Goal: Task Accomplishment & Management: Complete application form

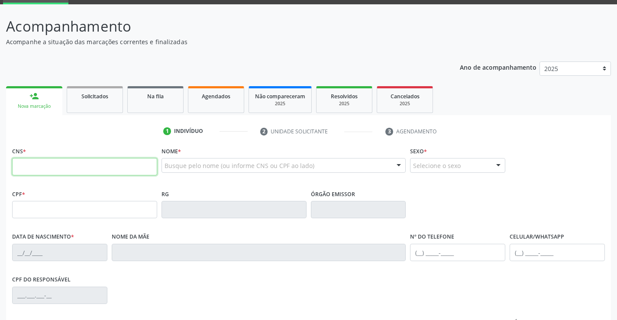
scroll to position [43, 0]
click at [50, 170] on input "text" at bounding box center [84, 166] width 145 height 17
type input "700 0044 2394 5805"
type input "657.175.114-34"
type input "[DATE]"
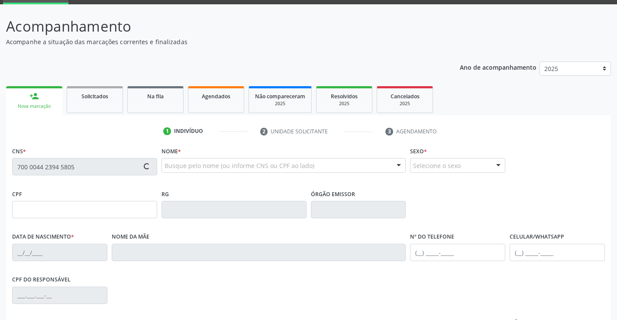
type input "[PERSON_NAME]"
type input "[PHONE_NUMBER]"
type input "891"
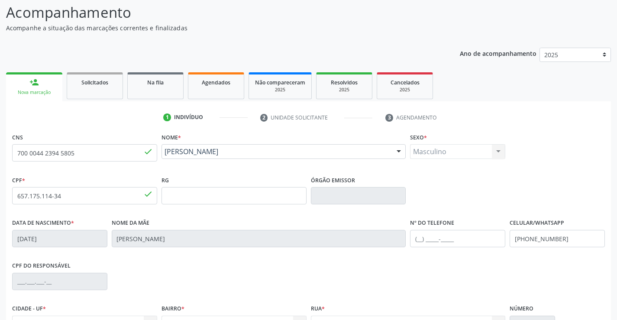
scroll to position [149, 0]
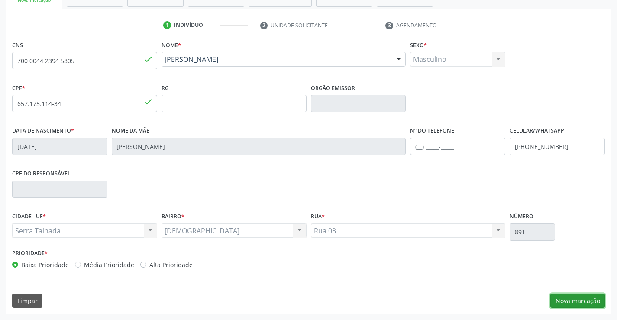
click at [584, 297] on button "Nova marcação" at bounding box center [577, 301] width 55 height 15
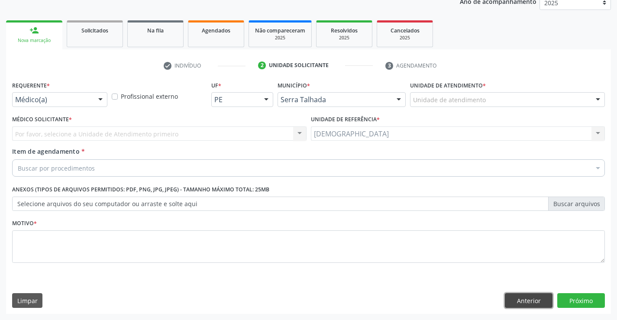
click at [539, 298] on button "Anterior" at bounding box center [529, 300] width 48 height 15
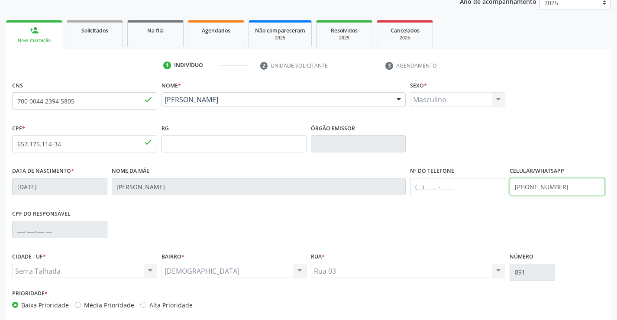
click at [563, 189] on input "(87) 9600-1863" at bounding box center [557, 186] width 95 height 17
click at [526, 184] on input "(87) 9911-8459" at bounding box center [557, 186] width 95 height 17
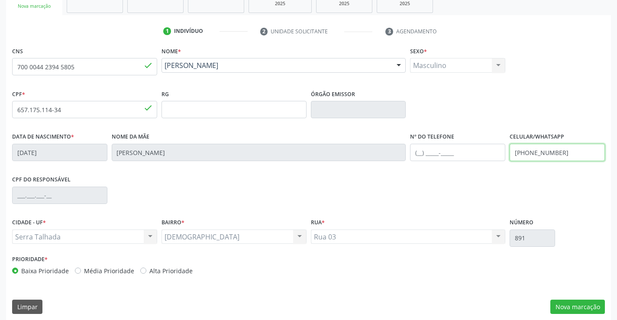
scroll to position [149, 0]
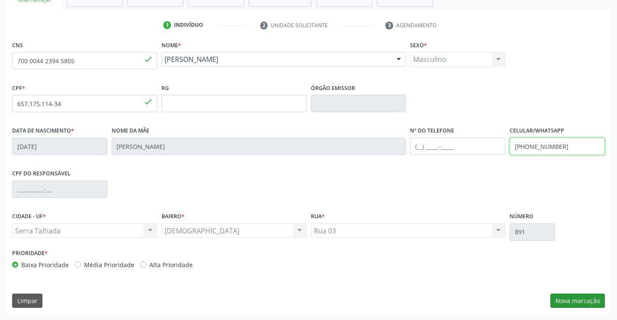
type input "(87) 99911-8459"
click at [572, 297] on button "Nova marcação" at bounding box center [577, 301] width 55 height 15
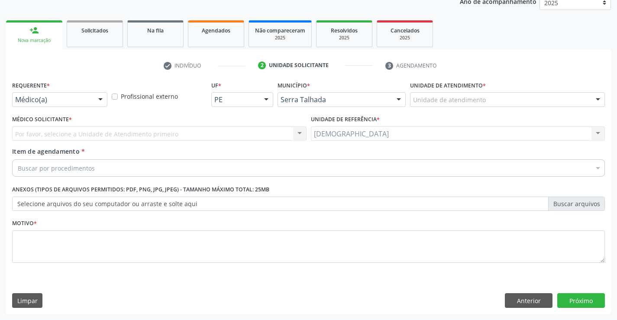
scroll to position [109, 0]
click at [99, 98] on div at bounding box center [100, 100] width 13 height 15
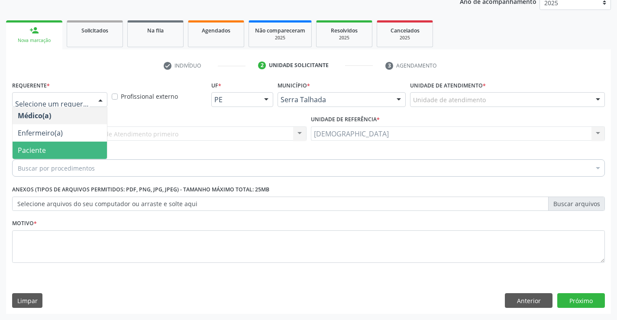
click at [46, 148] on span "Paciente" at bounding box center [60, 150] width 94 height 17
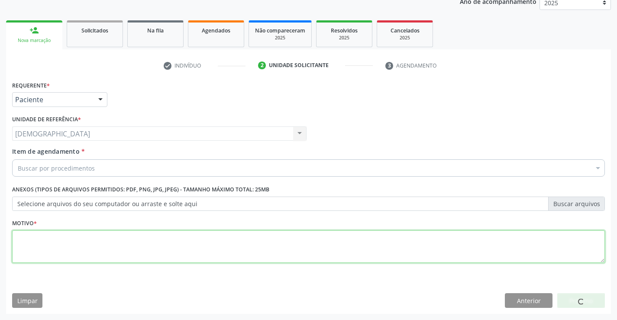
click at [51, 238] on textarea at bounding box center [308, 246] width 593 height 33
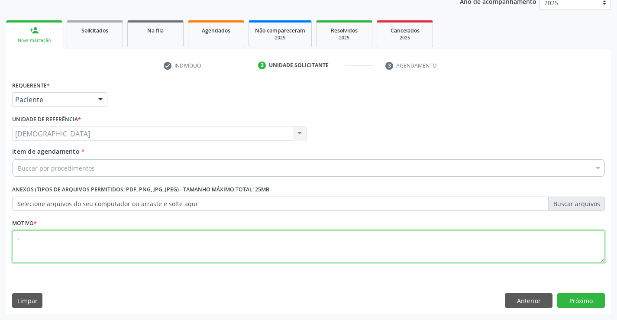
type textarea "."
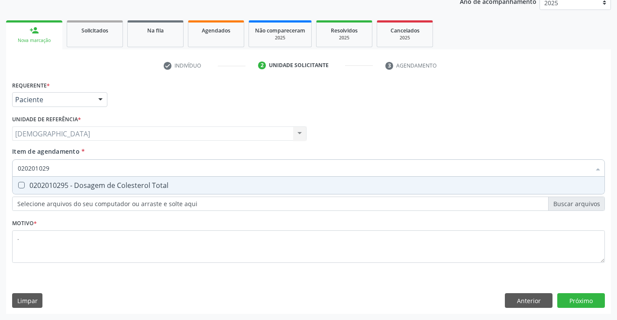
type input "0202010295"
click at [97, 184] on div "0202010295 - Dosagem de Colesterol Total" at bounding box center [309, 185] width 582 height 7
checkbox Total "true"
click at [132, 170] on input "0202010295" at bounding box center [304, 167] width 573 height 17
type input "02020102"
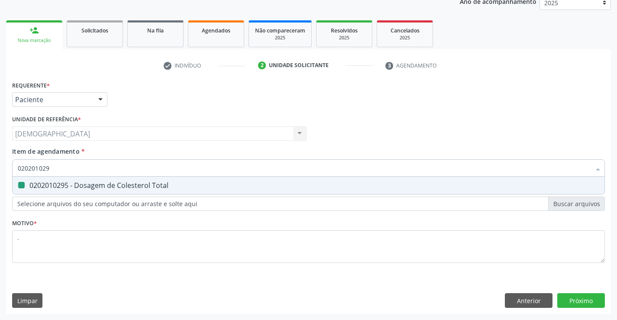
checkbox Total "false"
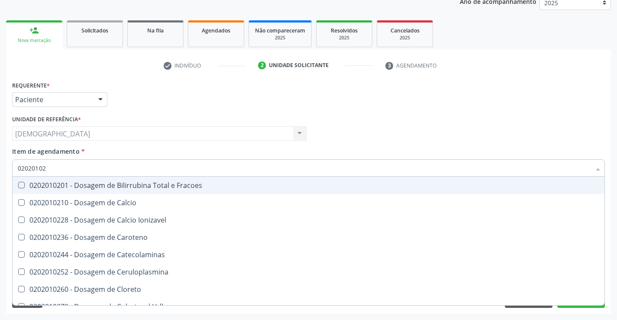
type input "0202010"
checkbox Total "false"
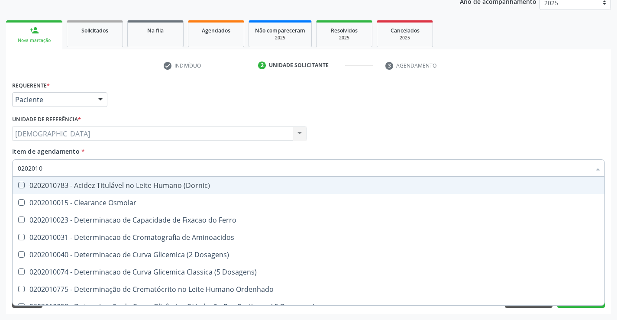
type input "020201"
checkbox Total "false"
checkbox Ferritina "true"
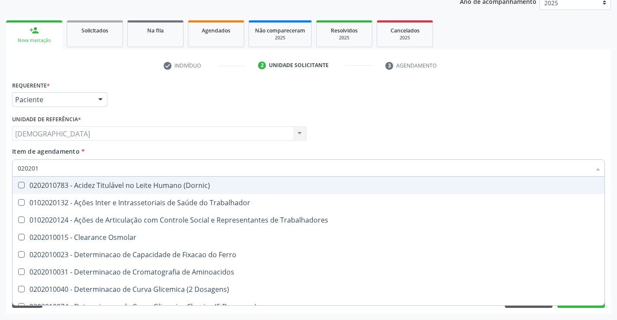
type input "02020"
checkbox Total "false"
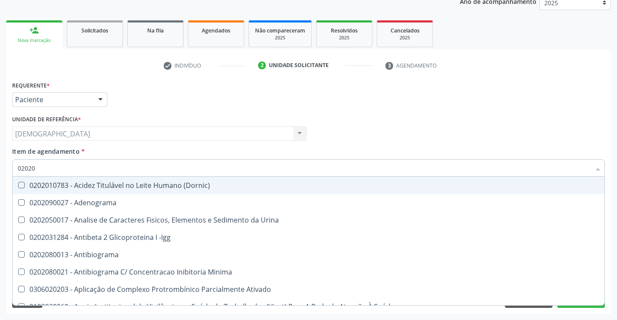
type input "020201"
checkbox Parceria\) "true"
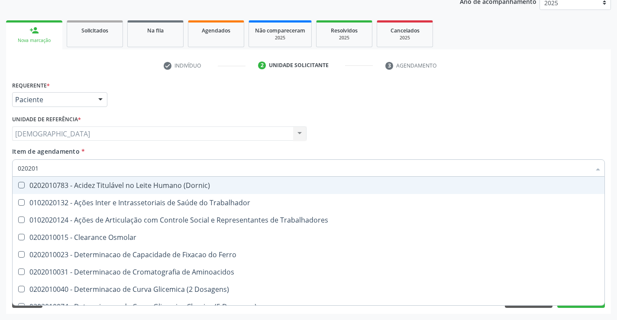
type input "0202010"
checkbox Fracoes "true"
checkbox Total "false"
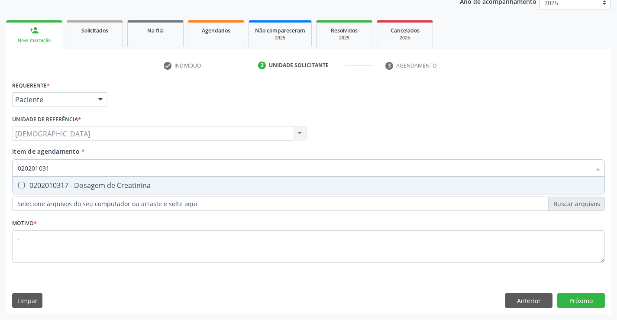
type input "0202010317"
click at [132, 183] on div "0202010317 - Dosagem de Creatinina" at bounding box center [309, 185] width 582 height 7
checkbox Creatinina "true"
click at [92, 168] on input "0202010317" at bounding box center [304, 167] width 573 height 17
type input "02020103"
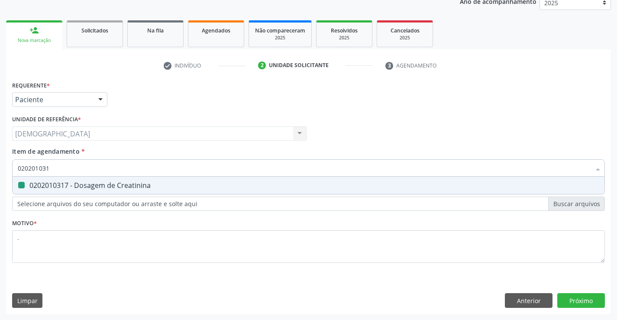
checkbox Creatinina "false"
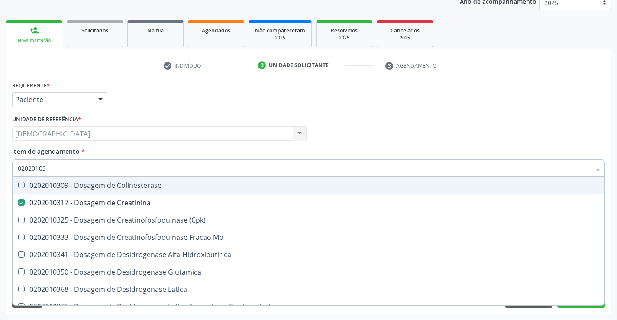
type input "0202010"
checkbox Creatinina "false"
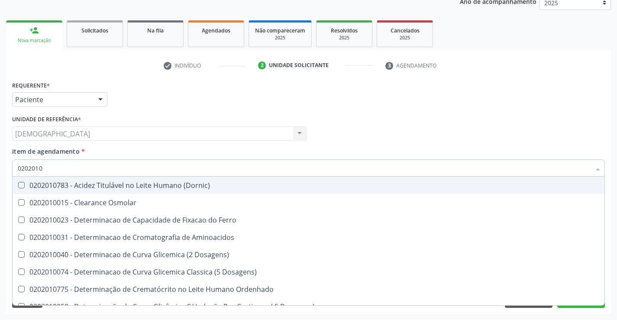
type input "020201"
checkbox Total "false"
checkbox Creatinina "false"
checkbox Ferritina "true"
checkbox Folato "true"
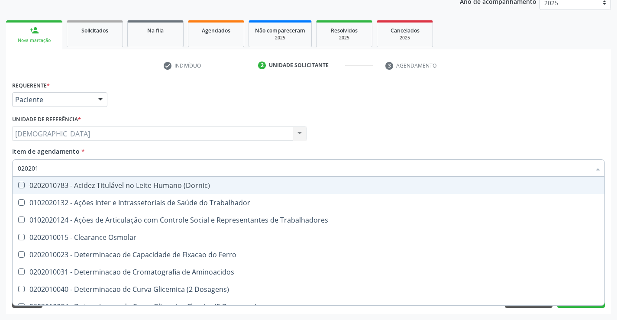
type input "02020"
checkbox Total "false"
checkbox Creatinina "false"
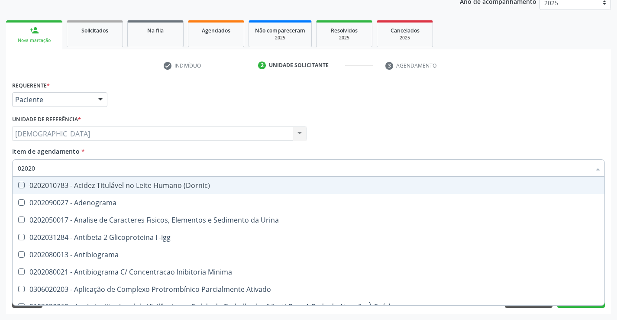
type input "020201"
checkbox Parceria\) "true"
checkbox Gestante "true"
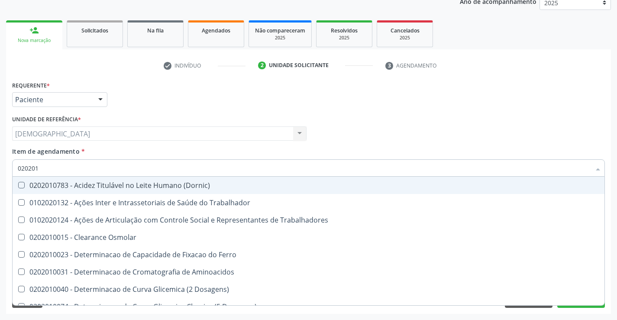
type input "0202010"
checkbox Fracoes "true"
checkbox Ionizavel "true"
checkbox Total "false"
checkbox Creatinina "false"
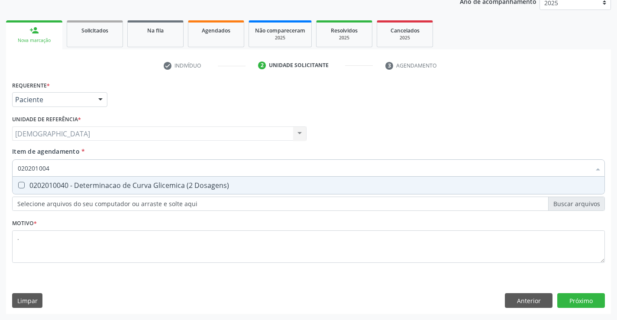
type input "0202010040"
click at [92, 185] on div "0202010040 - Determinacao de Curva Glicemica (2 Dosagens)" at bounding box center [309, 185] width 582 height 7
checkbox Dosagens\) "true"
type input "02020100"
checkbox Dosagens\) "false"
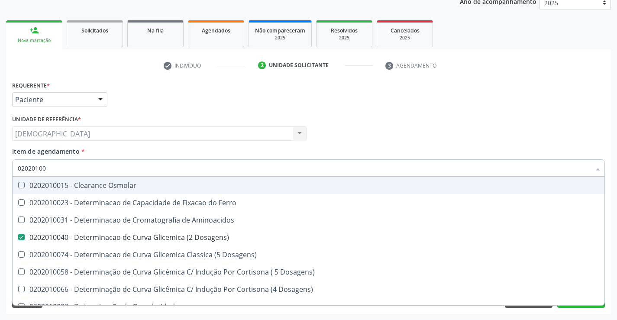
type input "0202010"
checkbox Dosagens\) "false"
checkbox Dosagens\) "true"
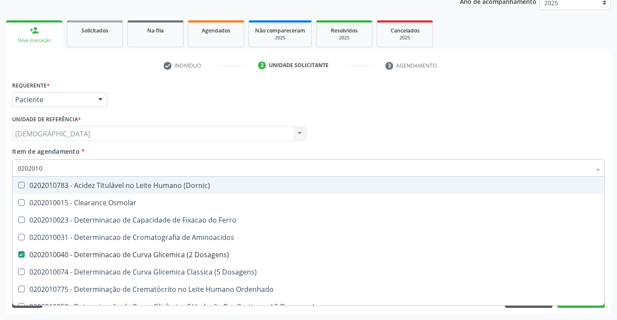
type input "020201"
checkbox Dosagens\) "false"
checkbox Ordenhado "true"
checkbox Total "false"
checkbox Creatinina "false"
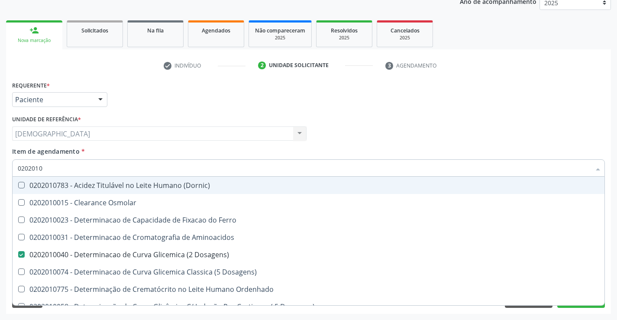
checkbox Ferritina "true"
checkbox Folato "true"
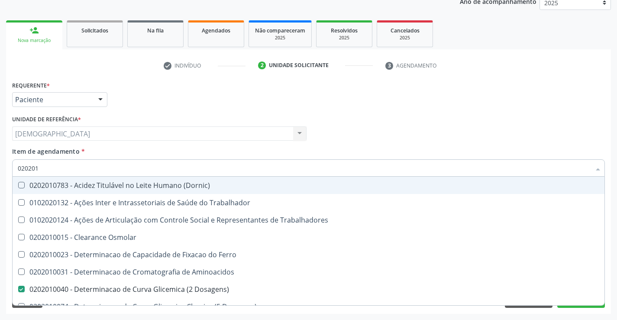
type input "02020"
checkbox Dosagens\) "false"
checkbox Total "false"
checkbox Creatinina "false"
checkbox Latica "true"
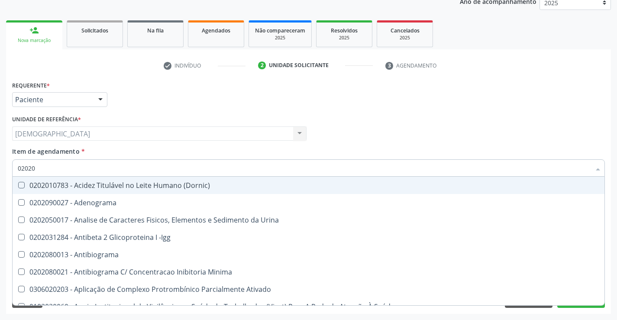
type input "020201"
checkbox Ativado "true"
checkbox Parceria\) "true"
checkbox Gestante "true"
checkbox Dosagens\) "false"
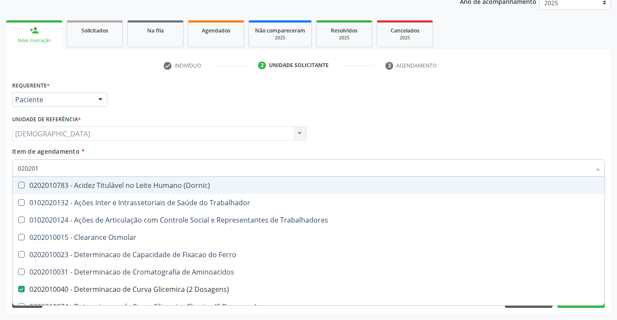
type input "0202010"
checkbox Ferro "true"
checkbox Dosagens\) "false"
checkbox Fracoes "true"
checkbox Ionizavel "true"
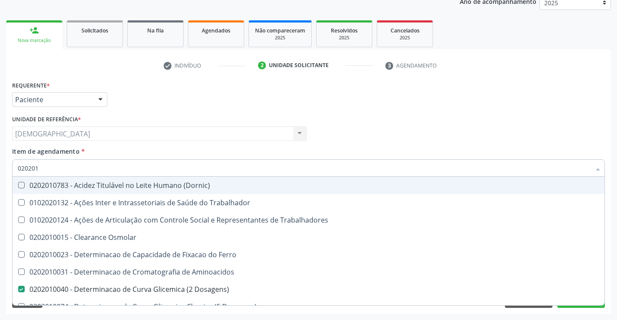
checkbox Total "false"
checkbox Creatinina "false"
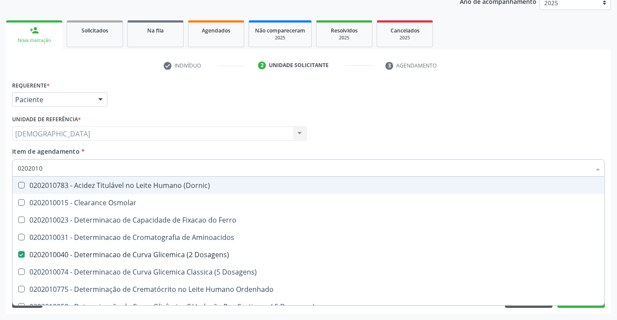
type input "02020106"
checkbox Dosagens\) "false"
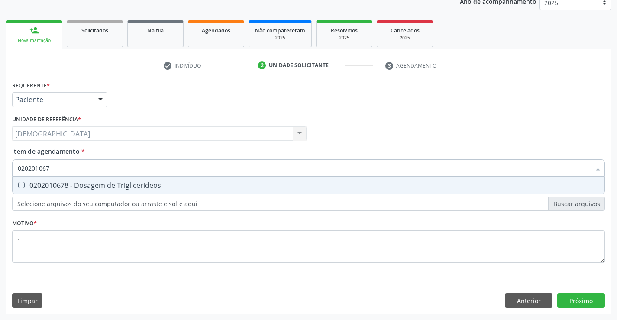
type input "0202010678"
click at [92, 185] on div "0202010678 - Dosagem de Triglicerideos" at bounding box center [309, 185] width 582 height 7
checkbox Triglicerideos "true"
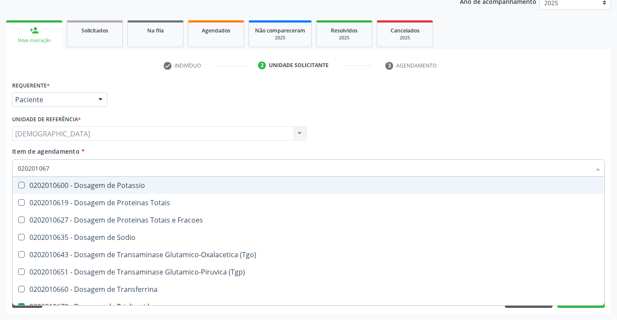
type input "02020106"
checkbox Potassio "false"
type input "0202010"
checkbox \(Tgo\) "true"
checkbox Triglicerideos "false"
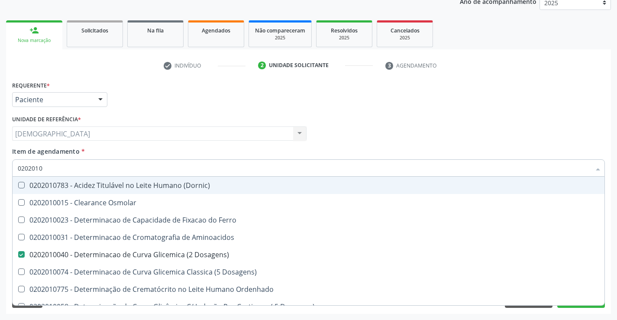
type input "020201"
checkbox Dosagens\) "false"
checkbox Ordenhado "true"
checkbox Total "false"
checkbox Creatinina "false"
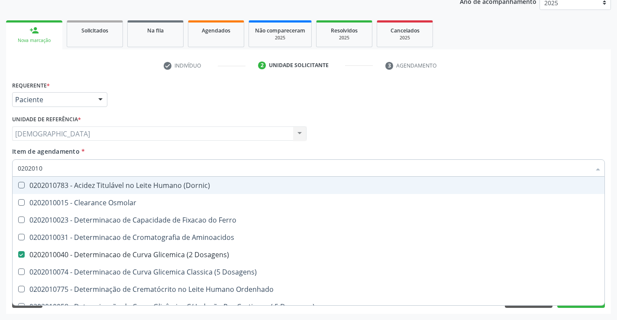
checkbox Ferritina "true"
checkbox Folato "true"
checkbox Triglicerideos "false"
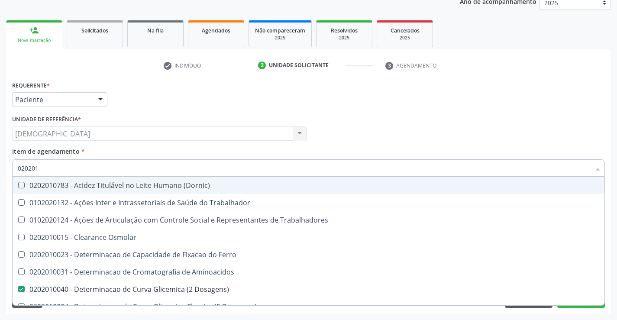
type input "0202010"
checkbox Ferro "true"
checkbox Dosagens\) "false"
checkbox Fracoes "true"
checkbox Ionizavel "true"
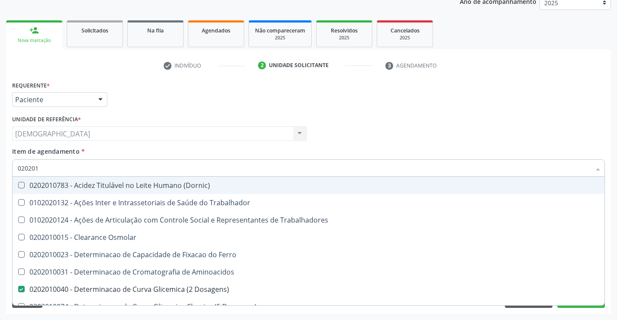
checkbox Total "false"
checkbox Creatinina "false"
checkbox Muco-Proteinas "true"
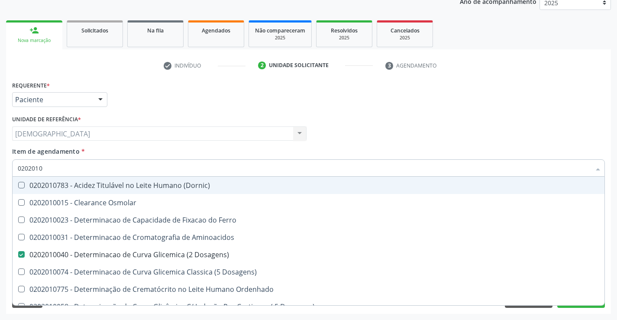
type input "02020106"
checkbox Dosagens\) "false"
checkbox Dosagens\) "true"
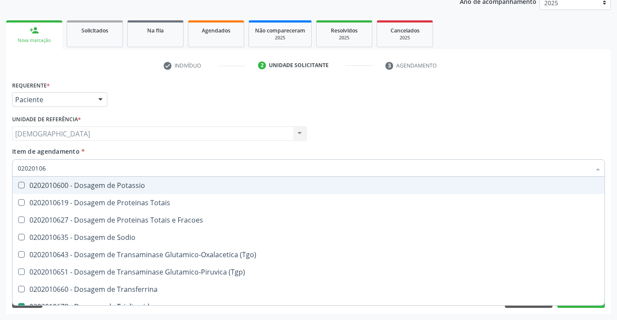
type input "020201067"
checkbox Potassio "true"
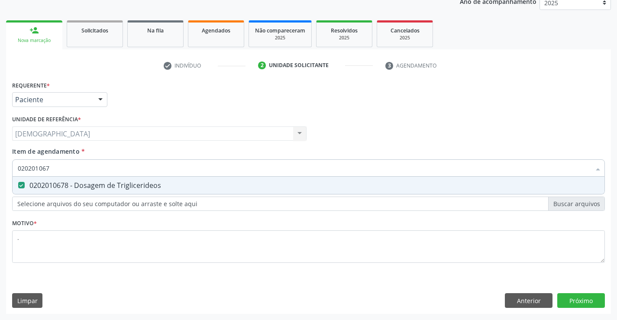
type input "02020106"
checkbox Triglicerideos "false"
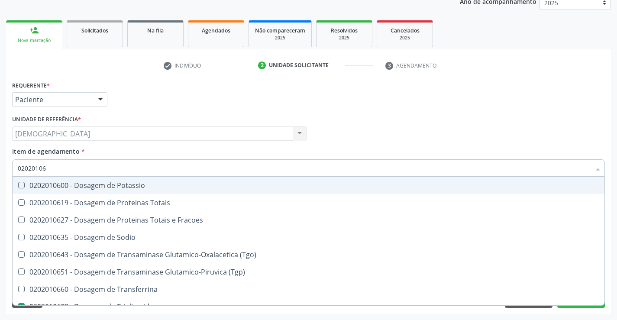
type input "0202010"
checkbox \(Tgo\) "true"
checkbox Triglicerideos "false"
type input "020201"
checkbox \(Tgo\) "false"
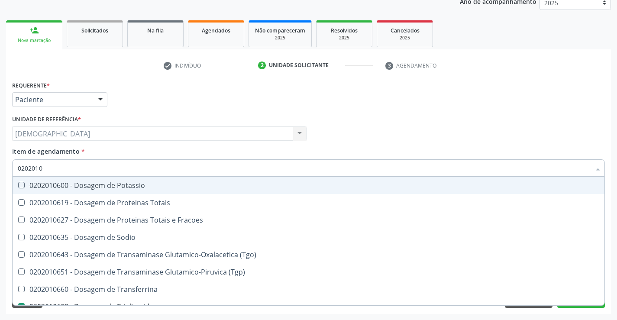
checkbox Transferrina "true"
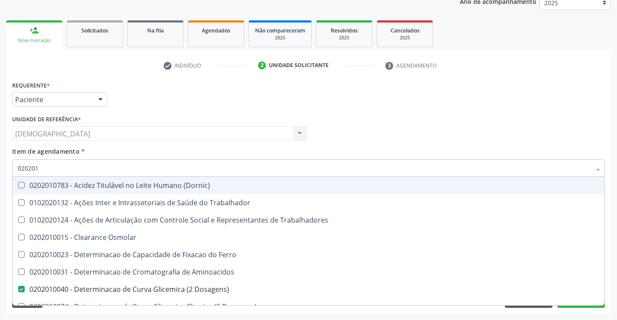
type input "02020"
checkbox Dosagens\) "false"
checkbox Total "false"
checkbox Creatinina "false"
checkbox Latica "true"
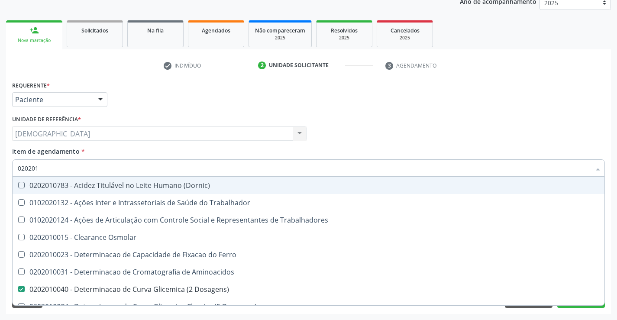
checkbox Triglicerideos "false"
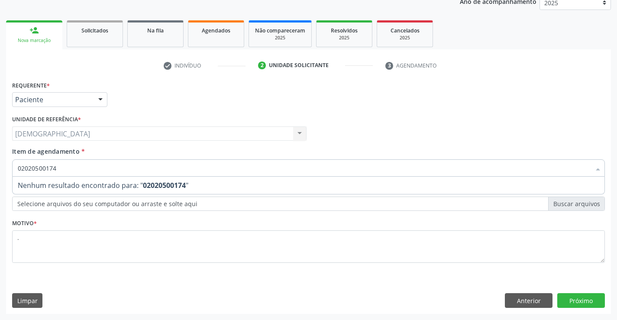
type input "0202050017"
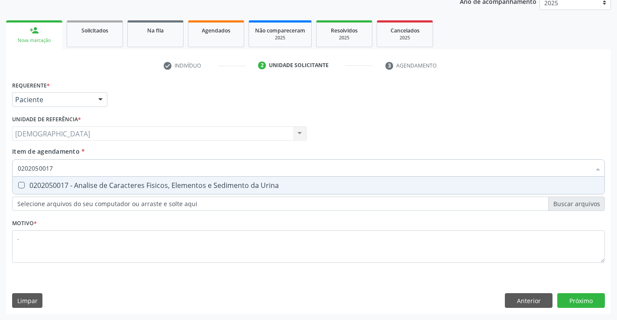
click at [129, 186] on div "0202050017 - Analise de Caracteres Fisicos, Elementos e Sedimento da Urina" at bounding box center [309, 185] width 582 height 7
checkbox Urina "true"
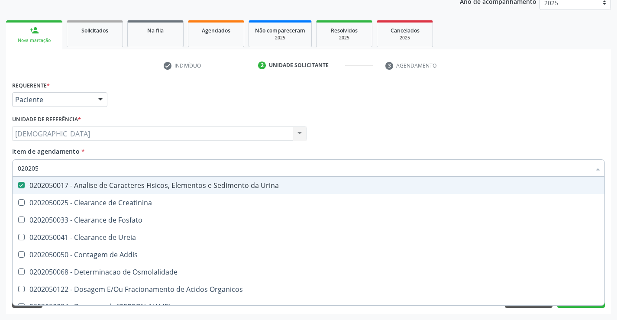
type input "02020"
checkbox Urina "false"
checkbox Fosfato "true"
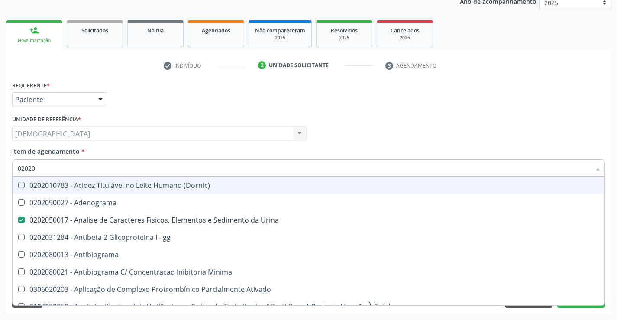
type input "020201"
checkbox Urina "false"
checkbox Ativado "true"
checkbox Parceria\) "true"
checkbox Gestante "true"
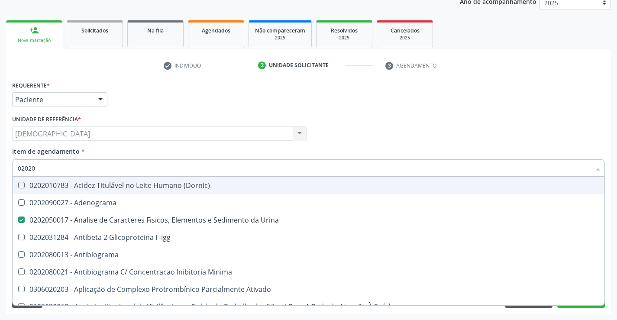
checkbox Dosagens\) "false"
checkbox Acetona "true"
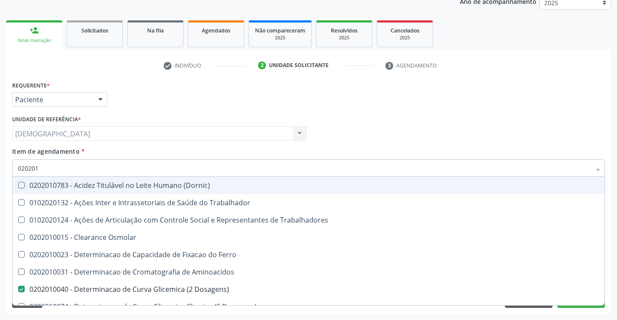
type input "0202010"
checkbox Ferro "true"
checkbox Dosagens\) "false"
checkbox Fracoes "true"
checkbox Ionizavel "true"
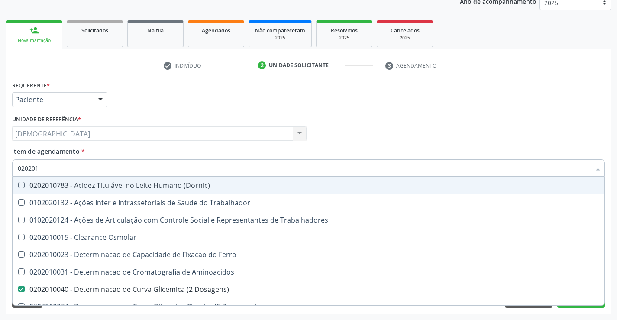
checkbox Total "false"
checkbox Creatinina "false"
checkbox Muco-Proteinas "true"
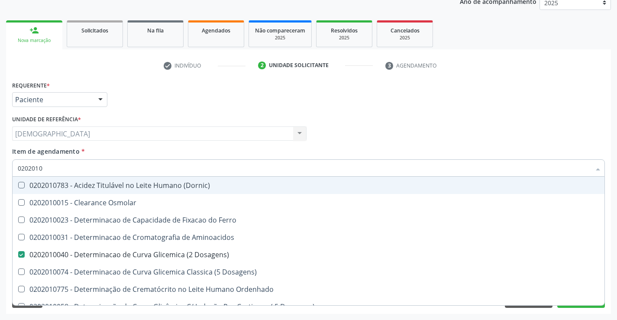
type input "02020104"
checkbox Dosagens\) "false"
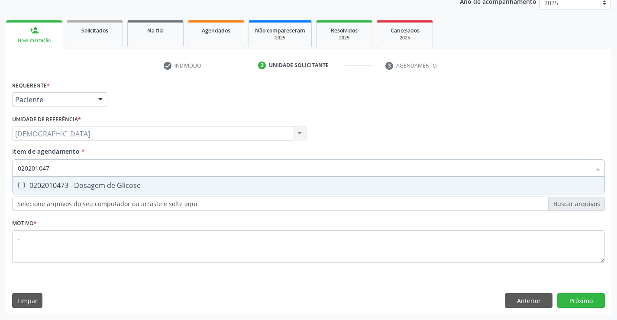
type input "0202010473"
click at [129, 186] on div "0202010473 - Dosagem de Glicose" at bounding box center [309, 185] width 582 height 7
checkbox Glicose "true"
type input "02020104"
checkbox Glicose "false"
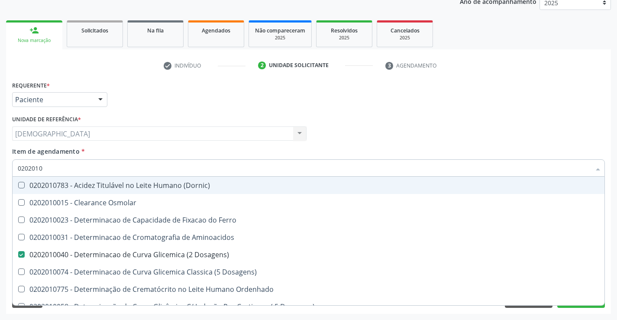
type input "020201"
checkbox Dosagens\) "false"
checkbox Ordenhado "true"
checkbox Total "false"
checkbox Creatinina "false"
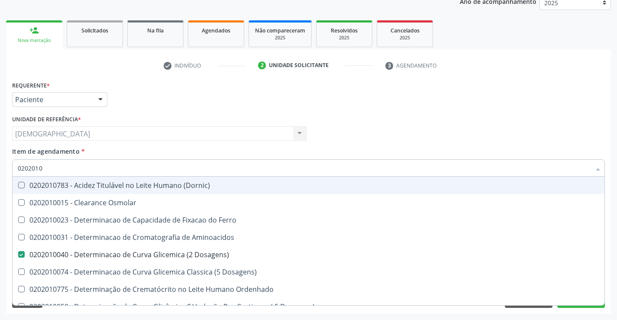
checkbox Ferritina "true"
checkbox Folato "true"
checkbox Glicose "false"
checkbox Nt-Probnp\) "true"
checkbox Triglicerideos "false"
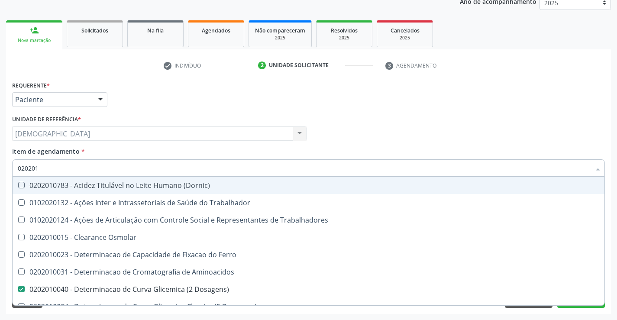
type input "02020"
checkbox Trabalhadores "true"
checkbox Dosagens\) "false"
checkbox Total "false"
checkbox Creatinina "false"
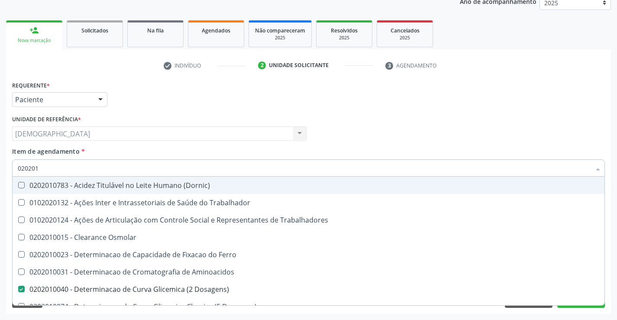
checkbox Latica "true"
checkbox Glicose "false"
checkbox Triglicerideos "false"
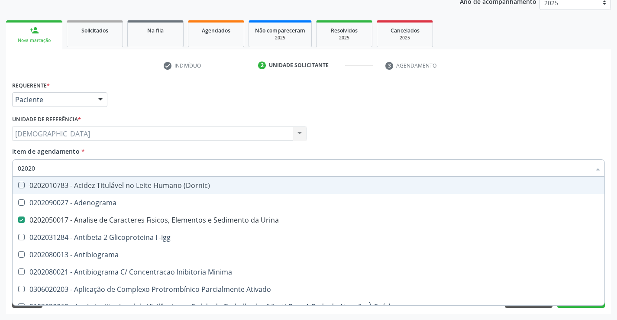
type input "020201"
checkbox Urina "false"
checkbox Ativado "true"
checkbox Parceria\) "true"
checkbox Gestante "true"
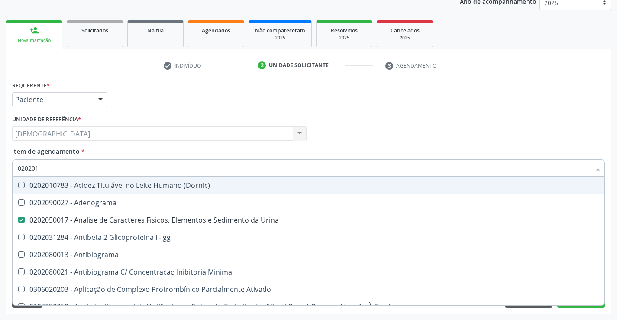
checkbox Dosagens\) "false"
checkbox T3 "true"
checkbox Acetona "true"
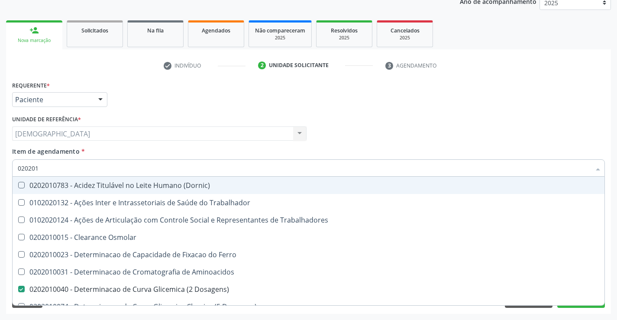
type input "0202010"
checkbox Ferro "true"
checkbox Dosagens\) "false"
checkbox Fracoes "true"
checkbox Ionizavel "true"
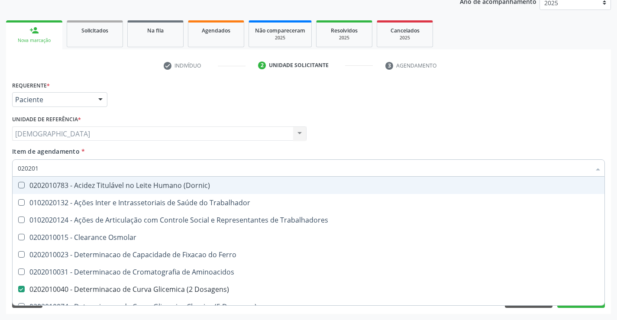
checkbox Total "false"
checkbox Creatinina "false"
checkbox II "true"
checkbox Glicose "false"
checkbox Muco-Proteinas "true"
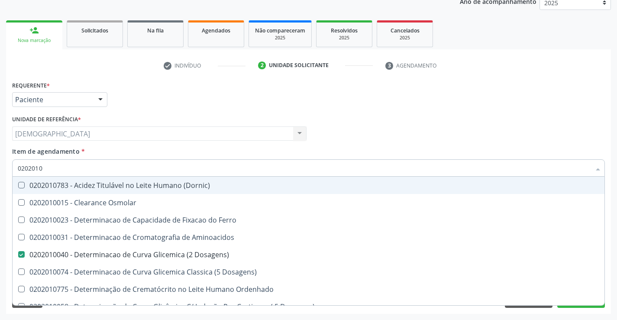
type input "02020102"
checkbox Dosagens\) "false"
checkbox Osmolaridade "true"
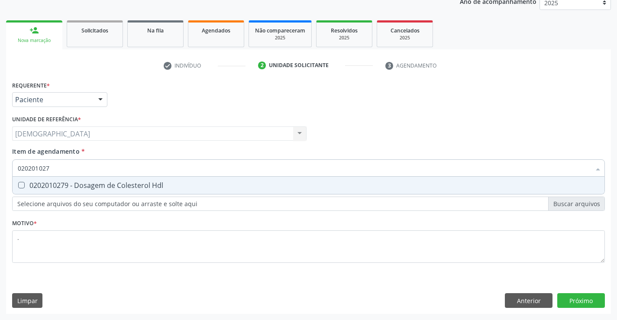
type input "0202010279"
click at [129, 186] on div "0202010279 - Dosagem de Colesterol Hdl" at bounding box center [309, 185] width 582 height 7
checkbox Hdl "true"
type input "02020102"
checkbox Hdl "false"
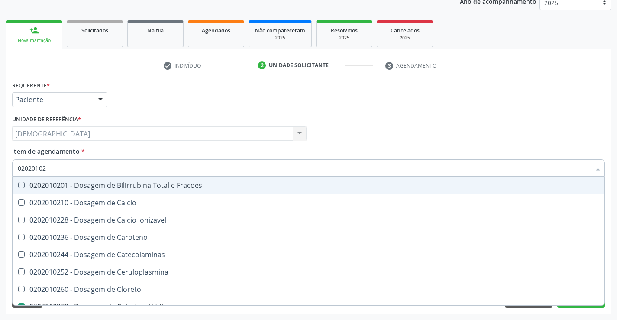
type input "0202010"
checkbox Catecolaminas "true"
checkbox Hdl "false"
checkbox Total "false"
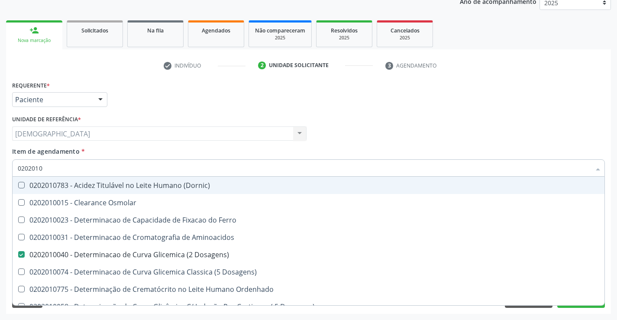
type input "020201"
checkbox Dosagens\) "false"
checkbox Ordenhado "true"
checkbox Hdl "false"
checkbox Total "false"
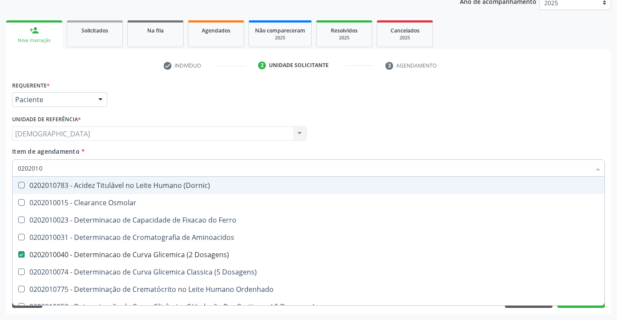
checkbox Creatinina "false"
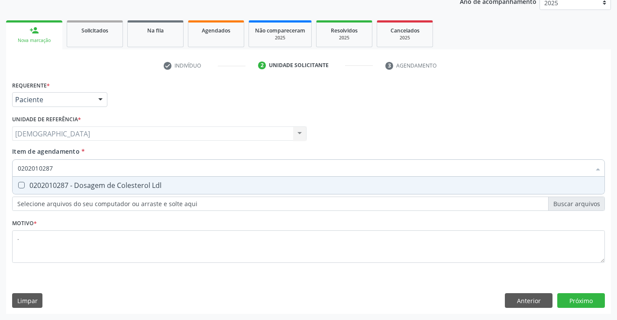
click at [129, 186] on div "0202010287 - Dosagem de Colesterol Ldl" at bounding box center [309, 185] width 582 height 7
click at [129, 186] on div "0202060250 - Dosagem de Hormonio Tireoestimulante (Tsh)" at bounding box center [309, 185] width 582 height 7
click at [129, 186] on div "0202060381 - Dosagem de Tiroxina Livre (T4 Livre)" at bounding box center [309, 185] width 582 height 7
click at [129, 189] on div "0202060381 - Dosagem de Tiroxina Livre (T4 Livre)" at bounding box center [309, 185] width 582 height 7
click at [129, 189] on div "0202060250 - Dosagem de Hormonio Tireoestimulante (Tsh)" at bounding box center [309, 185] width 582 height 7
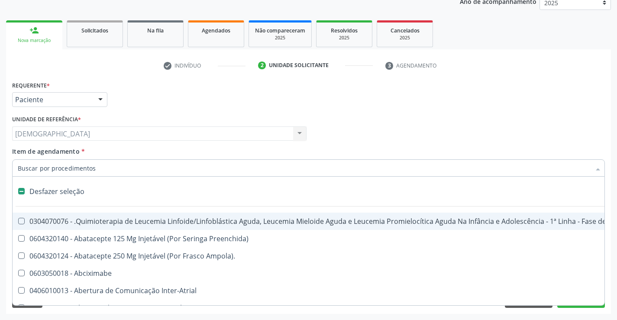
click at [569, 136] on div "Médico Solicitante Por favor, selecione a Unidade de Atendimento primeiro Nenhu…" at bounding box center [308, 130] width 597 height 34
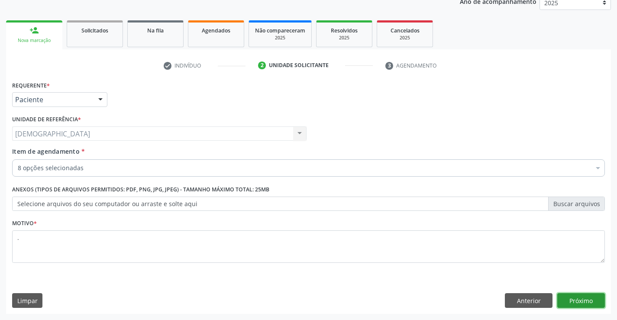
click at [573, 297] on button "Próximo" at bounding box center [581, 300] width 48 height 15
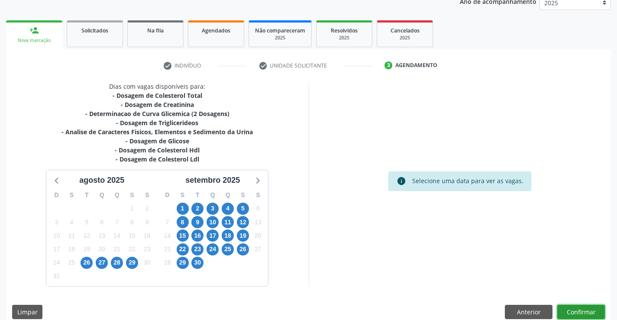
click at [572, 311] on button "Confirmar" at bounding box center [581, 312] width 48 height 15
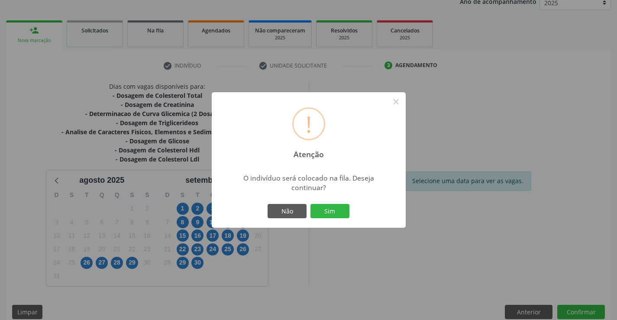
click at [410, 245] on div "! Atenção × O indivíduo será colocado na fila. Deseja continuar? Não Sim" at bounding box center [308, 160] width 617 height 320
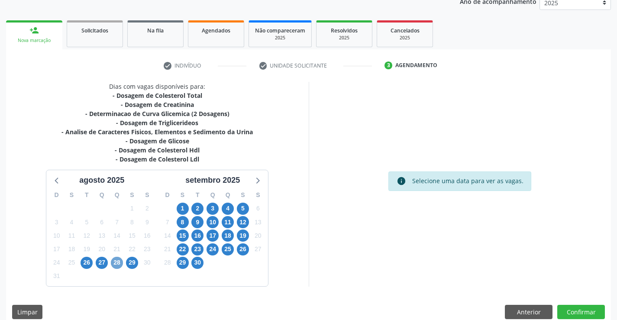
click at [117, 265] on span "28" at bounding box center [117, 263] width 12 height 12
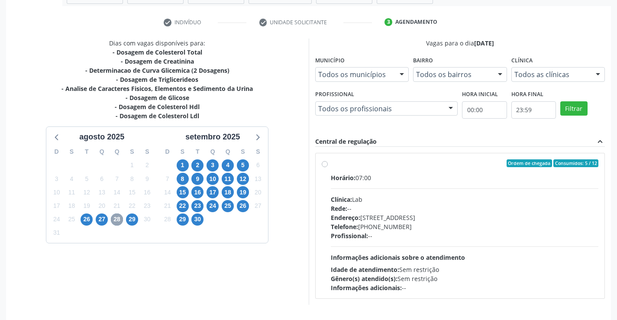
scroll to position [182, 0]
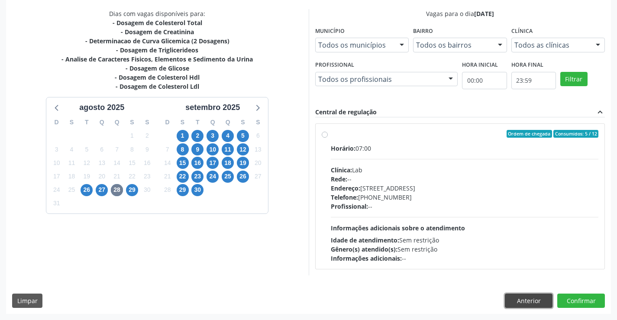
click at [518, 298] on button "Anterior" at bounding box center [529, 301] width 48 height 15
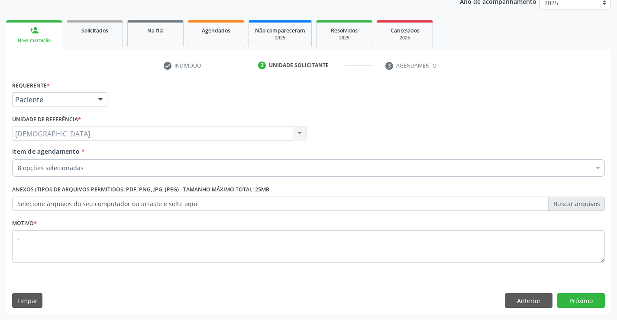
scroll to position [109, 0]
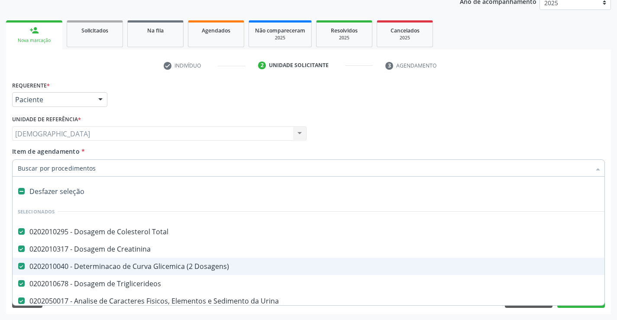
click at [148, 265] on div "0202010040 - Determinacao de Curva Glicemica (2 Dosagens)" at bounding box center [355, 266] width 674 height 7
click at [603, 147] on div "Item de agendamento * Desfazer seleção Selecionados 0202010295 - Dosagem de Col…" at bounding box center [308, 160] width 593 height 27
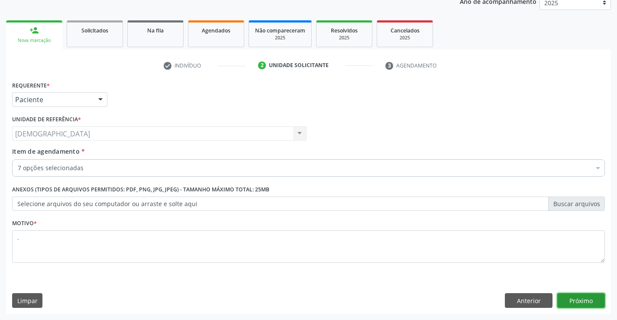
click at [579, 301] on button "Próximo" at bounding box center [581, 300] width 48 height 15
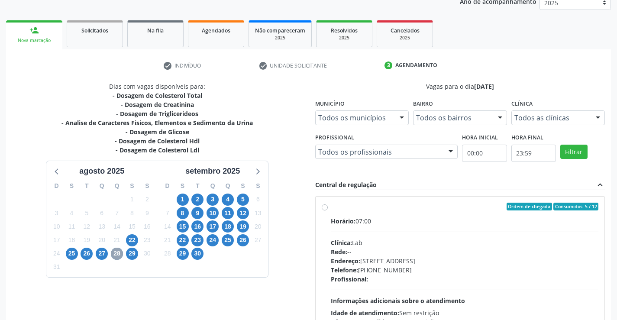
click at [113, 252] on span "28" at bounding box center [117, 254] width 12 height 12
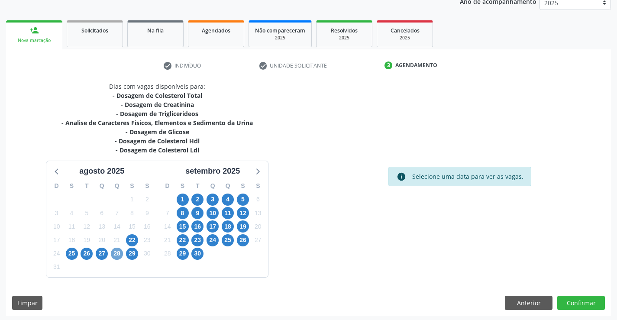
click at [115, 252] on span "28" at bounding box center [117, 254] width 12 height 12
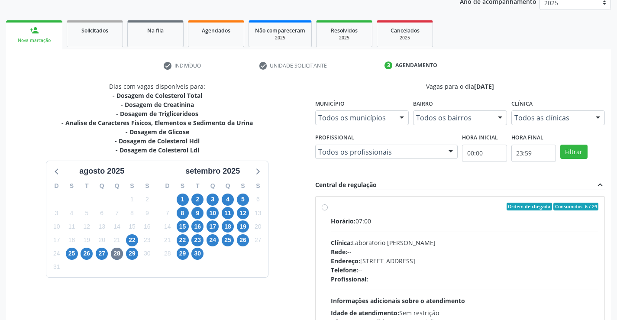
click at [331, 210] on label "Ordem de chegada Consumidos: 6 / 24 Horário: 07:00 Clínica: Laboratorio Jose Pa…" at bounding box center [465, 269] width 268 height 133
click at [327, 210] on input "Ordem de chegada Consumidos: 6 / 24 Horário: 07:00 Clínica: Laboratorio Jose Pa…" at bounding box center [325, 207] width 6 height 8
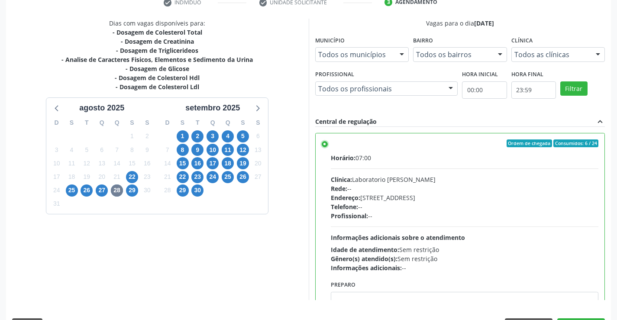
scroll to position [197, 0]
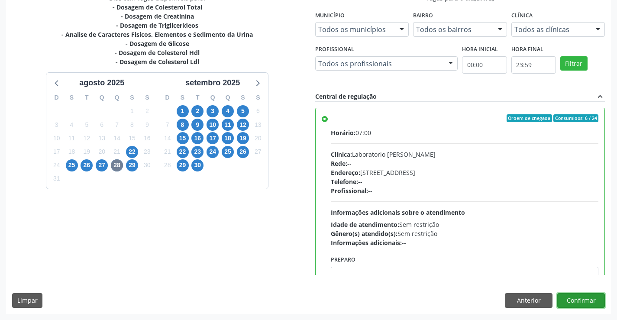
click at [567, 302] on button "Confirmar" at bounding box center [581, 300] width 48 height 15
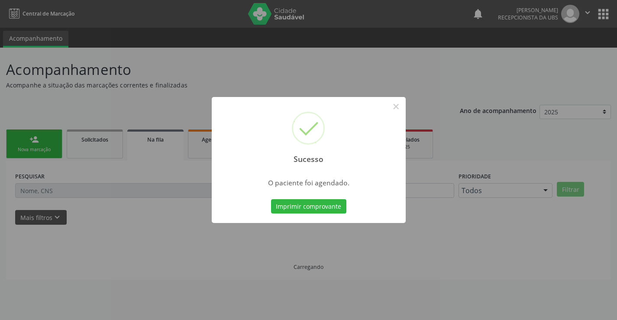
scroll to position [0, 0]
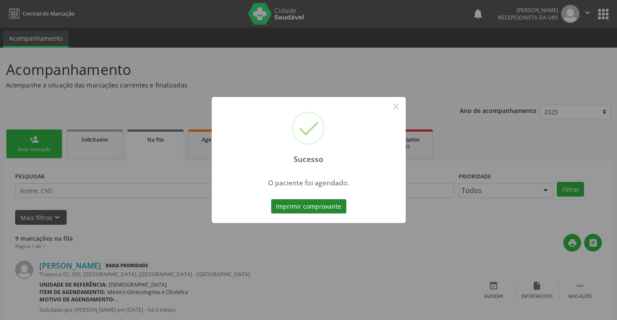
click at [288, 202] on button "Imprimir comprovante" at bounding box center [308, 206] width 75 height 15
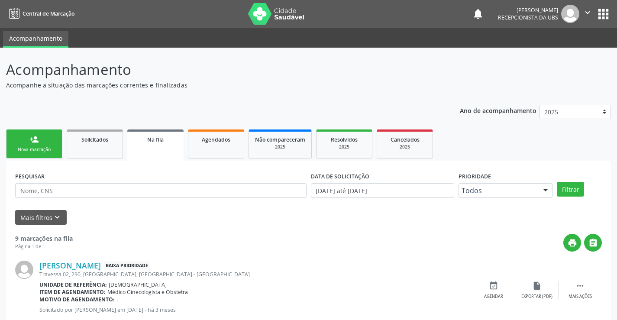
click at [46, 149] on div "Nova marcação" at bounding box center [34, 149] width 43 height 6
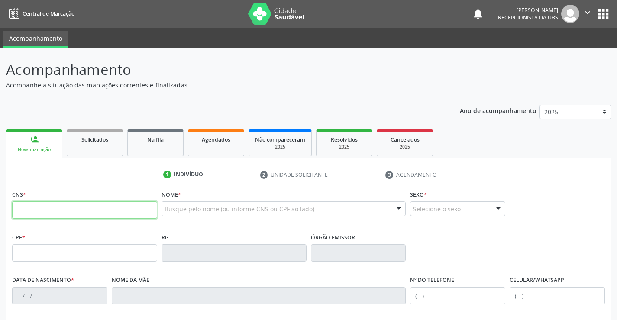
click at [54, 215] on input "text" at bounding box center [84, 209] width 145 height 17
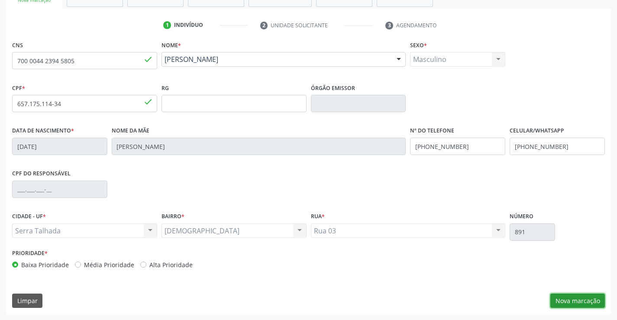
click at [580, 300] on button "Nova marcação" at bounding box center [577, 301] width 55 height 15
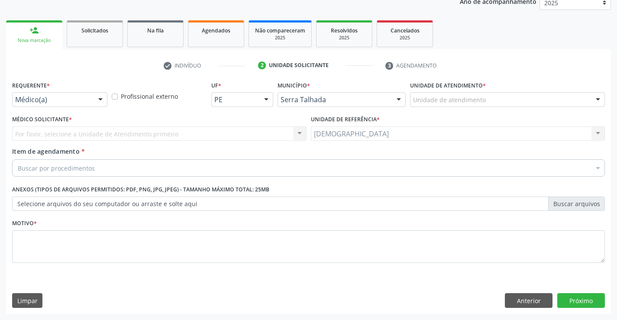
scroll to position [109, 0]
click at [101, 97] on div at bounding box center [100, 100] width 13 height 15
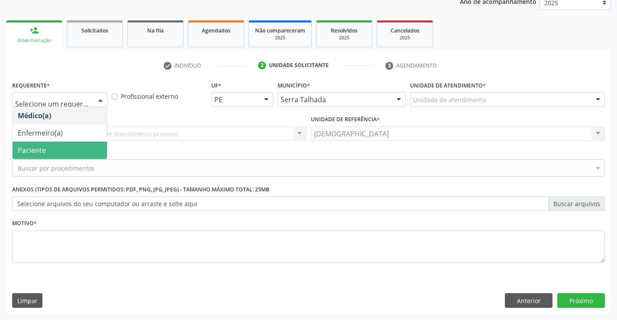
click at [57, 151] on span "Paciente" at bounding box center [60, 150] width 94 height 17
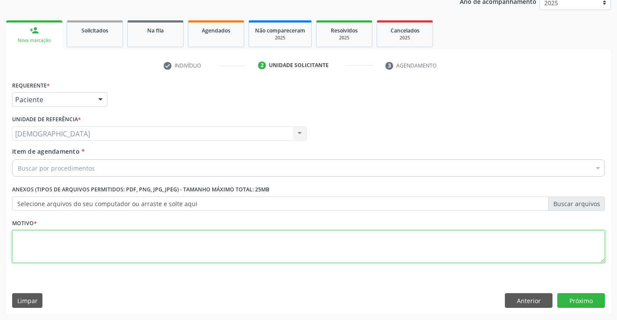
click at [58, 239] on textarea at bounding box center [308, 246] width 593 height 33
click at [120, 169] on div "Buscar por procedimentos" at bounding box center [308, 167] width 593 height 17
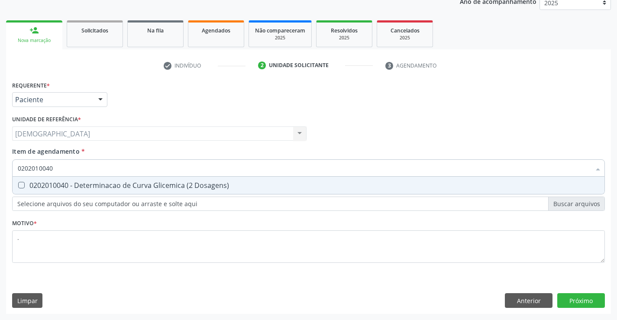
click at [104, 182] on div "0202010040 - Determinacao de Curva Glicemica (2 Dosagens)" at bounding box center [309, 185] width 582 height 7
click at [96, 182] on div "0202010503 - Dosagem de Hemoglobina Glicosilada" at bounding box center [309, 185] width 582 height 7
click at [128, 166] on input "0202010503" at bounding box center [304, 167] width 573 height 17
click at [125, 187] on div "0202030105 - Dosagem de Antigeno Prostatico Especifico (Psa)" at bounding box center [309, 185] width 582 height 7
click at [142, 114] on div "Unidade de referência * Usf Bom Jesus II Usf Bom Jesus II Nenhum resultado enco…" at bounding box center [159, 127] width 294 height 28
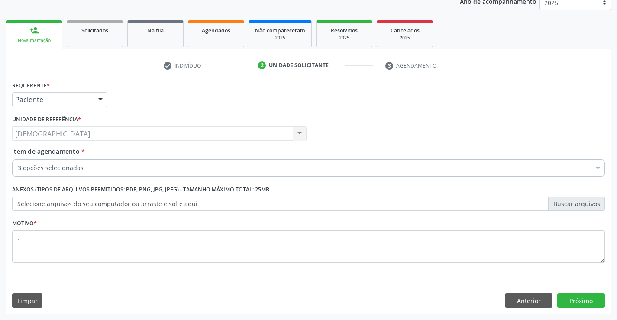
click at [103, 162] on div "3 opções selecionadas" at bounding box center [308, 167] width 593 height 17
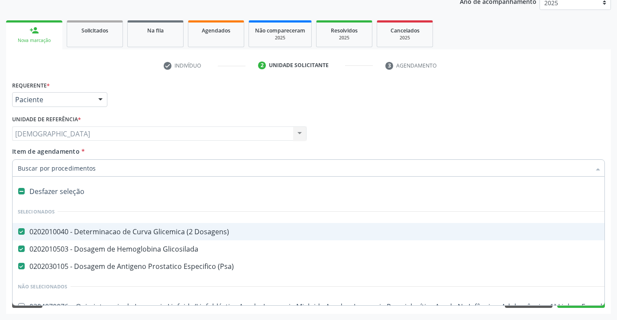
click at [98, 165] on input "Item de agendamento *" at bounding box center [304, 167] width 573 height 17
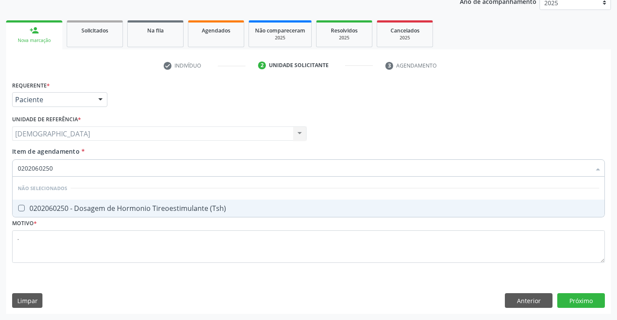
click at [82, 208] on div "0202060250 - Dosagem de Hormonio Tireoestimulante (Tsh)" at bounding box center [309, 208] width 582 height 7
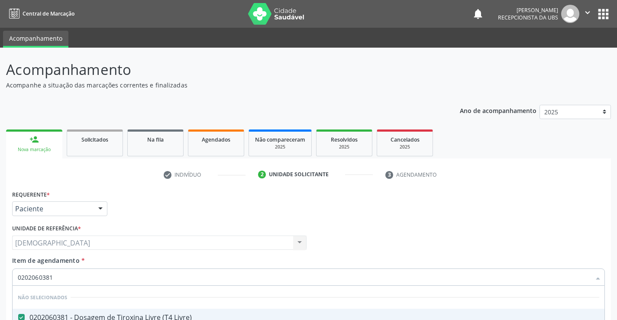
scroll to position [109, 0]
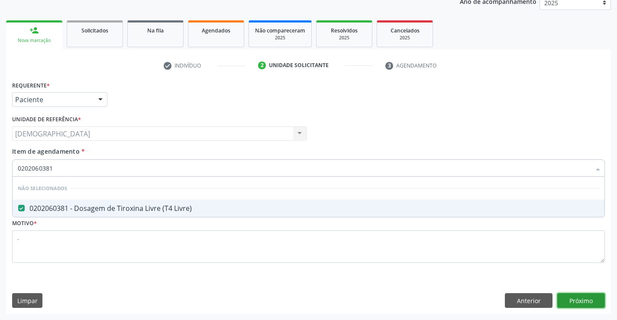
click at [569, 298] on div "Requerente * Paciente Médico(a) Enfermeiro(a) Paciente Nenhum resultado encontr…" at bounding box center [308, 196] width 605 height 235
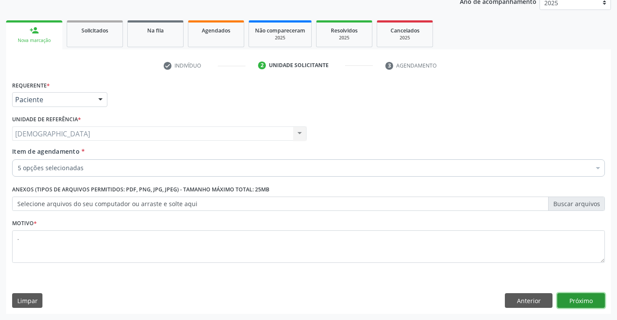
click at [576, 297] on button "Próximo" at bounding box center [581, 300] width 48 height 15
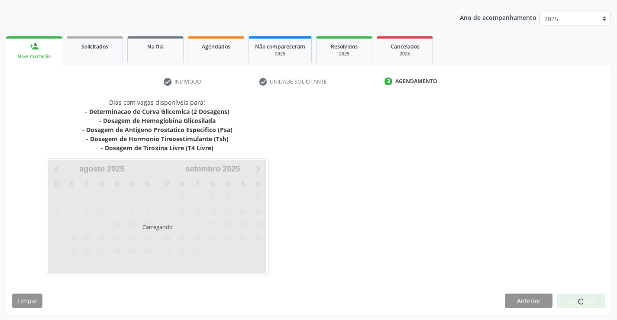
scroll to position [93, 0]
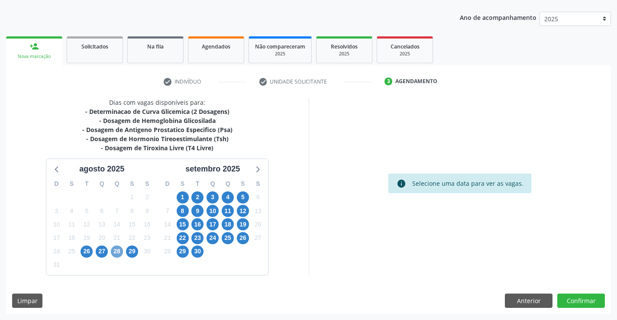
click at [114, 252] on span "28" at bounding box center [117, 252] width 12 height 12
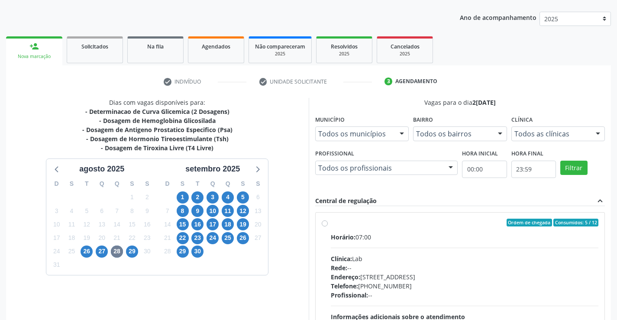
click at [354, 226] on div "Ordem de chegada Consumidos: 5 / 12" at bounding box center [465, 223] width 268 height 8
click at [328, 226] on input "Ordem de chegada Consumidos: 5 / 12 Horário: 07:00 Clínica: Lab Rede: -- Endere…" at bounding box center [325, 223] width 6 height 8
radio input "true"
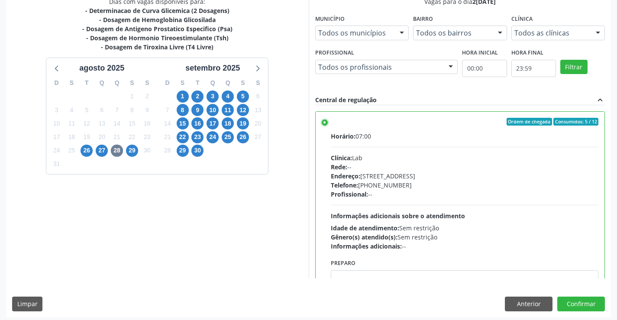
scroll to position [197, 0]
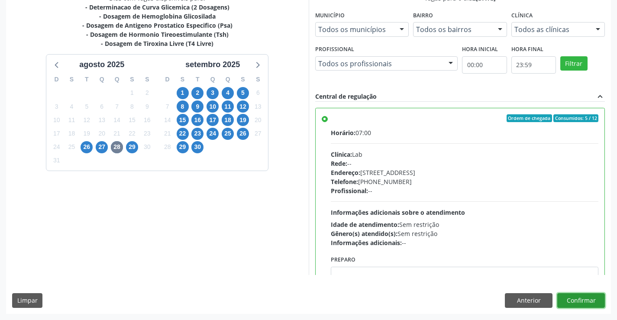
click at [574, 299] on button "Confirmar" at bounding box center [581, 300] width 48 height 15
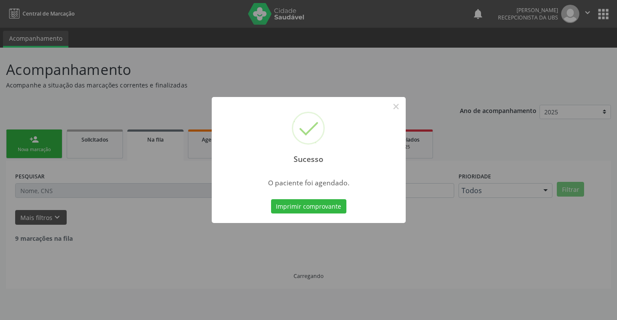
scroll to position [0, 0]
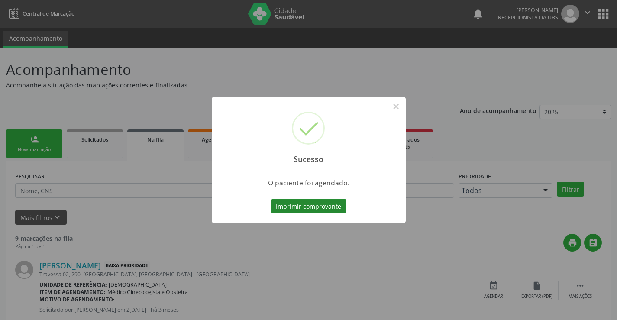
click at [295, 202] on button "Imprimir comprovante" at bounding box center [308, 206] width 75 height 15
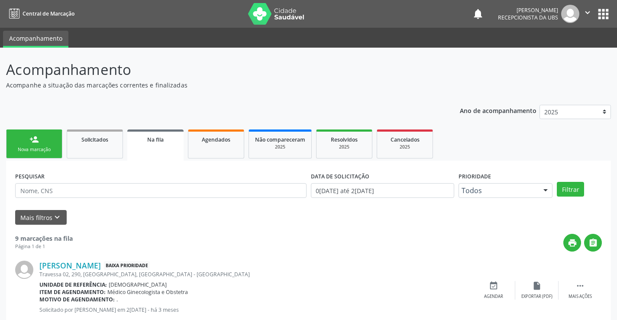
click at [45, 137] on link "person_add Nova marcação" at bounding box center [34, 143] width 56 height 29
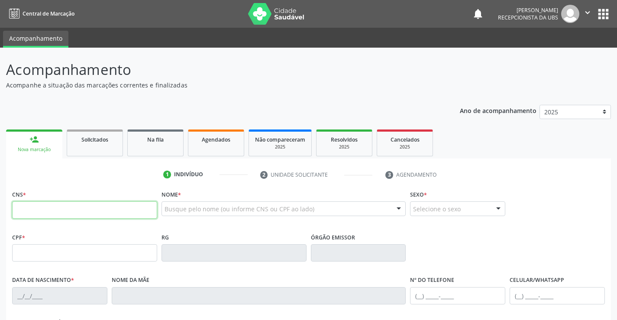
click at [43, 217] on input "text" at bounding box center [84, 209] width 145 height 17
type input "700 0025 5030 4106"
type input "136.243.164-86"
type input "27/01/2002"
type input "Maria de Lourdes Jordao Rodrigues"
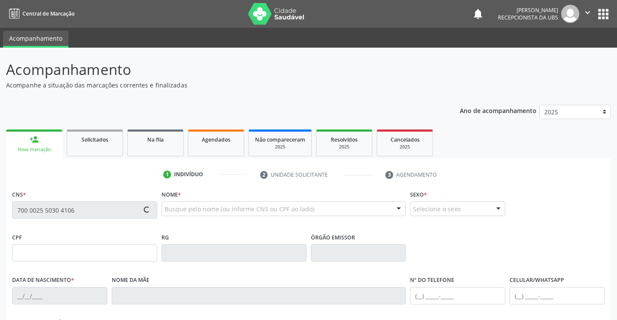
type input "(87) 99939-1203"
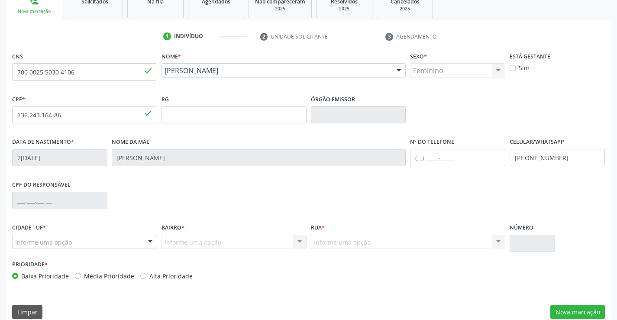
scroll to position [149, 0]
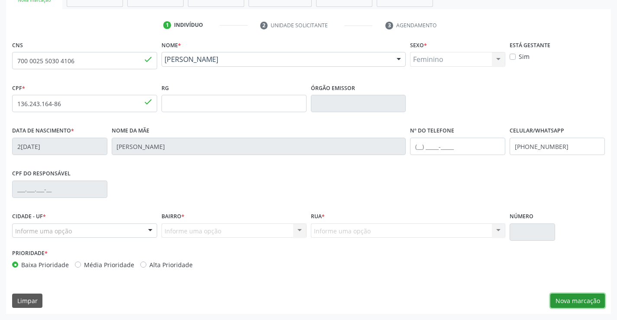
click at [572, 299] on button "Nova marcação" at bounding box center [577, 301] width 55 height 15
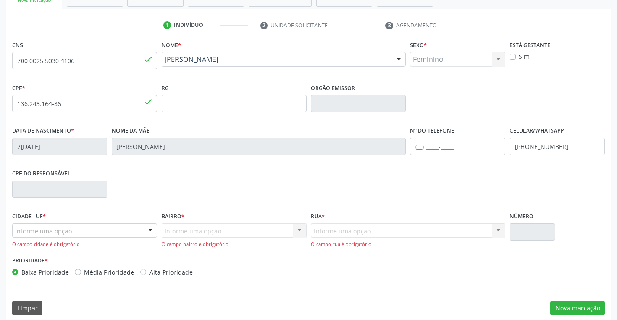
click at [136, 229] on div "Informe uma opção" at bounding box center [84, 230] width 145 height 15
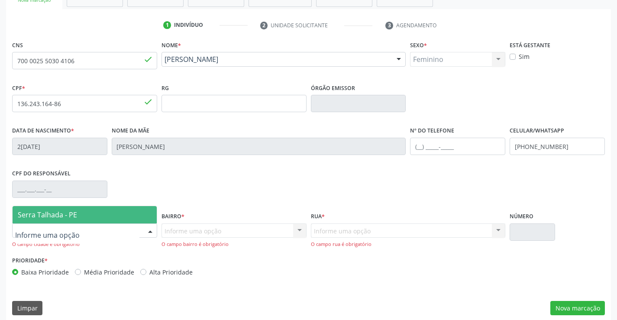
click at [131, 216] on span "Serra Talhada - PE" at bounding box center [85, 214] width 144 height 17
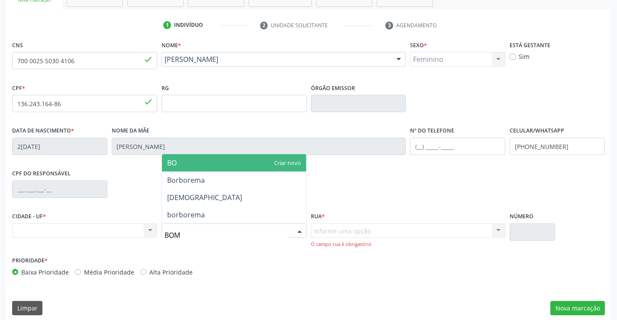
type input "BOM"
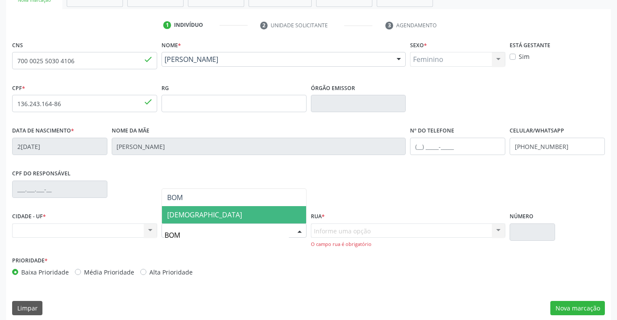
click at [189, 218] on span "[DEMOGRAPHIC_DATA]" at bounding box center [204, 215] width 75 height 10
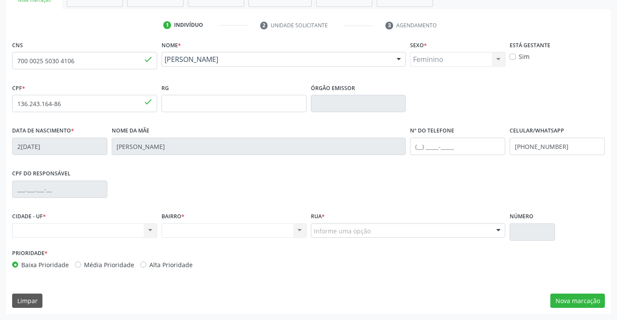
click at [420, 232] on div "Informe uma opção" at bounding box center [408, 230] width 195 height 15
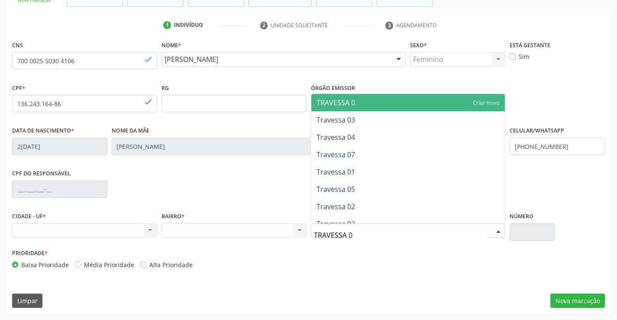
type input "TRAVESSA 02"
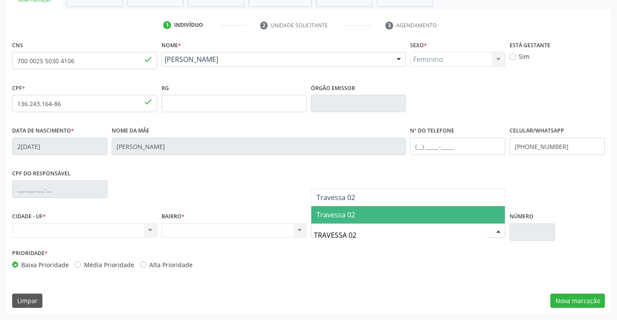
click at [409, 219] on span "Travessa 02" at bounding box center [408, 214] width 194 height 17
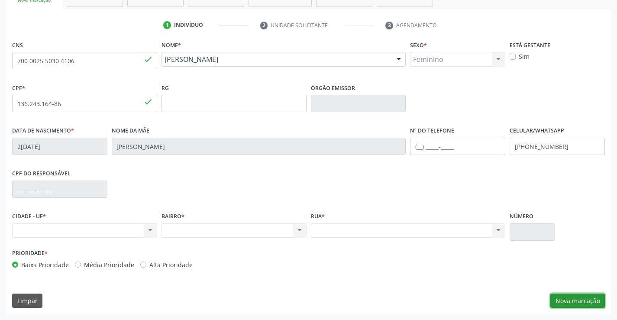
click at [586, 302] on button "Nova marcação" at bounding box center [577, 301] width 55 height 15
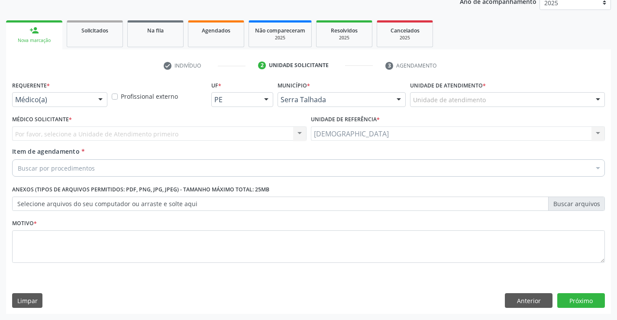
click at [100, 101] on div at bounding box center [100, 100] width 13 height 15
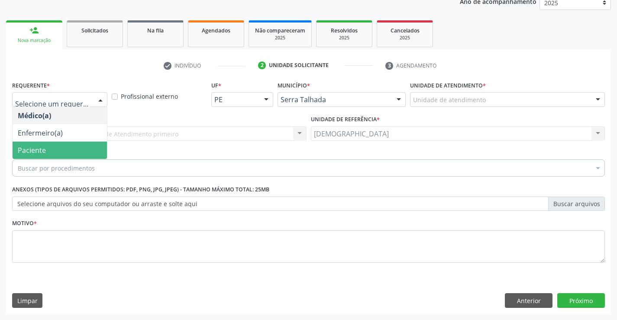
click at [35, 144] on span "Paciente" at bounding box center [60, 150] width 94 height 17
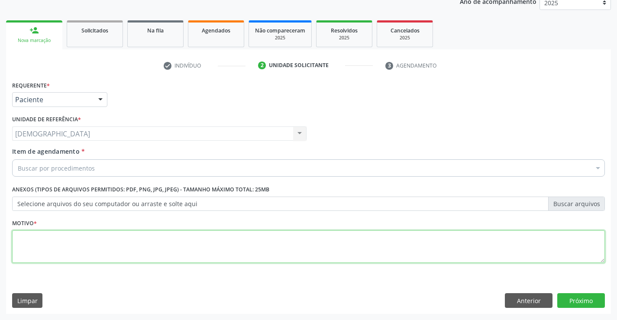
click at [41, 246] on textarea at bounding box center [308, 246] width 593 height 33
type textarea "."
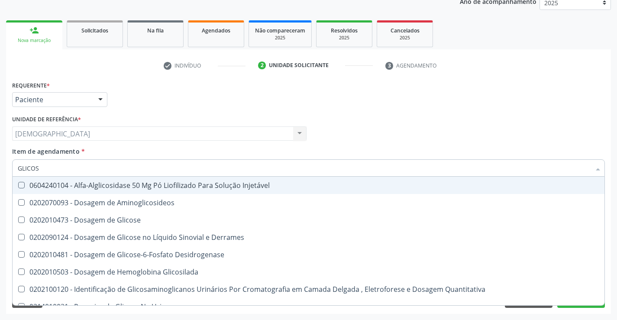
type input "GLICOSE"
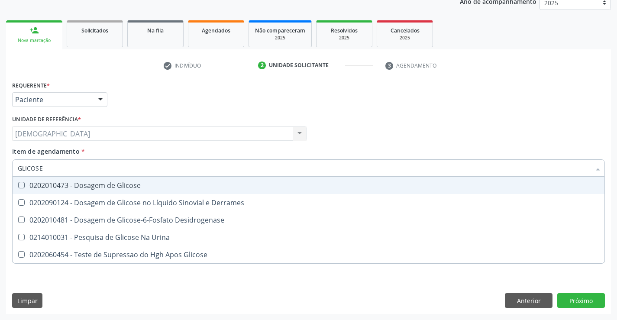
click at [71, 183] on div "0202010473 - Dosagem de Glicose" at bounding box center [309, 185] width 582 height 7
checkbox Glicose "true"
click at [100, 166] on input "GLICOSE" at bounding box center [304, 167] width 573 height 17
type input "GLICOS"
checkbox Glicose "false"
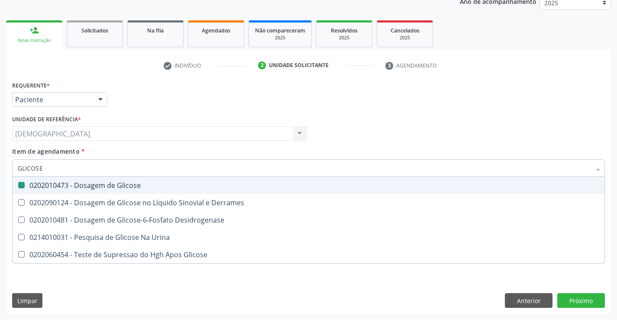
checkbox Desidrogenase "true"
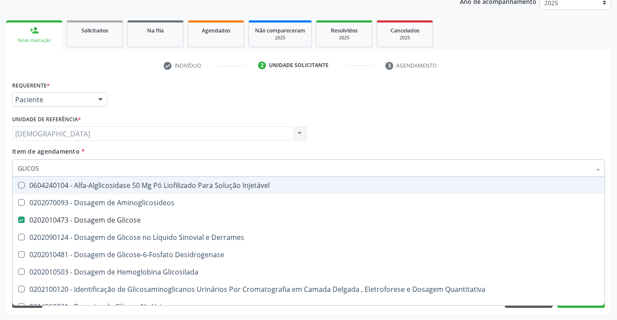
type input "GLICO"
checkbox Glicose "false"
checkbox Glicosilada "true"
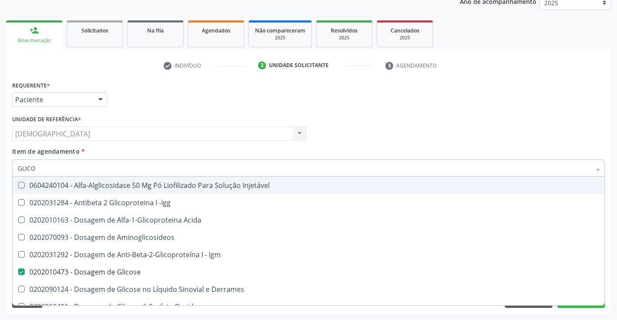
type input "GLIC"
checkbox Glicose "false"
checkbox Glicose "true"
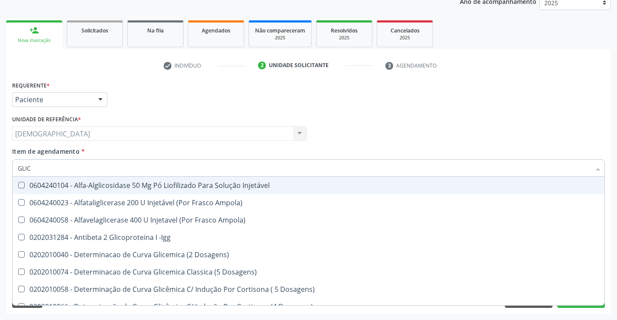
type input "GLI"
checkbox Glicose "false"
checkbox Glicosilada "true"
type input "GL"
checkbox Glicosilada "false"
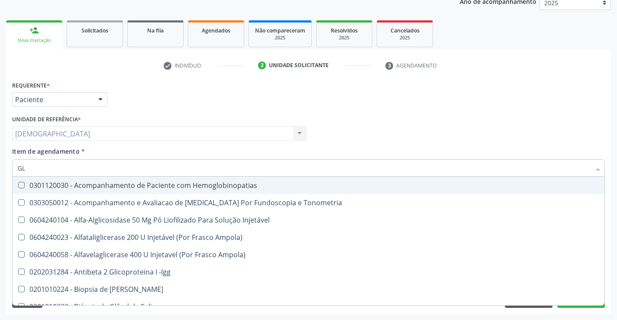
type input "G"
checkbox Glicose "false"
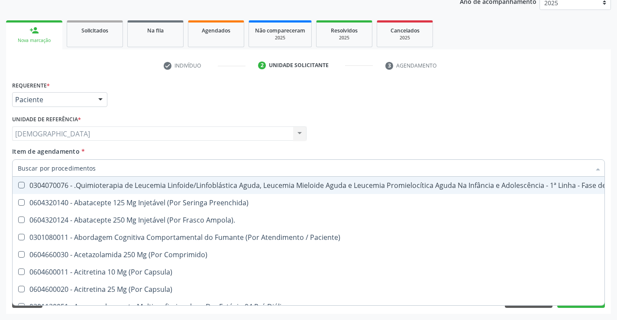
checkbox Glicose "false"
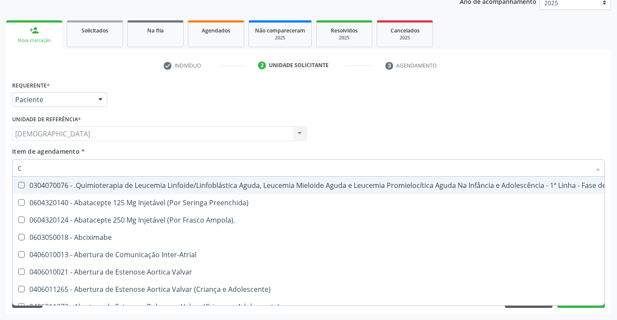
type input "CO"
checkbox Creatinina "true"
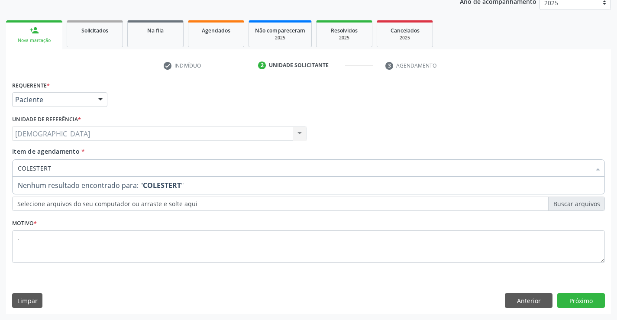
type input "COLESTER"
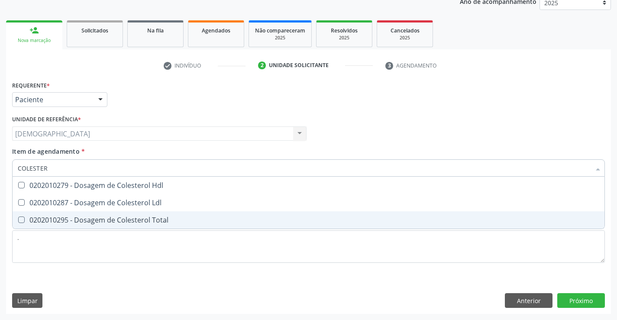
click at [98, 221] on div "0202010295 - Dosagem de Colesterol Total" at bounding box center [309, 220] width 582 height 7
checkbox Total "true"
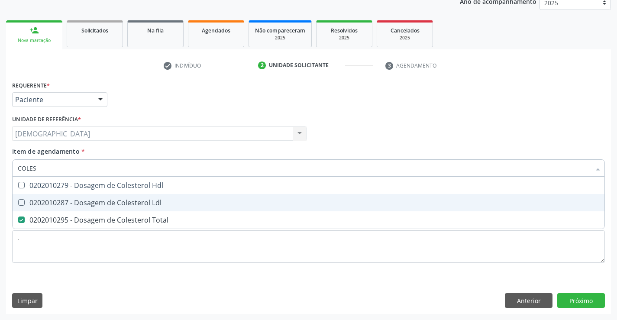
type input "COLE"
checkbox Total "false"
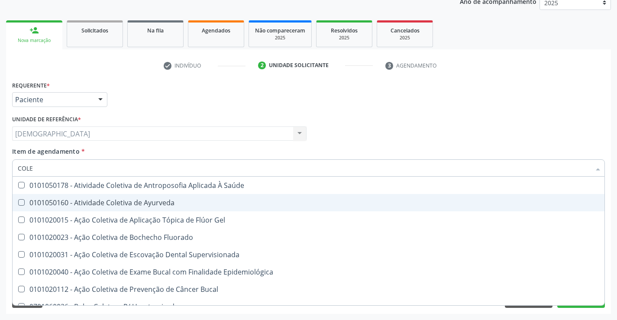
type input "COL"
checkbox Total "false"
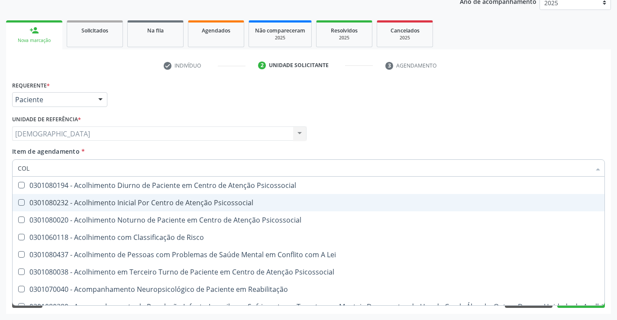
type input "CO"
checkbox Total "false"
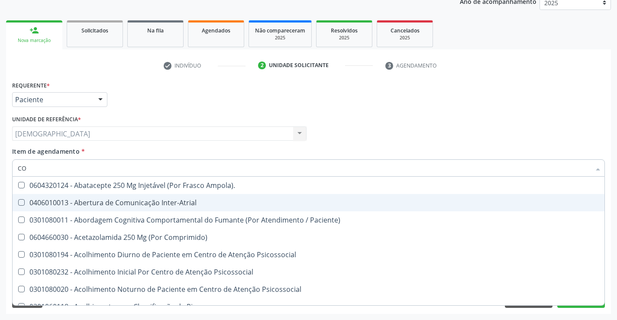
type input "C"
checkbox Total "false"
checkbox Glicose "false"
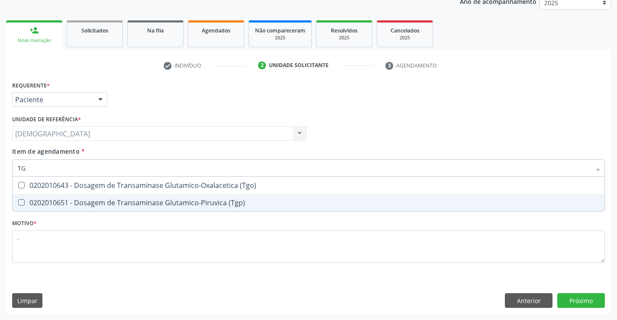
type input "TGO"
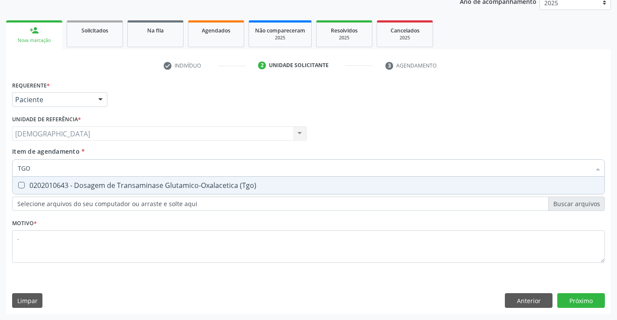
click at [87, 189] on div "0202010643 - Dosagem de Transaminase Glutamico-Oxalacetica (Tgo)" at bounding box center [309, 185] width 582 height 7
checkbox \(Tgo\) "true"
type input "TGP"
click at [84, 179] on span "0202010651 - Dosagem de Transaminase Glutamico-Piruvica (Tgp)" at bounding box center [309, 185] width 592 height 17
checkbox \(Tgp\) "true"
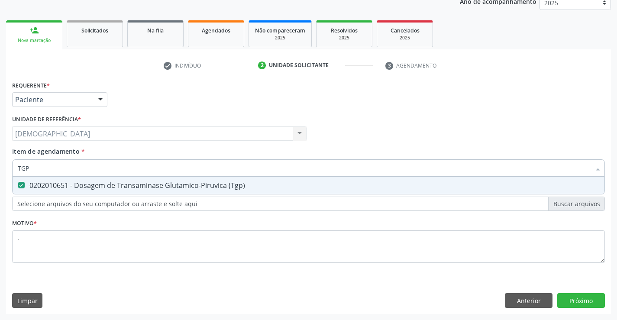
click at [90, 170] on input "TGP" at bounding box center [304, 167] width 573 height 17
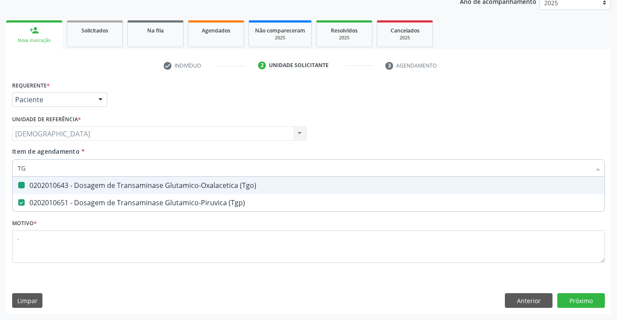
type input "T"
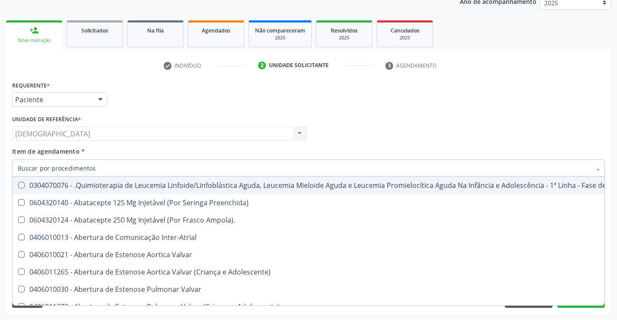
checkbox Manutenção "false"
checkbox Preenchida\) "false"
type input "TR"
checkbox Ii\) "true"
checkbox Grupo "true"
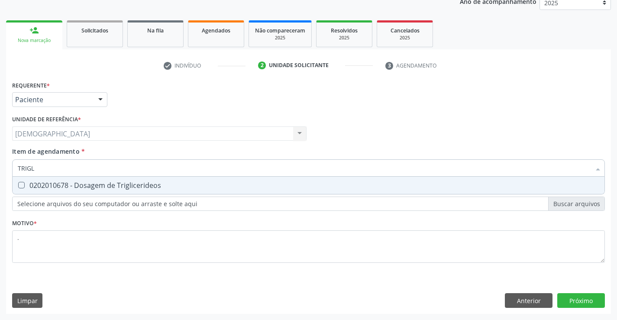
type input "TRIGLI"
click at [89, 182] on div "0202010678 - Dosagem de Triglicerideos" at bounding box center [309, 185] width 582 height 7
checkbox Triglicerideos "true"
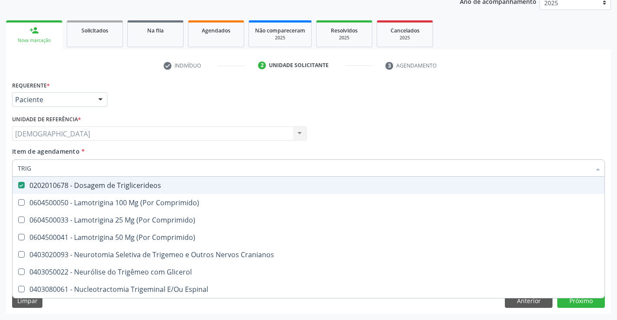
type input "TRI"
checkbox Triglicerideos "false"
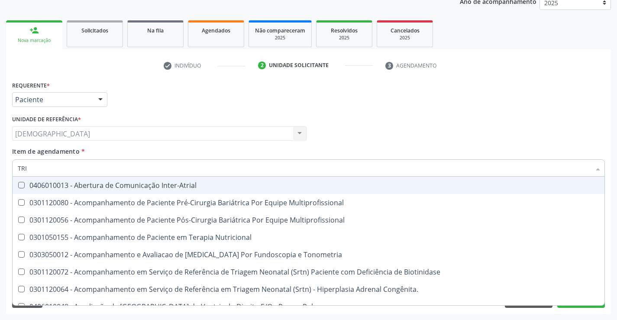
type input "TR"
checkbox Triglicerideos "false"
type input "T"
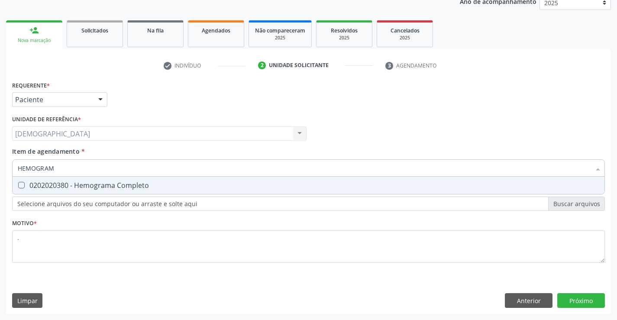
type input "HEMOGRAMA"
click at [108, 187] on div "0202020380 - Hemograma Completo" at bounding box center [309, 185] width 582 height 7
checkbox Completo "true"
type input "HEMOG"
checkbox Completo "false"
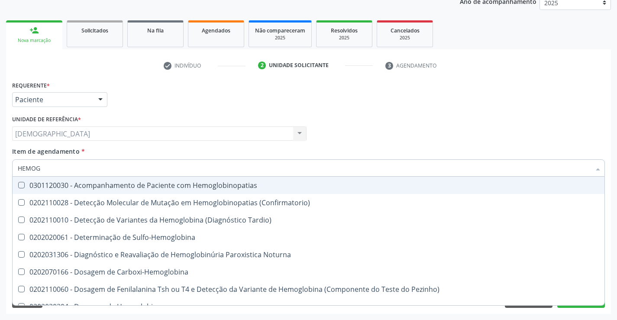
type input "HEMO"
checkbox Completo "false"
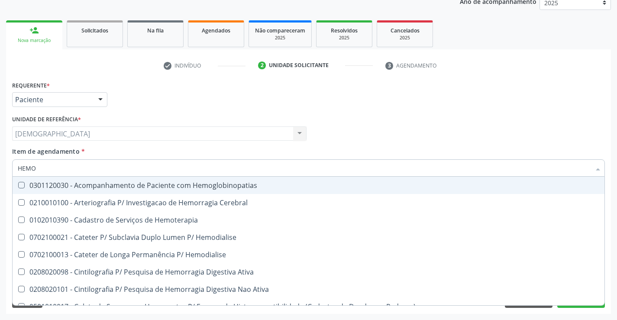
type input "HEM"
checkbox Completo "false"
checkbox Elástica "true"
type input "HE"
checkbox Elástica "false"
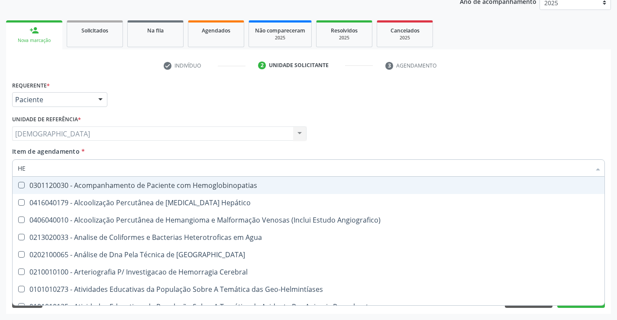
type input "H"
checkbox Completo "false"
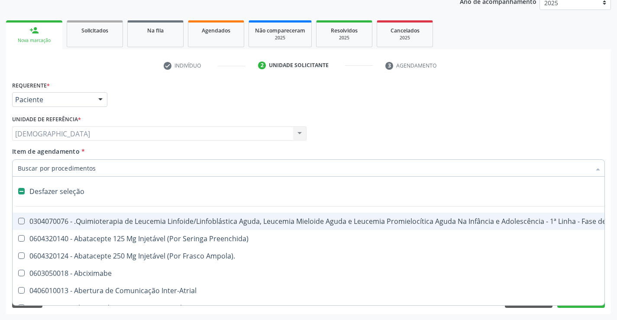
click at [81, 166] on input "Item de agendamento *" at bounding box center [304, 167] width 573 height 17
type input "2"
checkbox Colpectomia "true"
checkbox Percutanea "true"
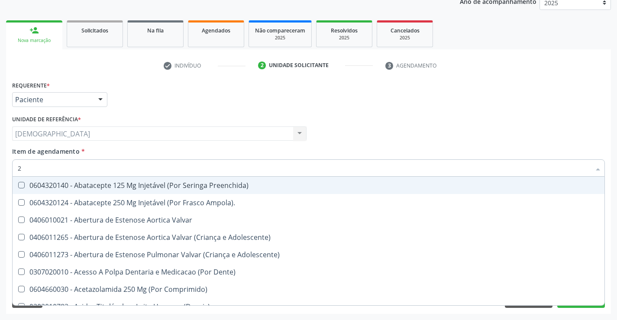
type input "20"
checkbox Biologica "true"
checkbox Cec "true"
checkbox \(Desbastamento\) "true"
checkbox Cranianos "true"
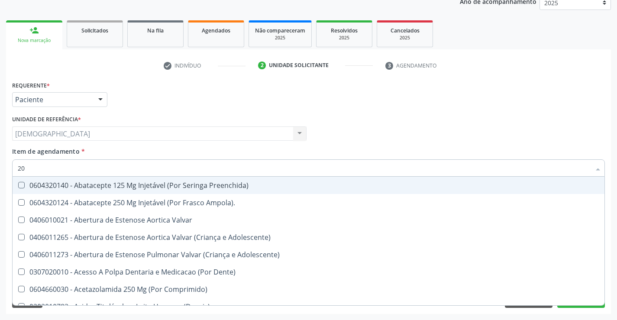
checkbox Pulmonar "true"
checkbox Total "false"
checkbox Glicose "false"
checkbox Fecal "true"
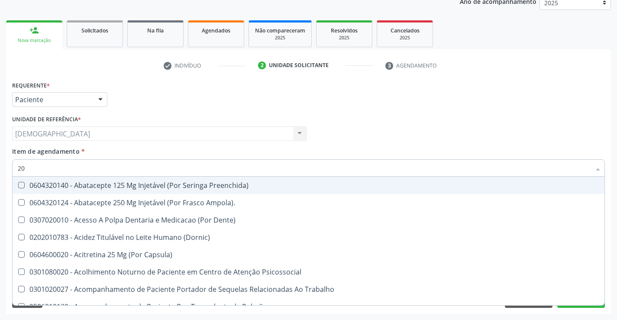
type input "202"
checkbox Estereotaxica "true"
checkbox Linha "true"
checkbox Transferências "true"
checkbox Extremidades "true"
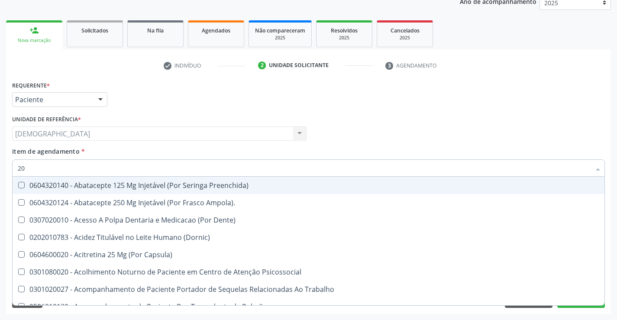
checkbox \(Semi-Solido\) "true"
checkbox Creatinina "true"
checkbox Total "false"
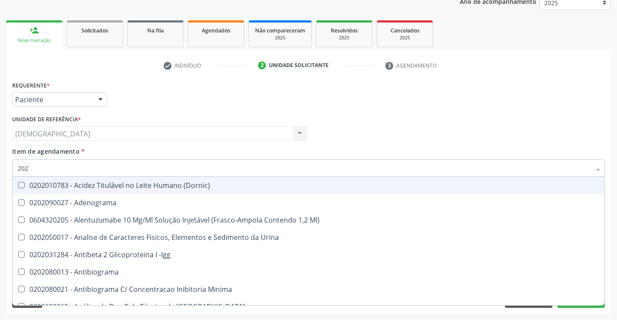
type input "2020"
checkbox III "true"
checkbox Total "false"
checkbox X "true"
checkbox Glicose "false"
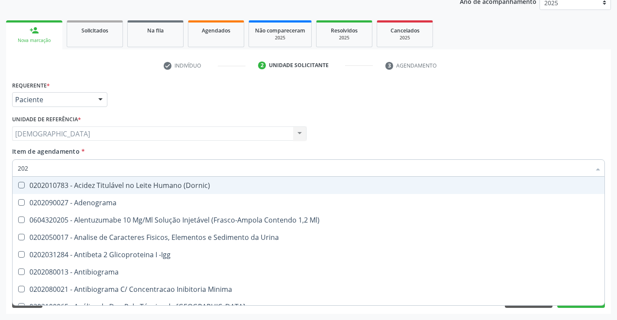
checkbox Progesterona "true"
checkbox Prolactina "true"
checkbox Reativa "true"
checkbox \(Tgo\) "false"
checkbox \(Tgp\) "false"
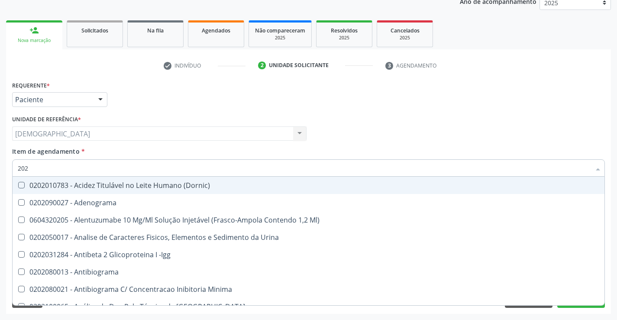
checkbox Triglicerideos "false"
checkbox B12 "true"
checkbox Completo "false"
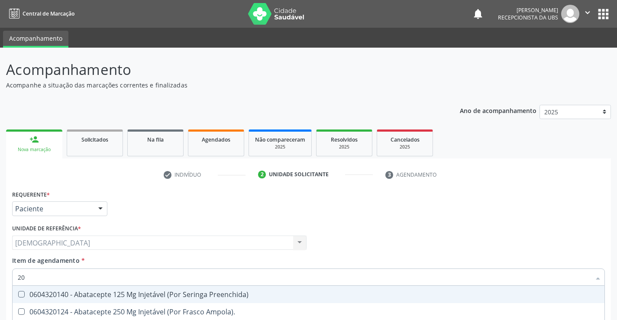
scroll to position [109, 0]
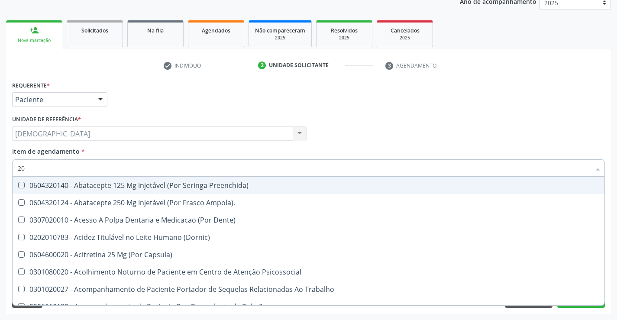
type input "202"
checkbox \(Dornic\) "true"
checkbox Urina "false"
checkbox Lisa "true"
checkbox Estereotaxica "true"
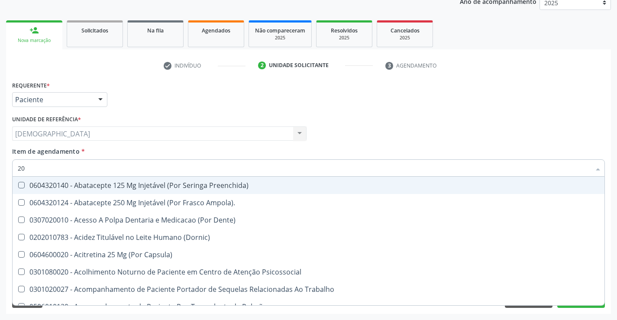
checkbox Linha "true"
checkbox Permanência "true"
checkbox Transferências "true"
checkbox Extremidades "true"
checkbox \(Semi-Solido\) "true"
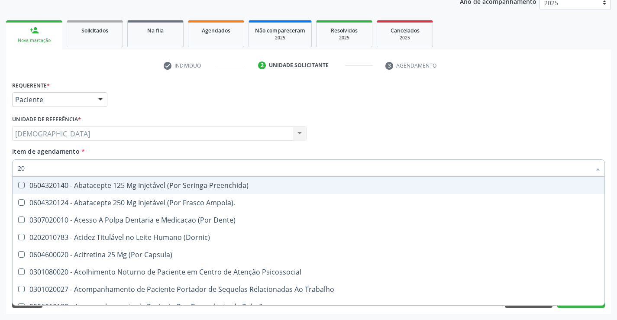
checkbox Creatinina "true"
checkbox Coagulação "false"
checkbox Total "false"
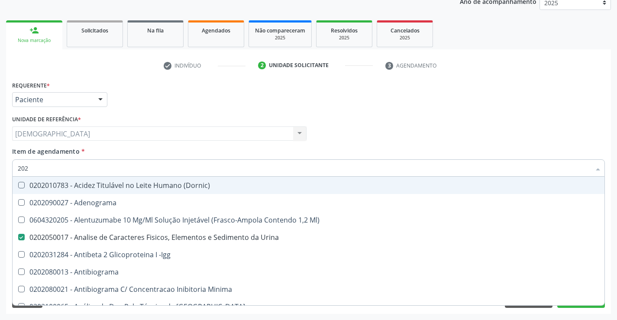
type input "2020"
checkbox Osmolalidade "true"
checkbox Coagulação "false"
checkbox III "true"
checkbox Total "false"
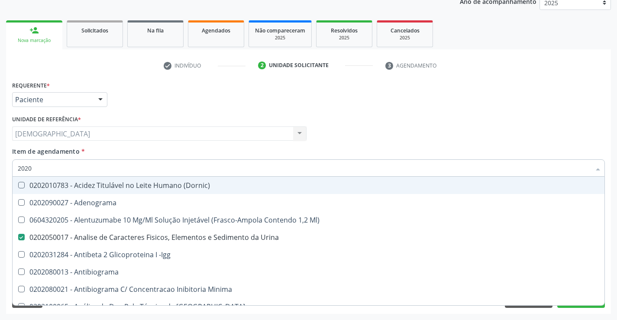
checkbox X "true"
checkbox Glicose "false"
checkbox C1-Esterase "true"
checkbox Progesterona "true"
checkbox Prolactina "true"
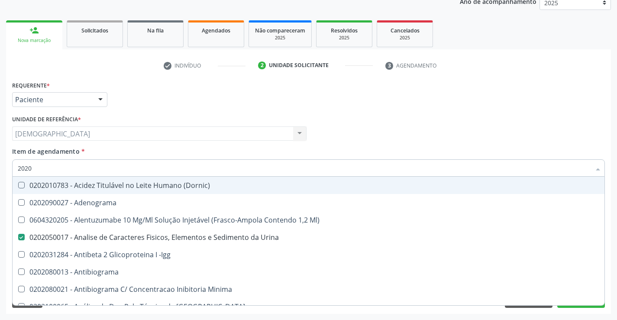
checkbox \(Tgo\) "false"
checkbox \(Tgp\) "false"
checkbox Triglicerideos "false"
checkbox B12 "true"
checkbox Completo "false"
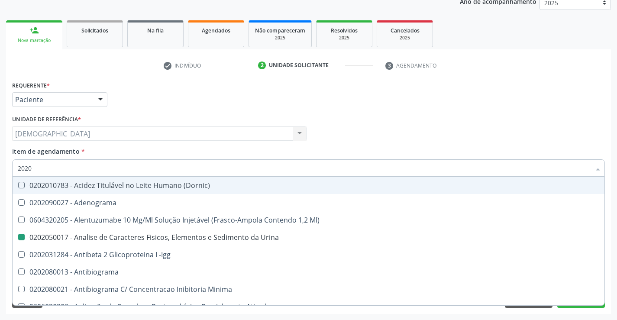
type input "20202"
checkbox Urina "false"
checkbox Minima "true"
checkbox \(Pos-Pasteurização\) "true"
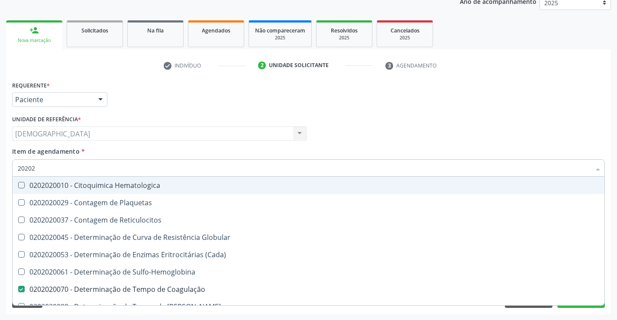
type input "202020"
checkbox Hematocrito "true"
checkbox Completo "false"
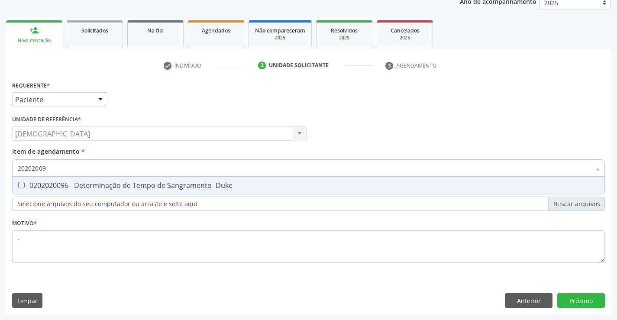
type input "202020096"
click at [90, 184] on div "0202020096 - Determinação de Tempo de Sangramento -Duke" at bounding box center [309, 185] width 582 height 7
checkbox -Duke "true"
type input "2020200"
checkbox -Duke "false"
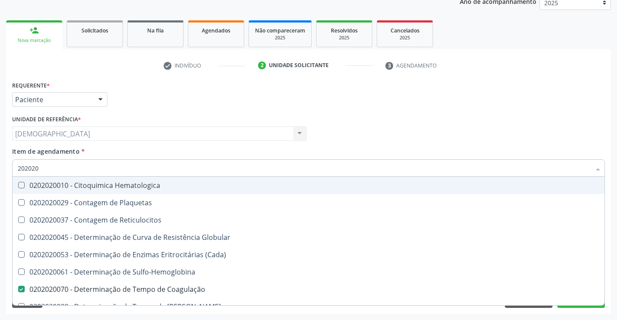
type input "20202"
checkbox Completo "false"
checkbox Leucograma "true"
type input "202020"
checkbox Hematocrito "true"
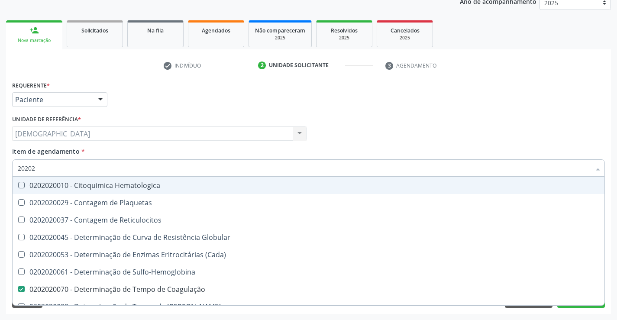
checkbox Completo "false"
type input "2020201"
checkbox Coagulação "false"
checkbox -Duke "false"
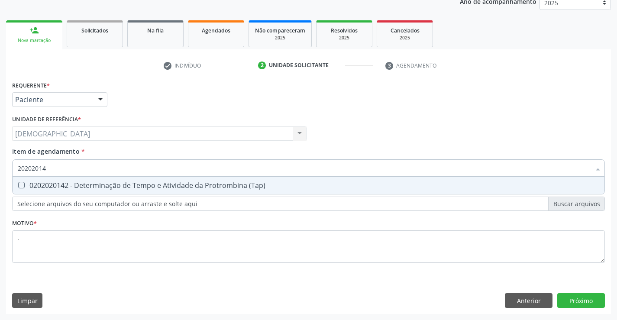
type input "202020142"
click at [90, 184] on div "0202020142 - Determinação de Tempo e Atividade da Protrombina (Tap)" at bounding box center [309, 185] width 582 height 7
checkbox \(Tap\) "true"
type input "2020201"
checkbox \(Tap\) "false"
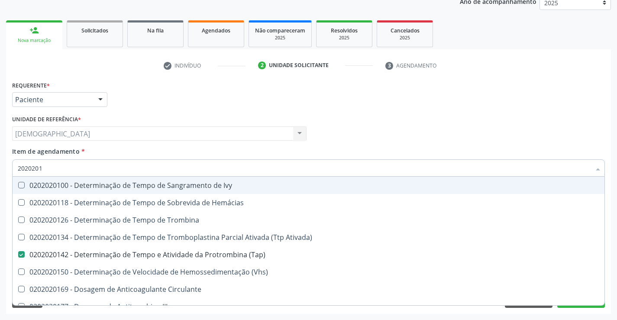
type input "202020"
checkbox \(Tap\) "false"
checkbox Circulante "true"
checkbox II "true"
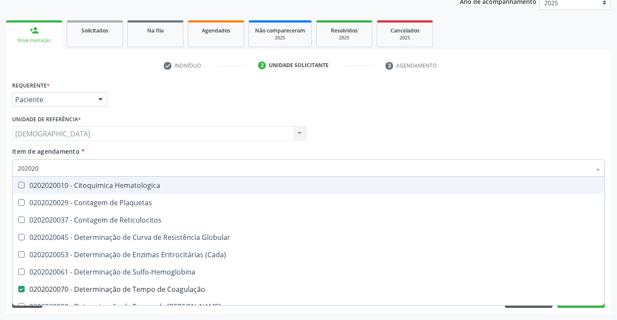
type input "20202"
checkbox Completo "false"
checkbox Leucograma "true"
type input "202020"
checkbox Hematocrito "true"
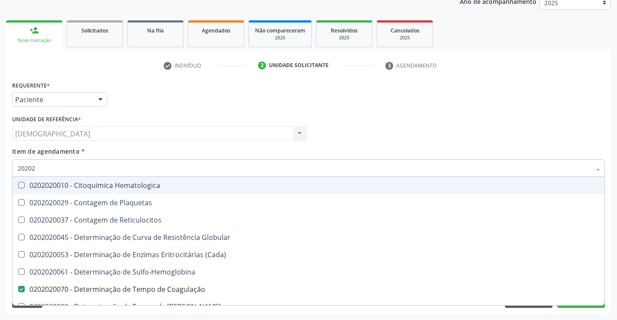
checkbox Completo "false"
type input "20202009"
checkbox Hematologica "true"
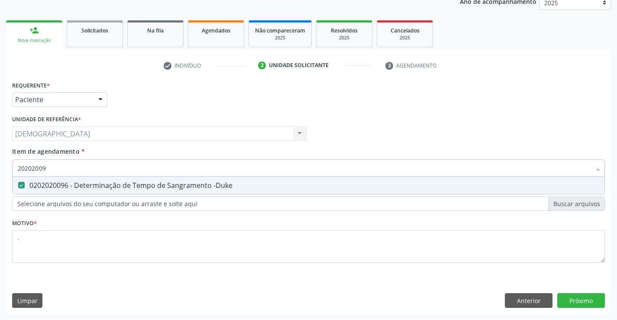
type input "2020200"
checkbox -Duke "false"
type input "2"
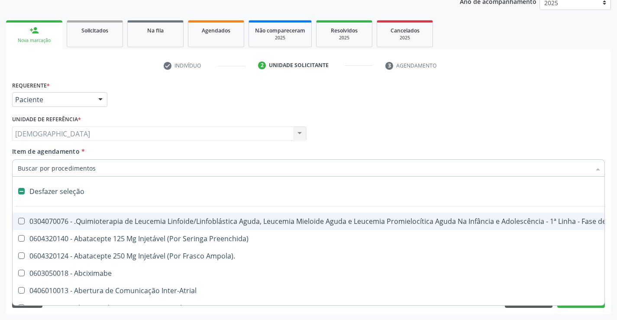
type input "2"
checkbox A "true"
checkbox Urina "false"
checkbox Biliares "true"
checkbox Estimulo "true"
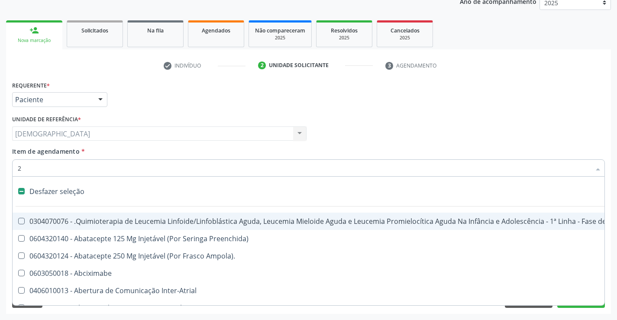
checkbox Inteiro\) "true"
checkbox Colpectomia "true"
checkbox Percutanea "true"
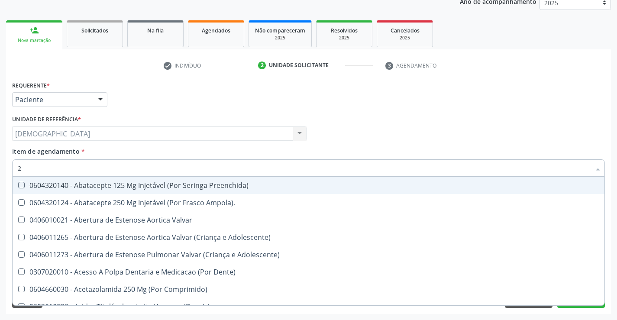
type input "20"
checkbox Especializada\ "true"
checkbox Urina "false"
checkbox Encefalica "true"
checkbox Esforco "true"
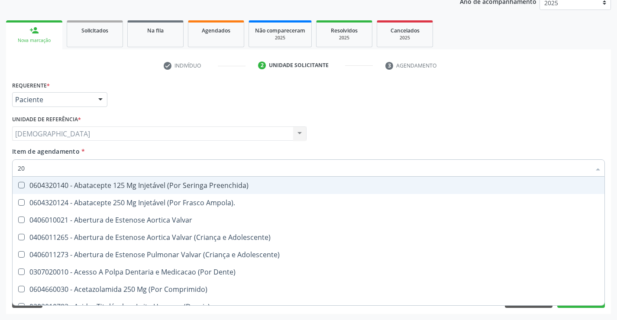
checkbox Inteiro\) "true"
checkbox Biologica "true"
checkbox Cec "true"
checkbox Simples "true"
checkbox \(Desbastamento\) "true"
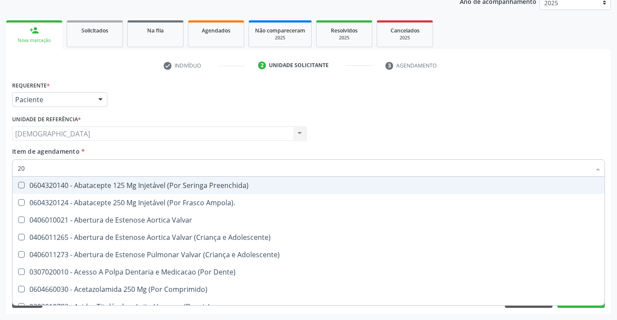
checkbox Cranianos "true"
checkbox Pulmonar "true"
checkbox Coagulação "false"
checkbox -Duke "false"
checkbox \(Tap\) "false"
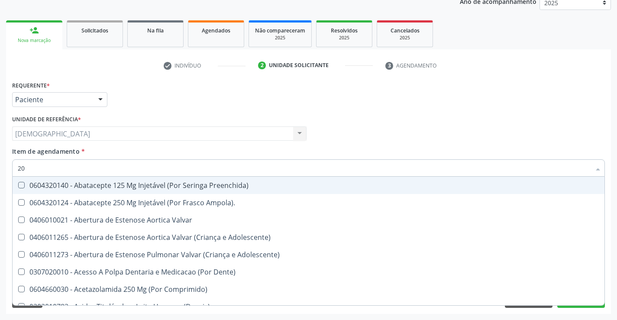
checkbox Total "false"
checkbox Glicose "false"
checkbox Fecal "true"
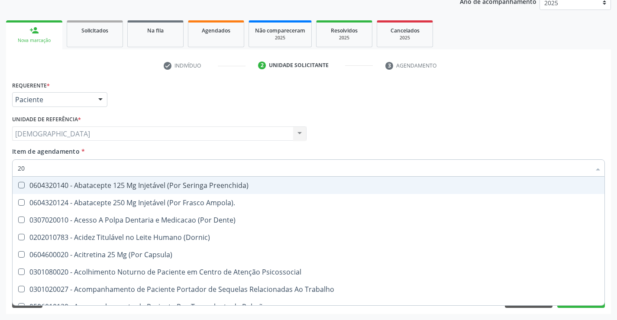
type input "202"
checkbox \(Dornic\) "true"
checkbox Urina "false"
checkbox Lisa "true"
checkbox Nível "true"
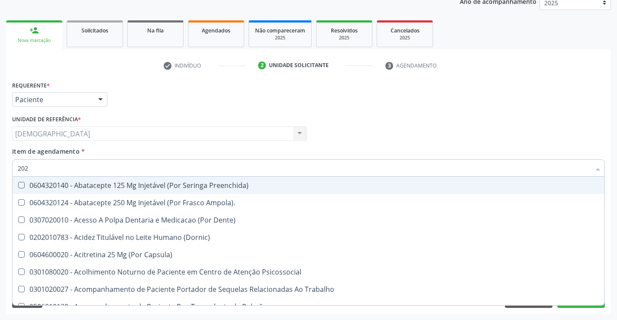
checkbox Reconstrucao\) "true"
checkbox Estereotaxica "true"
checkbox Linha "true"
checkbox Permanência "true"
checkbox Transferências "true"
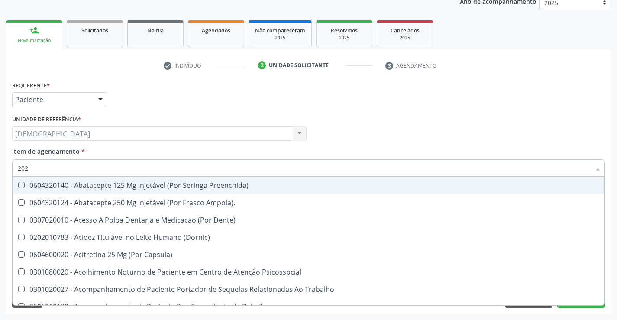
checkbox Extremidades "true"
checkbox \(Semi-Solido\) "true"
checkbox Creatinina "true"
checkbox Coagulação "false"
checkbox -Duke "false"
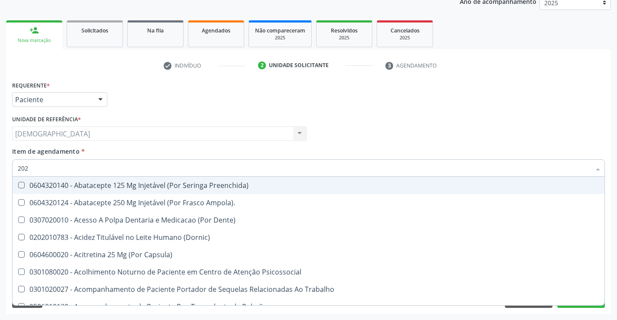
checkbox \(Tap\) "false"
checkbox Total "false"
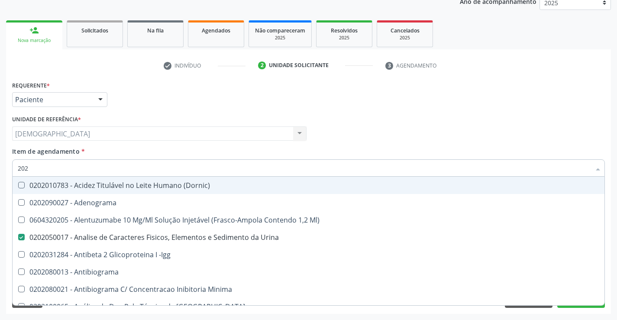
type input "2020"
checkbox Osmolalidade "true"
checkbox \(Ch50\) "true"
checkbox \(Cada\) "true"
checkbox Coagulação "false"
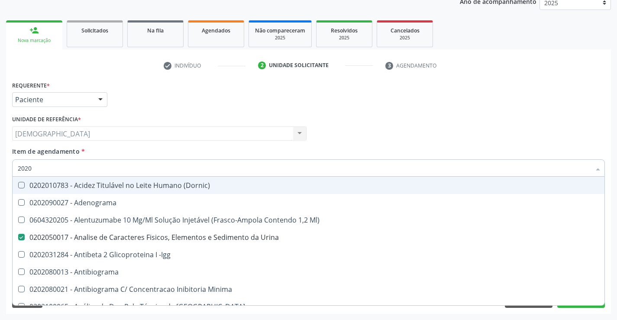
checkbox -Duke "false"
checkbox \(Tap\) "false"
checkbox III "true"
checkbox Total "false"
checkbox X "true"
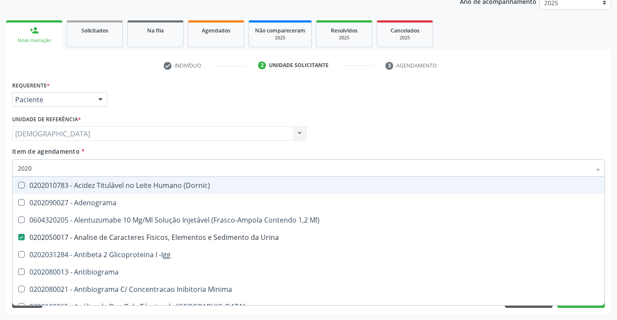
checkbox Glicose "false"
checkbox C1-Esterase "true"
checkbox Progesterona "true"
checkbox Prolactina "true"
checkbox \(Tgo\) "false"
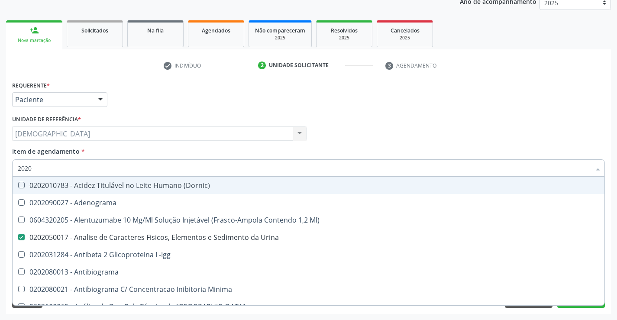
checkbox \(Tgp\) "false"
checkbox Triglicerideos "false"
checkbox B12 "true"
checkbox Completo "false"
type input "20202"
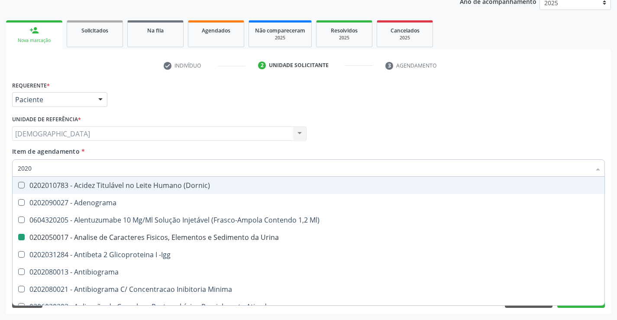
checkbox Urina "false"
checkbox Minima "true"
checkbox Saúde "true"
checkbox Trabalhador "true"
checkbox \(Pos-Pasteurização\) "true"
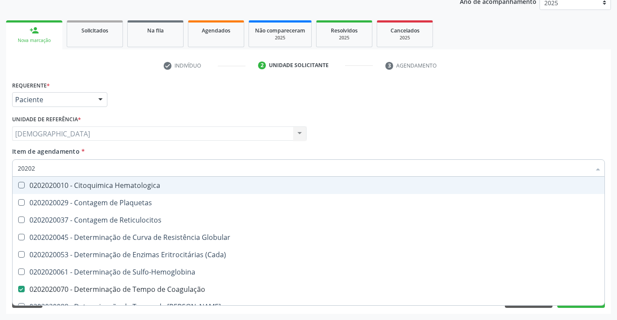
type input "202020"
checkbox Hematocrito "true"
checkbox Completo "false"
type input "20202007"
checkbox Hematologica "true"
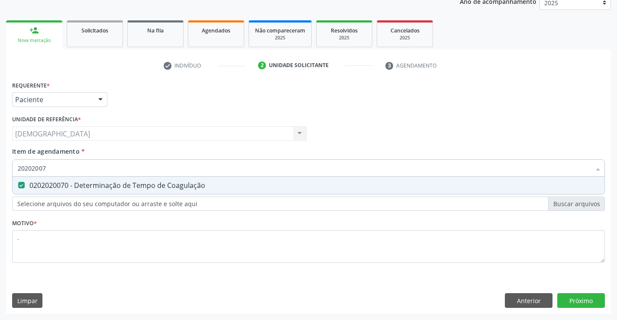
type input "2020200"
checkbox Coagulação "false"
type input "2"
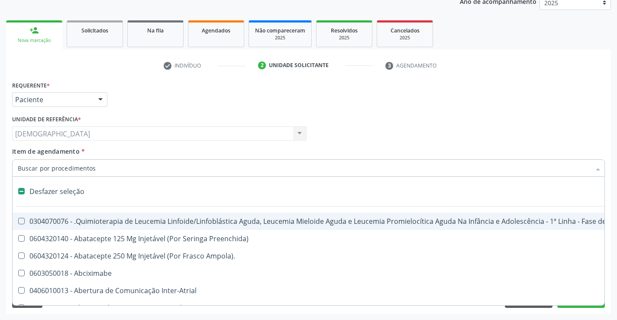
click at [583, 151] on div "Item de agendamento * Desfazer seleção 0304070076 - .Quimioterapia de Leucemia …" at bounding box center [308, 160] width 593 height 27
checkbox Preenchida\) "true"
checkbox Ampola\)\ "true"
checkbox Abciximabe "true"
checkbox Inter-Atrial "true"
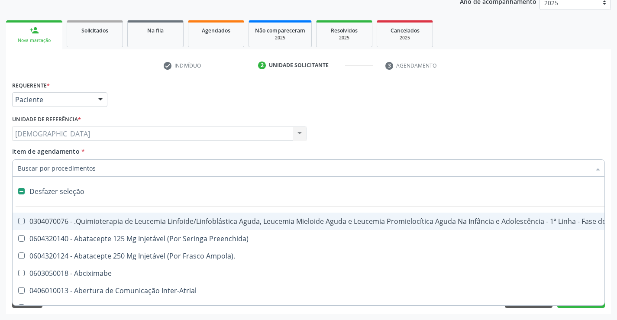
checkbox Valvar "true"
checkbox Adolescente\) "true"
checkbox Valvar "true"
checkbox Adolescente\) "true"
checkbox Paciente\) "true"
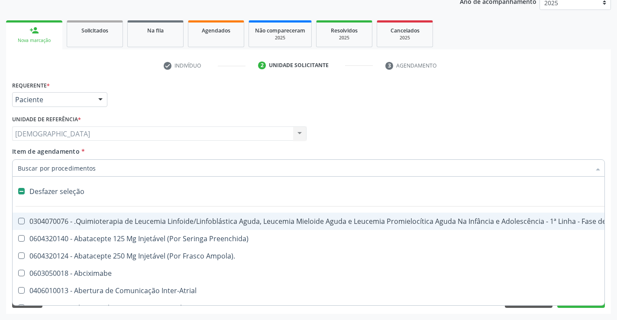
checkbox Dente\) "true"
checkbox Comprimido\) "true"
checkbox Urina "false"
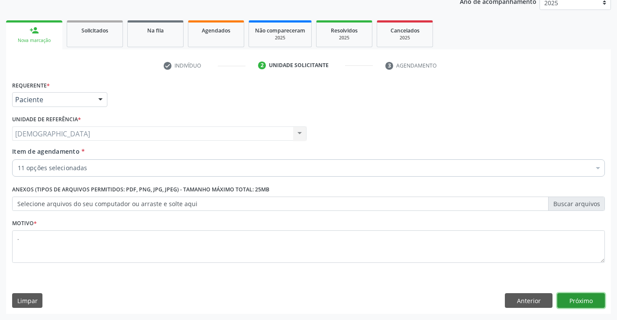
click at [567, 298] on button "Próximo" at bounding box center [581, 300] width 48 height 15
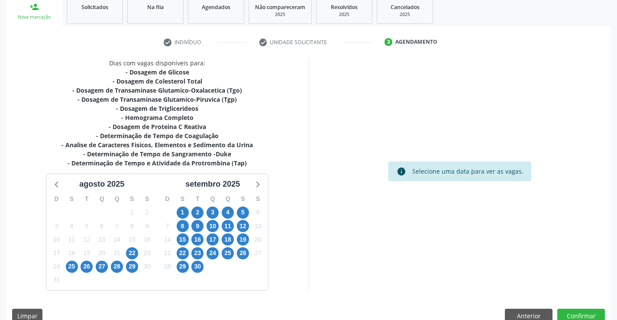
scroll to position [148, 0]
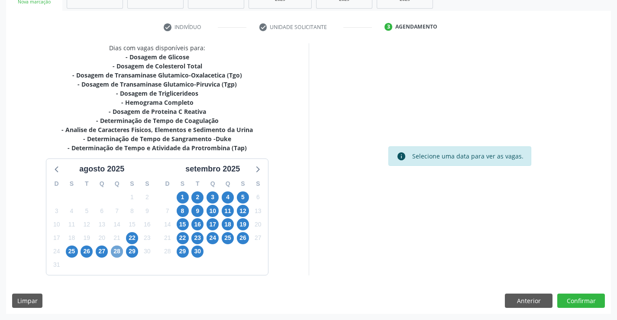
click at [117, 248] on span "28" at bounding box center [117, 252] width 12 height 12
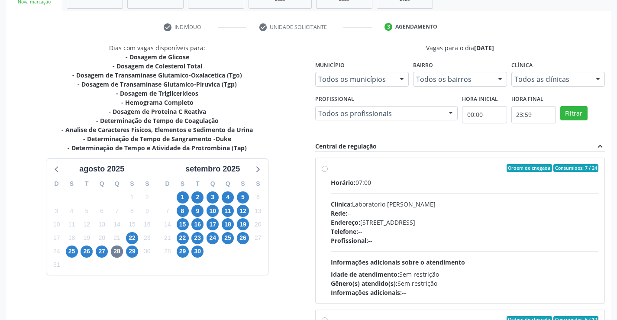
click at [356, 171] on div "Ordem de chegada Consumidos: 7 / 24" at bounding box center [465, 168] width 268 height 8
click at [328, 171] on input "Ordem de chegada Consumidos: 7 / 24 Horário: 07:00 Clínica: Laboratorio Jose Pa…" at bounding box center [325, 168] width 6 height 8
radio input "true"
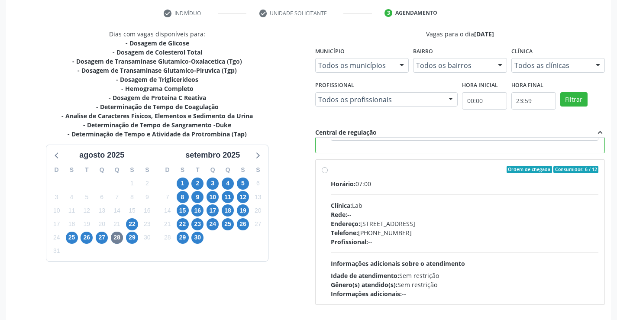
scroll to position [197, 0]
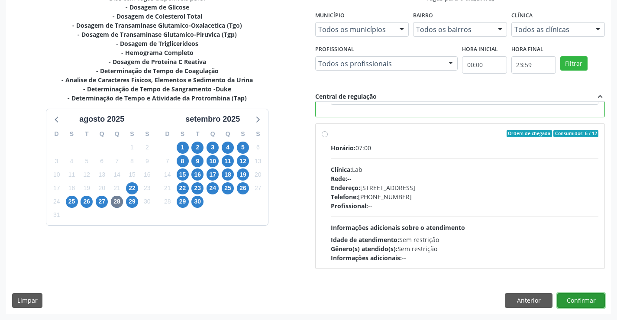
click at [585, 303] on button "Confirmar" at bounding box center [581, 300] width 48 height 15
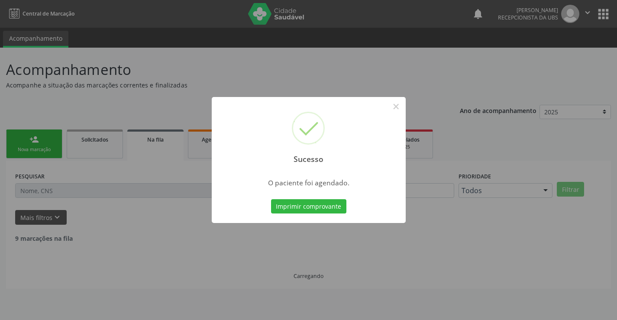
scroll to position [0, 0]
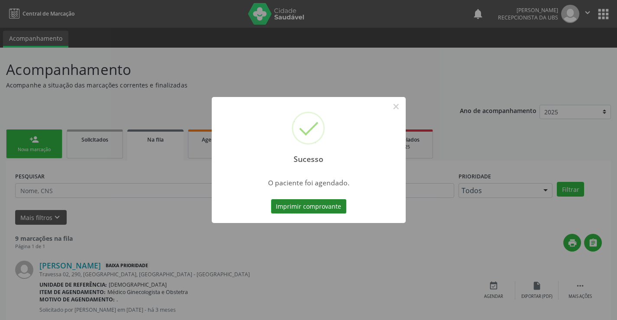
click at [307, 203] on button "Imprimir comprovante" at bounding box center [308, 206] width 75 height 15
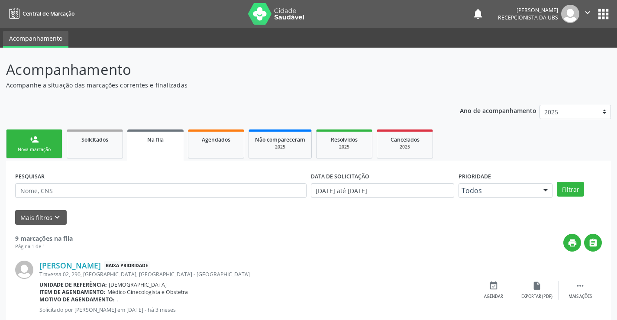
click at [39, 149] on div "Nova marcação" at bounding box center [34, 149] width 43 height 6
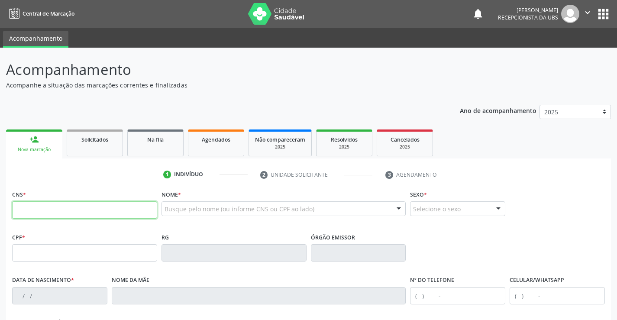
click at [80, 210] on input "text" at bounding box center [84, 209] width 145 height 17
type input "700 0025 5030 4106"
type input "136.243.164-86"
type input "27/01/2002"
type input "Maria de Lourdes Jordao Rodrigues"
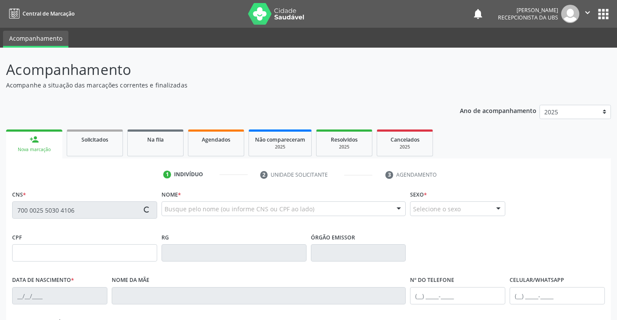
type input "(87) 99939-1203"
type input "S/N"
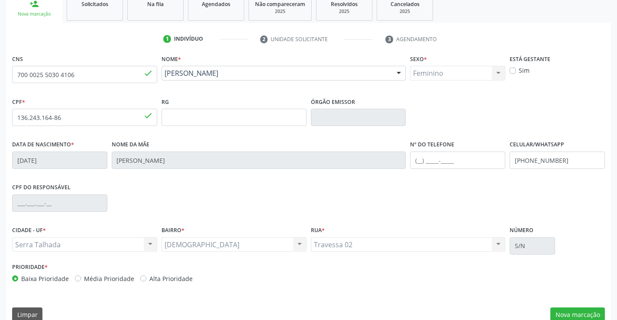
scroll to position [149, 0]
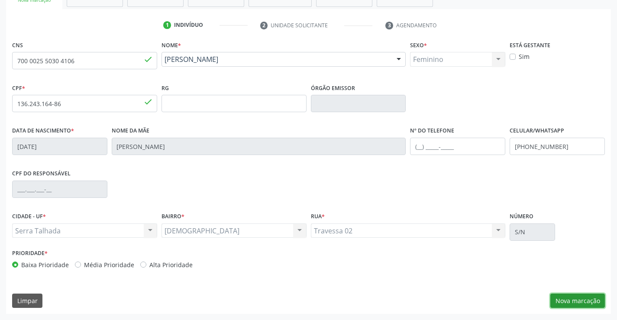
click at [583, 299] on button "Nova marcação" at bounding box center [577, 301] width 55 height 15
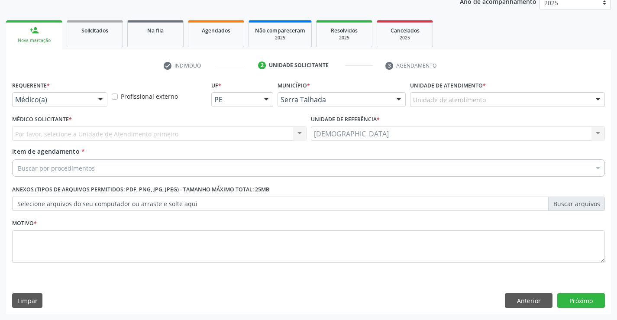
scroll to position [109, 0]
click at [99, 100] on div at bounding box center [100, 100] width 13 height 15
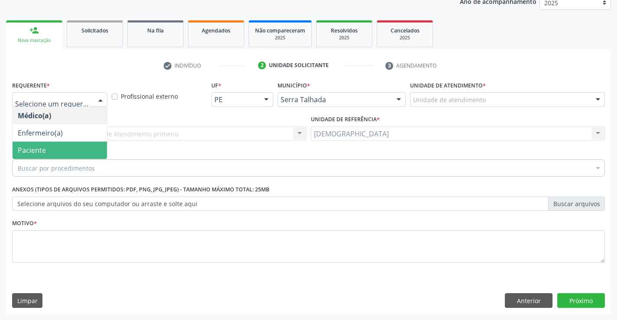
click at [78, 150] on span "Paciente" at bounding box center [60, 150] width 94 height 17
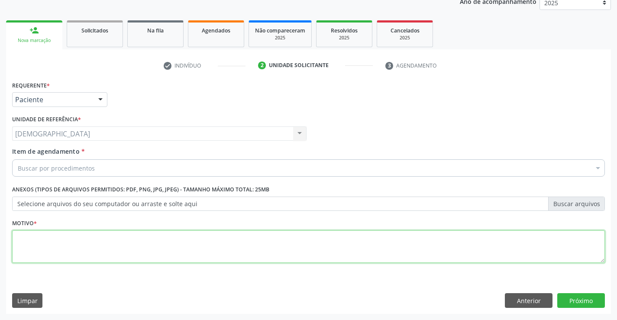
click at [71, 261] on textarea at bounding box center [308, 246] width 593 height 33
type textarea "."
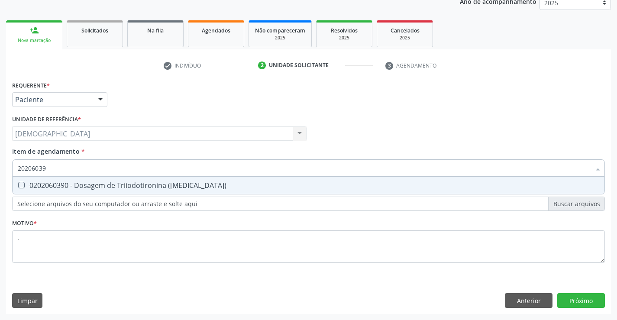
type input "202060390"
click at [184, 185] on div "0202060390 - Dosagem de Triiodotironina (T3)" at bounding box center [309, 185] width 582 height 7
checkbox \(T3\) "true"
click at [175, 174] on input "202060390" at bounding box center [304, 167] width 573 height 17
type input "2020603"
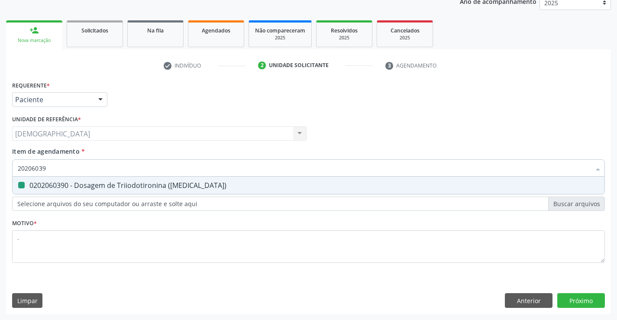
checkbox \(T3\) "false"
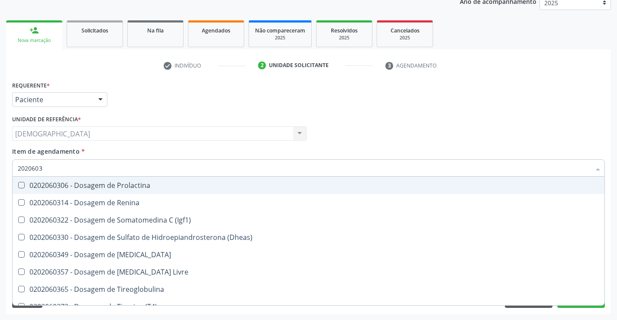
type input "202060"
checkbox \(T3\) "false"
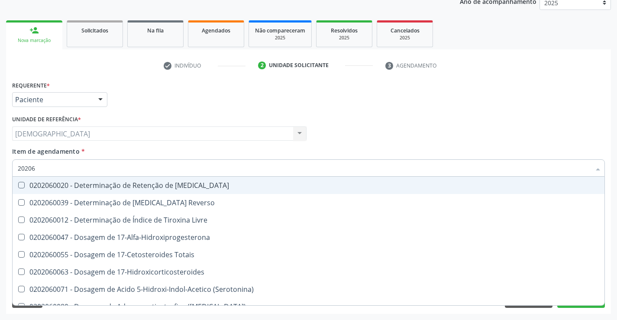
type input "2020"
checkbox \(T3\) "false"
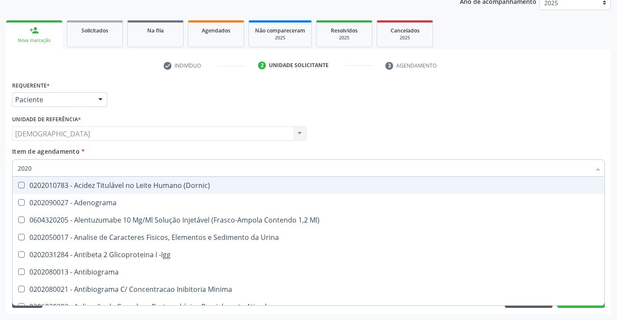
type input "20206"
checkbox Micobactérias "true"
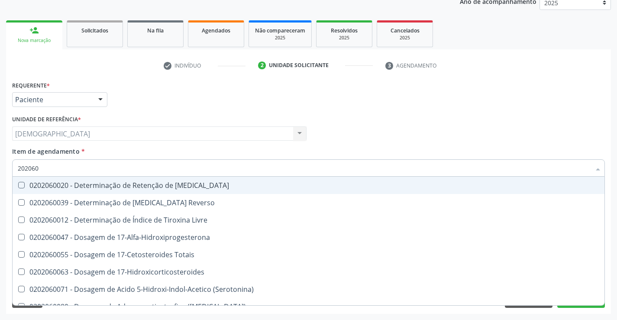
type input "2020603"
checkbox Ciclico "true"
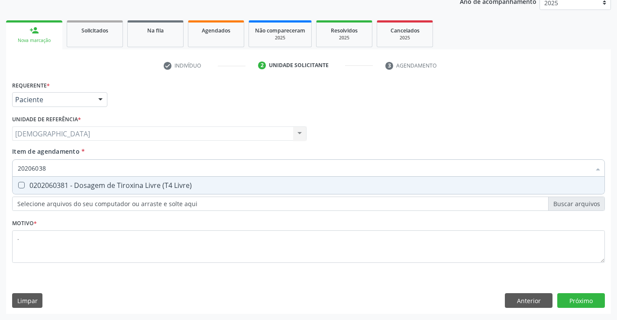
type input "202060381"
click at [177, 185] on div "0202060381 - Dosagem de Tiroxina Livre (T4 Livre)" at bounding box center [309, 185] width 582 height 7
checkbox Livre\) "true"
click at [70, 167] on input "202060381" at bounding box center [304, 167] width 573 height 17
type input "2020603"
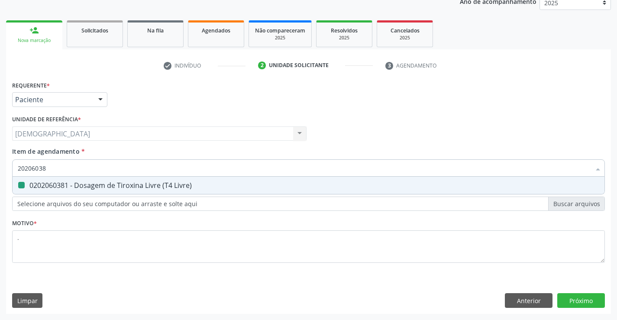
checkbox Livre\) "false"
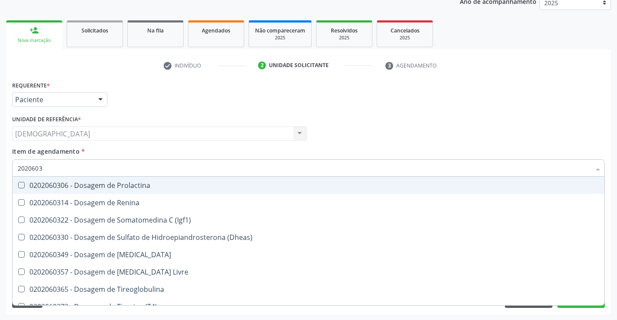
type input "202060"
checkbox Livre\) "false"
checkbox \(T3\) "false"
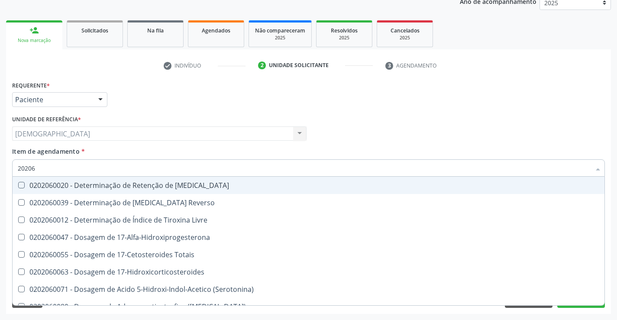
type input "2020"
checkbox Livre\) "false"
checkbox \(T3\) "false"
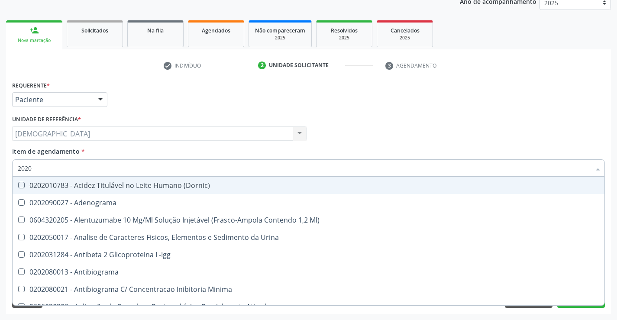
type input "20206"
checkbox Fungos "true"
checkbox Micobactérias "true"
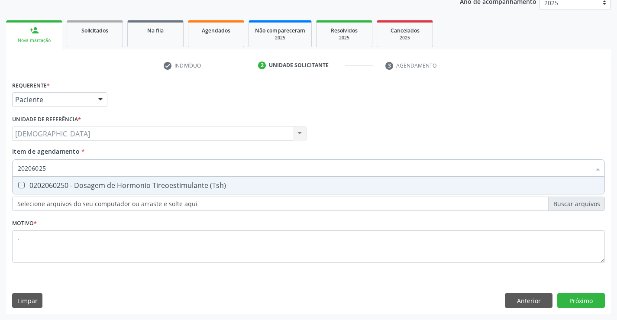
type input "202060250"
click at [152, 188] on div "0202060250 - Dosagem de Hormonio Tireoestimulante (Tsh)" at bounding box center [309, 185] width 582 height 7
checkbox \(Tsh\) "true"
click at [591, 301] on div "Requerente * Paciente Médico(a) Enfermeiro(a) Paciente Nenhum resultado encontr…" at bounding box center [308, 196] width 605 height 235
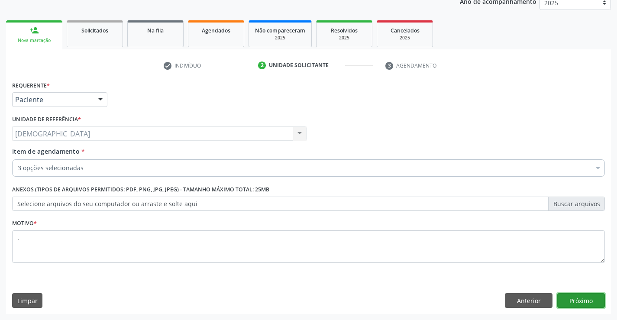
click at [572, 298] on button "Próximo" at bounding box center [581, 300] width 48 height 15
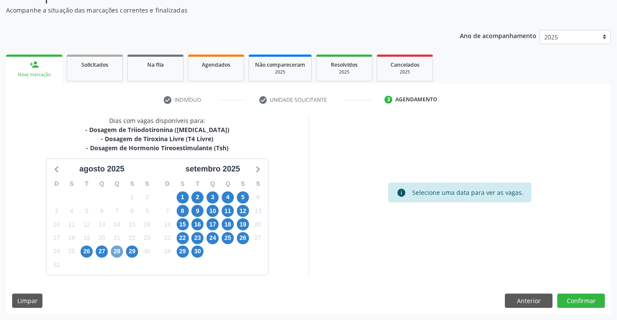
click at [121, 252] on span "28" at bounding box center [117, 252] width 12 height 12
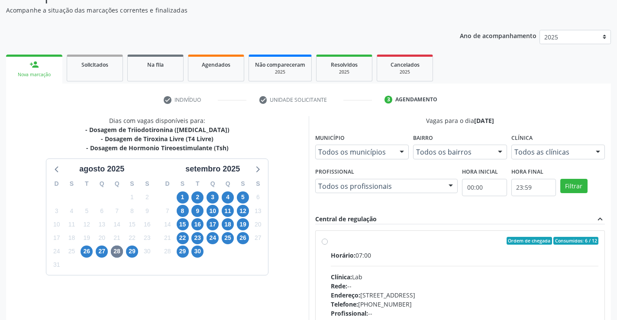
click at [403, 240] on div "Ordem de chegada Consumidos: 6 / 12" at bounding box center [465, 241] width 268 height 8
click at [328, 240] on input "Ordem de chegada Consumidos: 6 / 12 Horário: 07:00 Clínica: Lab Rede: -- Endere…" at bounding box center [325, 241] width 6 height 8
radio input "true"
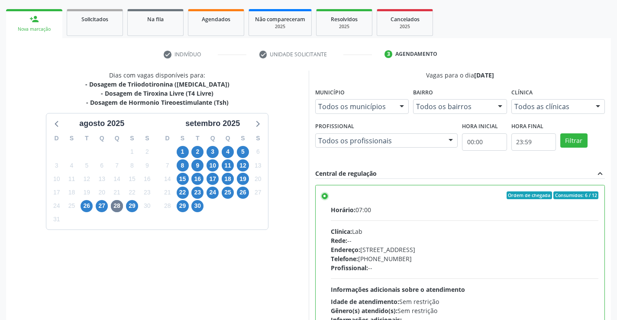
scroll to position [197, 0]
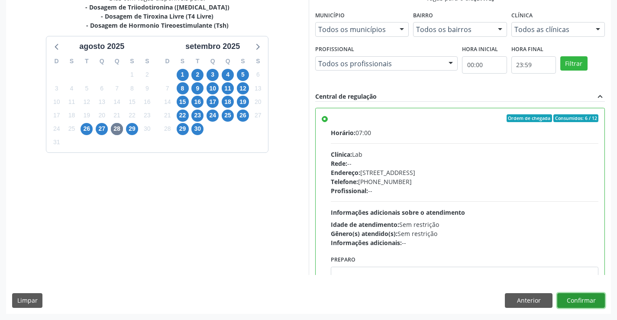
click at [596, 293] on button "Confirmar" at bounding box center [581, 300] width 48 height 15
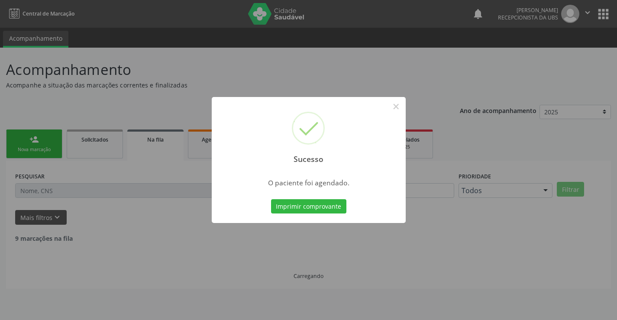
scroll to position [0, 0]
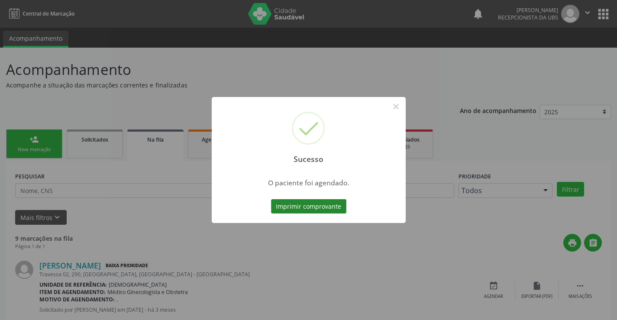
click at [311, 208] on button "Imprimir comprovante" at bounding box center [308, 206] width 75 height 15
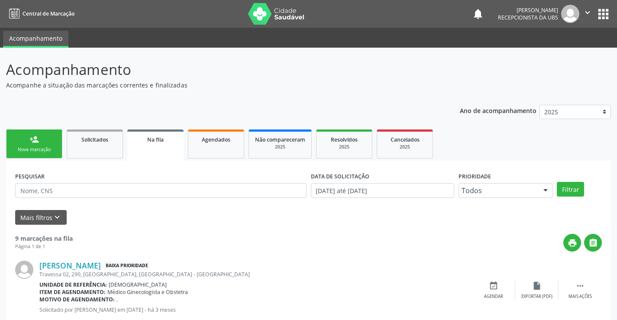
click at [37, 148] on div "Nova marcação" at bounding box center [34, 149] width 43 height 6
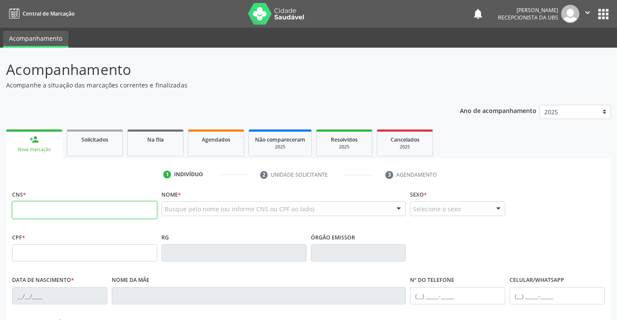
click at [43, 208] on input "text" at bounding box center [84, 209] width 145 height 17
type input "708 6095 9180 6382"
type input "550.352.978-29"
type input "03/05/2018"
type input "Cicera Maria Terto Oliveira"
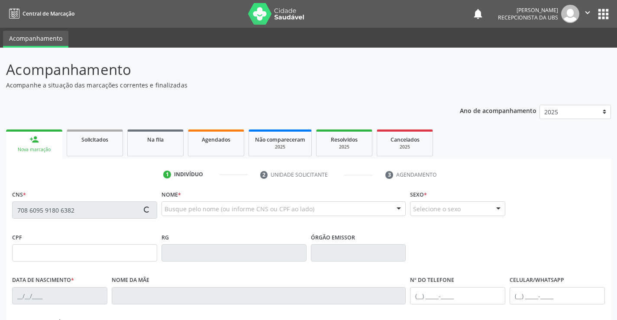
type input "(87) 99152-2077"
type input "300.172.818-30"
type input "331"
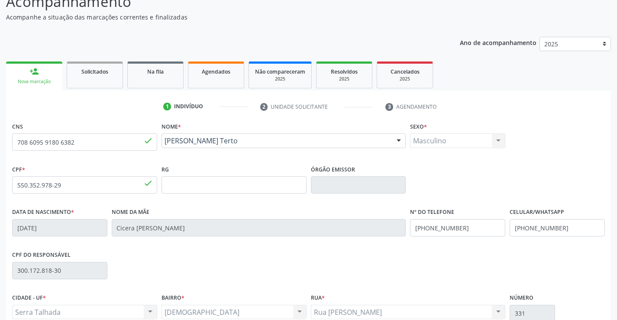
scroll to position [149, 0]
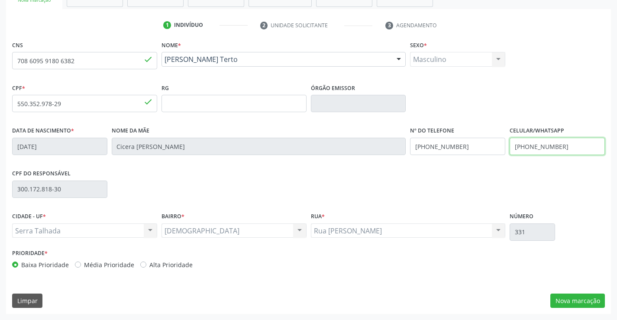
click at [575, 143] on input "(87) 99152-2077" at bounding box center [557, 146] width 95 height 17
click at [571, 304] on button "Nova marcação" at bounding box center [577, 301] width 55 height 15
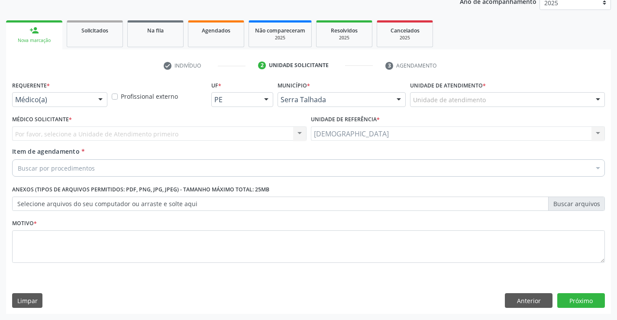
click at [98, 94] on div at bounding box center [100, 100] width 13 height 15
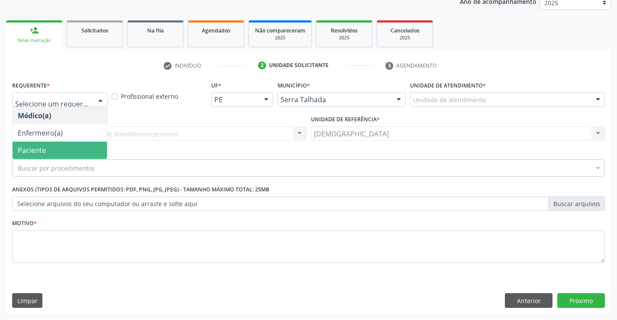
click at [52, 145] on span "Paciente" at bounding box center [60, 150] width 94 height 17
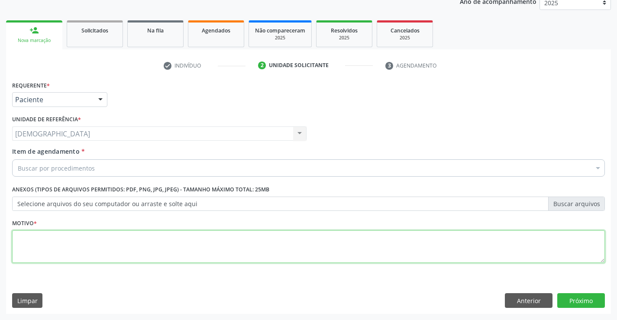
click at [48, 239] on textarea at bounding box center [308, 246] width 593 height 33
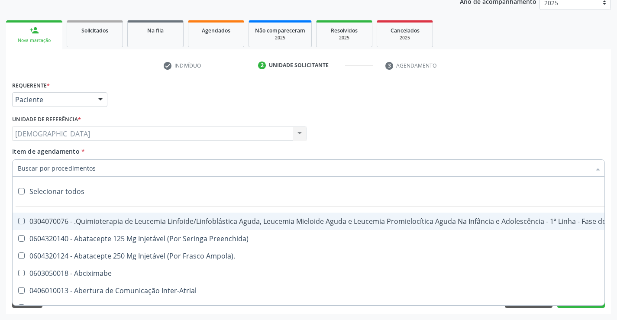
click at [98, 168] on div at bounding box center [308, 167] width 593 height 17
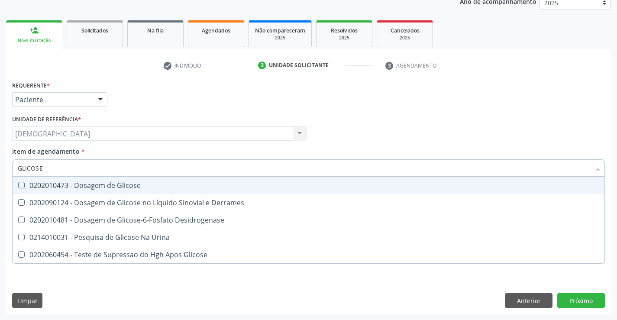
click at [94, 184] on div "0202010473 - Dosagem de Glicose" at bounding box center [309, 185] width 582 height 7
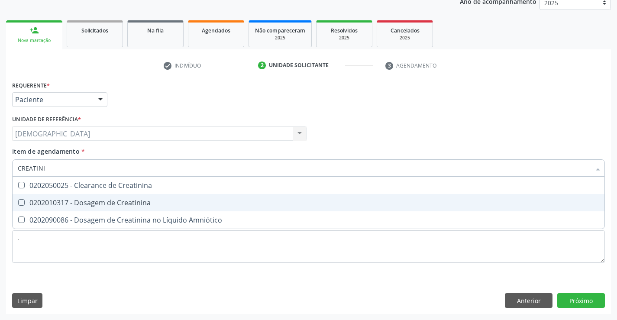
click at [89, 200] on div "0202010317 - Dosagem de Creatinina" at bounding box center [309, 202] width 582 height 7
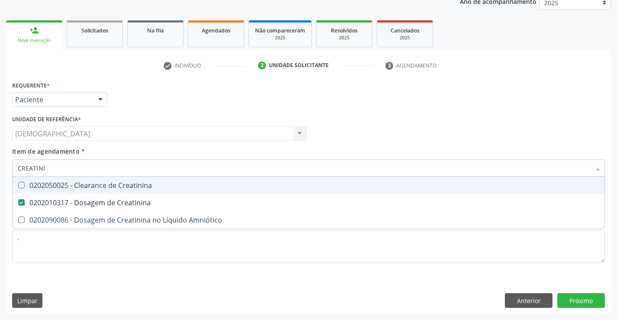
click at [100, 175] on input "CREATINI" at bounding box center [304, 167] width 573 height 17
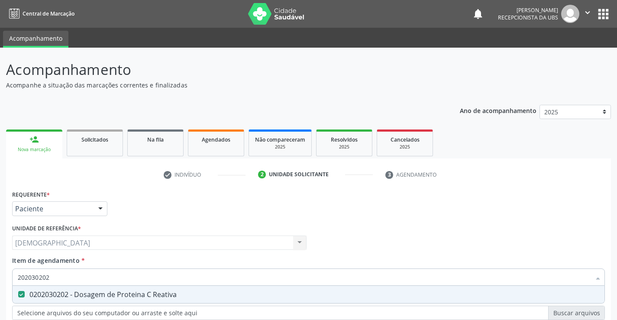
scroll to position [109, 0]
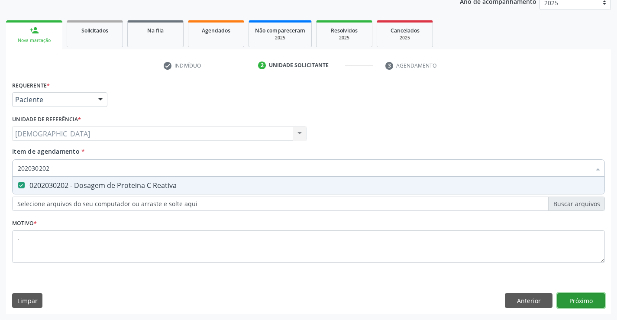
click at [573, 297] on div "Requerente * Paciente Médico(a) Enfermeiro(a) Paciente Nenhum resultado encontr…" at bounding box center [308, 196] width 605 height 235
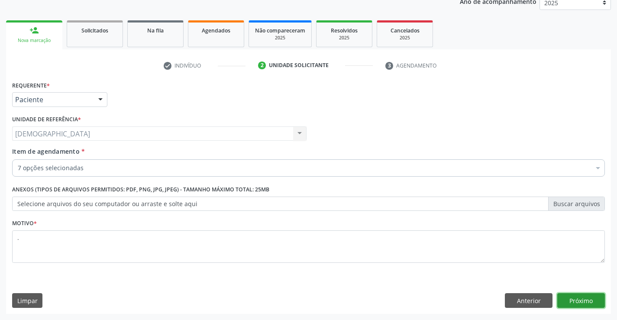
click at [573, 300] on button "Próximo" at bounding box center [581, 300] width 48 height 15
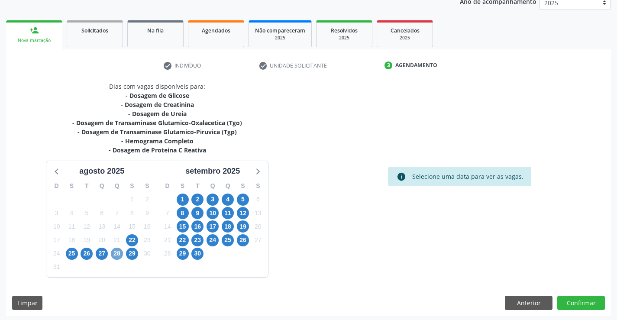
click at [113, 249] on span "28" at bounding box center [117, 254] width 12 height 12
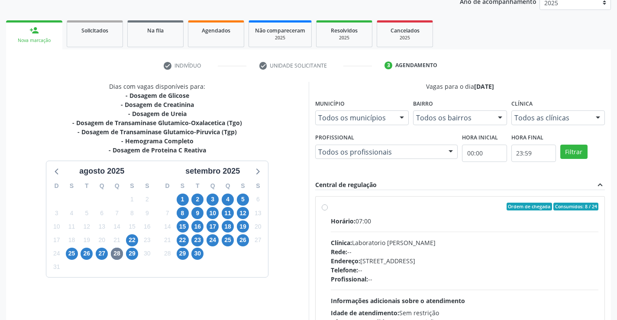
click at [401, 217] on div "Horário: 07:00" at bounding box center [465, 221] width 268 height 9
click at [328, 210] on input "Ordem de chegada Consumidos: 8 / 24 Horário: 07:00 Clínica: Laboratorio Jose Pa…" at bounding box center [325, 207] width 6 height 8
radio input "true"
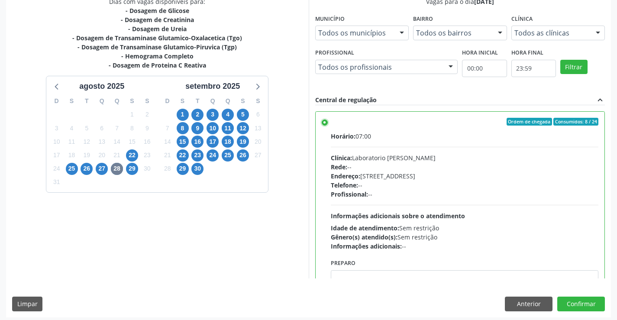
scroll to position [197, 0]
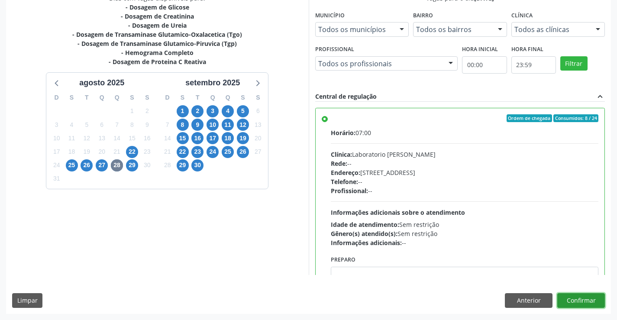
click at [572, 298] on button "Confirmar" at bounding box center [581, 300] width 48 height 15
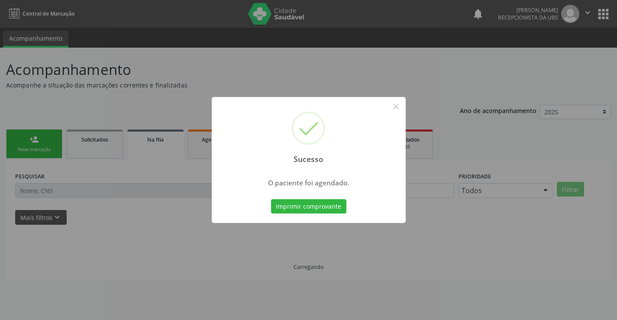
scroll to position [0, 0]
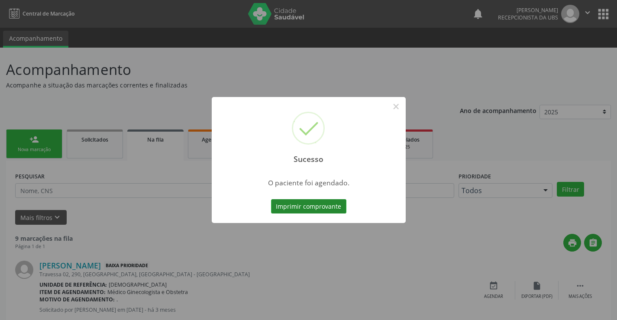
click at [318, 204] on button "Imprimir comprovante" at bounding box center [308, 206] width 75 height 15
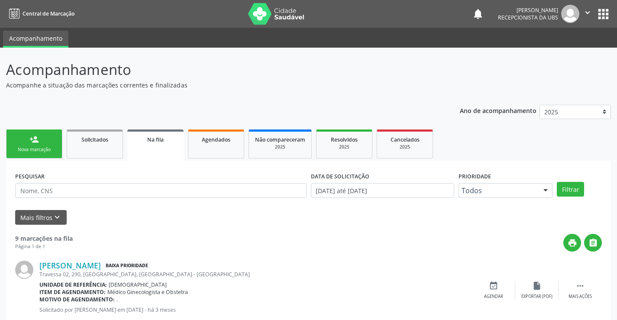
click at [47, 143] on link "person_add Nova marcação" at bounding box center [34, 143] width 56 height 29
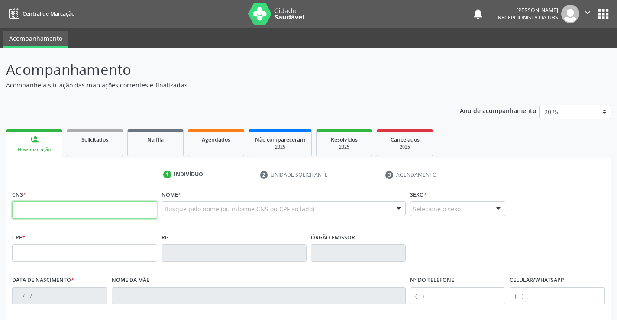
click at [44, 205] on input "text" at bounding box center [84, 209] width 145 height 17
type input "708 6095 9180 6382"
type input "550.352.978-29"
type input "03/05/2018"
type input "Cicera Maria Terto Oliveira"
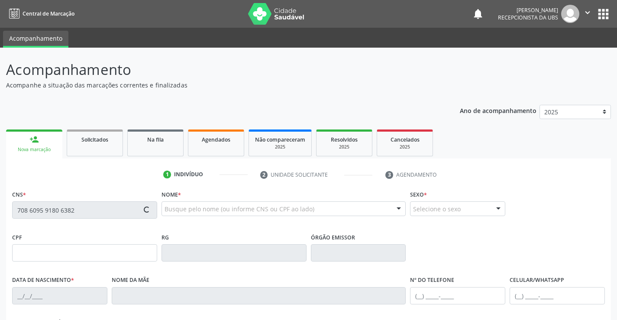
type input "(87) 99152-2077"
type input "(87) 98138-8922"
type input "300.172.818-30"
type input "331"
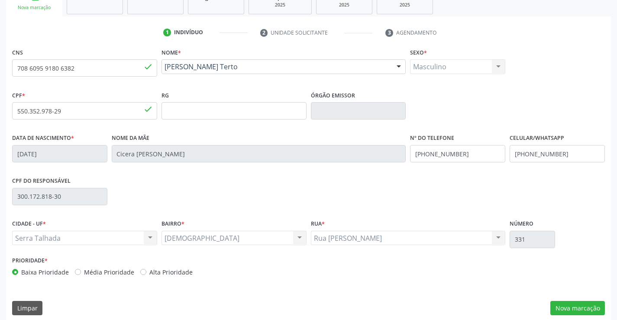
scroll to position [143, 0]
click at [588, 308] on button "Nova marcação" at bounding box center [577, 307] width 55 height 15
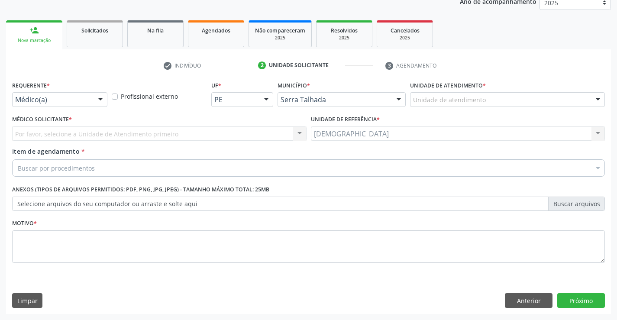
scroll to position [109, 0]
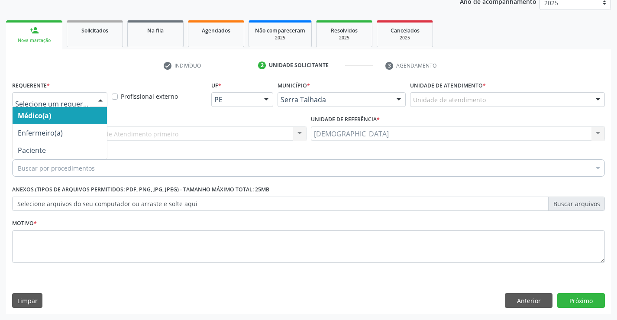
click at [97, 99] on div at bounding box center [100, 100] width 13 height 15
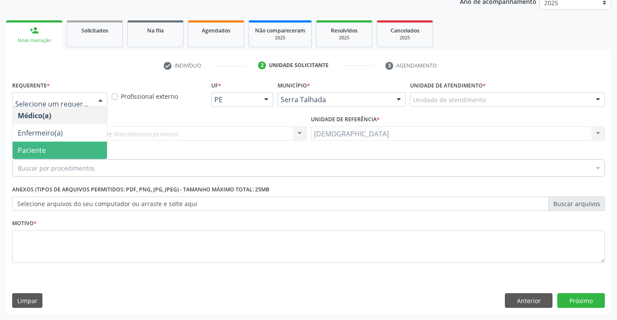
click at [69, 145] on span "Paciente" at bounding box center [60, 150] width 94 height 17
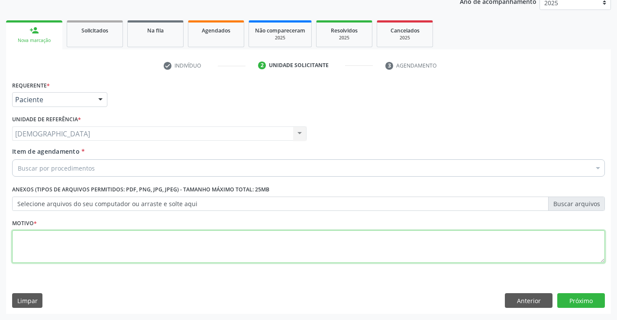
click at [82, 234] on textarea at bounding box center [308, 246] width 593 height 33
type textarea "."
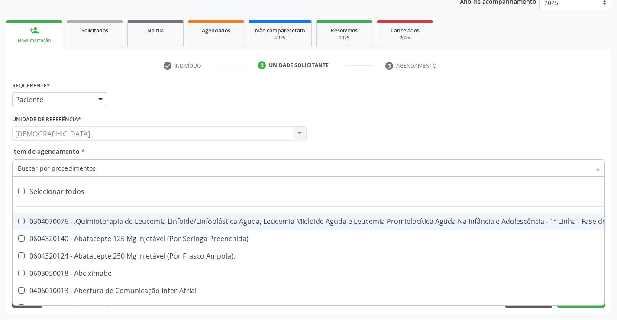
click at [135, 167] on div at bounding box center [308, 167] width 593 height 17
click at [135, 167] on input "Item de agendamento *" at bounding box center [304, 167] width 573 height 17
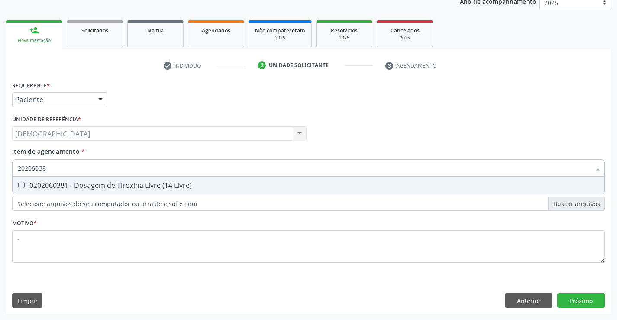
type input "202060381"
click at [133, 184] on div "0202060381 - Dosagem de Tiroxina Livre (T4 Livre)" at bounding box center [309, 185] width 582 height 7
checkbox Livre\) "true"
type input "2020603"
checkbox Livre\) "false"
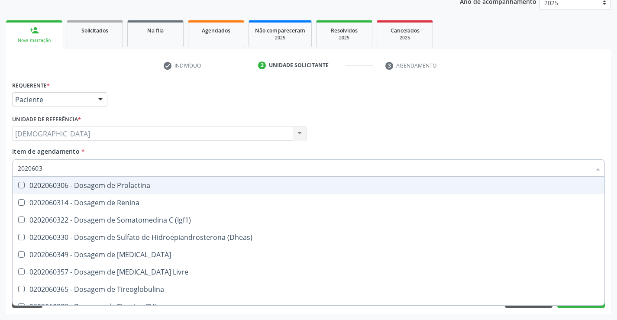
type input "202060"
checkbox Livre\) "false"
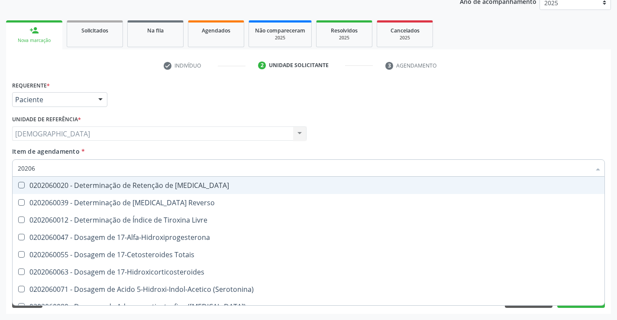
type input "2020"
checkbox Livre\) "false"
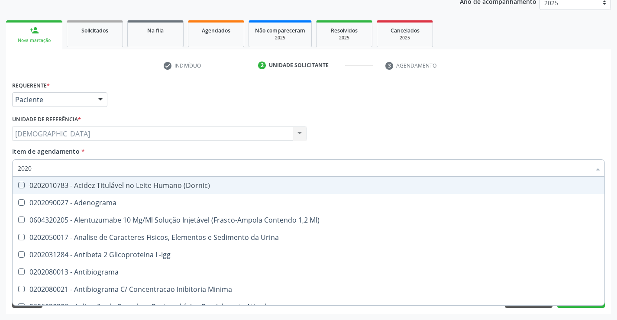
type input "202"
checkbox Livre\) "false"
checkbox \(Direto\) "true"
type input "20"
checkbox Livre\) "false"
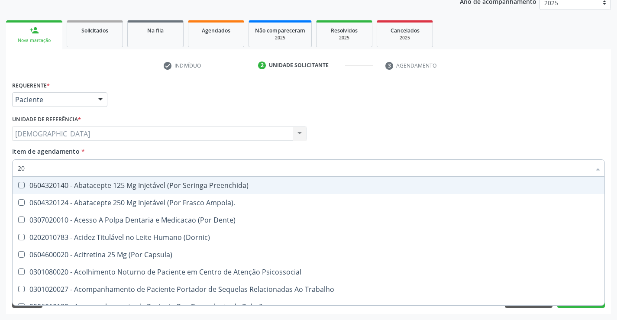
type input "2"
checkbox Livre\) "false"
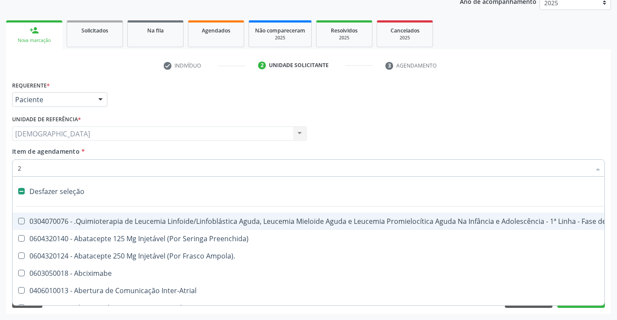
type input "20"
checkbox Ejaculadores "true"
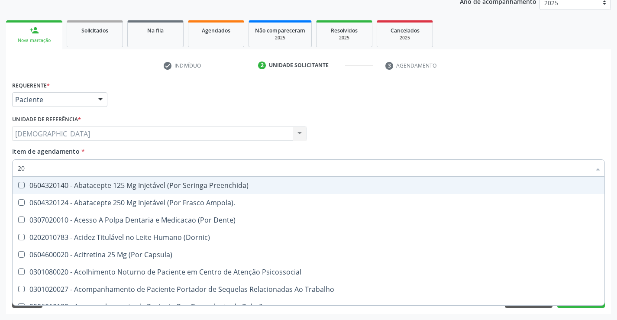
type input "202"
checkbox Antibiotico "true"
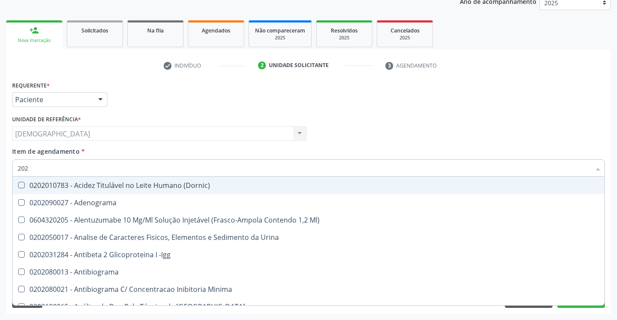
type input "2020"
checkbox Potassio "true"
checkbox Livre\) "false"
type input "20206"
checkbox Fungos "true"
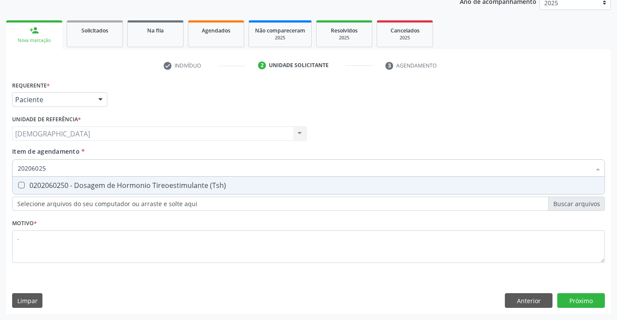
type input "202060250"
click at [572, 304] on div "Requerente * Paciente Médico(a) Enfermeiro(a) Paciente Nenhum resultado encontr…" at bounding box center [308, 196] width 605 height 235
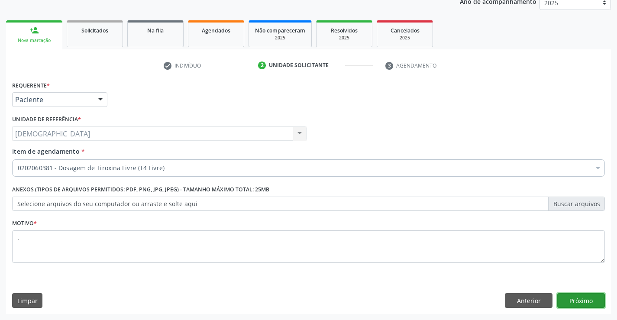
click at [586, 294] on button "Próximo" at bounding box center [581, 300] width 48 height 15
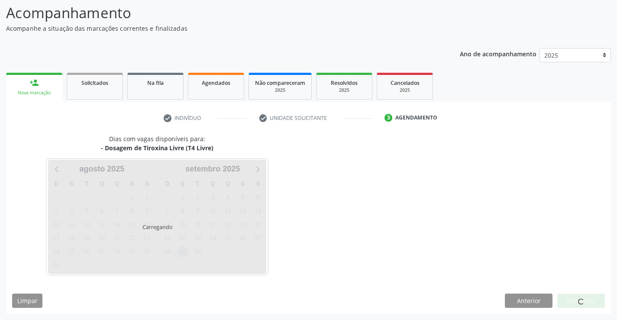
scroll to position [57, 0]
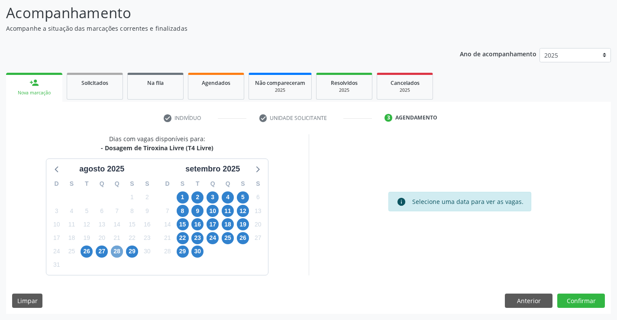
click at [116, 253] on span "28" at bounding box center [117, 252] width 12 height 12
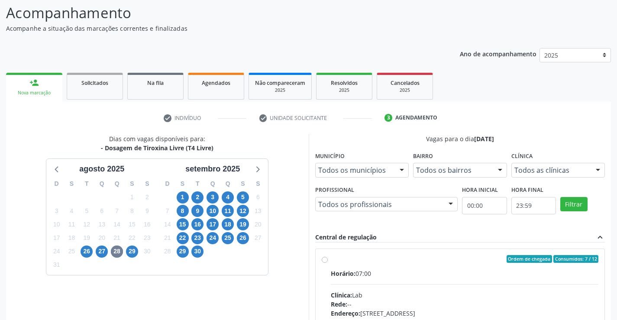
click at [333, 259] on div "Ordem de chegada Consumidos: 7 / 12" at bounding box center [465, 259] width 268 height 8
click at [328, 259] on input "Ordem de chegada Consumidos: 7 / 12 Horário: 07:00 Clínica: Lab Rede: -- Endere…" at bounding box center [325, 259] width 6 height 8
radio input "true"
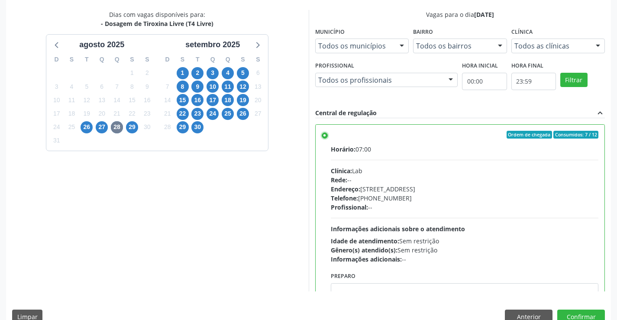
scroll to position [197, 0]
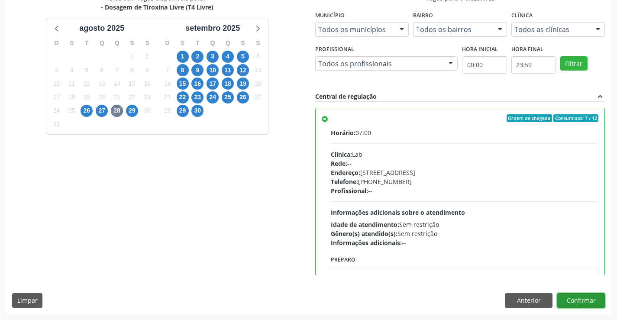
click at [587, 301] on button "Confirmar" at bounding box center [581, 300] width 48 height 15
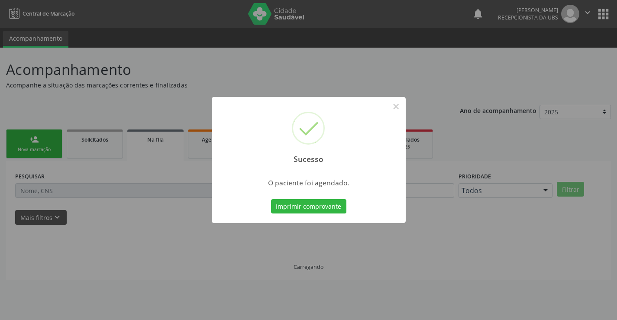
scroll to position [0, 0]
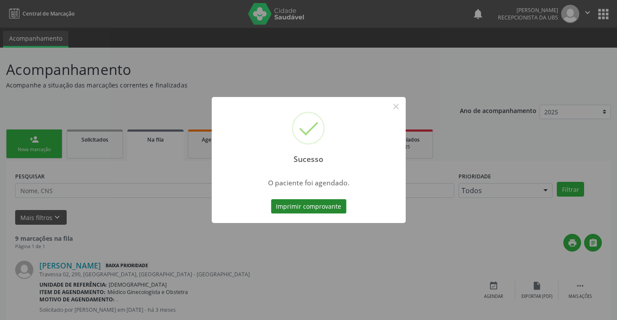
click at [304, 201] on button "Imprimir comprovante" at bounding box center [308, 206] width 75 height 15
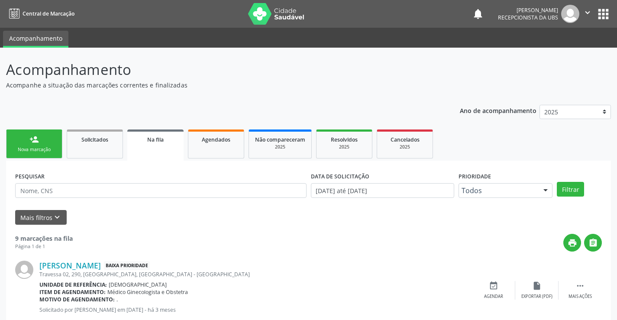
click at [36, 143] on div "person_add" at bounding box center [34, 140] width 10 height 10
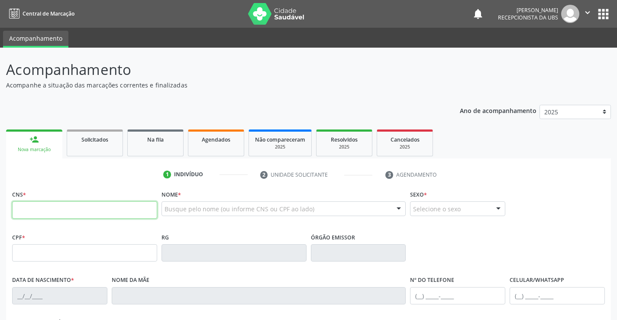
click at [60, 213] on input "text" at bounding box center [84, 209] width 145 height 17
type input "709 2022 5794 6738"
type input "[DATE]"
type input "[PERSON_NAME]"
type input "[PHONE_NUMBER]"
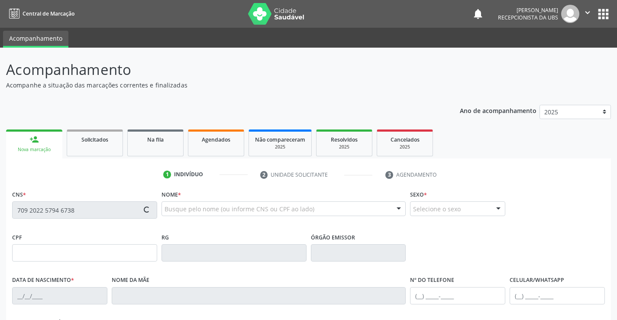
type input "[PHONE_NUMBER]"
type input "223"
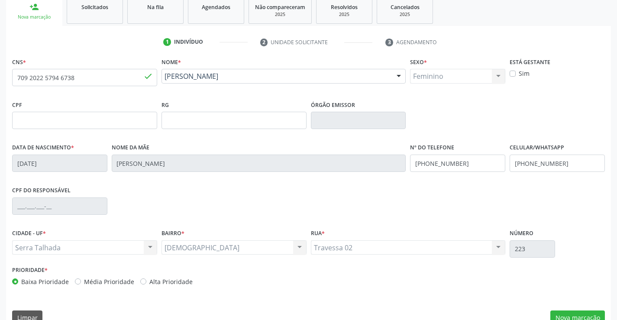
scroll to position [149, 0]
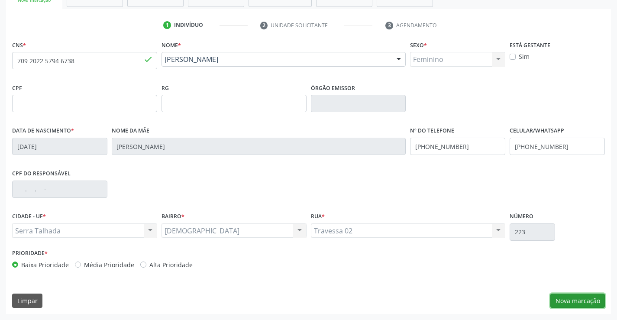
click at [574, 302] on button "Nova marcação" at bounding box center [577, 301] width 55 height 15
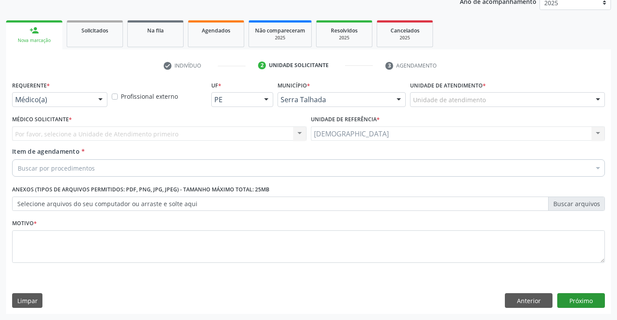
scroll to position [109, 0]
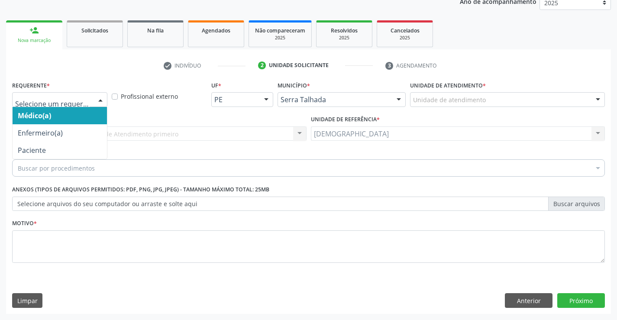
click at [99, 99] on div at bounding box center [100, 100] width 13 height 15
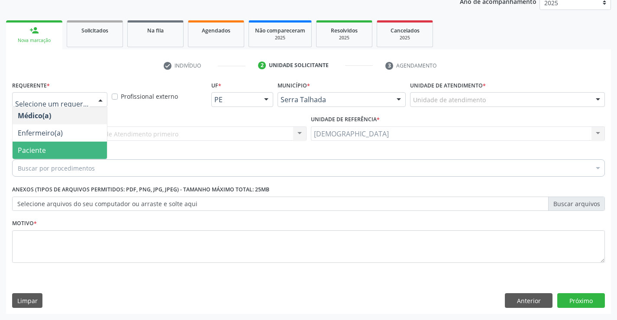
click at [61, 149] on span "Paciente" at bounding box center [60, 150] width 94 height 17
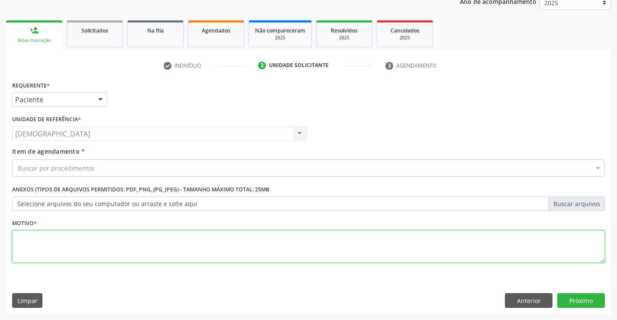
click at [65, 256] on textarea at bounding box center [308, 246] width 593 height 33
type textarea "."
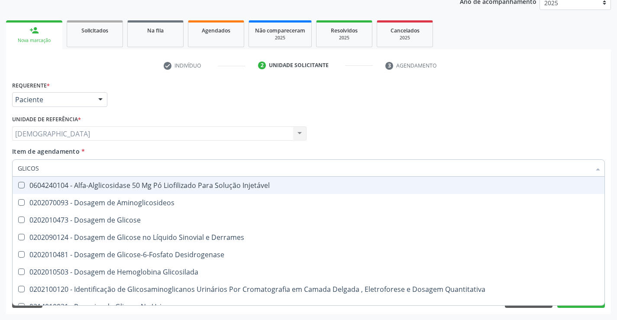
type input "GLICOSE"
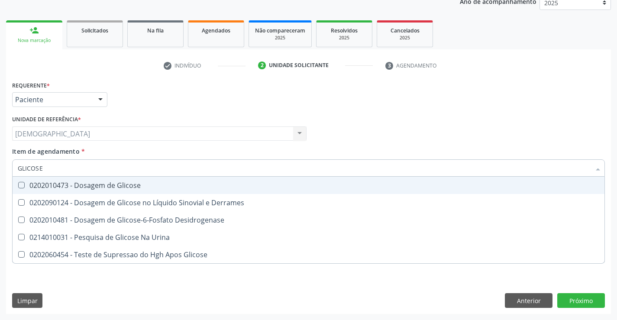
click at [70, 184] on div "0202010473 - Dosagem de Glicose" at bounding box center [309, 185] width 582 height 7
checkbox Glicose "true"
type input "GLICOS"
checkbox Glicose "false"
checkbox Desidrogenase "true"
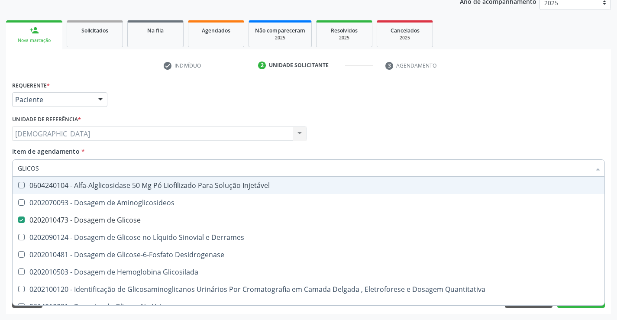
type input "GLICO"
checkbox Glicose "false"
checkbox Glicosilada "true"
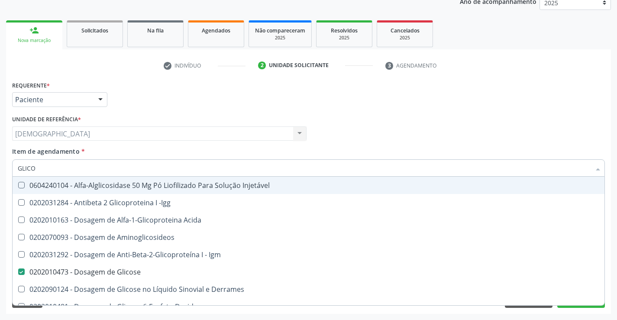
type input "GLIC"
checkbox Glicose "false"
checkbox Glicose "true"
type input "GLI"
checkbox Glicose "false"
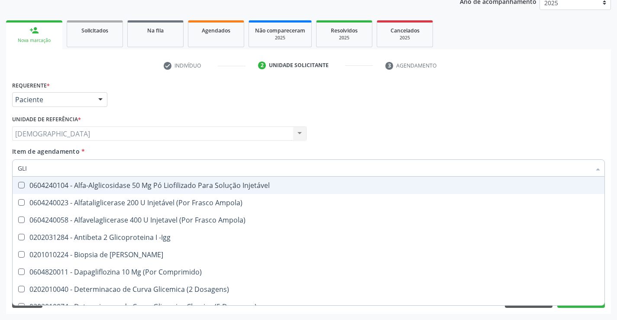
type input "GL"
checkbox Glicose "false"
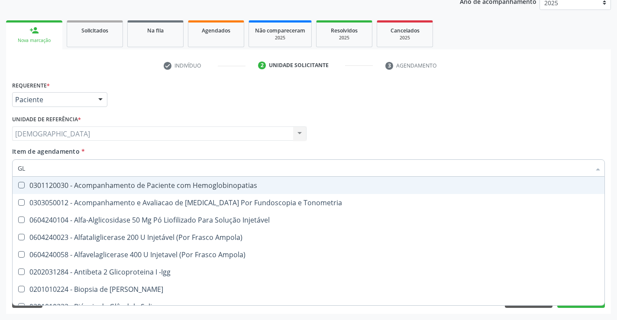
type input "G"
checkbox Glicose "false"
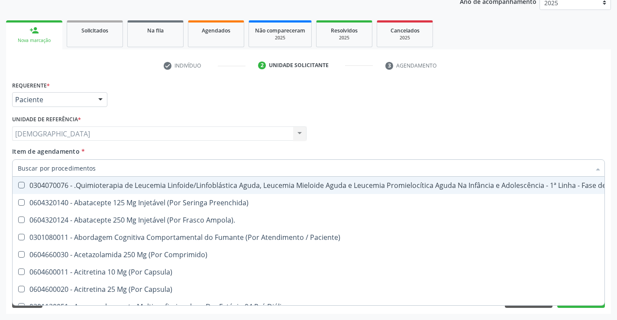
checkbox Glicose "false"
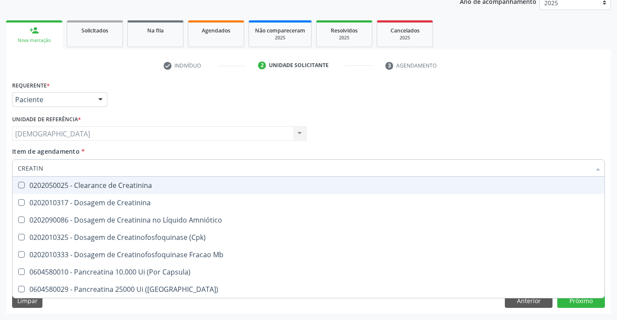
type input "CREATINI"
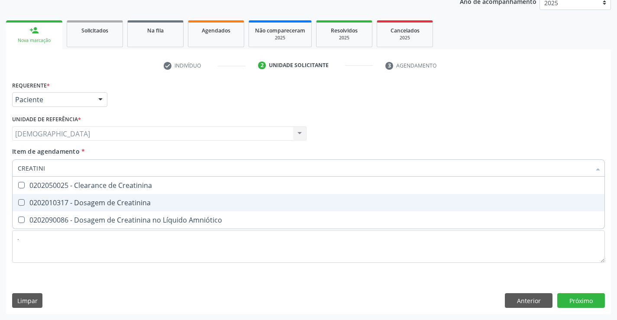
click at [71, 197] on span "0202010317 - Dosagem de Creatinina" at bounding box center [309, 202] width 592 height 17
checkbox Creatinina "true"
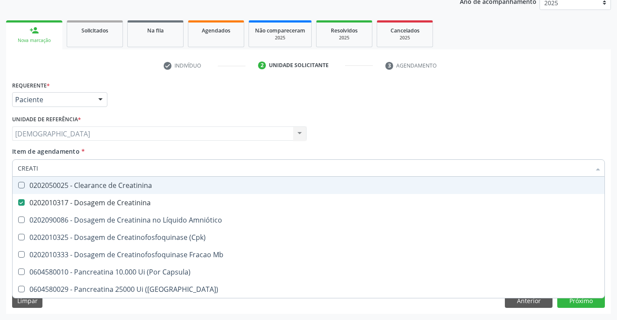
type input "CREAT"
checkbox Creatinina "false"
checkbox \(Cpk\) "true"
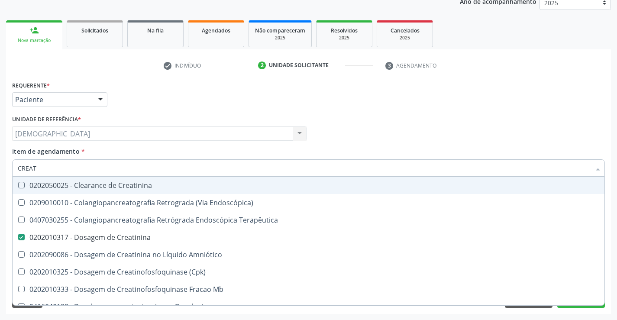
type input "CREA"
checkbox Creatinina "false"
checkbox Mb "true"
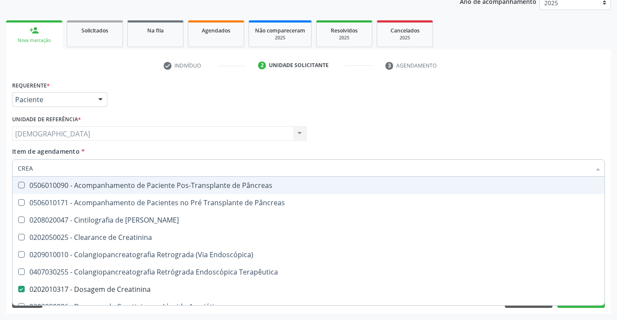
type input "CRE"
checkbox Creatinina "false"
checkbox Oncologia "true"
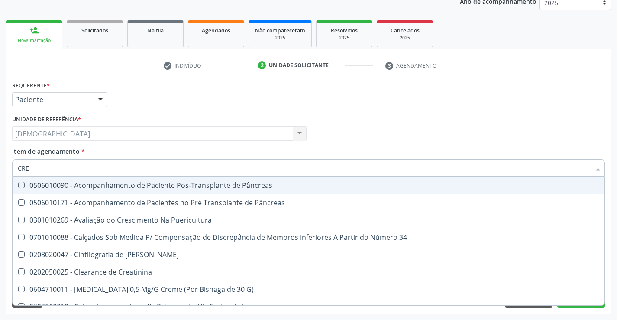
type input "CR"
checkbox Creatinina "false"
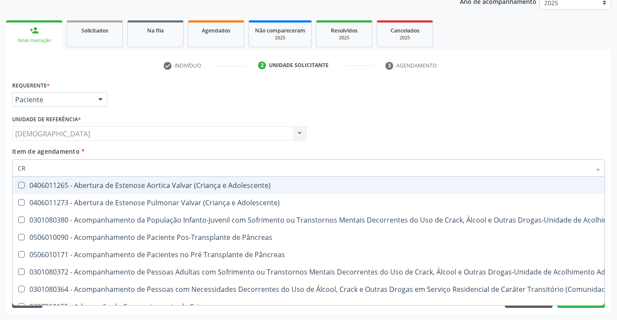
type input "C"
checkbox Creatinina "false"
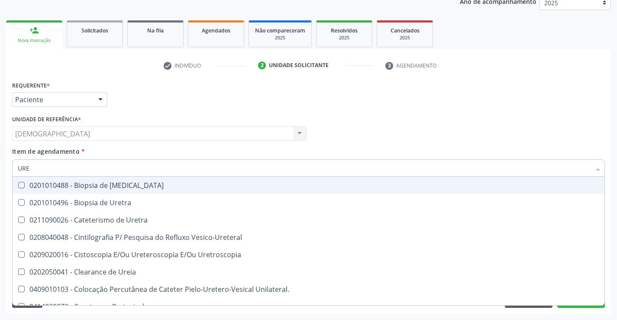
type input "UREI"
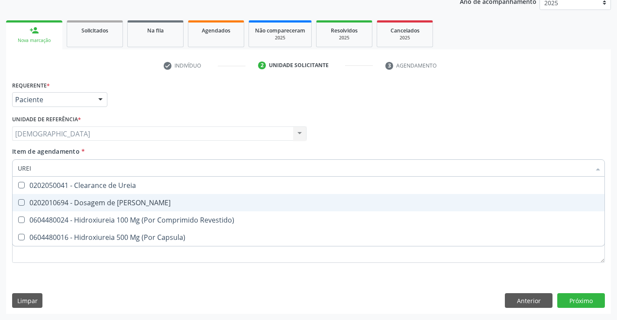
click at [107, 204] on div "0202010694 - Dosagem de [PERSON_NAME]" at bounding box center [309, 202] width 582 height 7
checkbox Ureia "true"
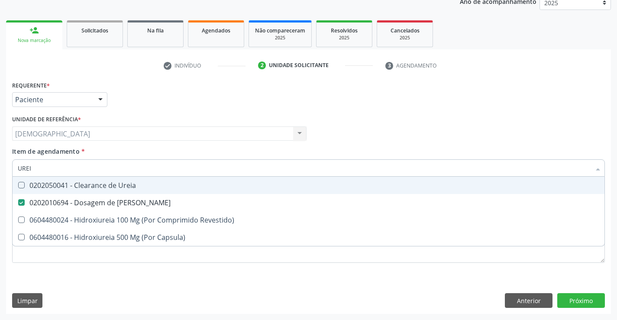
type input "URE"
checkbox Ureia "false"
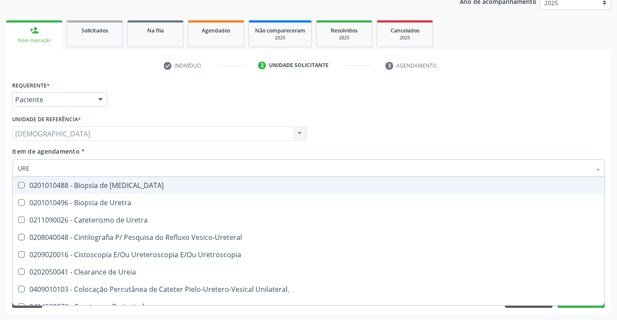
type input "UR"
checkbox Ureia "false"
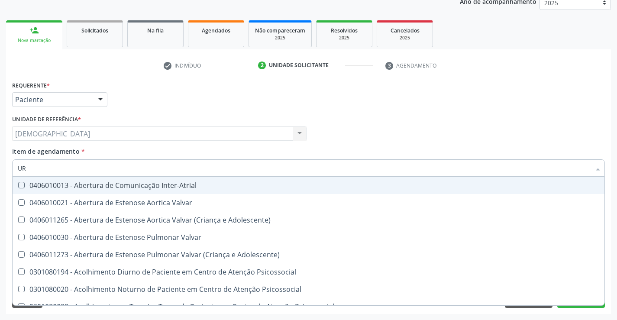
type input "U"
checkbox Ureia "false"
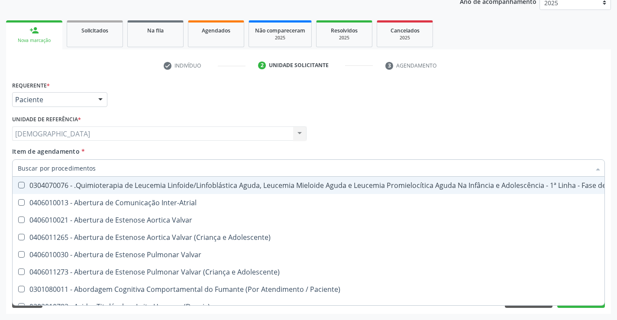
checkbox Ureia "false"
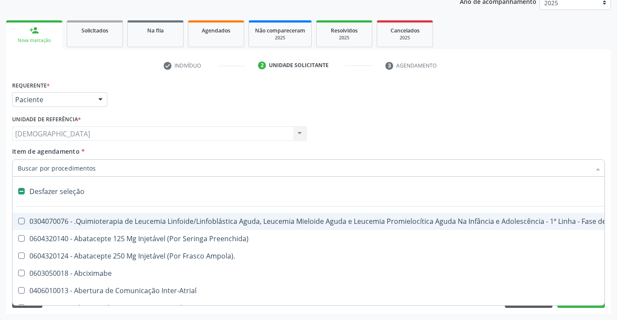
type input "C"
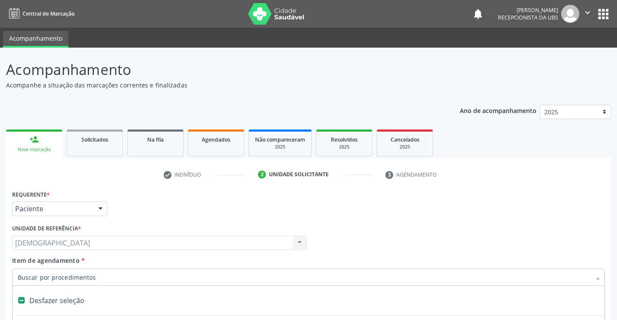
scroll to position [109, 0]
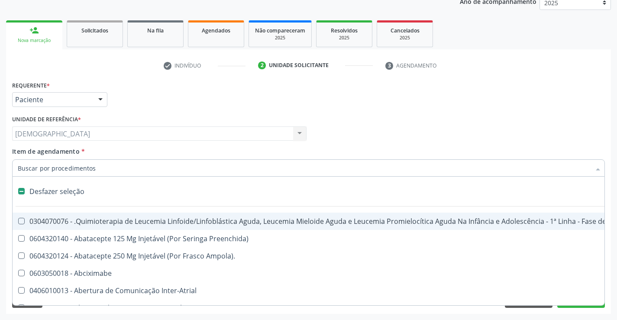
type input "2"
checkbox Colpectomia "true"
checkbox Colo "true"
checkbox Percutanea "true"
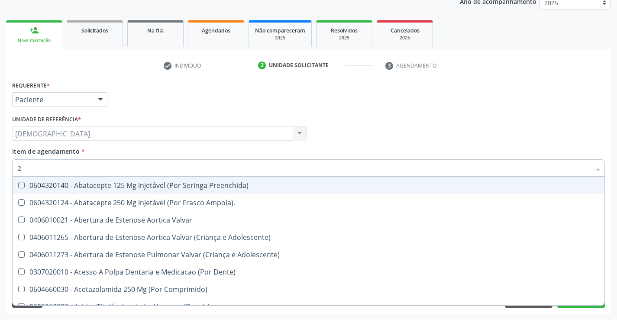
type input "20"
checkbox Biologica "true"
checkbox Revisao "true"
checkbox Cec "true"
checkbox \(Desbastamento\) "true"
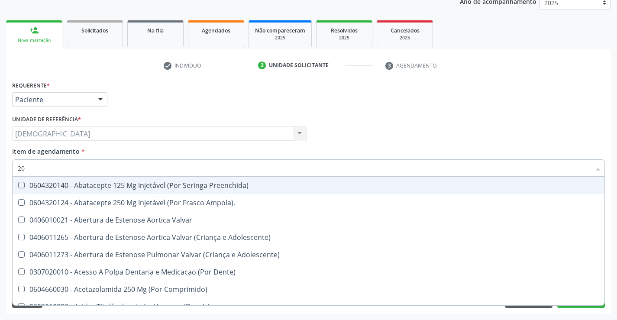
checkbox Cranianos "true"
checkbox Pulmonar "true"
checkbox Biotinidase "true"
checkbox Total "false"
checkbox Creatinina "false"
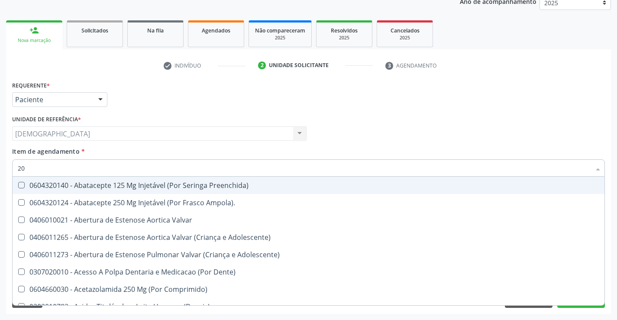
checkbox Glicose "false"
checkbox Fecal "true"
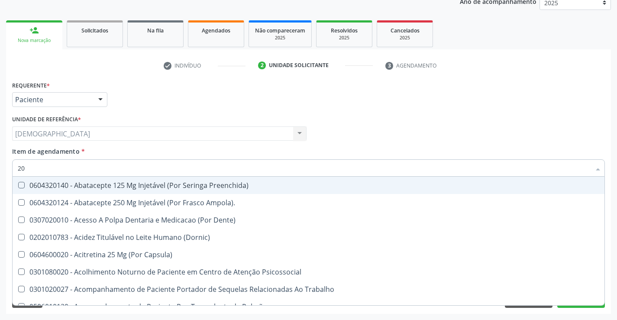
type input "202"
checkbox Estereotaxica "true"
checkbox Bexiga "true"
checkbox Linha "true"
checkbox Transferências "true"
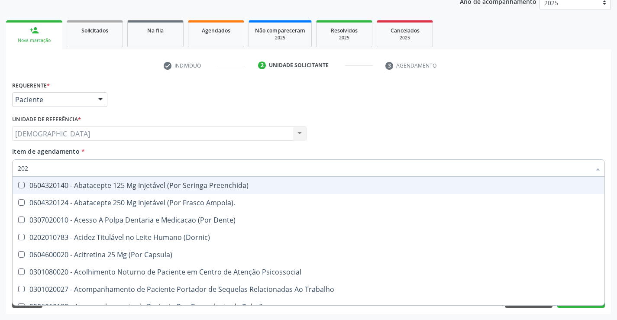
checkbox Extremidades "true"
checkbox \(Semi-Solido\) "true"
checkbox Inteiro "true"
checkbox Creatinina "true"
checkbox Total "false"
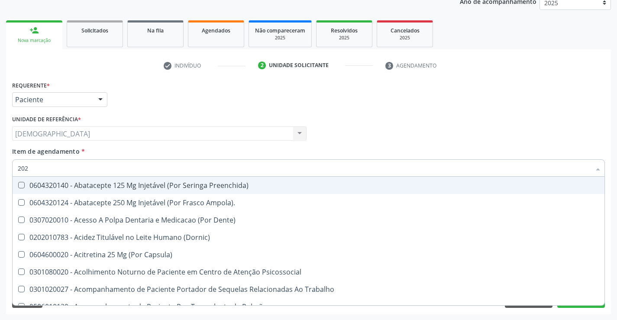
checkbox Creatinina "false"
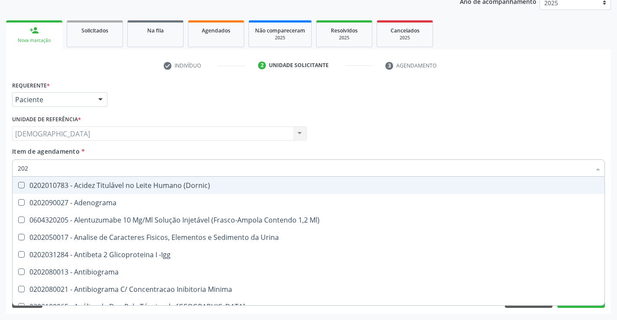
type input "2020"
checkbox III "true"
checkbox Cadmio "true"
checkbox Total "false"
checkbox Creatinina "false"
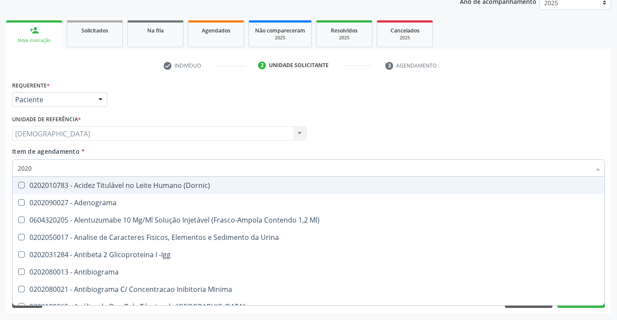
checkbox X "true"
checkbox Glicose "false"
checkbox Progesterona "true"
checkbox Prolactina "true"
checkbox Reativa "true"
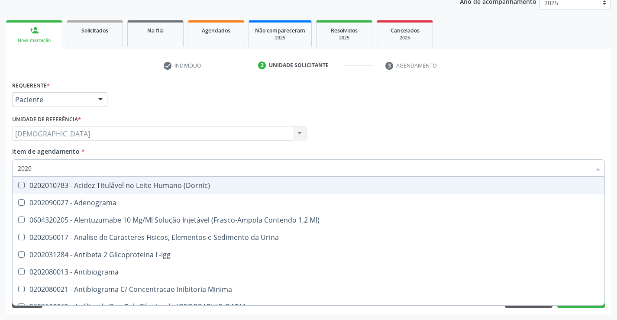
checkbox Fracoes "true"
checkbox \(Tgo\) "false"
checkbox \(Tgp\) "false"
checkbox Triglicerideos "false"
checkbox Ureia "false"
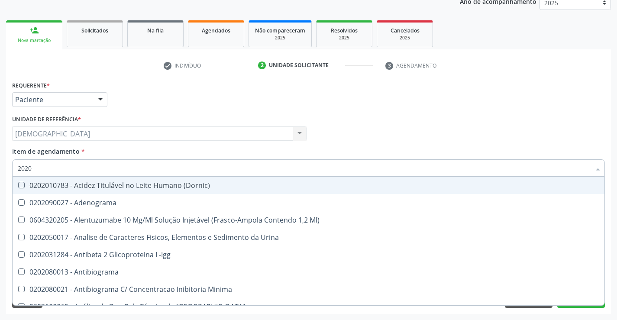
checkbox B12 "true"
checkbox Completo "false"
type input "20203"
checkbox \(Qualitativo\) "true"
checkbox Total "false"
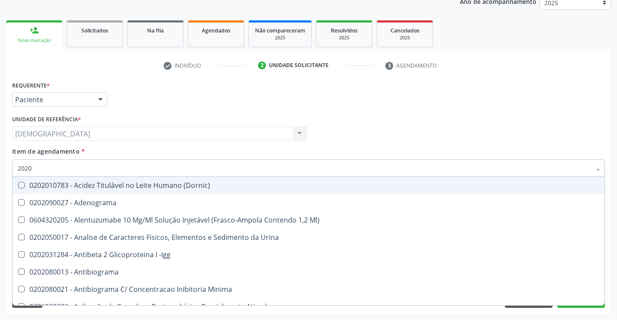
checkbox Creatinina "false"
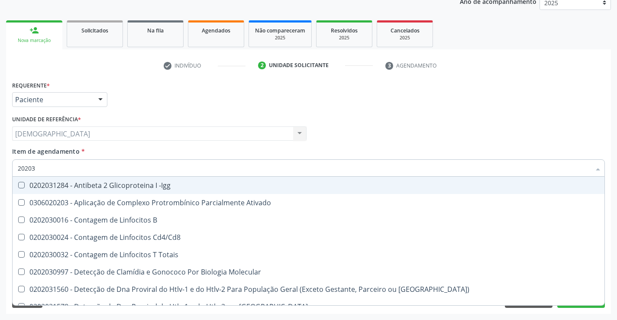
type input "202030"
checkbox Completo "false"
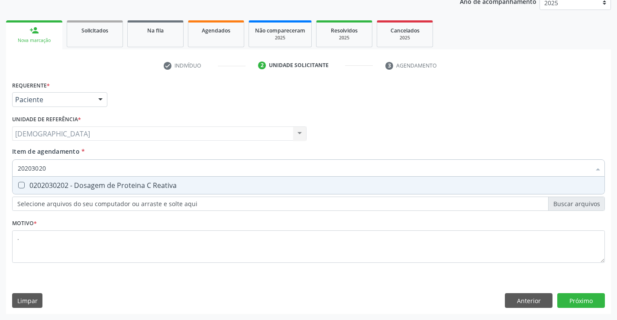
type input "202030202"
click at [79, 182] on div "0202030202 - Dosagem de Proteina C Reativa" at bounding box center [309, 185] width 582 height 7
checkbox Reativa "true"
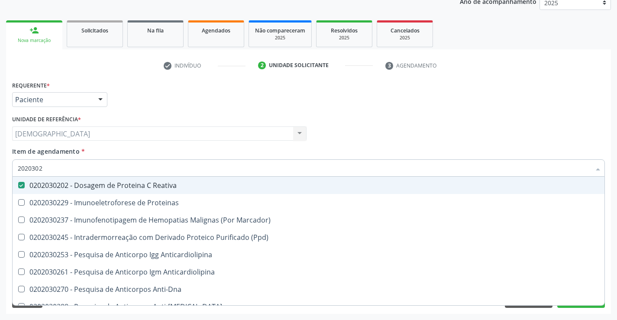
type input "202030"
checkbox Reativa "false"
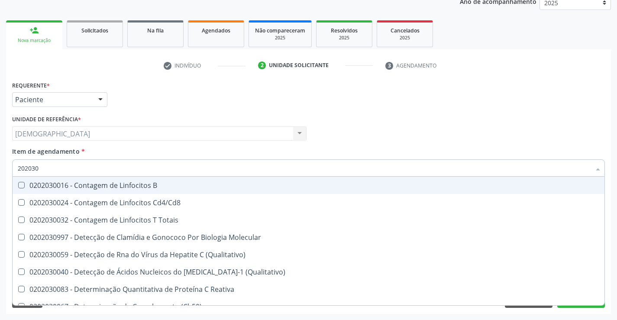
type input "20203"
checkbox Reativa "false"
checkbox Antiaspergillus "true"
checkbox Antiglomerulo "true"
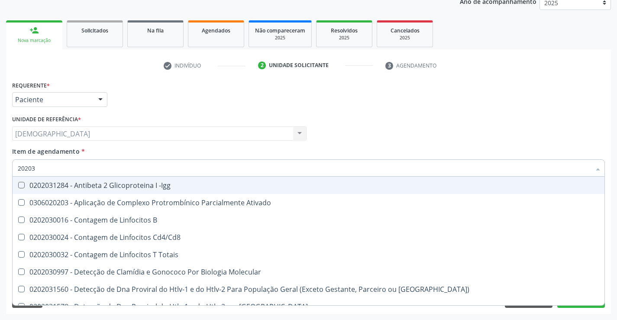
type input "2020"
checkbox Reativa "false"
checkbox Completo "false"
checkbox C "true"
checkbox Parceria\) "true"
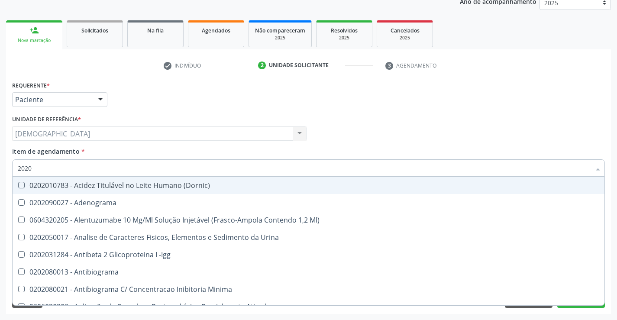
type input "202"
checkbox Total "false"
checkbox Creatinina "false"
checkbox II "true"
checkbox \(Inibidor\) "true"
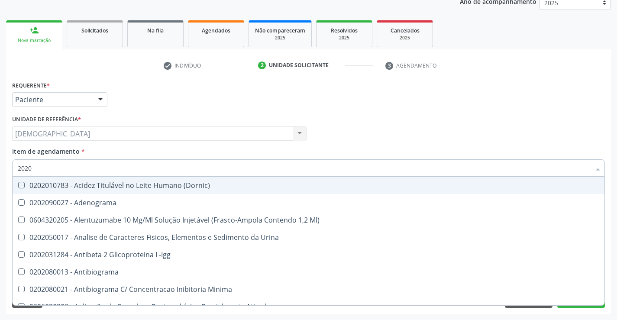
checkbox Glicose "false"
checkbox Leucino-Aminopeptidase "true"
checkbox Reativa "false"
checkbox \(Tgo\) "false"
checkbox \(Tgp\) "false"
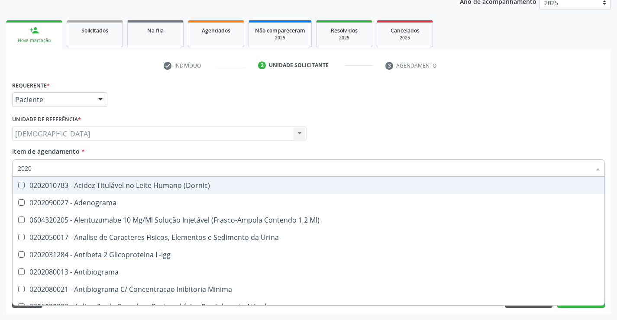
checkbox Ureia "false"
checkbox Urinarios "true"
checkbox Células "true"
checkbox Mandíbula "true"
checkbox Hemocultura "true"
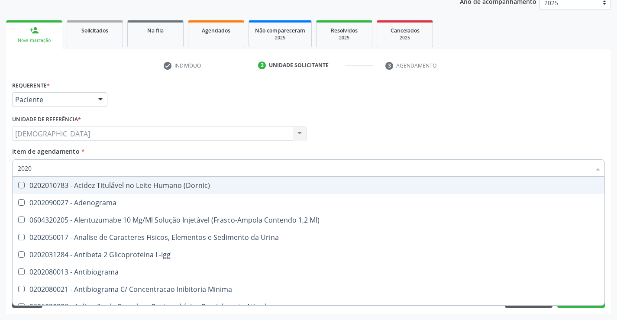
checkbox Completo "false"
checkbox Anticardiolipina "true"
type input "20"
checkbox II "false"
checkbox \(Inibidor\) "false"
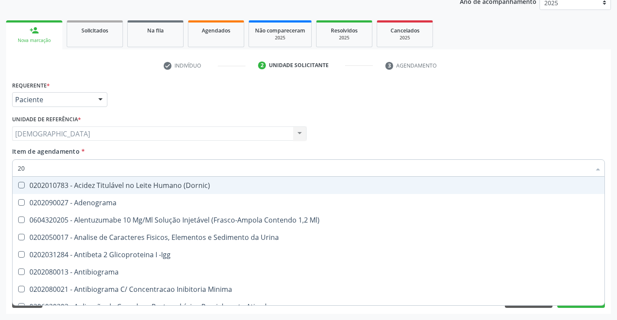
checkbox Leucino-Aminopeptidase "false"
checkbox Triglicerideos "false"
checkbox Urinarios "false"
checkbox Células "false"
checkbox Mandíbula "false"
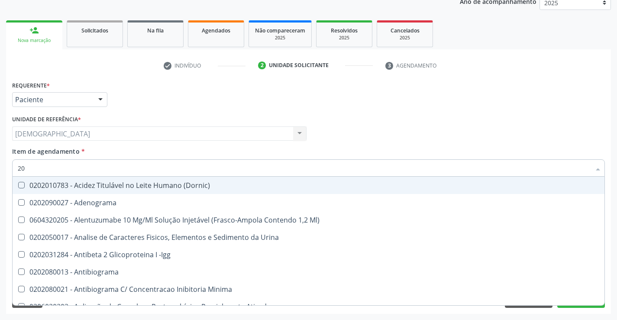
checkbox Hemocultura "false"
checkbox Anticardiolipina "false"
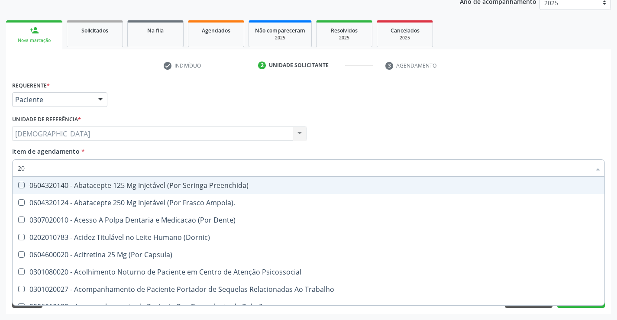
type input "2"
checkbox Total "false"
checkbox Creatinina "false"
checkbox Glicose "false"
checkbox Reativa "false"
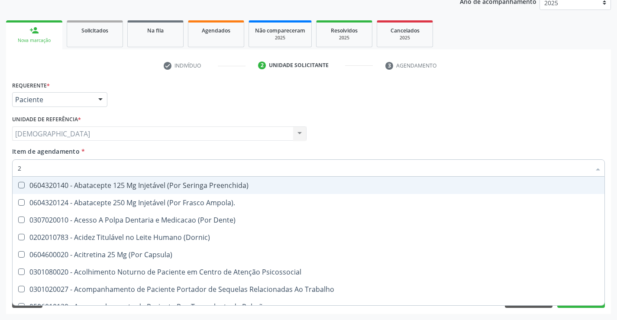
checkbox \(Tgo\) "false"
checkbox \(Tgp\) "false"
checkbox Triglicerideos "false"
checkbox Ureia "false"
checkbox Angular "true"
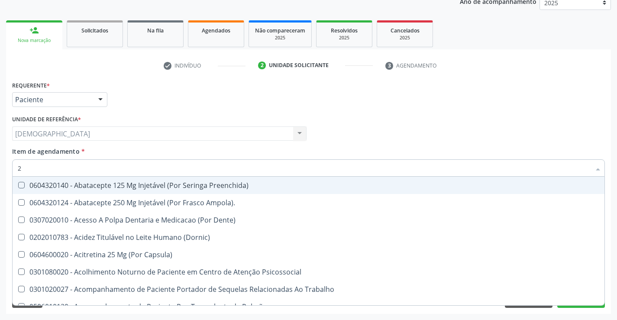
checkbox Osseo "true"
checkbox Rush "true"
checkbox Completo "false"
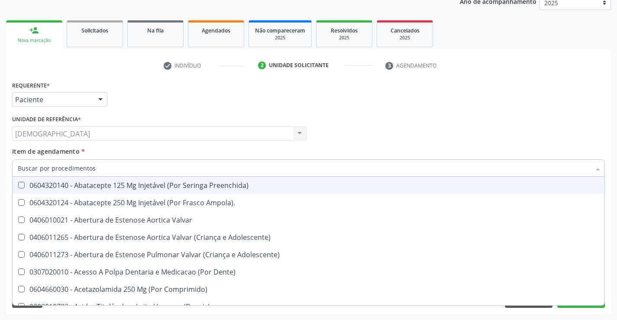
checkbox Total "false"
checkbox Creatinina "false"
checkbox Glicose "false"
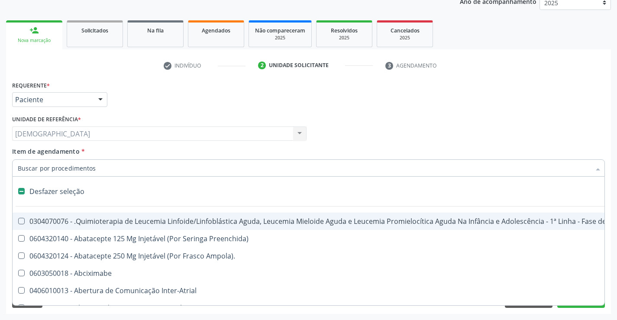
type input "2"
checkbox Colpectomia "true"
checkbox Colo "true"
checkbox Percutanea "true"
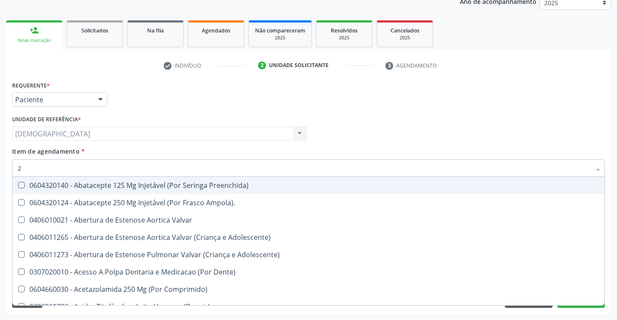
type input "20"
checkbox Biologica "true"
checkbox Revisao "true"
checkbox Cec "true"
checkbox Simples "true"
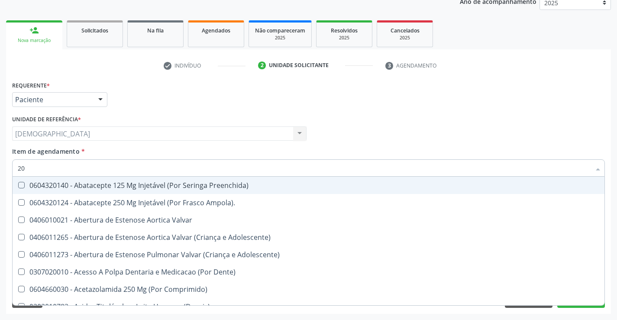
checkbox \(Desbastamento\) "true"
checkbox Cranianos "true"
checkbox Pulmonar "true"
checkbox Biotinidase "true"
checkbox Total "false"
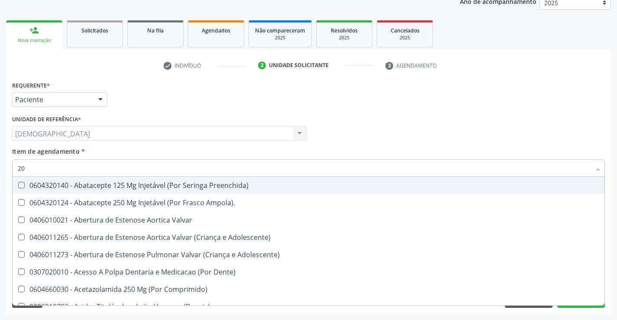
checkbox Creatinina "false"
checkbox Glicose "false"
checkbox Fecal "true"
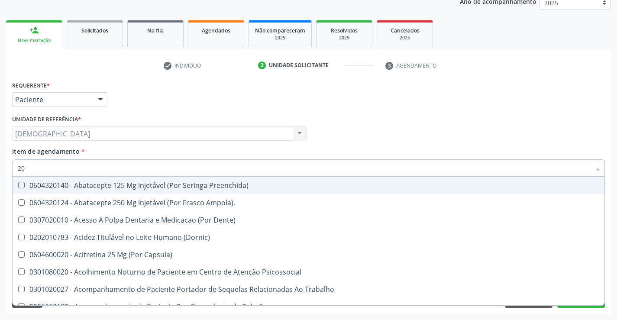
type input "202"
checkbox Estereotaxica "true"
checkbox Bexiga "true"
checkbox Linha "true"
checkbox Permanência "true"
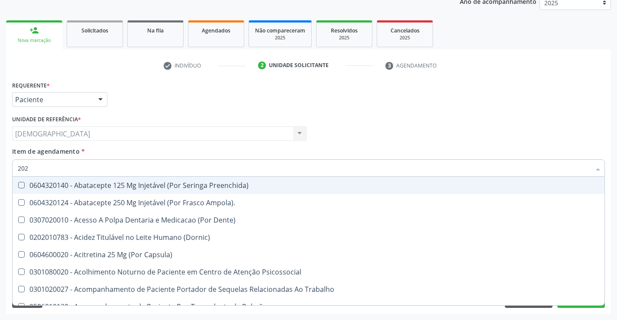
checkbox Transferências "true"
checkbox Extremidades "true"
checkbox \(Semi-Solido\) "true"
checkbox Inteiro "true"
checkbox Creatinina "true"
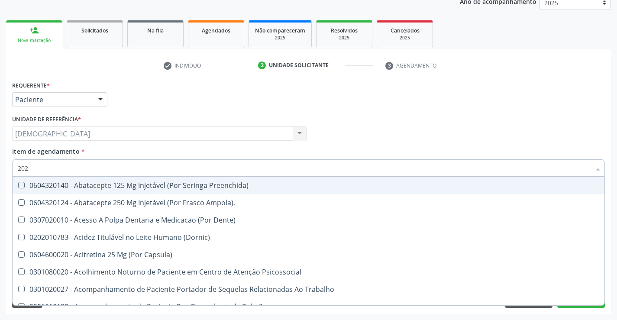
checkbox Total "false"
checkbox Creatinina "false"
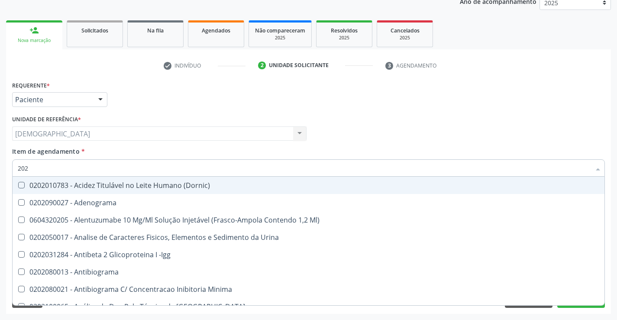
type input "2020"
checkbox III "true"
checkbox Cadmio "true"
checkbox Total "false"
checkbox Creatinina "false"
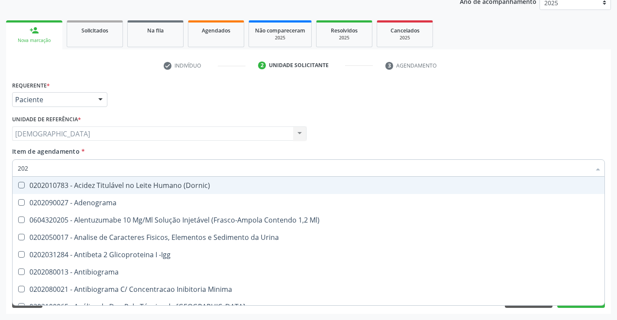
checkbox X "true"
checkbox Glicose "false"
checkbox C1-Esterase "true"
checkbox Progesterona "true"
checkbox Prolactina "true"
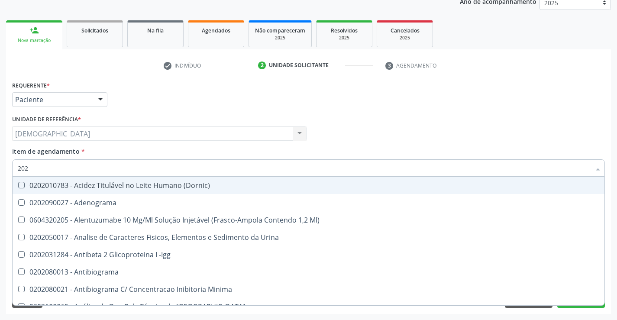
checkbox Fracoes "true"
checkbox \(Tgo\) "false"
checkbox \(Tgp\) "false"
checkbox Triglicerideos "false"
checkbox Ureia "false"
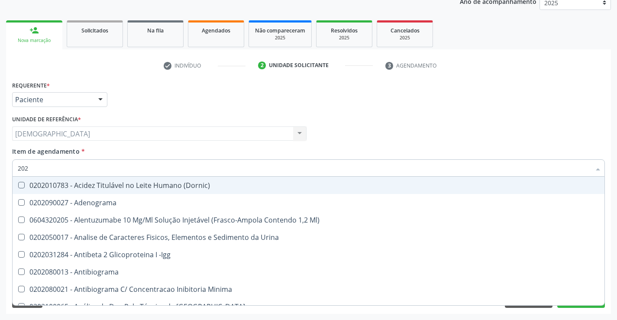
checkbox B12 "true"
checkbox Completo "false"
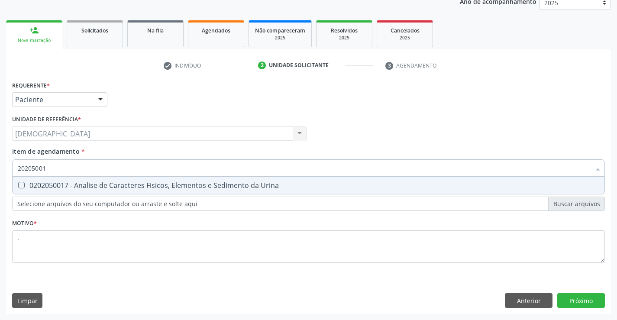
type input "202050017"
click at [57, 183] on div "0202050017 - Analise de Caracteres Fisicos, Elementos e Sedimento da Urina" at bounding box center [309, 185] width 582 height 7
checkbox Urina "true"
click at [62, 170] on input "202050017" at bounding box center [304, 167] width 573 height 17
type input "2"
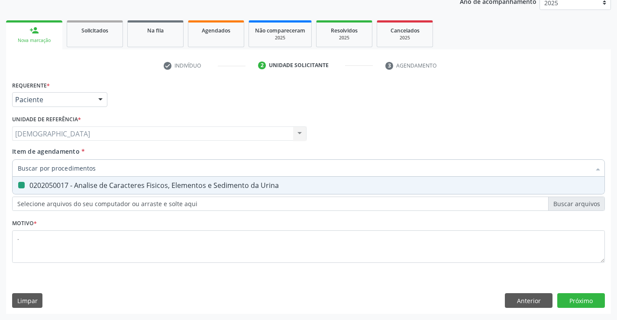
checkbox Urina "false"
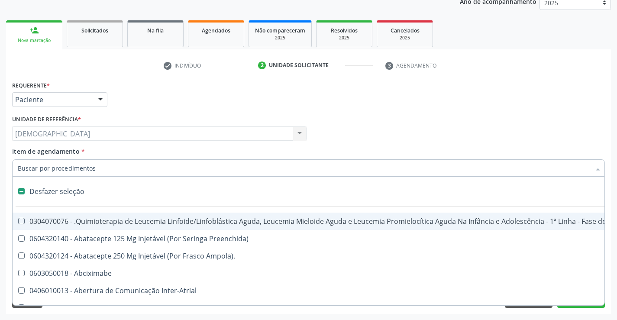
type input "2"
checkbox A "true"
checkbox Urina "false"
checkbox Colpectomia "true"
checkbox Colo "true"
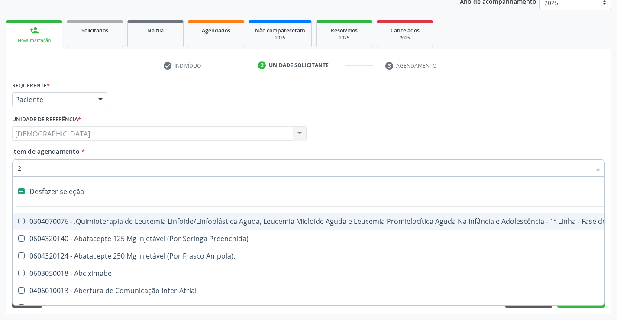
checkbox Percutanea "true"
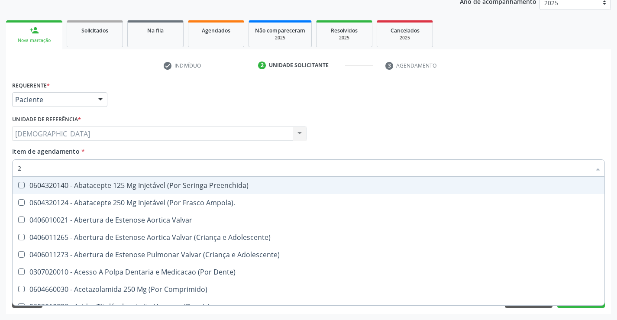
type input "20"
checkbox Especializada\ "true"
checkbox Urina "false"
checkbox Biologica "true"
checkbox Revisao "true"
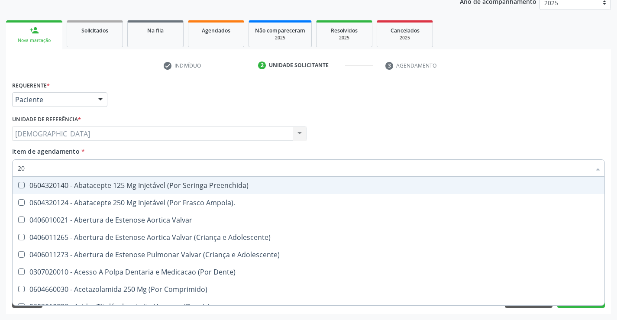
checkbox Cec "true"
checkbox Simples "true"
checkbox \(Desbastamento\) "true"
checkbox Cranianos "true"
checkbox Pulmonar "true"
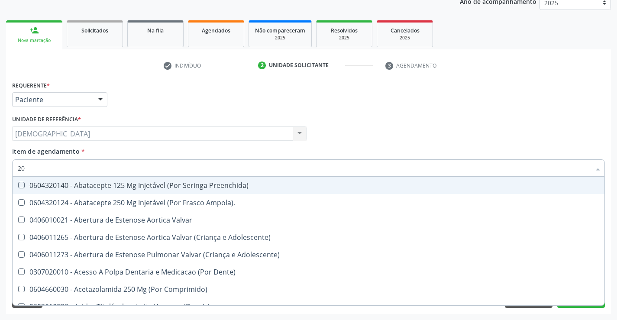
checkbox Biotinidase "true"
checkbox Total "false"
checkbox Creatinina "false"
checkbox Glicose "false"
checkbox Fecal "true"
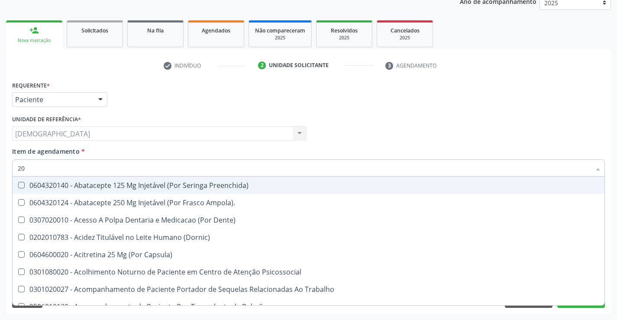
type input "202"
checkbox \(Dornic\) "true"
checkbox Urina "false"
checkbox Estereotaxica "true"
checkbox Bexiga "true"
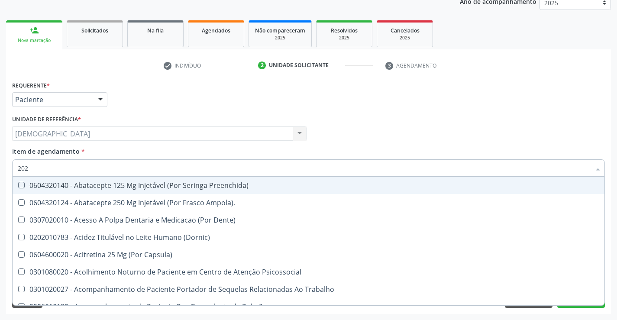
checkbox Linha "true"
checkbox Permanência "true"
checkbox Transferências "true"
checkbox Extremidades "true"
checkbox \(Semi-Solido\) "true"
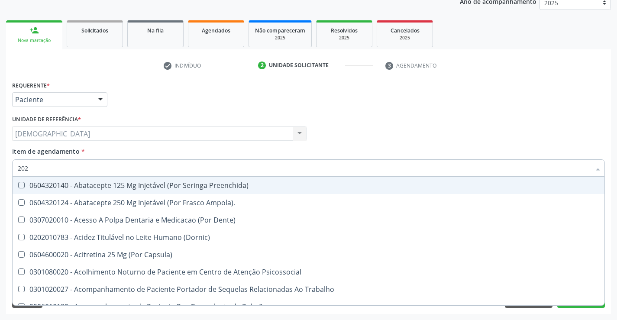
checkbox Inteiro "true"
checkbox Creatinina "true"
checkbox Total "false"
checkbox Creatinina "false"
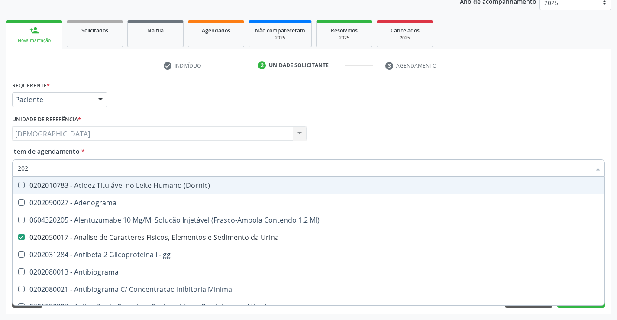
type input "2020"
checkbox Total "true"
checkbox Creatinina "true"
checkbox II "false"
checkbox \(Inibidor\) "false"
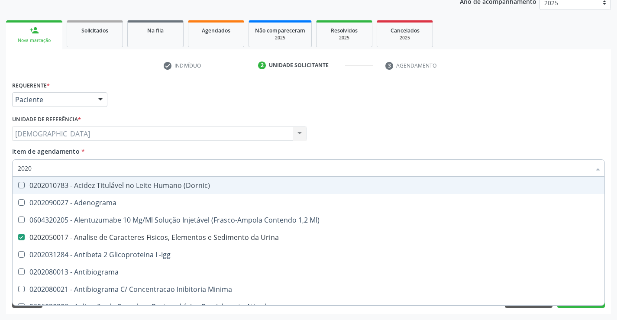
checkbox Glicose "true"
checkbox Leucino-Aminopeptidase "false"
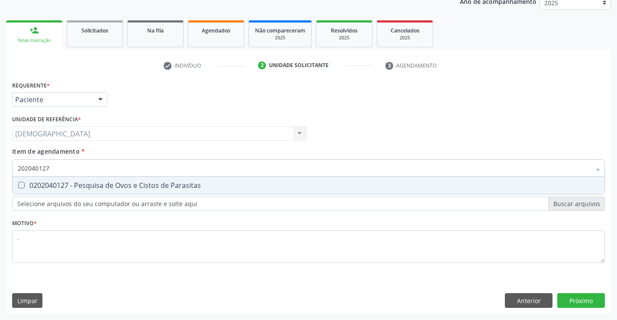
click at [79, 180] on span "0202040127 - Pesquisa de Ovos e Cistos de Parasitas" at bounding box center [309, 185] width 592 height 17
click at [77, 171] on input "202040127" at bounding box center [304, 167] width 573 height 17
click at [76, 182] on div "0202020142 - Determinação de Tempo e Atividade da Protrombina (Tap)" at bounding box center [309, 185] width 582 height 7
click at [81, 170] on input "202020142" at bounding box center [304, 167] width 573 height 17
click at [73, 186] on div "0202020070 - Determinação de Tempo de Coagulação" at bounding box center [309, 185] width 582 height 7
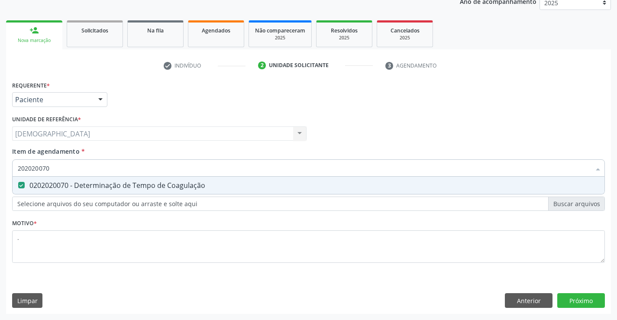
click at [78, 170] on input "202020070" at bounding box center [304, 167] width 573 height 17
click at [75, 189] on div "0202020096 - Determinação de Tempo de Sangramento -Duke" at bounding box center [309, 185] width 582 height 7
click at [575, 301] on div "Requerente * Paciente Médico(a) Enfermeiro(a) Paciente Nenhum resultado encontr…" at bounding box center [308, 196] width 605 height 235
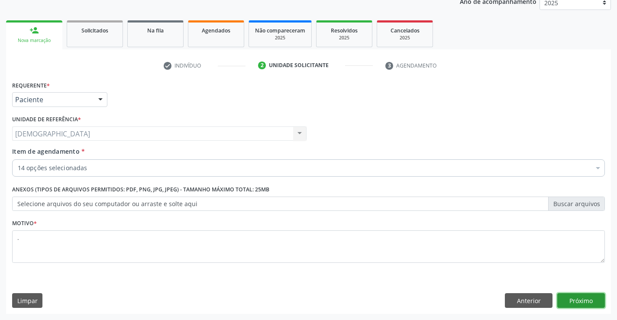
click at [590, 301] on button "Próximo" at bounding box center [581, 300] width 48 height 15
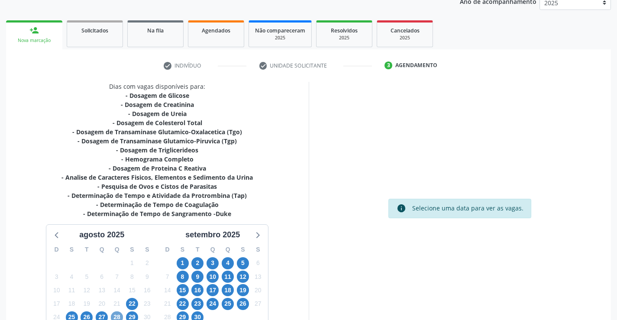
click at [114, 315] on span "28" at bounding box center [117, 317] width 12 height 12
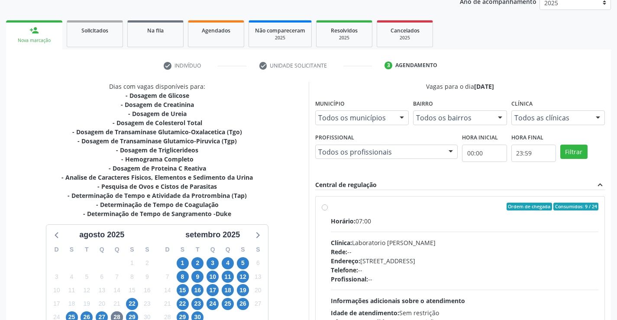
click at [371, 213] on label "Ordem de chegada Consumidos: 9 / 24 Horário: 07:00 Clínica: Laboratorio Jose Pa…" at bounding box center [465, 269] width 268 height 133
click at [328, 210] on input "Ordem de chegada Consumidos: 9 / 24 Horário: 07:00 Clínica: Laboratorio Jose Pa…" at bounding box center [325, 207] width 6 height 8
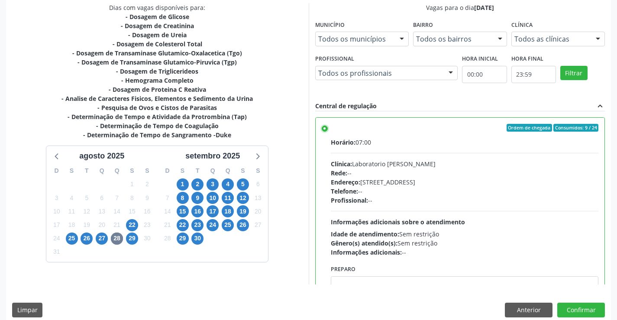
scroll to position [197, 0]
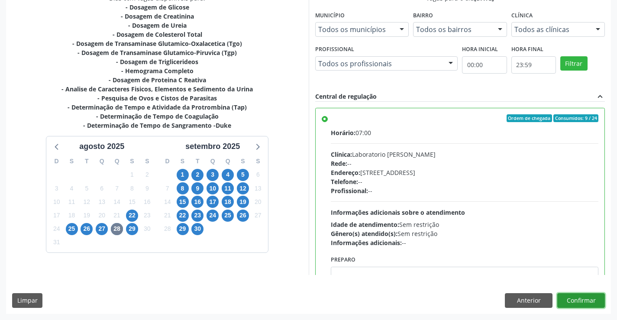
click at [581, 299] on button "Confirmar" at bounding box center [581, 300] width 48 height 15
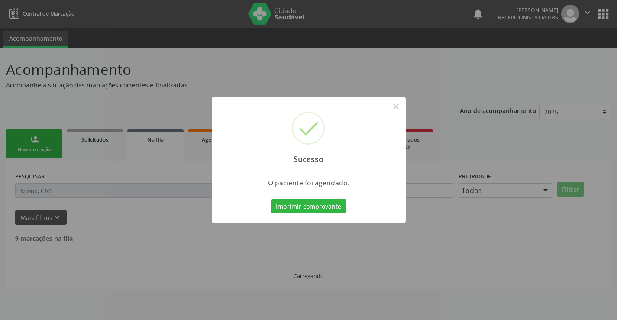
scroll to position [0, 0]
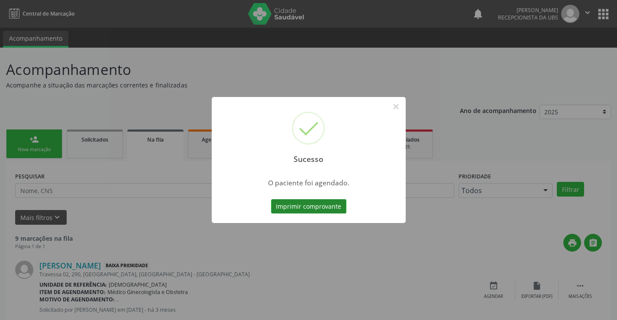
click at [318, 208] on button "Imprimir comprovante" at bounding box center [308, 206] width 75 height 15
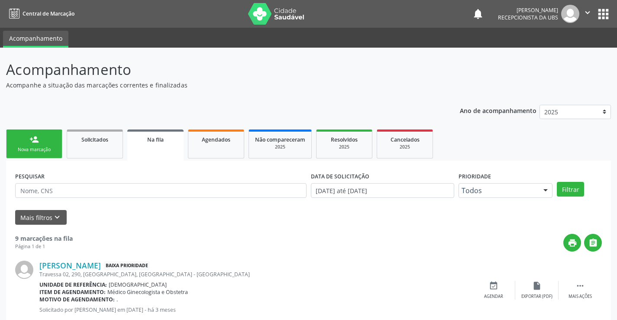
click at [34, 148] on div "Nova marcação" at bounding box center [34, 149] width 43 height 6
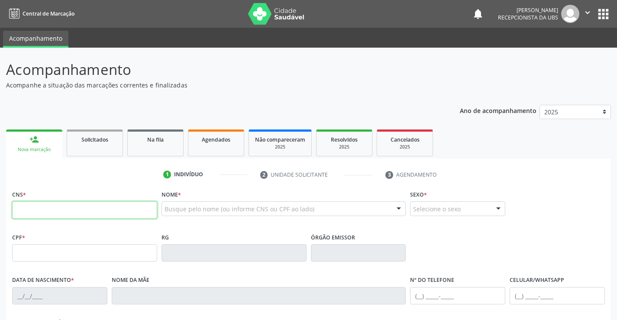
click at [52, 211] on input "text" at bounding box center [84, 209] width 145 height 17
type input "709 2022 5794 6738"
type input "[DATE]"
type input "[PERSON_NAME]"
type input "[PHONE_NUMBER]"
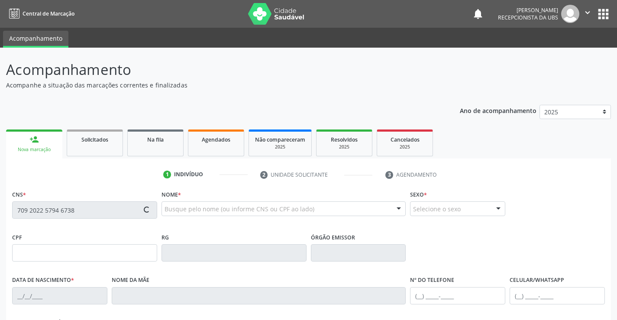
type input "[PHONE_NUMBER]"
type input "223"
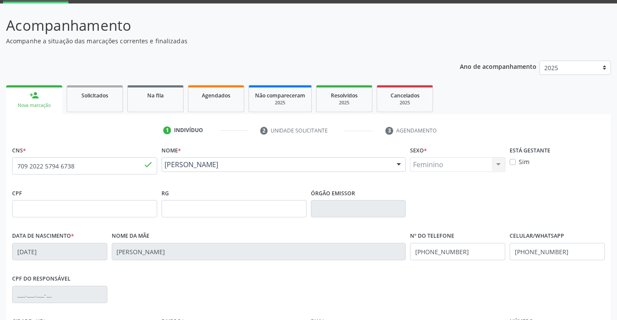
scroll to position [149, 0]
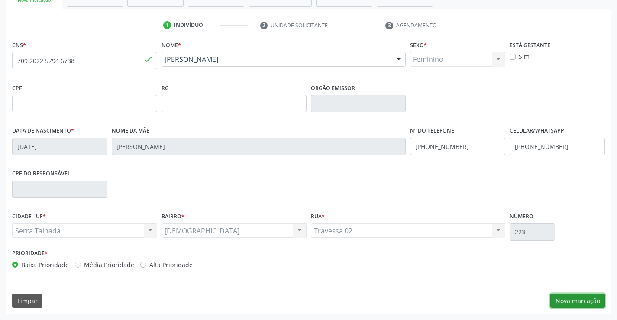
click at [578, 303] on button "Nova marcação" at bounding box center [577, 301] width 55 height 15
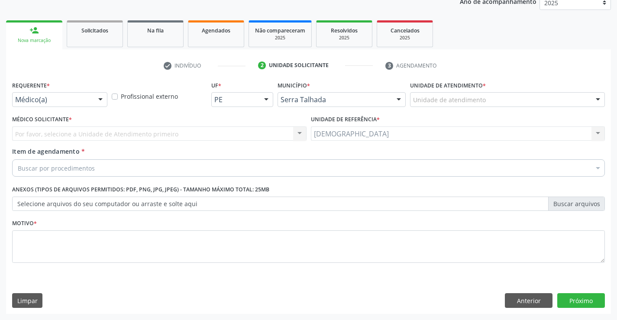
scroll to position [109, 0]
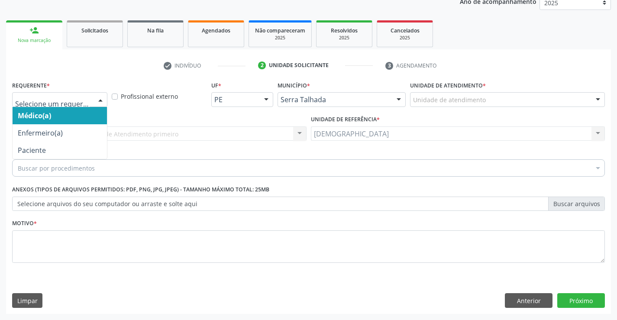
click at [97, 98] on div at bounding box center [100, 100] width 13 height 15
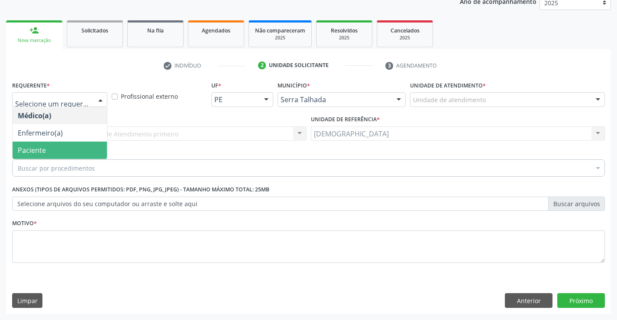
click at [52, 149] on span "Paciente" at bounding box center [60, 150] width 94 height 17
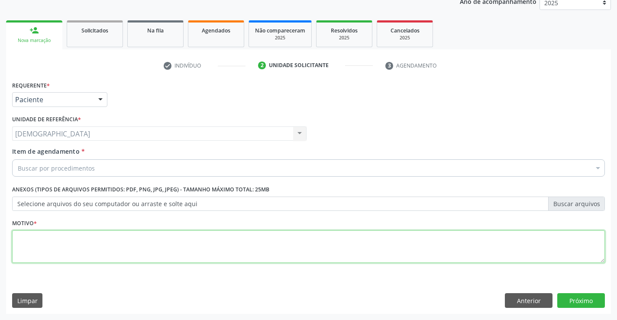
click at [86, 254] on textarea at bounding box center [308, 246] width 593 height 33
type textarea "."
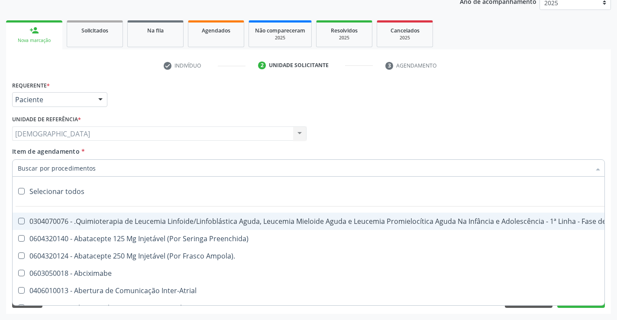
click at [99, 167] on div at bounding box center [308, 167] width 593 height 17
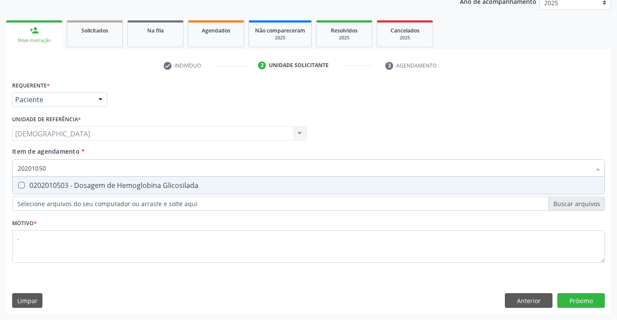
type input "202010503"
click at [106, 184] on div "0202010503 - Dosagem de Hemoglobina Glicosilada" at bounding box center [309, 185] width 582 height 7
checkbox Glicosilada "true"
click at [590, 297] on div "Requerente * Paciente Médico(a) Enfermeiro(a) Paciente Nenhum resultado encontr…" at bounding box center [308, 196] width 605 height 235
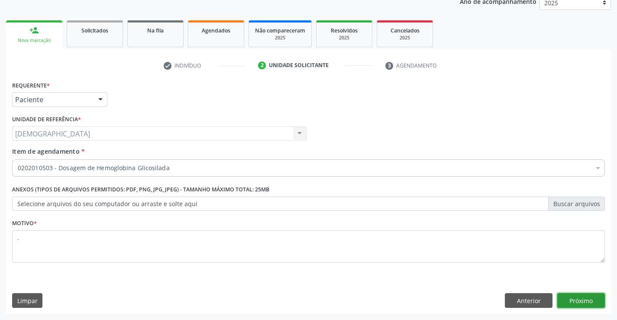
click at [582, 300] on button "Próximo" at bounding box center [581, 300] width 48 height 15
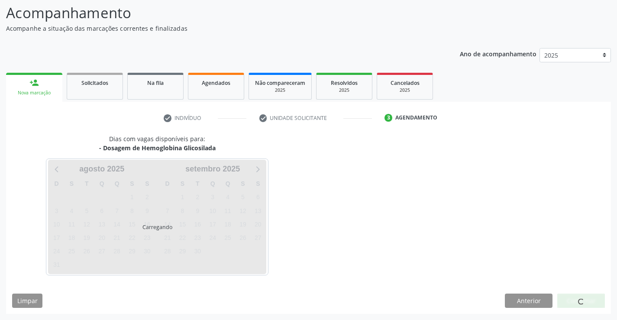
scroll to position [57, 0]
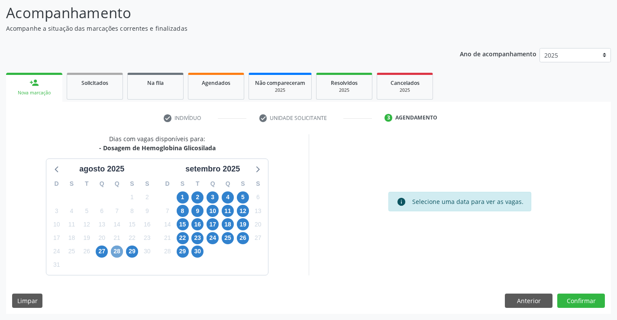
click at [117, 249] on span "28" at bounding box center [117, 252] width 12 height 12
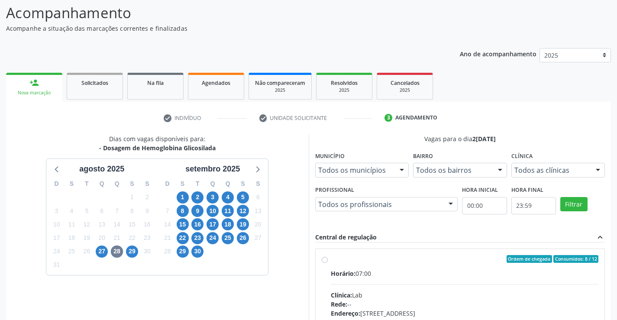
click at [417, 264] on label "Ordem de chegada Consumidos: 8 / 12 Horário: 07:00 Clínica: Lab Rede: -- Endere…" at bounding box center [465, 321] width 268 height 133
click at [328, 263] on input "Ordem de chegada Consumidos: 8 / 12 Horário: 07:00 Clínica: Lab Rede: -- Endere…" at bounding box center [325, 259] width 6 height 8
radio input "true"
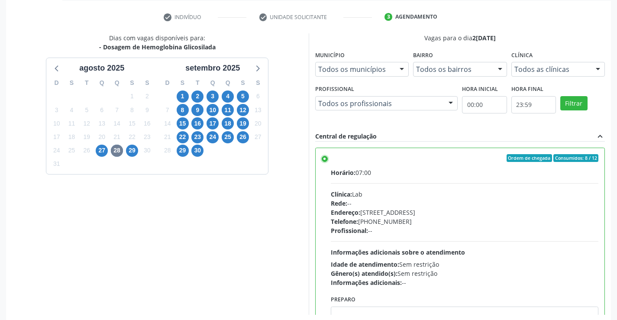
scroll to position [197, 0]
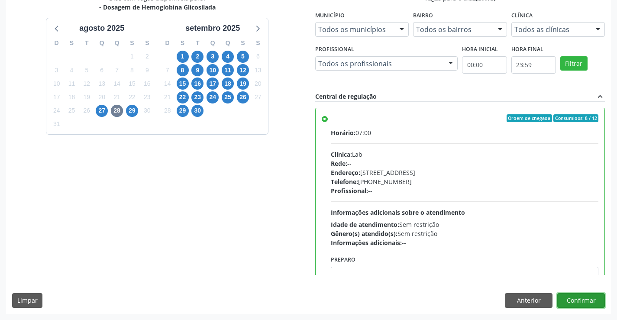
click at [588, 303] on button "Confirmar" at bounding box center [581, 300] width 48 height 15
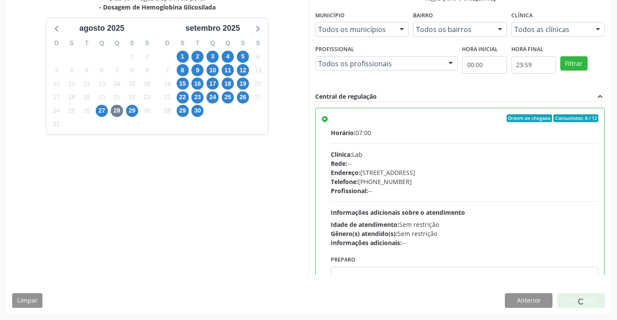
scroll to position [0, 0]
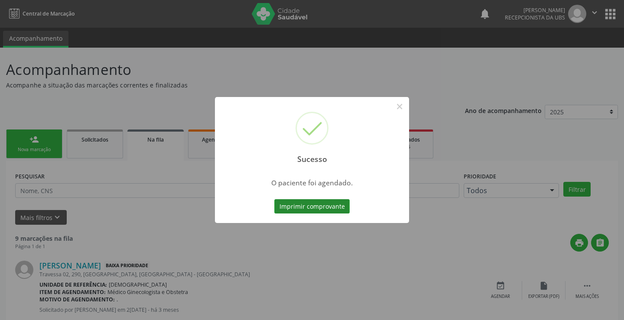
click at [295, 203] on button "Imprimir comprovante" at bounding box center [311, 206] width 75 height 15
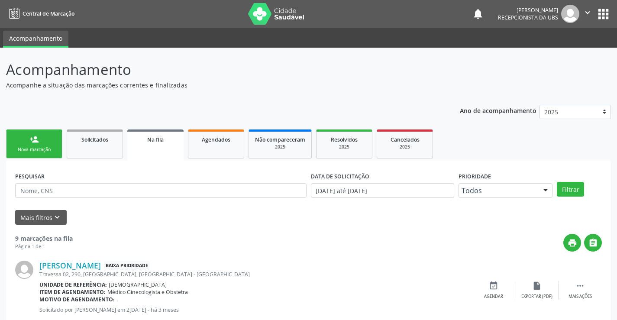
click at [25, 139] on link "person_add Nova marcação" at bounding box center [34, 143] width 56 height 29
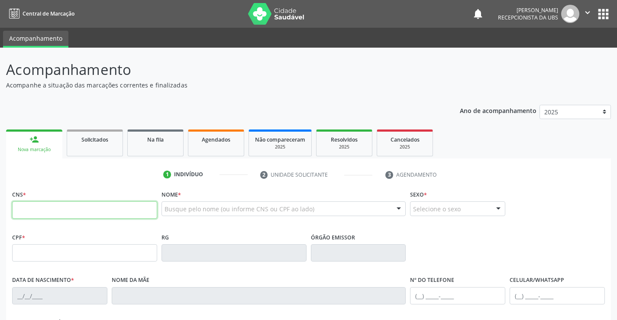
click at [87, 203] on input "text" at bounding box center [84, 209] width 145 height 17
type input "708 1035 6261 5832"
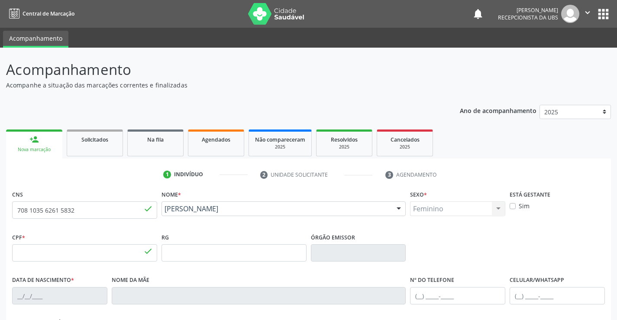
type input "023.598.874-08"
type input "[DATE]"
type input "[PERSON_NAME] da Conceicao"
type input "[PHONE_NUMBER]"
type input "212.396.494-87"
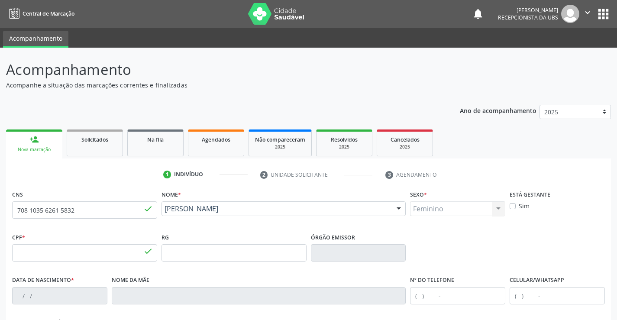
type input "1195"
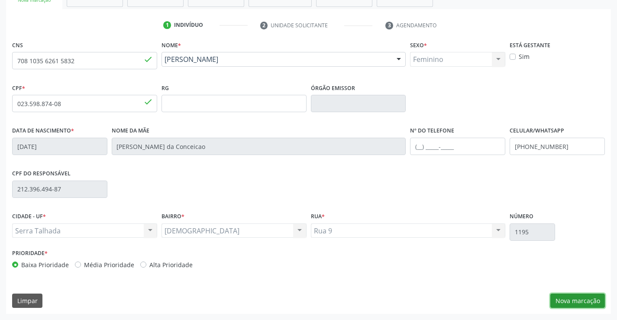
click at [589, 300] on button "Nova marcação" at bounding box center [577, 301] width 55 height 15
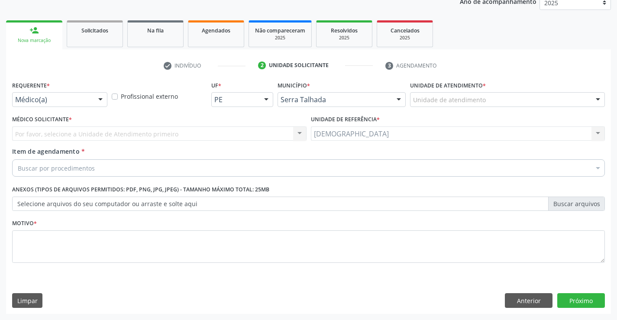
scroll to position [109, 0]
click at [102, 100] on div at bounding box center [100, 100] width 13 height 15
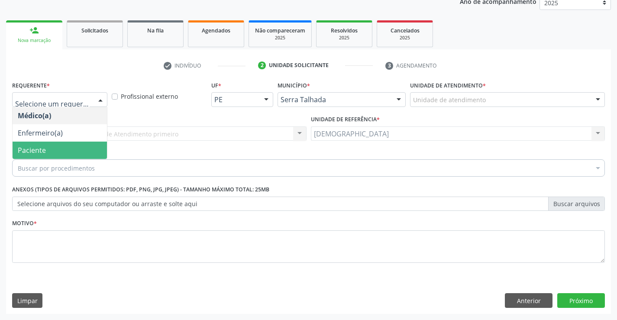
click at [42, 148] on span "Paciente" at bounding box center [32, 150] width 28 height 10
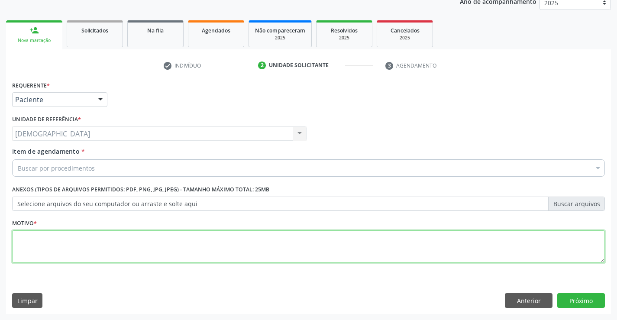
click at [35, 242] on textarea at bounding box center [308, 246] width 593 height 33
type textarea "."
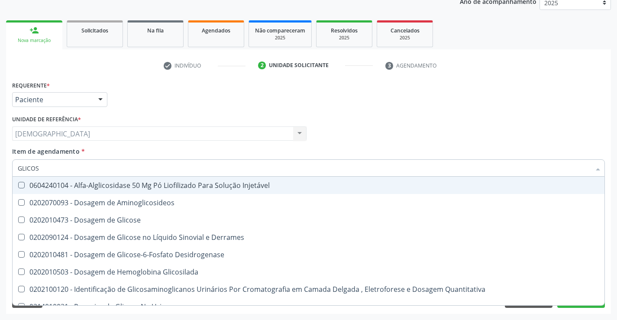
type input "GLICOSE"
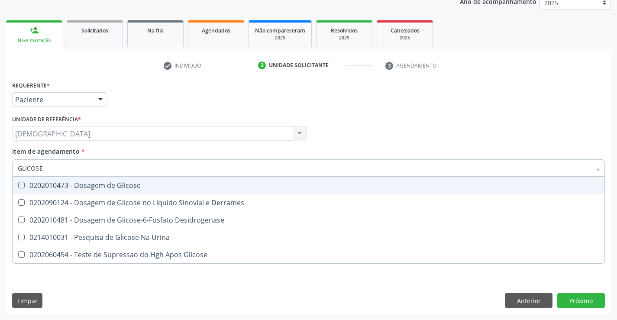
click at [62, 184] on div "0202010473 - Dosagem de Glicose" at bounding box center [309, 185] width 582 height 7
checkbox Glicose "true"
type input "GLICOS"
checkbox Glicose "false"
checkbox Desidrogenase "true"
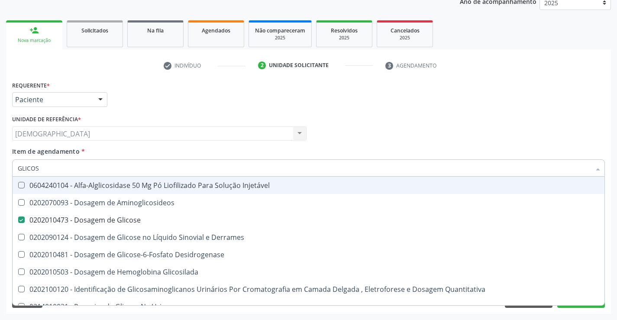
type input "GLICO"
checkbox Glicose "false"
checkbox Glicosilada "true"
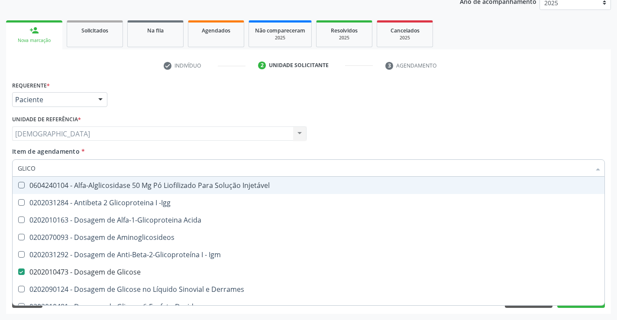
type input "GLIC"
checkbox Glicose "false"
checkbox Glicose "true"
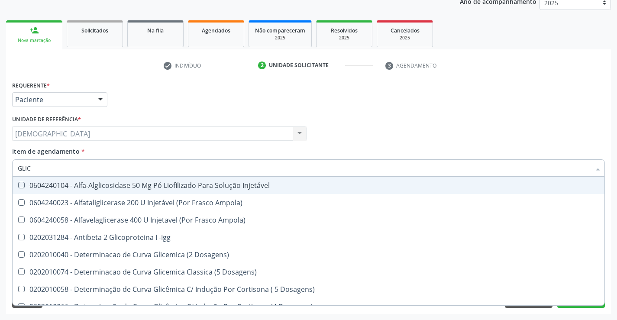
type input "GLI"
checkbox Glicose "false"
checkbox Glicosilada "true"
type input "GL"
checkbox Glicosilada "false"
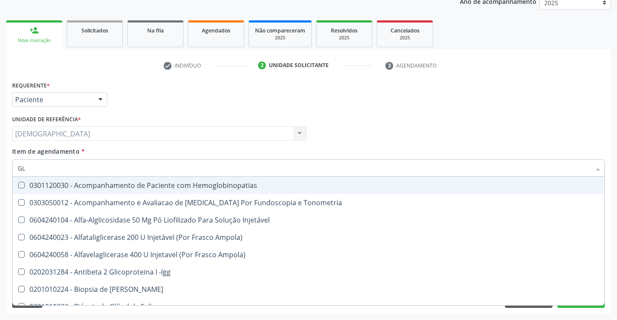
type input "G"
checkbox Glicose "false"
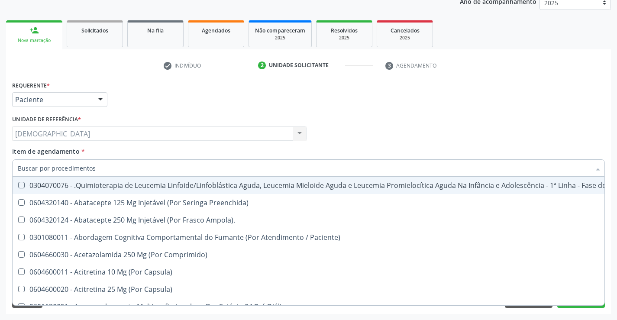
checkbox Glicose "false"
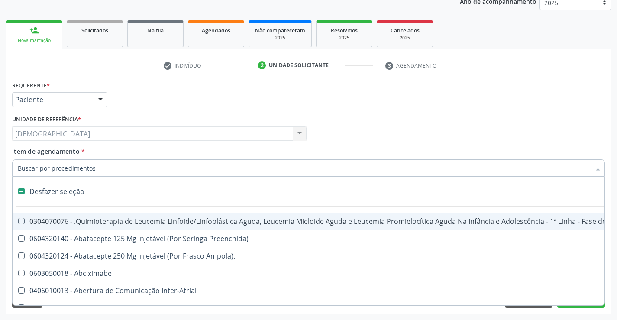
type input "2"
checkbox Percutanea "true"
type input "20"
checkbox Hemoterapia "true"
checkbox Percutanea "false"
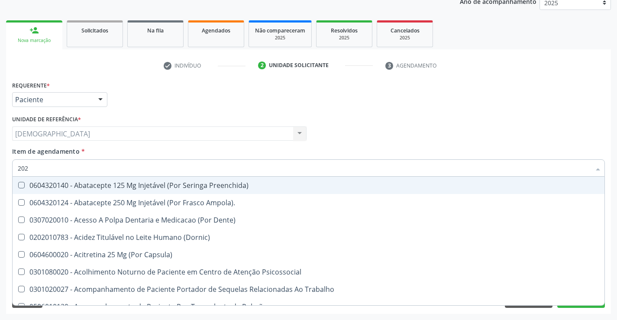
type input "2020"
checkbox Aberto\) "true"
checkbox Linha "false"
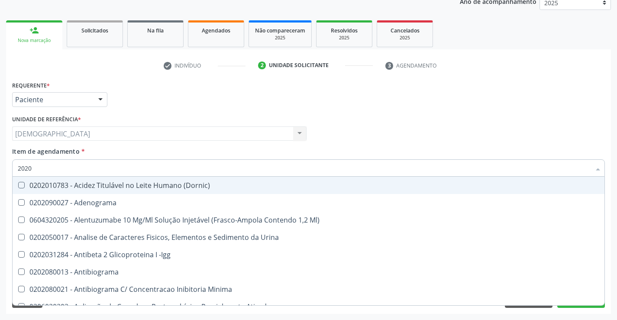
type input "20201"
checkbox Reumatoide "true"
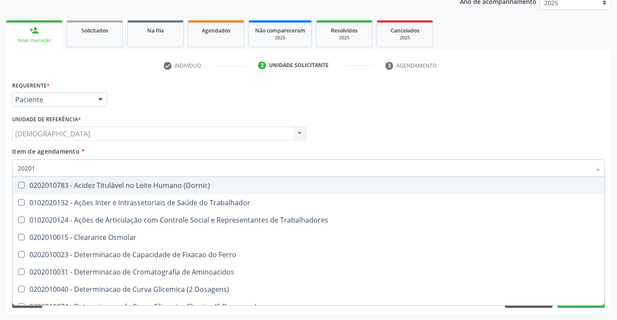
type input "202010"
checkbox II "true"
checkbox Glicose "false"
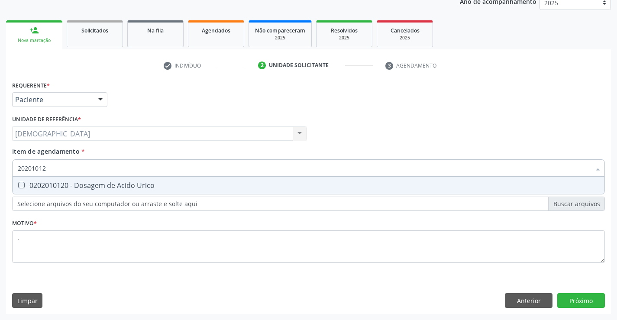
type input "202010120"
click at [68, 183] on div "0202010120 - Dosagem de Acido Urico" at bounding box center [309, 185] width 582 height 7
checkbox Urico "true"
click at [56, 169] on input "202010120" at bounding box center [304, 167] width 573 height 17
type input "2020101"
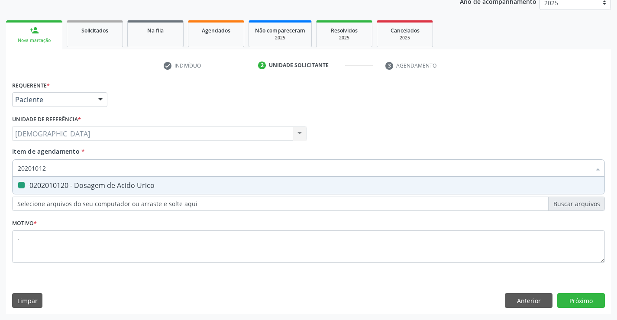
checkbox Urico "false"
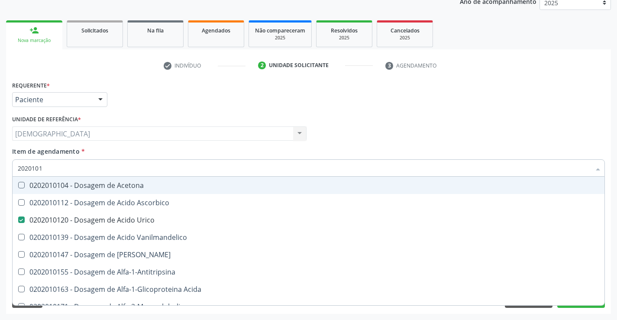
type input "202010"
checkbox Urico "false"
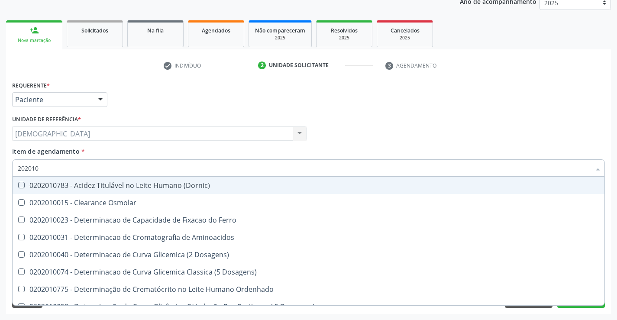
type input "20201"
checkbox Urico "false"
checkbox Amonia "true"
checkbox Glicose "false"
checkbox Nt-Probnp\) "true"
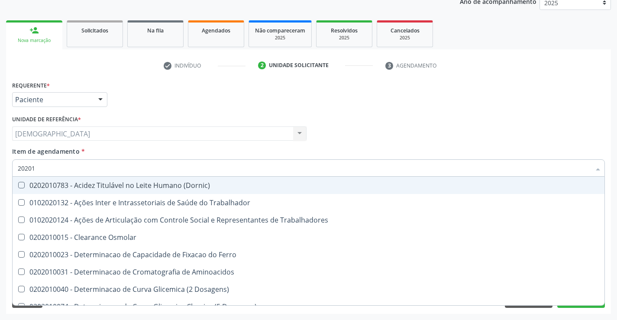
type input "2020"
checkbox Urico "false"
checkbox Glicose "false"
checkbox Orais "true"
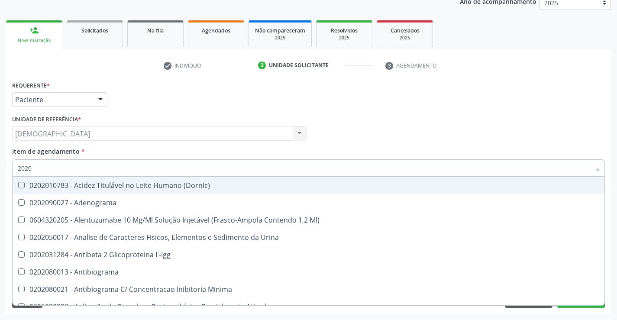
type input "20201"
checkbox Hematologica "true"
checkbox Reumatoide "true"
checkbox Urico "false"
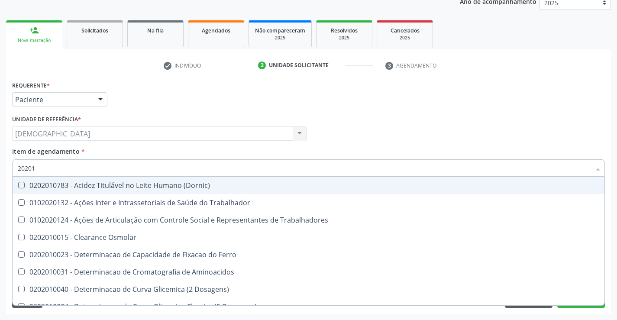
type input "202010"
checkbox Ativada\) "true"
checkbox Urico "false"
checkbox II "true"
checkbox Glicose "false"
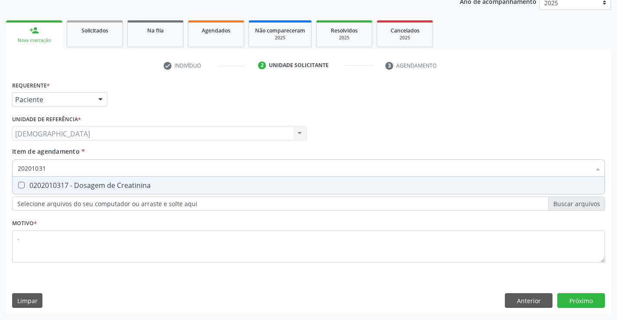
type input "202010317"
click at [57, 184] on div "0202010317 - Dosagem de Creatinina" at bounding box center [309, 185] width 582 height 7
checkbox Creatinina "true"
type input "2020103"
checkbox Creatinina "false"
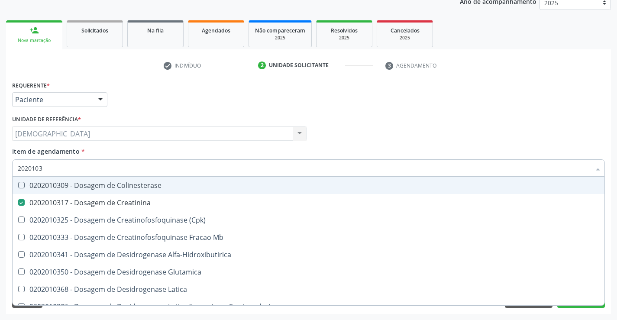
type input "202010"
checkbox Creatinina "false"
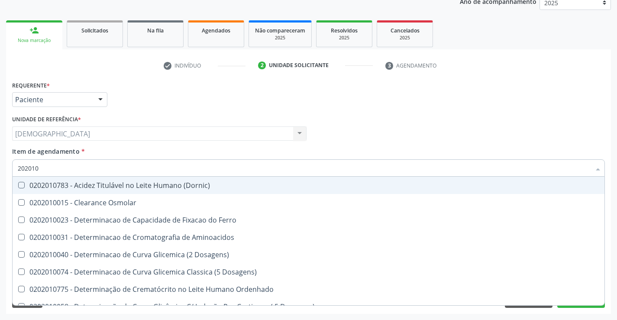
type input "20201"
checkbox Urico "false"
checkbox Amonia "true"
checkbox Creatinina "false"
checkbox Folato "true"
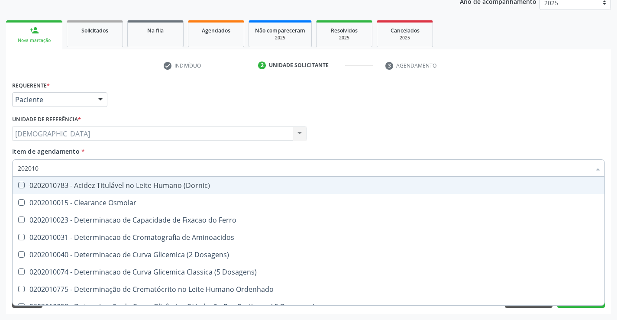
checkbox Glicose "false"
checkbox Nt-Probnp\) "true"
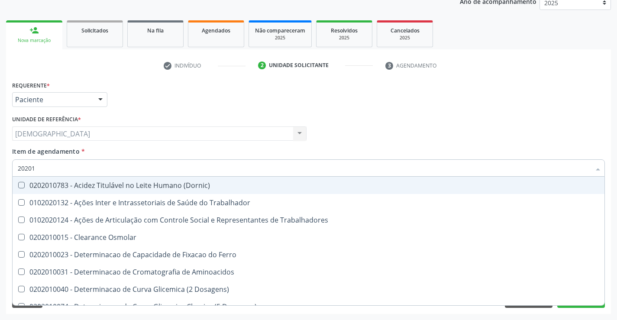
type input "202010"
checkbox Ativada\) "true"
checkbox Urico "false"
checkbox Ionizavel "true"
checkbox Creatinina "false"
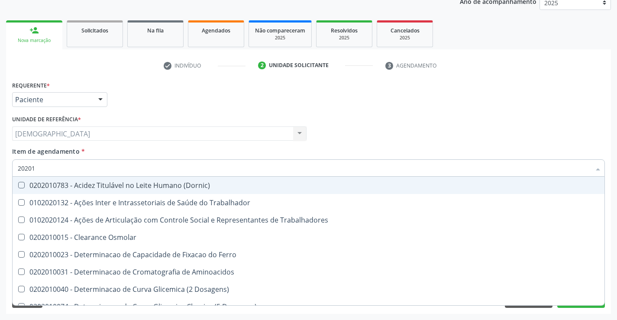
checkbox II "true"
checkbox Glicose "false"
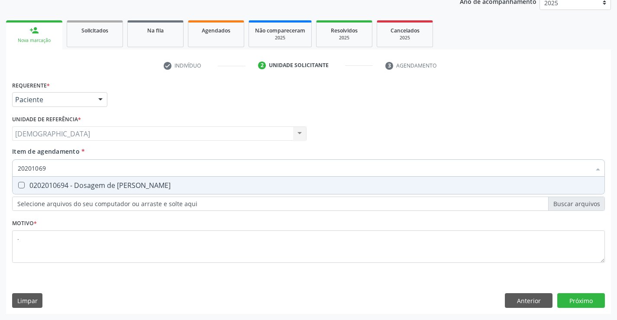
type input "202010694"
click at [66, 183] on div "0202010694 - Dosagem de [PERSON_NAME]" at bounding box center [309, 185] width 582 height 7
checkbox Ureia "true"
click at [73, 172] on input "202010694" at bounding box center [304, 167] width 573 height 17
type input "2020106"
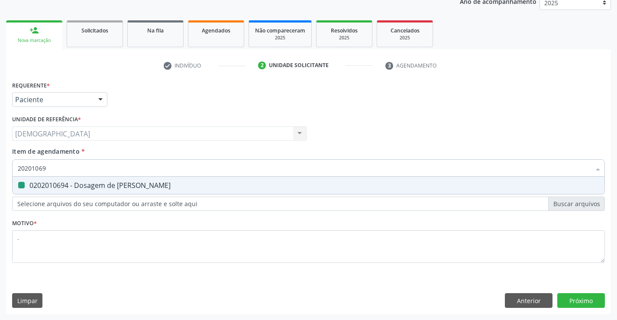
checkbox Ureia "false"
type input "2"
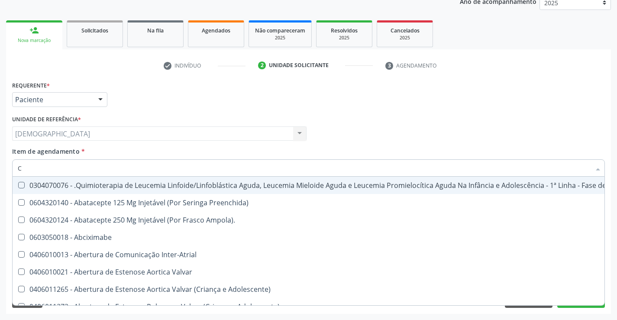
type input "CO"
checkbox Único "true"
checkbox Creatinina "true"
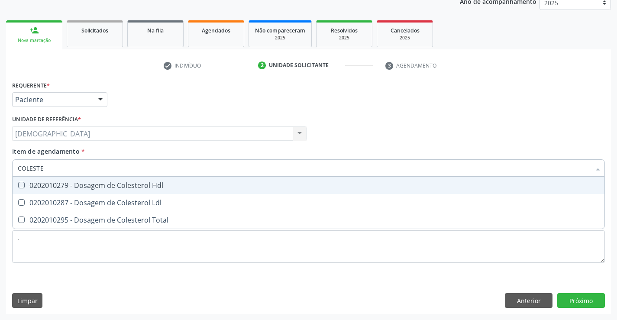
type input "COLESTER"
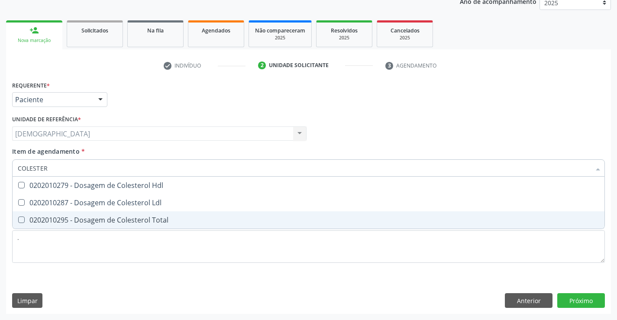
click at [81, 217] on div "0202010295 - Dosagem de Colesterol Total" at bounding box center [309, 220] width 582 height 7
checkbox Total "true"
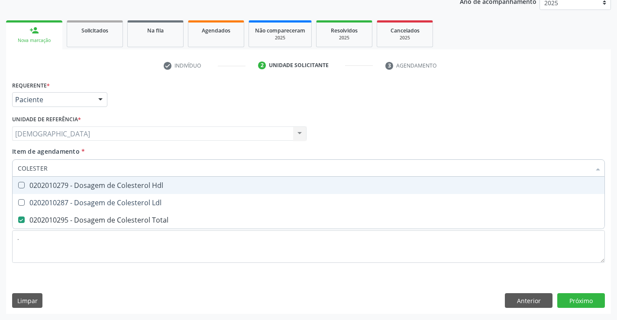
click at [85, 170] on input "COLESTER" at bounding box center [304, 167] width 573 height 17
type input "COLE"
checkbox Total "false"
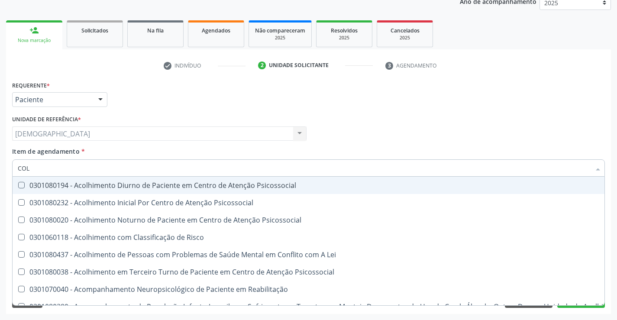
type input "CO"
checkbox Total "false"
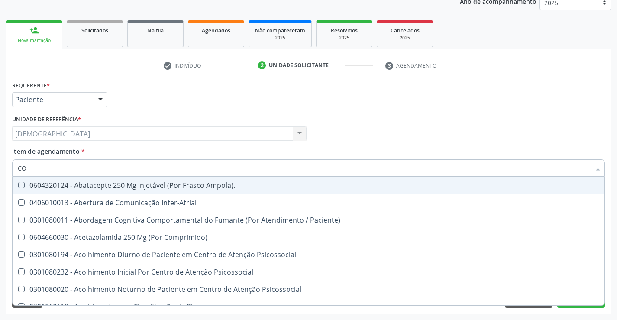
type input "C"
checkbox Urico "false"
checkbox Total "false"
checkbox Glicose "false"
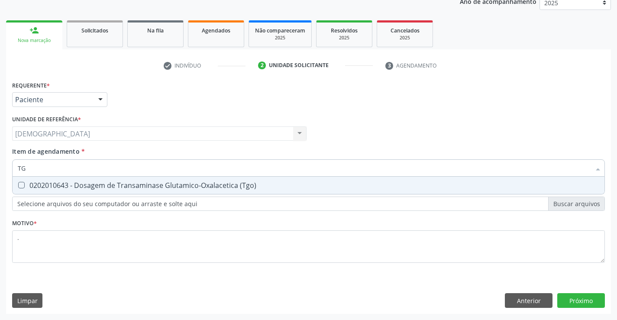
type input "TGO"
click at [88, 188] on div "0202010643 - Dosagem de Transaminase Glutamico-Oxalacetica (Tgo)" at bounding box center [309, 185] width 582 height 7
checkbox \(Tgo\) "true"
click at [106, 175] on input "TGO" at bounding box center [304, 167] width 573 height 17
type input "TGP"
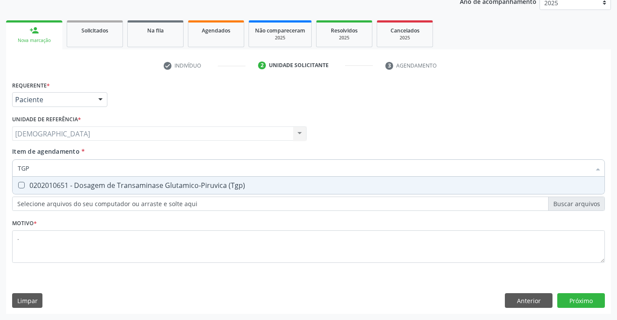
click at [82, 187] on div "0202010651 - Dosagem de Transaminase Glutamico-Piruvica (Tgp)" at bounding box center [309, 185] width 582 height 7
checkbox \(Tgp\) "true"
click at [90, 169] on input "TGP" at bounding box center [304, 167] width 573 height 17
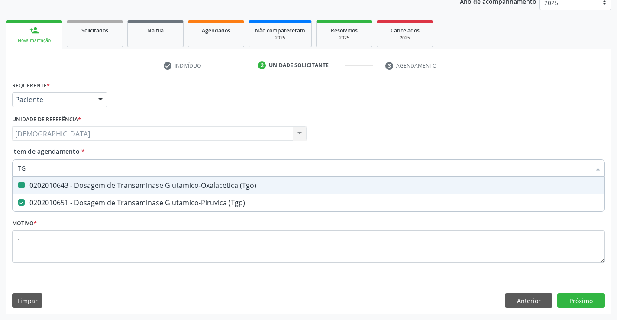
type input "T"
checkbox \(Tgo\) "false"
checkbox \(Tgp\) "false"
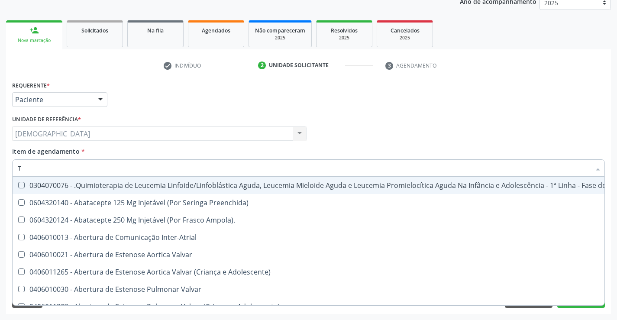
type input "TR"
checkbox Ii\) "true"
checkbox Grupo "true"
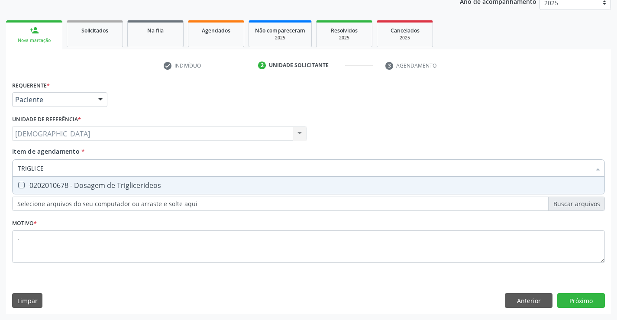
type input "TRIGLICER"
click at [87, 182] on div "0202010678 - Dosagem de Triglicerideos" at bounding box center [309, 185] width 582 height 7
checkbox Triglicerideos "true"
type input "T"
checkbox Triglicerideos "false"
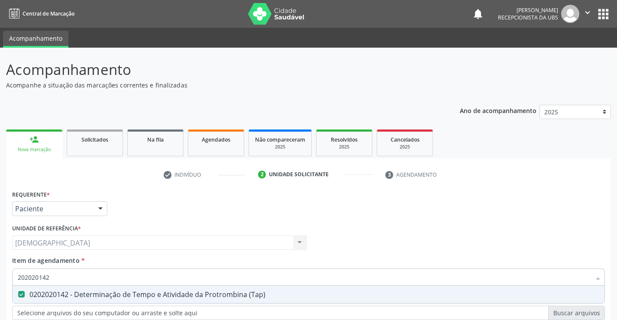
scroll to position [109, 0]
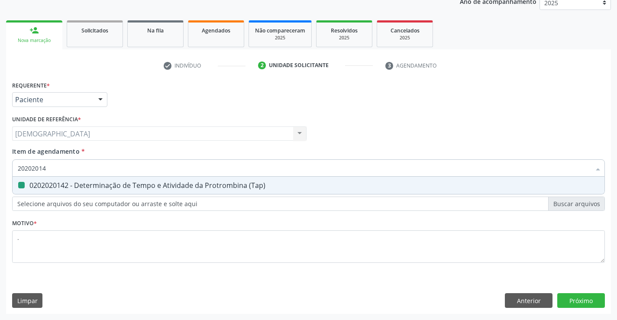
type input "2020201"
checkbox \(Tap\) "false"
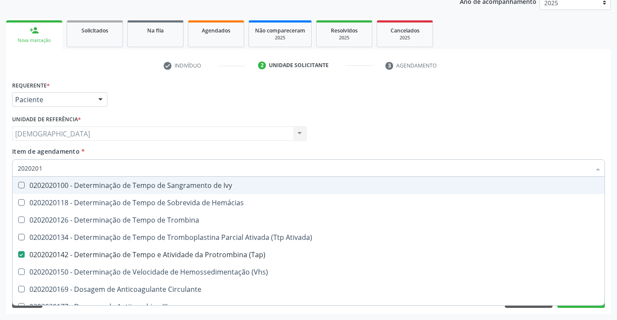
type input "202020"
checkbox \(Tap\) "false"
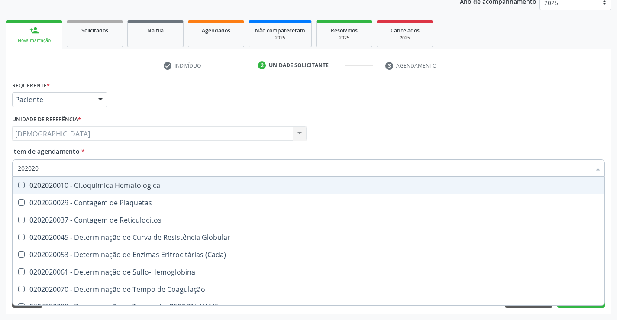
type input "20202"
checkbox Completo "false"
checkbox Leucograma "true"
type input "2020"
checkbox \(Tap\) "false"
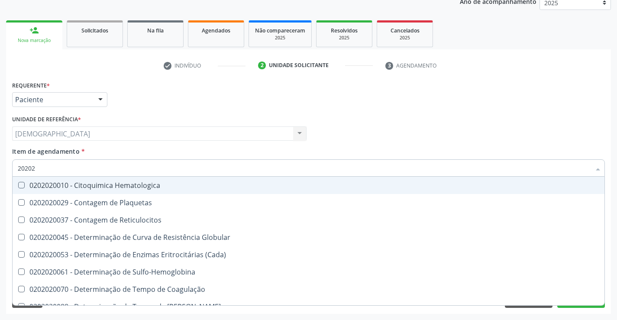
checkbox Completo "false"
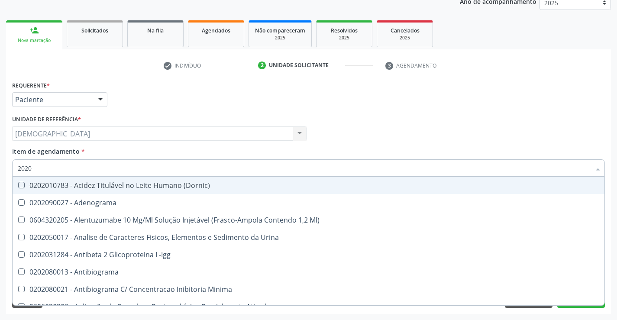
type input "20202"
checkbox Trabalhador "true"
checkbox \(Pos-Pasteurização\) "true"
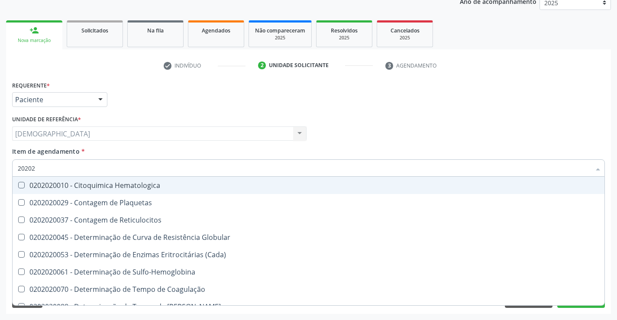
type input "202020"
checkbox Hematocrito "true"
checkbox Completo "false"
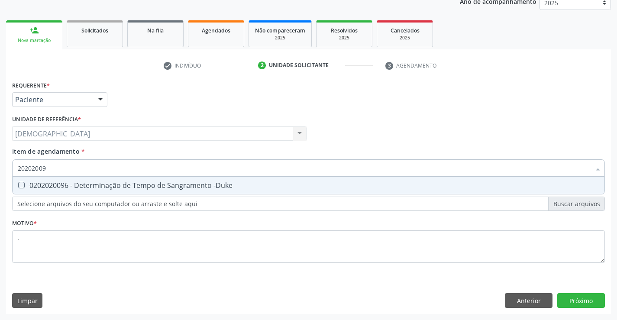
type input "202020096"
click at [78, 187] on div "0202020096 - Determinação de Tempo de Sangramento -Duke" at bounding box center [309, 185] width 582 height 7
checkbox -Duke "true"
type input "2020200"
checkbox -Duke "false"
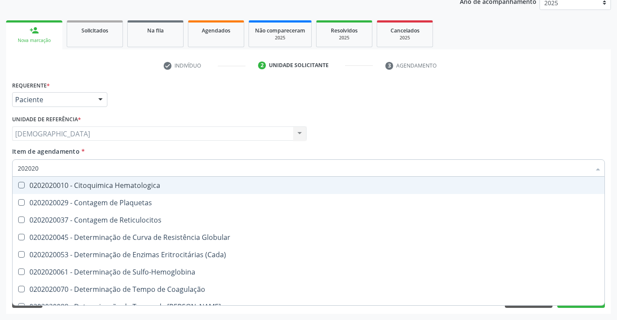
type input "20202"
checkbox Completo "false"
checkbox Leucograma "true"
type input "202020"
checkbox Hematocrito "true"
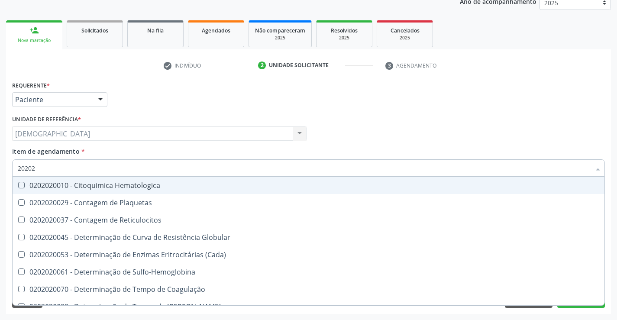
checkbox Completo "false"
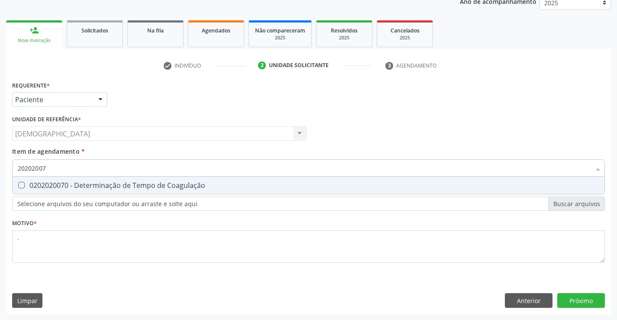
type input "202020070"
click at [78, 187] on div "0202020070 - Determinação de Tempo de Coagulação" at bounding box center [309, 185] width 582 height 7
checkbox Coagulação "true"
click at [66, 167] on input "202020070" at bounding box center [304, 167] width 573 height 17
type input "2020200"
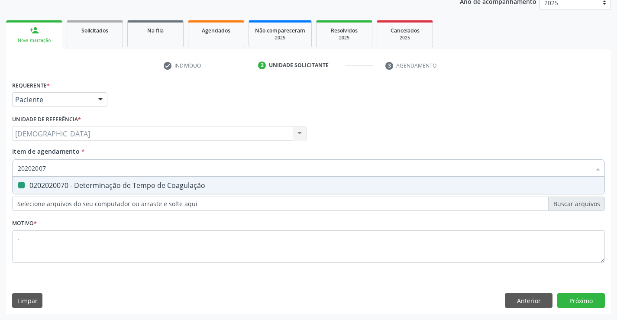
checkbox Coagulação "false"
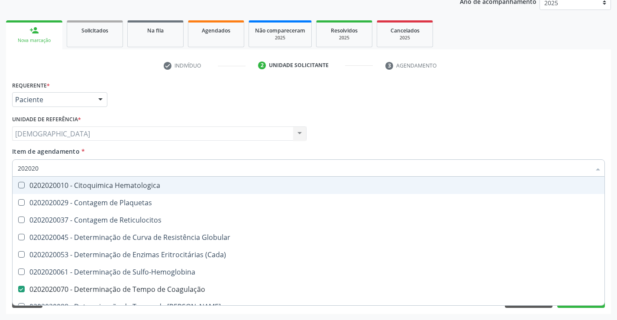
type input "20202"
checkbox Completo "false"
checkbox Leucograma "true"
type input "2020"
checkbox Coagulação "false"
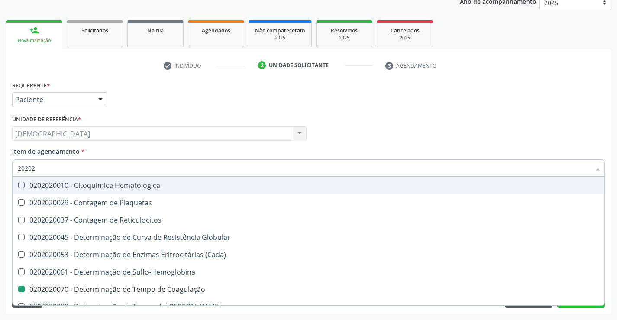
checkbox -Duke "false"
checkbox \(Tap\) "false"
checkbox Completo "false"
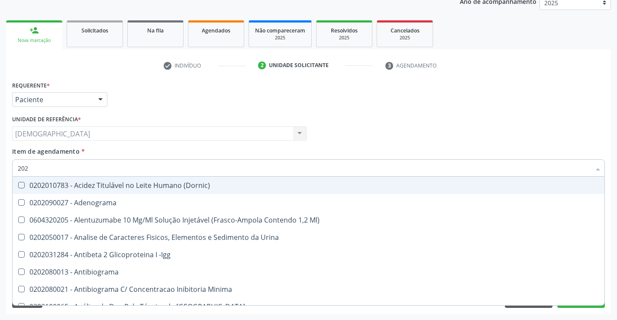
type input "2020"
checkbox Bandas\) "true"
checkbox Osmolalidade "true"
checkbox \(Ch50\) "true"
checkbox \(Cada\) "true"
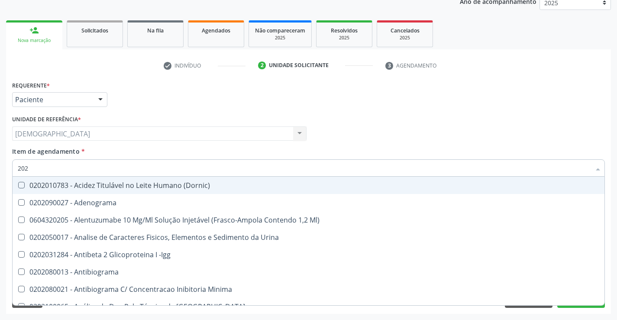
checkbox Reumatoide "false"
checkbox Coagulação "false"
checkbox -Duke "false"
checkbox \(Tap\) "false"
checkbox Noturna "true"
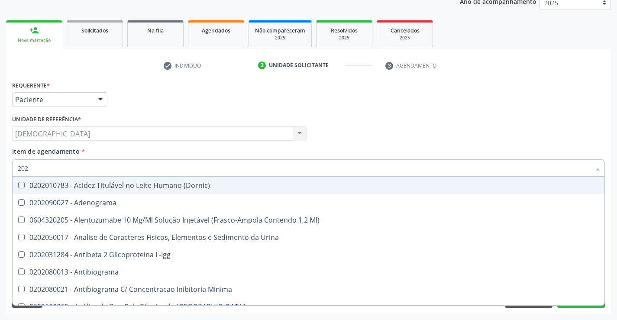
checkbox Urico "false"
checkbox III "true"
checkbox Cadmio "true"
checkbox Total "false"
checkbox Creatinina "false"
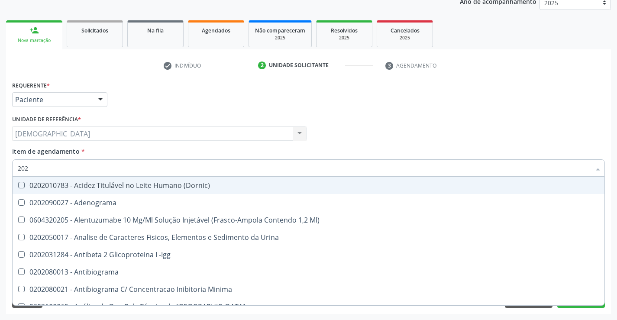
checkbox X "true"
checkbox Glicose "false"
checkbox C1-Esterase "true"
checkbox Progesterona "true"
checkbox Prolactina "true"
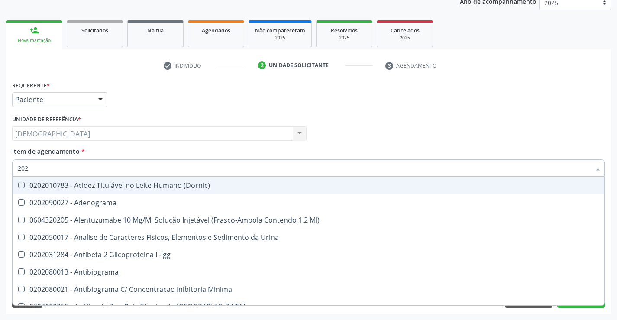
checkbox Fracoes "true"
checkbox \(Tgo\) "false"
checkbox \(Tgp\) "false"
checkbox Triglicerideos "false"
checkbox Ureia "false"
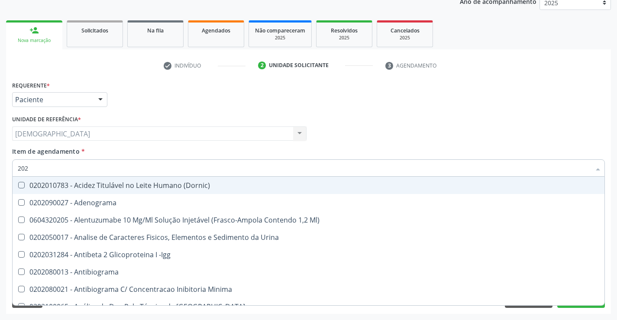
checkbox B12 "true"
checkbox Completo "false"
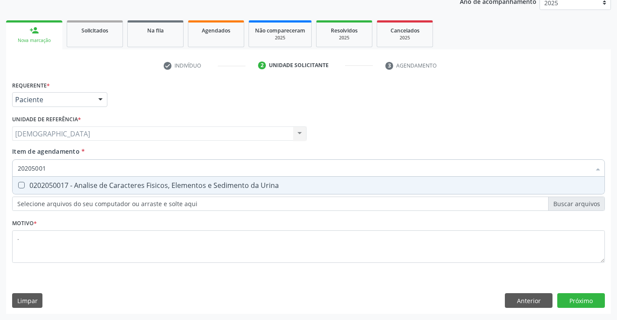
type input "202050017"
click at [71, 183] on div "0202050017 - Analise de Caracteres Fisicos, Elementos e Sedimento da Urina" at bounding box center [309, 185] width 582 height 7
checkbox Urina "true"
click at [586, 305] on div "Requerente * Paciente Médico(a) Enfermeiro(a) Paciente Nenhum resultado encontr…" at bounding box center [308, 196] width 605 height 235
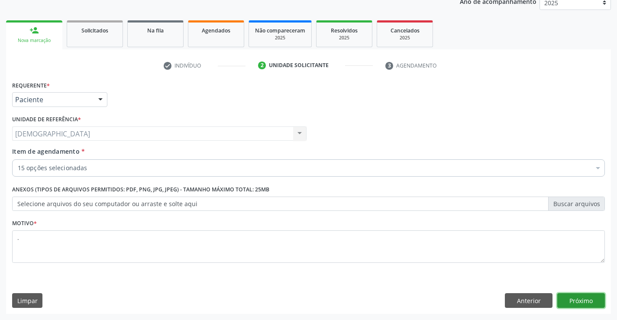
click at [573, 301] on button "Próximo" at bounding box center [581, 300] width 48 height 15
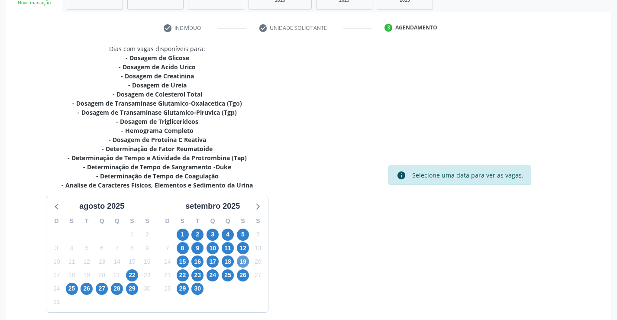
scroll to position [152, 0]
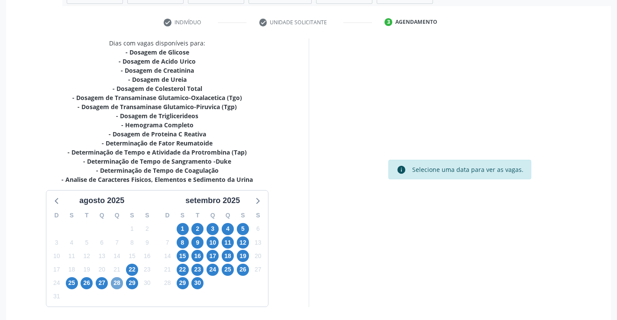
click at [113, 281] on span "28" at bounding box center [117, 283] width 12 height 12
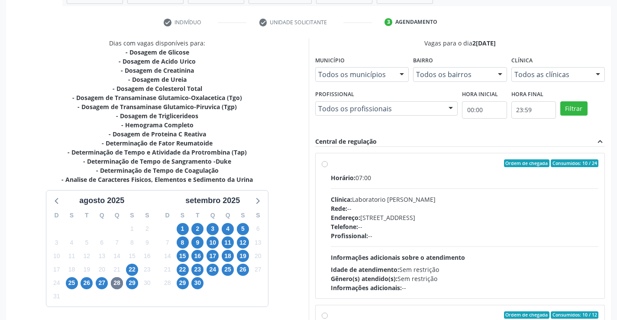
click at [373, 169] on label "Ordem de chegada Consumidos: 10 / 24 Horário: 07:00 Clínica: Laboratorio [PERSO…" at bounding box center [465, 225] width 268 height 133
click at [328, 167] on input "Ordem de chegada Consumidos: 10 / 24 Horário: 07:00 Clínica: Laboratorio [PERSO…" at bounding box center [325, 163] width 6 height 8
radio input "true"
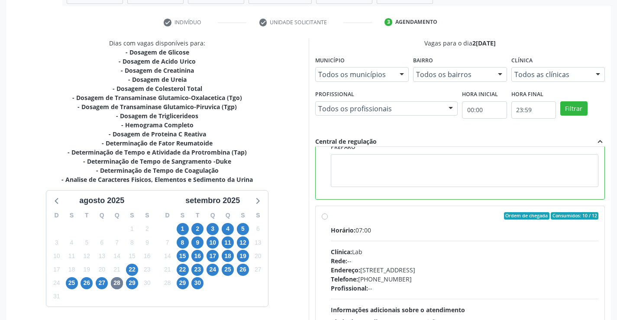
scroll to position [197, 0]
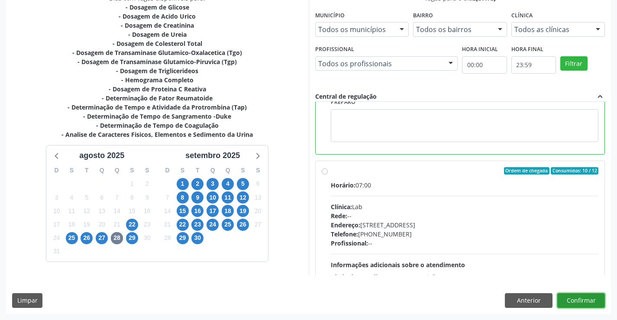
click at [577, 303] on button "Confirmar" at bounding box center [581, 300] width 48 height 15
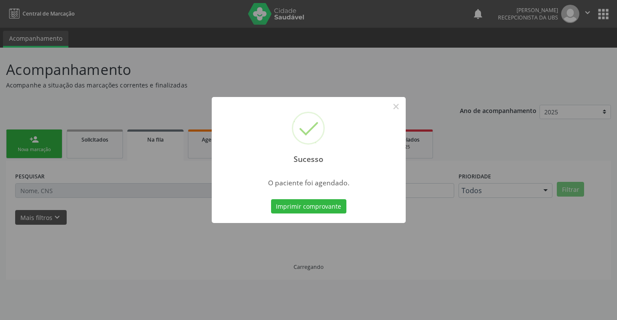
scroll to position [0, 0]
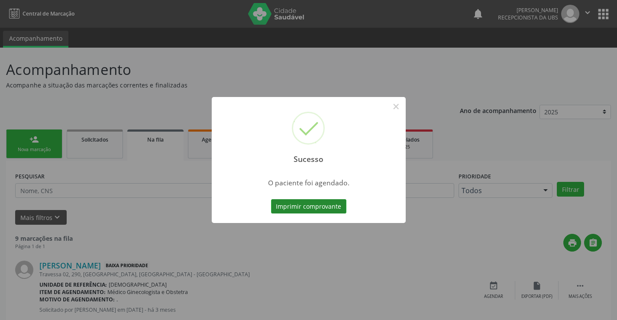
click at [320, 205] on button "Imprimir comprovante" at bounding box center [308, 206] width 75 height 15
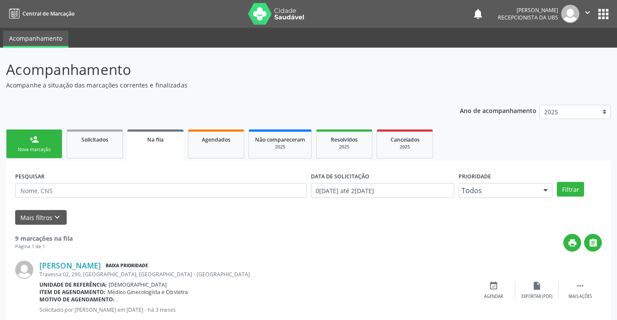
click at [41, 143] on link "person_add Nova marcação" at bounding box center [34, 143] width 56 height 29
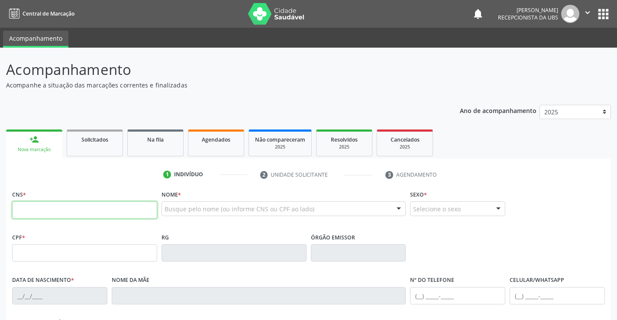
click at [35, 212] on input "text" at bounding box center [84, 209] width 145 height 17
type input "708 1035 6261 5832"
type input "023.598.874-08"
type input "[DATE]"
type input "[PERSON_NAME] da Conceicao"
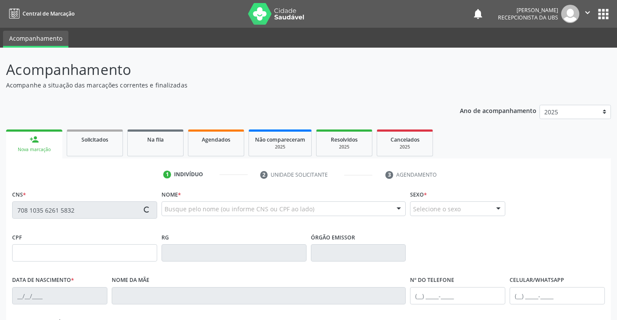
type input "[PHONE_NUMBER]"
type input "212.396.494-87"
type input "1195"
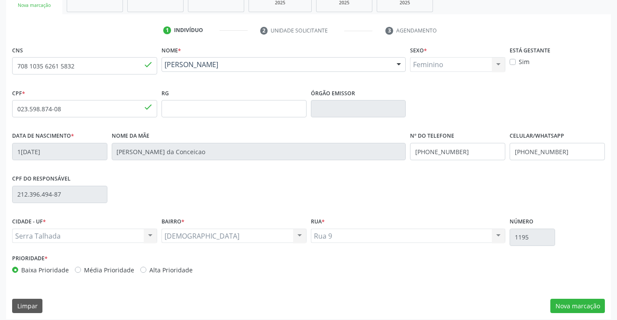
scroll to position [149, 0]
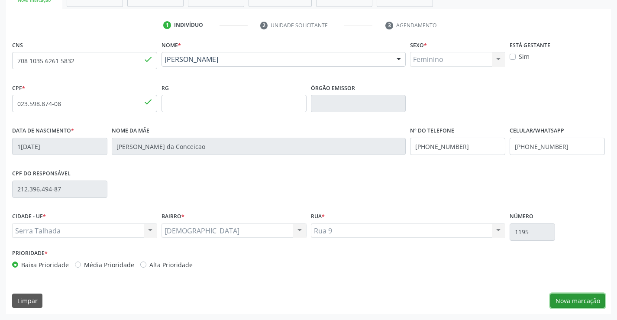
click at [576, 302] on button "Nova marcação" at bounding box center [577, 301] width 55 height 15
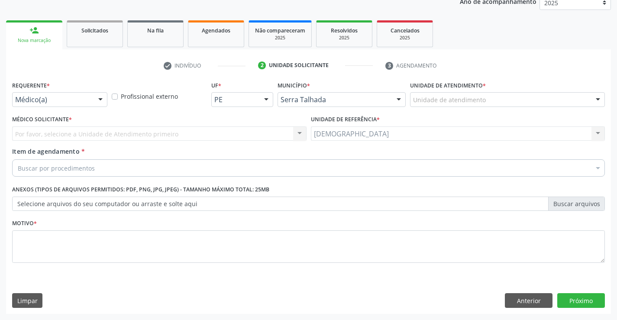
scroll to position [109, 0]
click at [100, 98] on div at bounding box center [100, 100] width 13 height 15
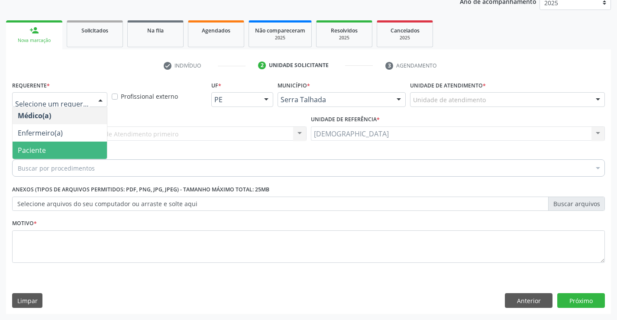
click at [24, 152] on span "Paciente" at bounding box center [32, 150] width 28 height 10
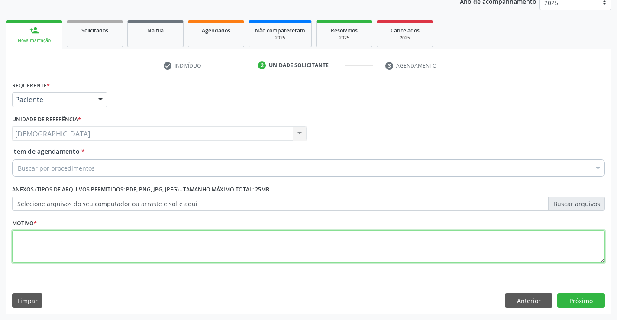
click at [20, 241] on textarea at bounding box center [308, 246] width 593 height 33
type textarea "."
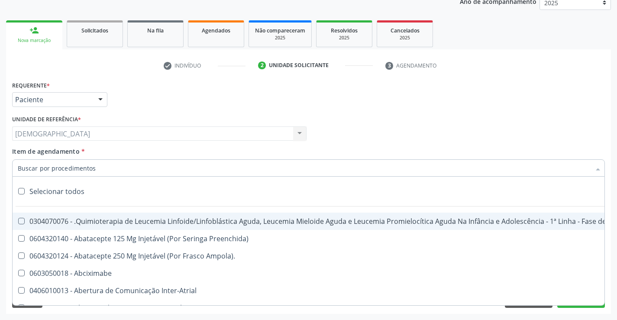
click at [95, 168] on div at bounding box center [308, 167] width 593 height 17
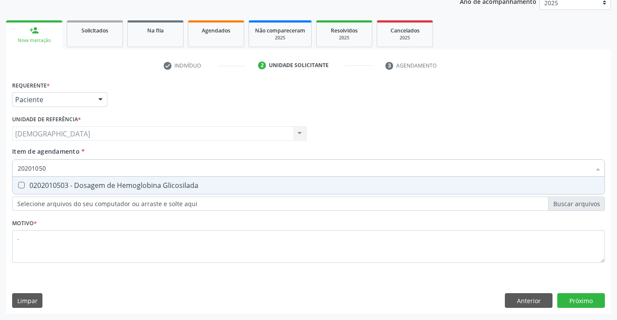
type input "202010503"
click at [96, 184] on div "0202010503 - Dosagem de Hemoglobina Glicosilada" at bounding box center [309, 185] width 582 height 7
checkbox Glicosilada "true"
click at [123, 171] on input "202010503" at bounding box center [304, 167] width 573 height 17
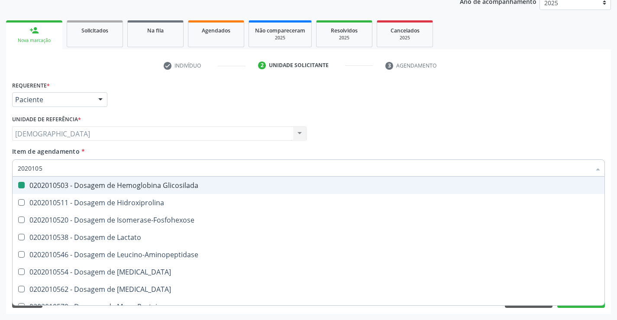
type input "202010"
checkbox Glicosilada "false"
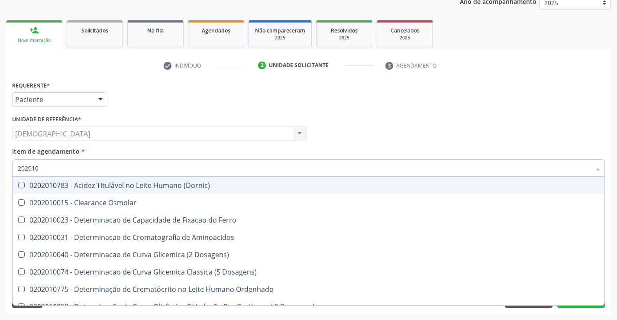
type input "20201"
checkbox Glicosilada "false"
checkbox Potassio "true"
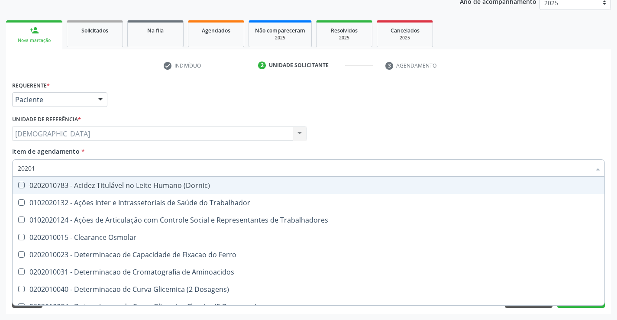
type input "2020"
checkbox Glicosilada "false"
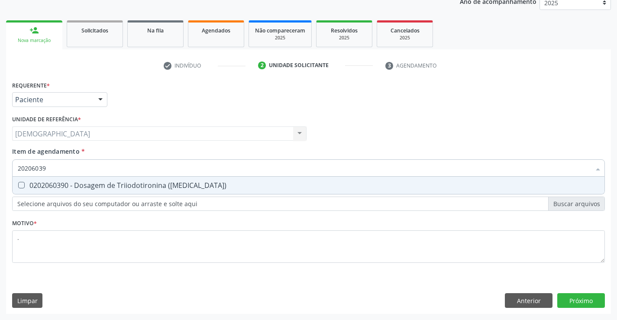
type input "202060390"
click at [123, 187] on div "0202060390 - Dosagem de Triiodotironina ([MEDICAL_DATA])" at bounding box center [309, 185] width 582 height 7
checkbox \(T3\) "true"
type input "2020603"
checkbox \(T3\) "false"
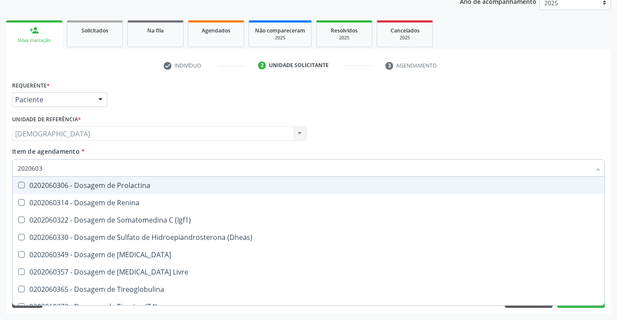
type input "202060"
checkbox \(T3\) "false"
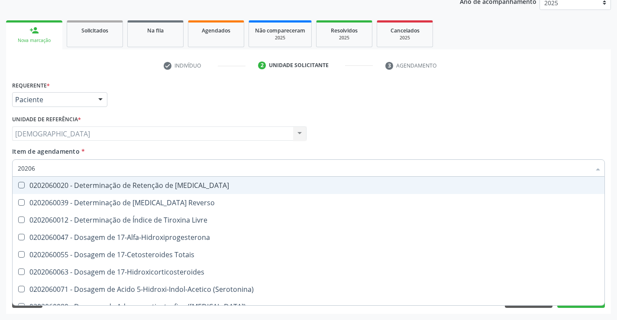
type input "2020"
checkbox \(T3\) "false"
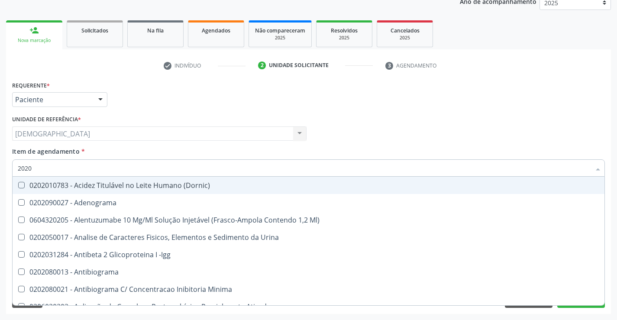
type input "20206"
checkbox Micobactérias "true"
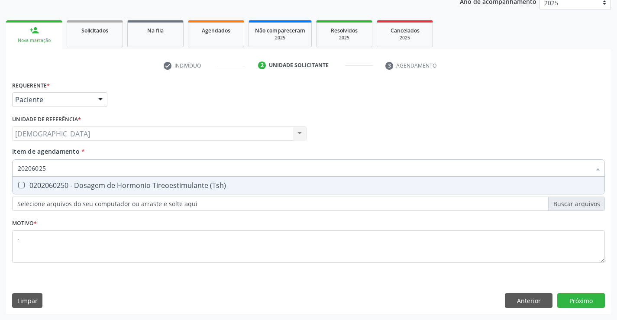
type input "202060250"
click at [102, 184] on div "0202060250 - Dosagem de Hormonio Tireoestimulante (Tsh)" at bounding box center [309, 185] width 582 height 7
checkbox \(Tsh\) "true"
click at [560, 296] on div "Requerente * Paciente Médico(a) Enfermeiro(a) Paciente Nenhum resultado encontr…" at bounding box center [308, 196] width 605 height 235
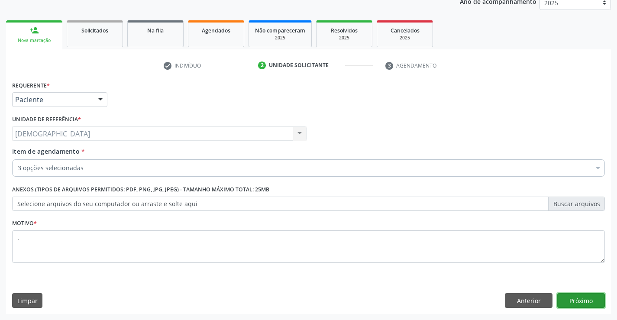
click at [570, 301] on button "Próximo" at bounding box center [581, 300] width 48 height 15
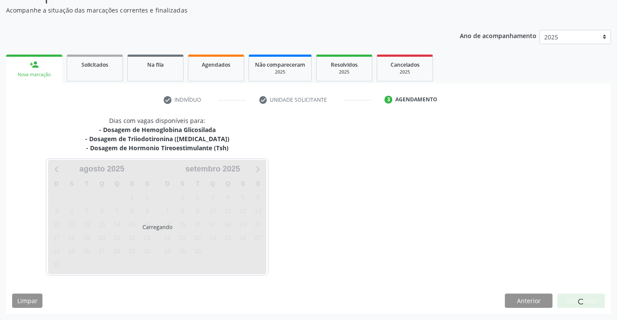
scroll to position [75, 0]
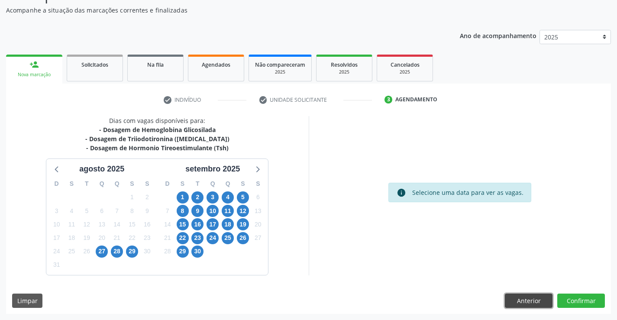
click at [509, 303] on button "Anterior" at bounding box center [529, 301] width 48 height 15
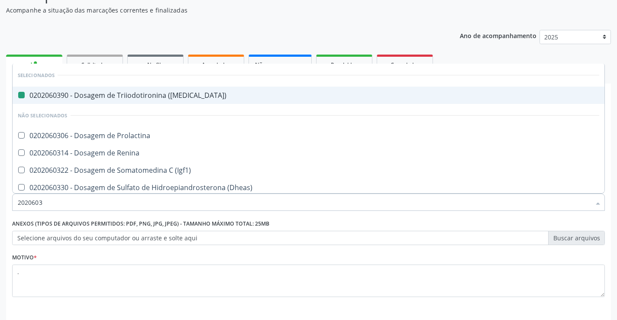
type input "20206038"
checkbox \(T3\) "false"
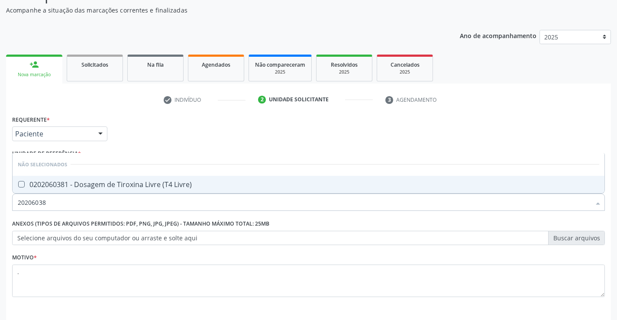
type input "202060381"
click at [108, 183] on div "0202060381 - Dosagem de Tiroxina Livre (T4 Livre)" at bounding box center [309, 184] width 582 height 7
checkbox Livre\) "true"
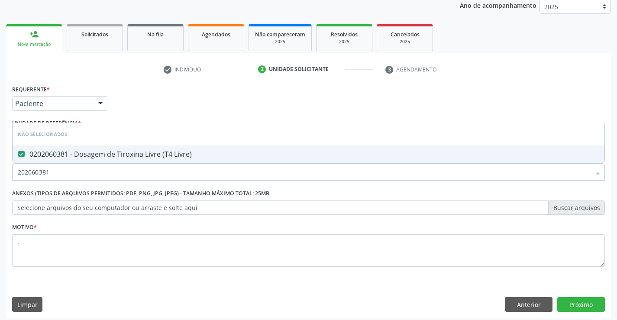
scroll to position [109, 0]
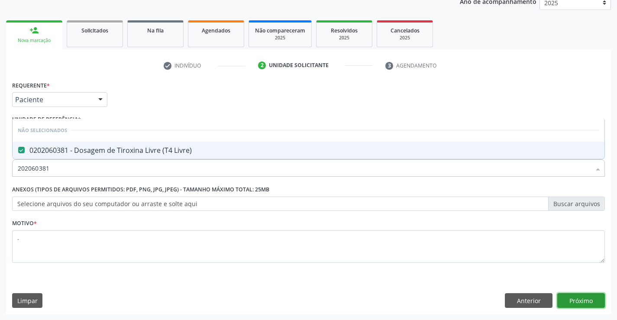
click at [572, 297] on button "Próximo" at bounding box center [581, 300] width 48 height 15
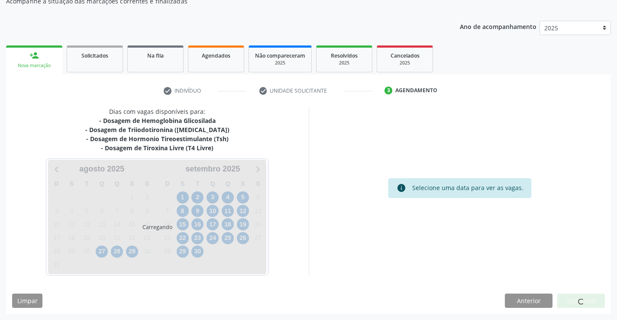
scroll to position [84, 0]
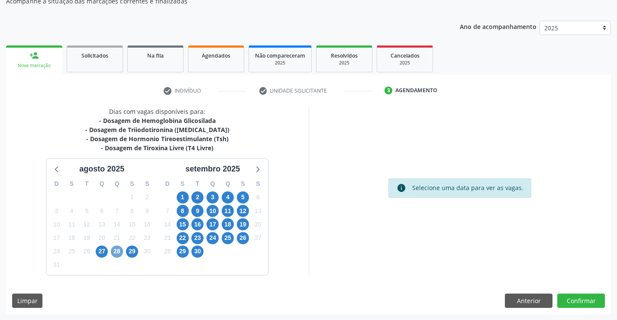
click at [117, 249] on span "28" at bounding box center [117, 252] width 12 height 12
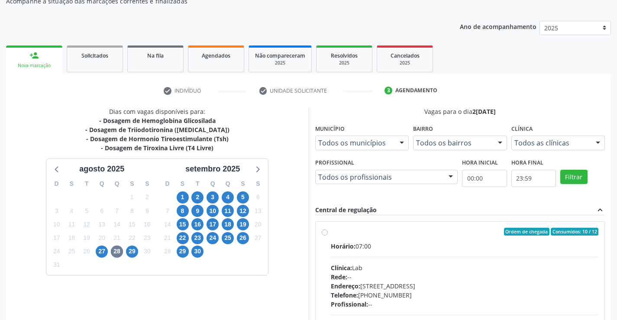
click at [359, 235] on div "Ordem de chegada Consumidos: 10 / 12" at bounding box center [465, 232] width 268 height 8
click at [328, 235] on input "Ordem de chegada Consumidos: 10 / 12 Horário: 07:00 Clínica: Lab Rede: -- Ender…" at bounding box center [325, 232] width 6 height 8
radio input "true"
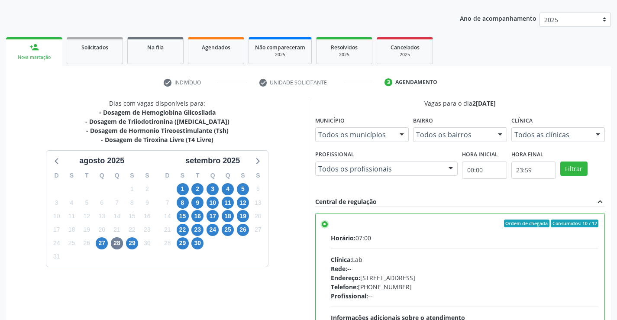
scroll to position [197, 0]
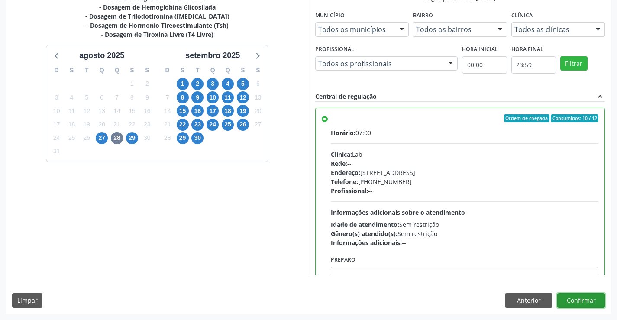
click at [585, 298] on button "Confirmar" at bounding box center [581, 300] width 48 height 15
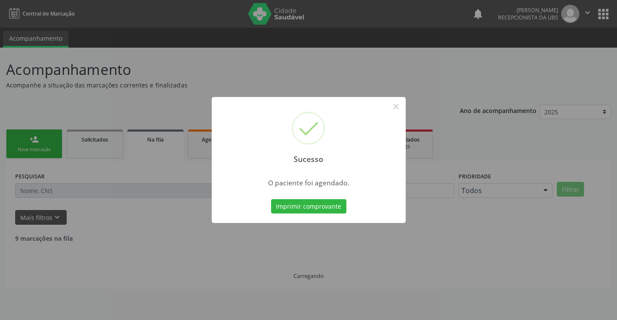
scroll to position [0, 0]
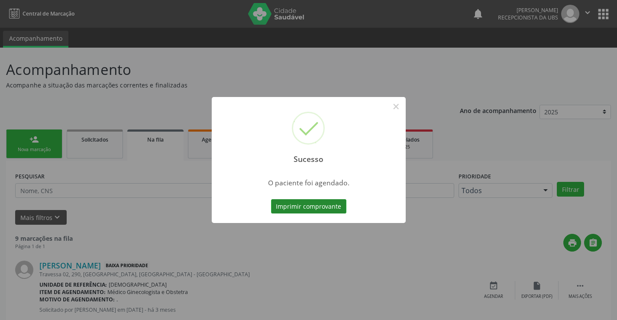
click at [287, 202] on button "Imprimir comprovante" at bounding box center [308, 206] width 75 height 15
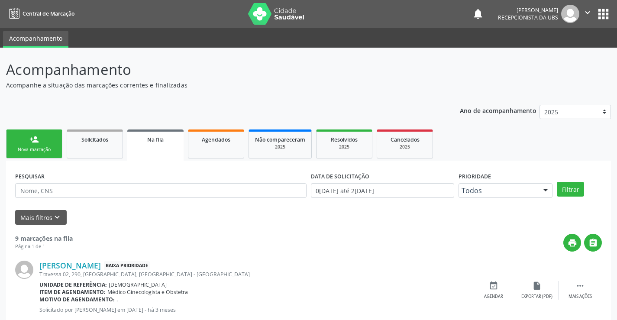
click at [47, 148] on div "Nova marcação" at bounding box center [34, 149] width 43 height 6
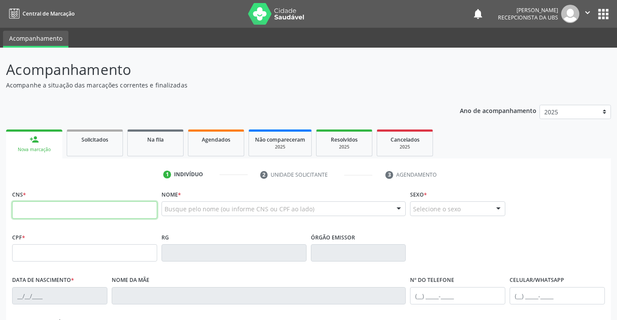
click at [53, 213] on input "text" at bounding box center [84, 209] width 145 height 17
type input "708 5050 3789 0980"
type input "032.546.714-57"
type input "2[DATE]"
type input "[PERSON_NAME] das [PERSON_NAME]"
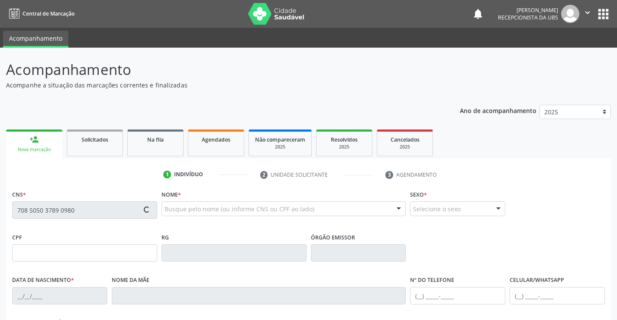
type input "[PHONE_NUMBER]"
type input "035.515.814-01"
type input "989"
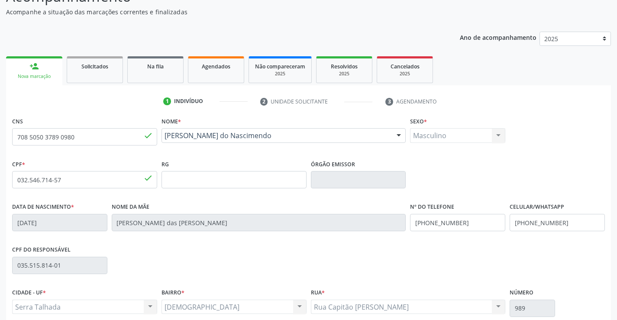
scroll to position [149, 0]
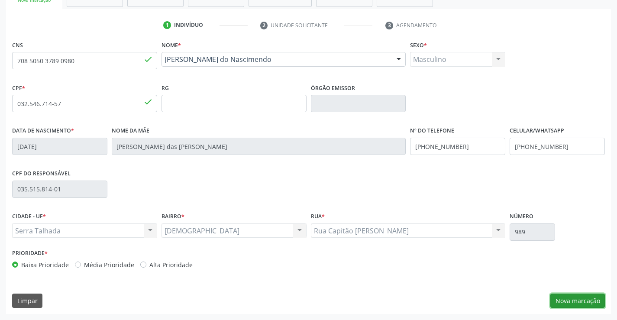
click at [578, 302] on button "Nova marcação" at bounding box center [577, 301] width 55 height 15
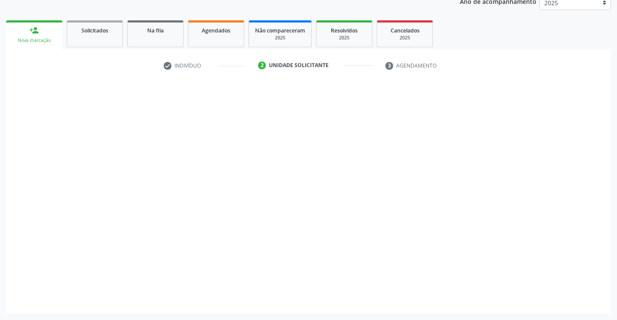
scroll to position [109, 0]
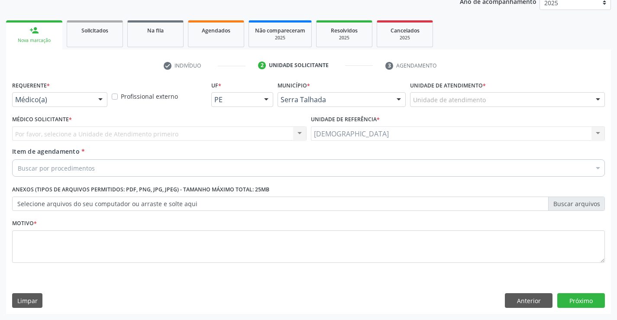
click at [99, 99] on div at bounding box center [100, 100] width 13 height 15
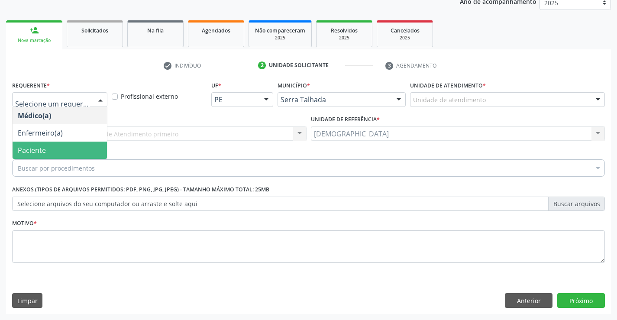
click at [61, 148] on span "Paciente" at bounding box center [60, 150] width 94 height 17
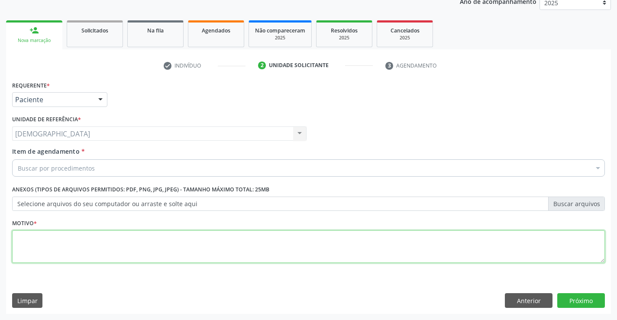
click at [31, 240] on textarea at bounding box center [308, 246] width 593 height 33
type textarea "."
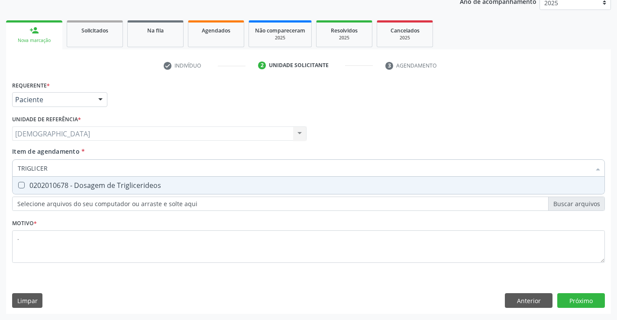
type input "TRIGLICERI"
click at [211, 34] on div "Agendados" at bounding box center [215, 30] width 43 height 9
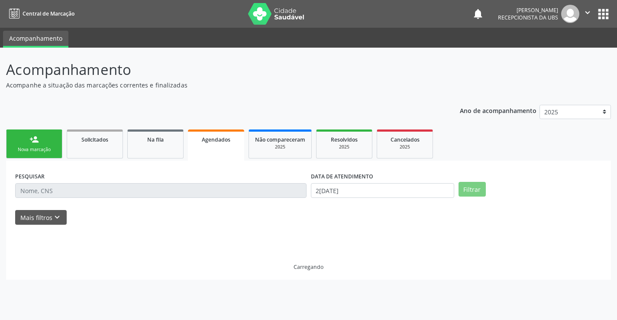
scroll to position [0, 0]
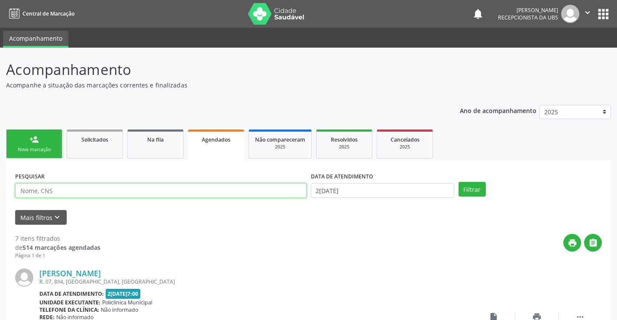
click at [186, 194] on input "text" at bounding box center [160, 190] width 291 height 15
type input "708505037890980"
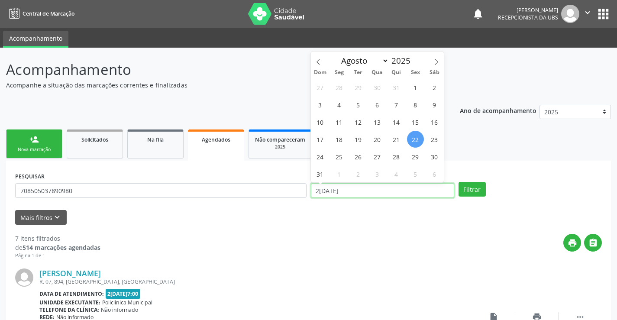
click at [433, 192] on input "2[DATE]" at bounding box center [382, 190] width 143 height 15
click at [471, 191] on button "Filtrar" at bounding box center [472, 189] width 27 height 15
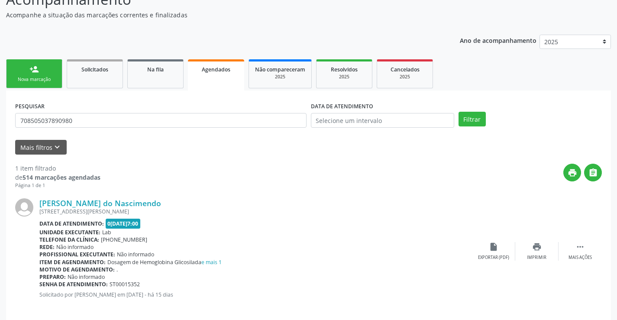
scroll to position [79, 0]
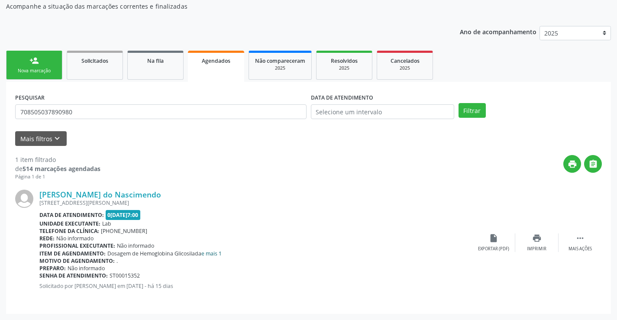
click at [208, 253] on link "e mais 1" at bounding box center [211, 253] width 20 height 7
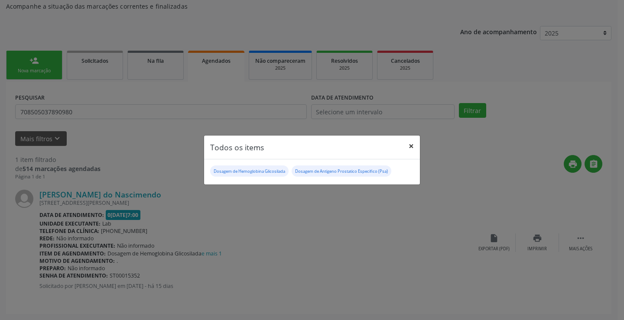
click at [410, 146] on button "×" at bounding box center [410, 146] width 17 height 21
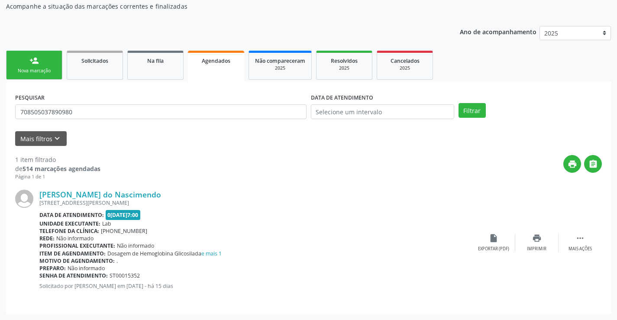
click at [27, 57] on link "person_add Nova marcação" at bounding box center [34, 65] width 56 height 29
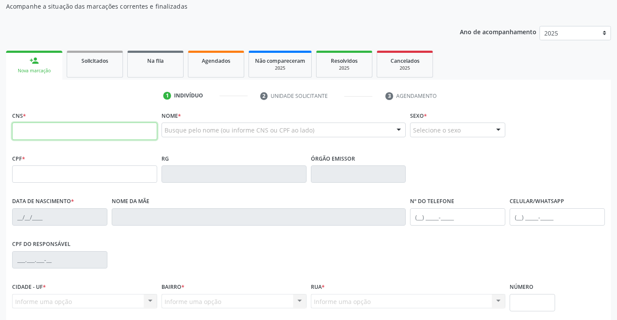
click at [65, 136] on input "text" at bounding box center [84, 131] width 145 height 17
type input "708 5050 3789 0980"
type input "032.546.714-57"
type input "2[DATE]"
type input "[PERSON_NAME] das [PERSON_NAME]"
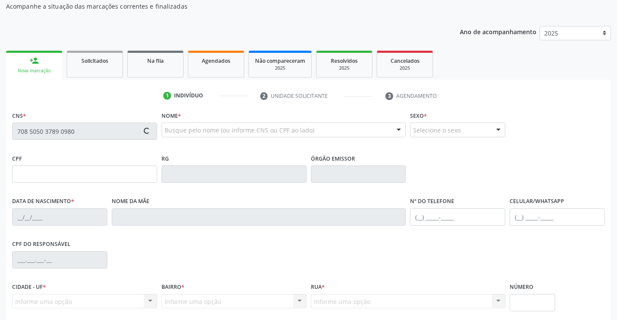
type input "[PHONE_NUMBER]"
type input "035.515.814-01"
type input "989"
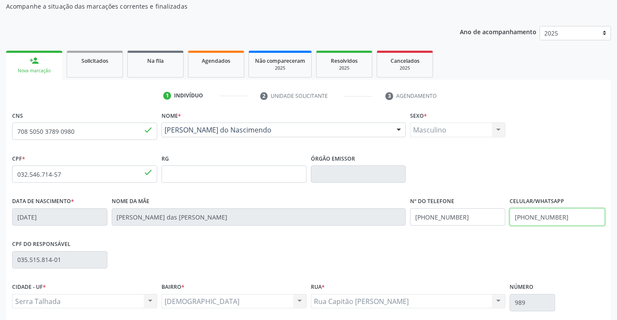
click at [569, 220] on input "[PHONE_NUMBER]" at bounding box center [557, 216] width 95 height 17
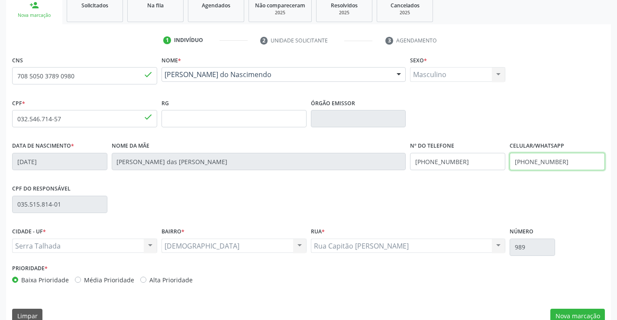
scroll to position [149, 0]
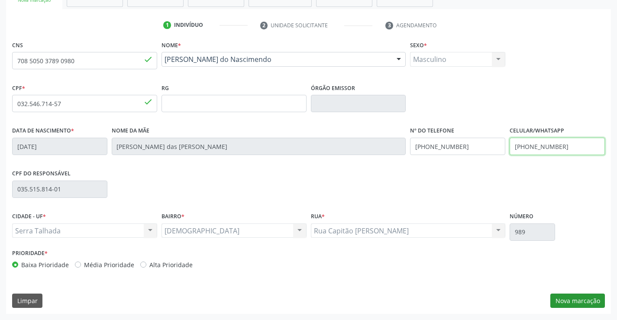
type input "[PHONE_NUMBER]"
click at [570, 298] on button "Nova marcação" at bounding box center [577, 301] width 55 height 15
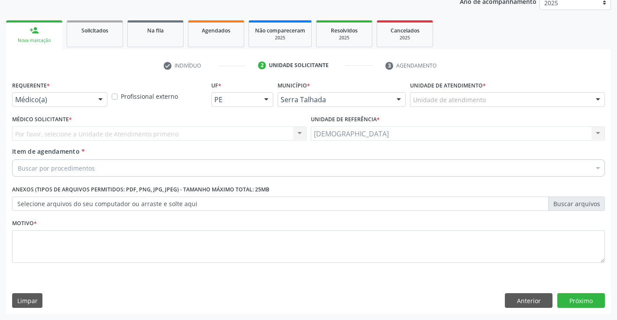
scroll to position [109, 0]
click at [101, 97] on div at bounding box center [100, 100] width 13 height 15
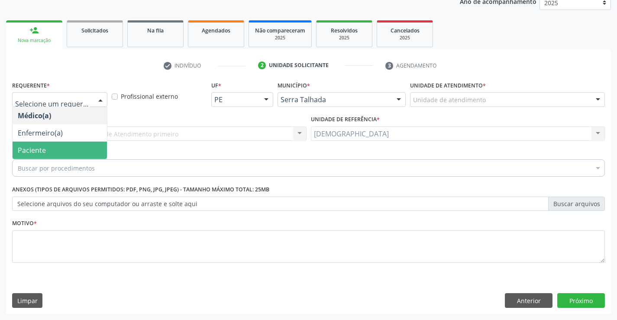
click at [69, 149] on span "Paciente" at bounding box center [60, 150] width 94 height 17
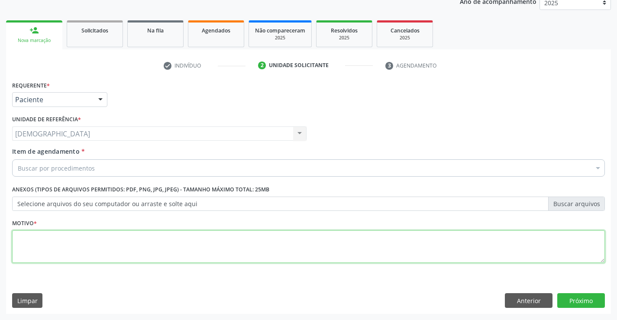
click at [42, 258] on textarea at bounding box center [308, 246] width 593 height 33
type textarea "."
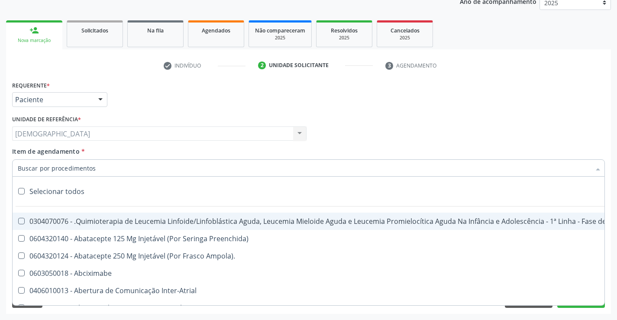
click at [109, 171] on div at bounding box center [308, 167] width 593 height 17
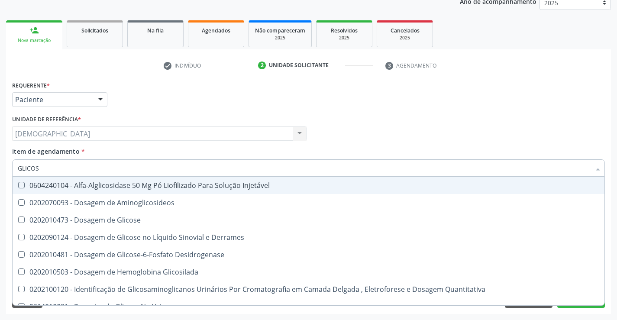
type input "GLICOSE"
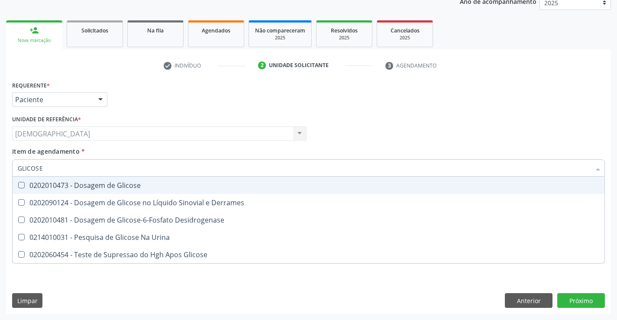
click at [101, 190] on span "0202010473 - Dosagem de Glicose" at bounding box center [309, 185] width 592 height 17
checkbox Glicose "true"
click at [107, 175] on input "GLICOSE" at bounding box center [304, 167] width 573 height 17
type input "GLICOS"
checkbox Glicose "false"
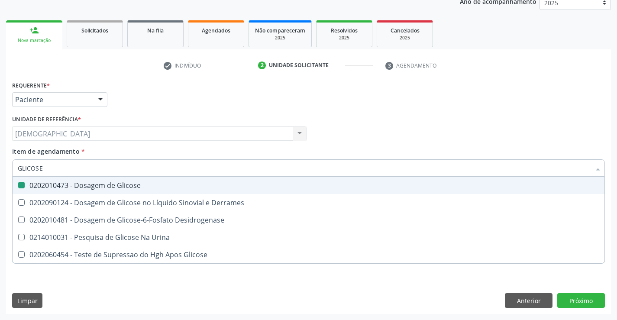
checkbox Desidrogenase "true"
type input "GLICO"
checkbox Desidrogenase "false"
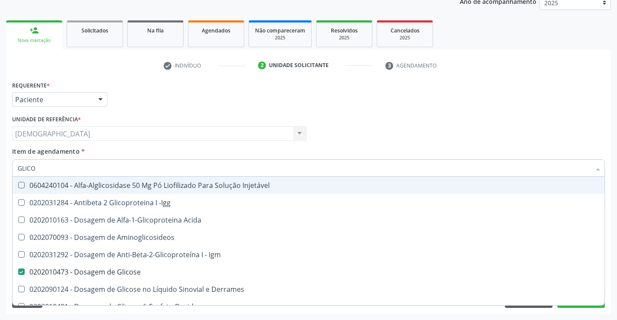
type input "GLIC"
checkbox Glicose "false"
checkbox Glicose "true"
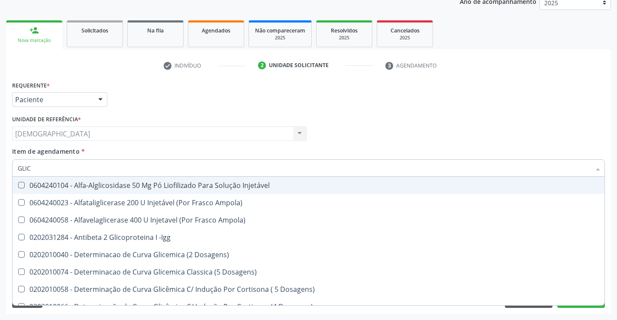
type input "GLI"
checkbox Glicose "false"
checkbox Glicosilada "true"
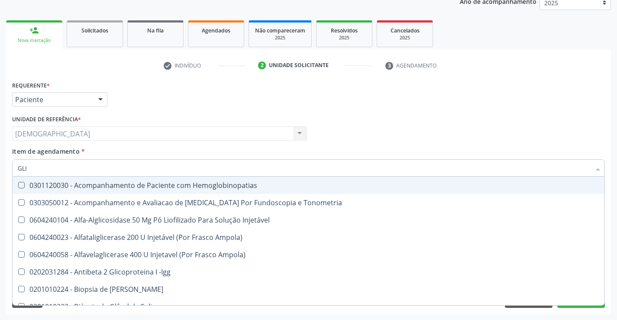
type input "GL"
checkbox \(Confirmatorio\) "false"
type input "G"
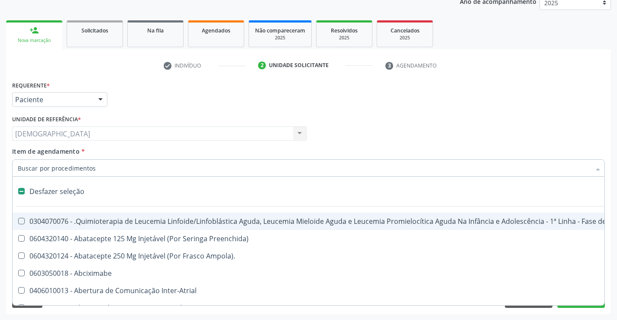
checkbox Aparentado "false"
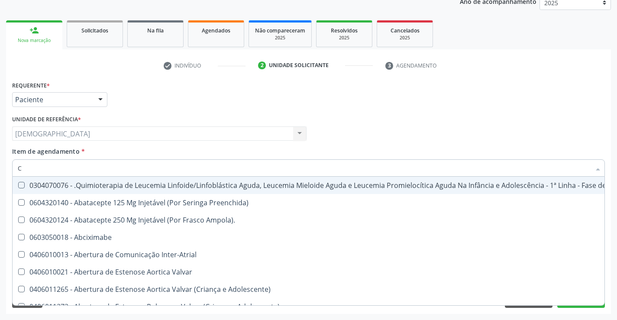
type input "CO"
checkbox Creatinina "true"
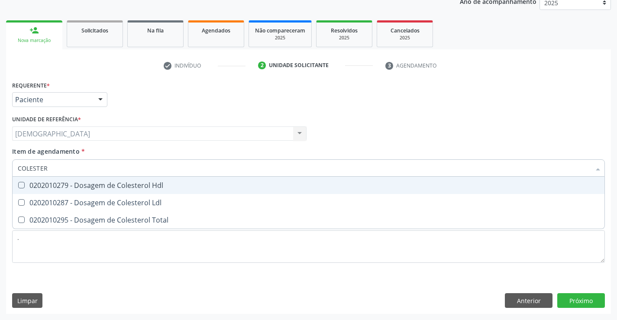
type input "COLESTE"
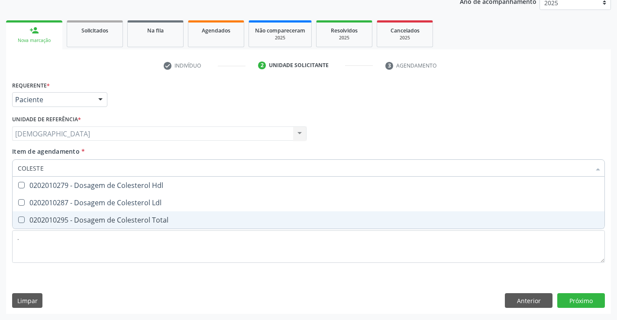
click at [102, 217] on div "0202010295 - Dosagem de Colesterol Total" at bounding box center [309, 220] width 582 height 7
checkbox Total "true"
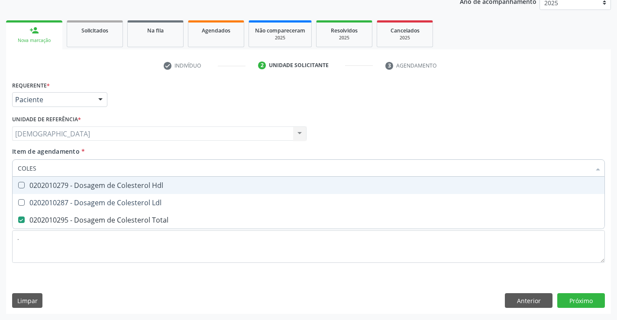
type input "COLE"
checkbox Total "false"
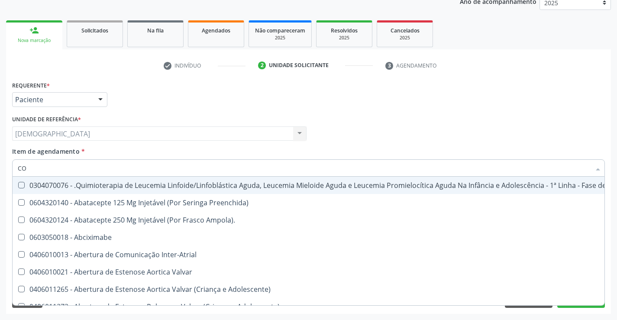
type input "C"
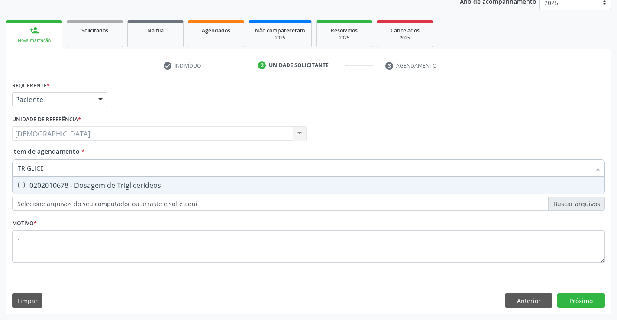
type input "TRIGLICER"
click at [103, 182] on div "0202010678 - Dosagem de Triglicerideos" at bounding box center [309, 185] width 582 height 7
checkbox Triglicerideos "true"
click at [584, 300] on div "Requerente * Paciente Médico(a) Enfermeiro(a) Paciente Nenhum resultado encontr…" at bounding box center [308, 196] width 605 height 235
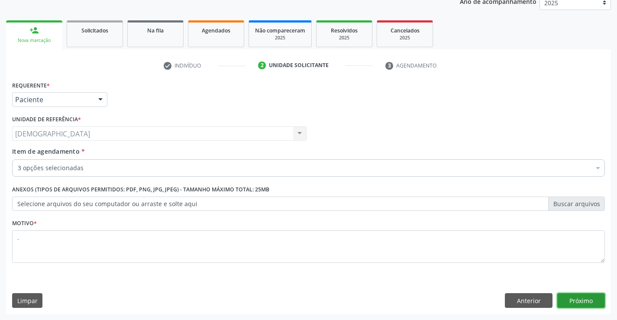
click at [579, 301] on button "Próximo" at bounding box center [581, 300] width 48 height 15
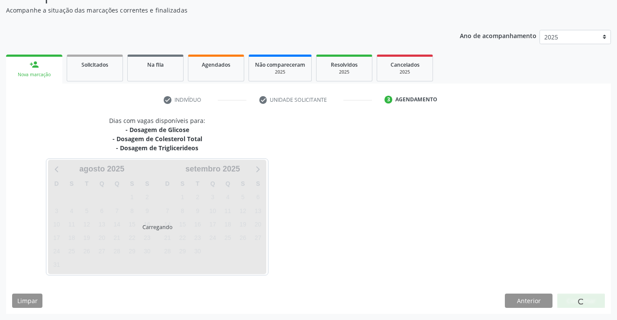
scroll to position [75, 0]
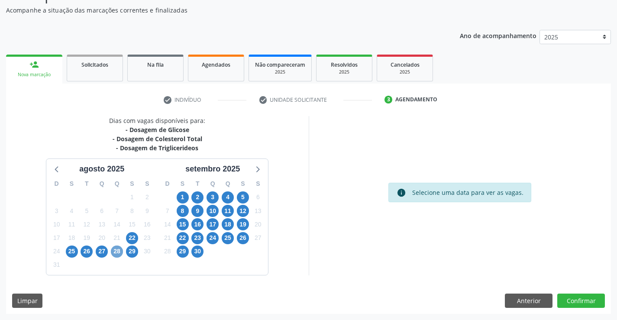
click at [118, 249] on span "28" at bounding box center [117, 252] width 12 height 12
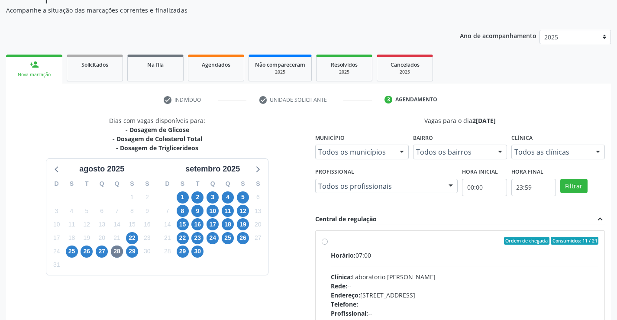
click at [320, 239] on div "Ordem de chegada Consumidos: 11 / 24 Horário: 07:00 Clínica: Laboratorio [PERSO…" at bounding box center [460, 303] width 289 height 145
radio input "true"
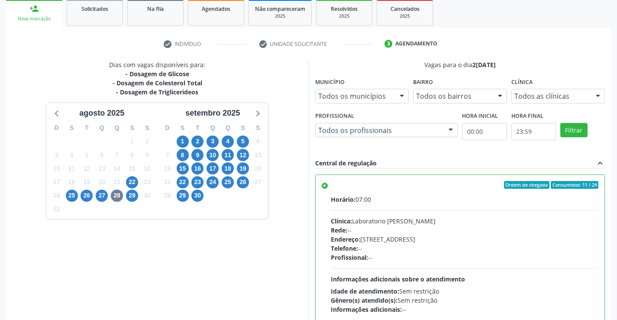
scroll to position [197, 0]
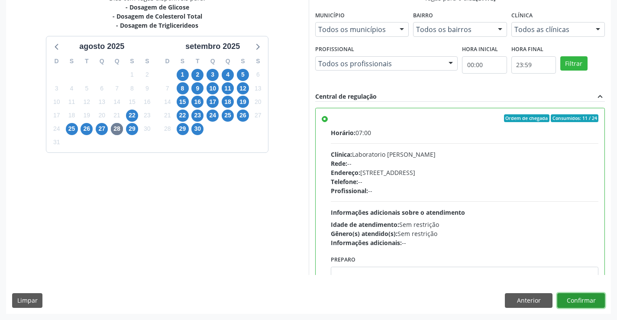
click at [593, 301] on button "Confirmar" at bounding box center [581, 300] width 48 height 15
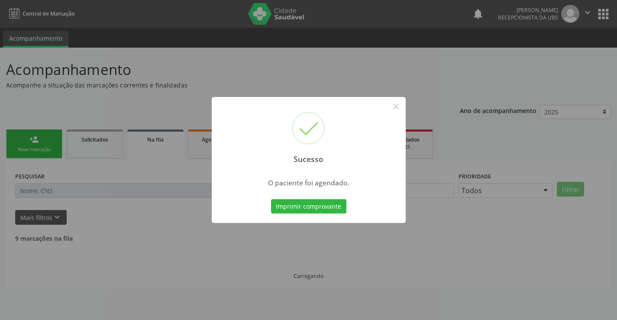
scroll to position [0, 0]
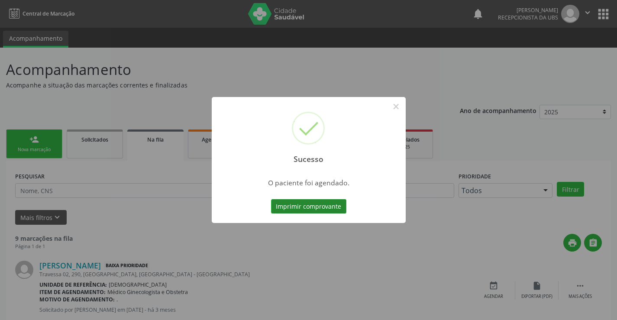
click at [304, 208] on button "Imprimir comprovante" at bounding box center [308, 206] width 75 height 15
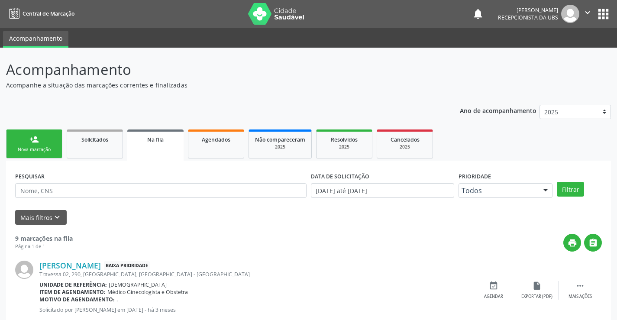
click at [39, 149] on div "Nova marcação" at bounding box center [34, 149] width 43 height 6
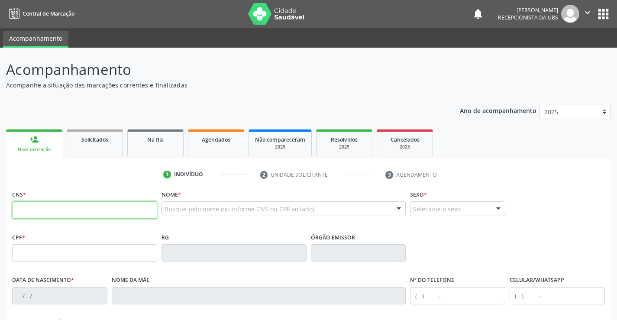
click at [40, 211] on input "text" at bounding box center [84, 209] width 145 height 17
type input "708 5050 3789 0980"
type input "032.546.714-57"
type input "[DATE]"
type input "[PERSON_NAME] das [PERSON_NAME]"
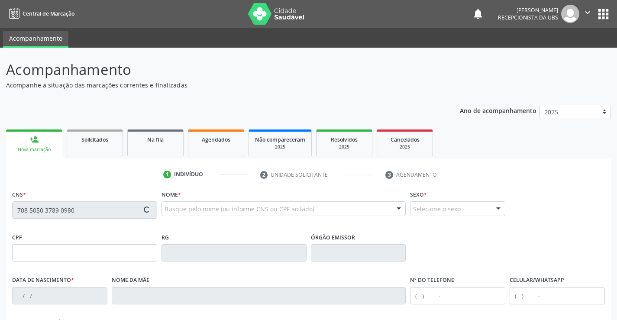
type input "[PHONE_NUMBER]"
type input "035.515.814-01"
type input "989"
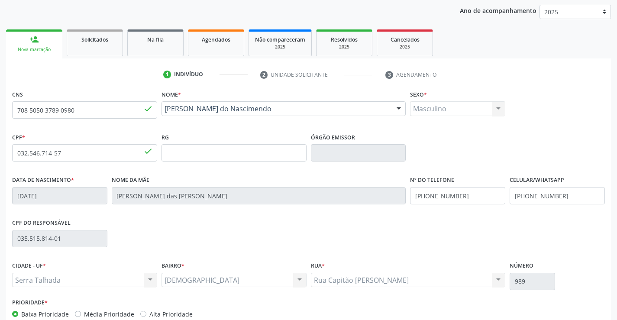
scroll to position [149, 0]
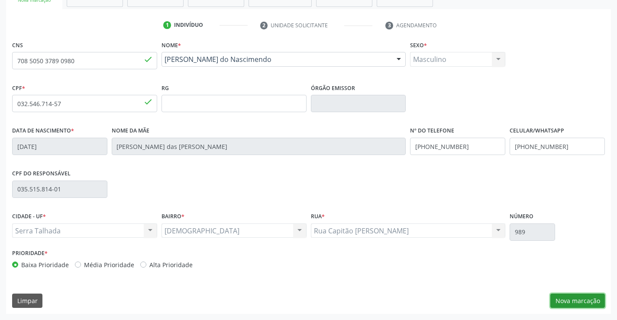
click at [567, 297] on button "Nova marcação" at bounding box center [577, 301] width 55 height 15
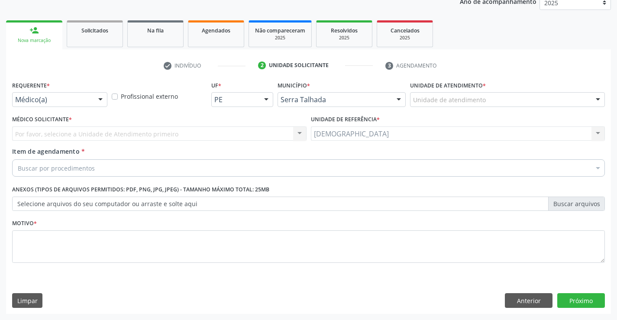
scroll to position [109, 0]
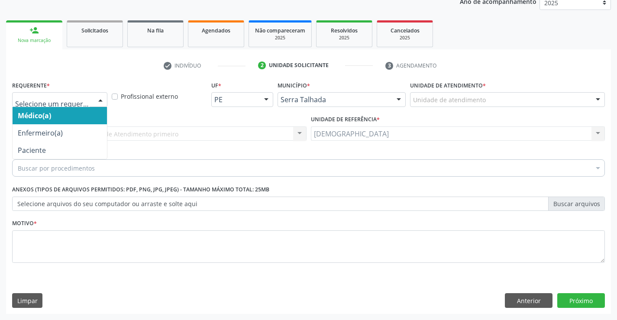
click at [104, 98] on div at bounding box center [100, 100] width 13 height 15
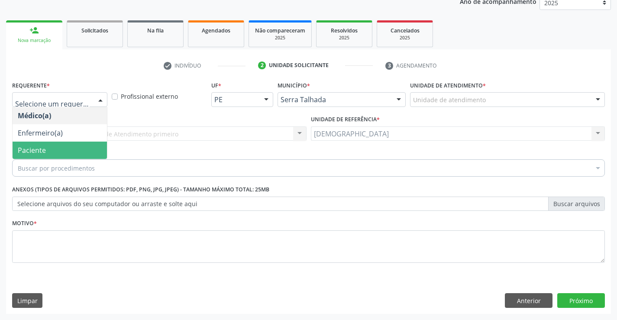
click at [53, 147] on span "Paciente" at bounding box center [60, 150] width 94 height 17
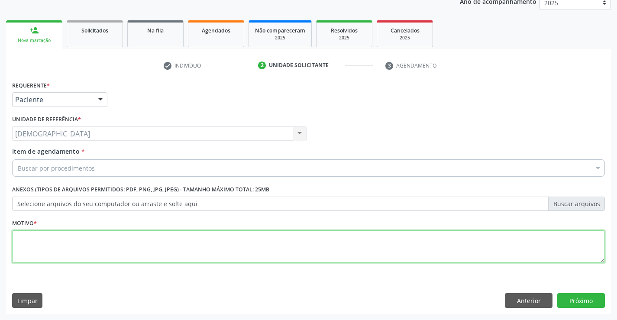
click at [28, 236] on textarea at bounding box center [308, 246] width 593 height 33
type textarea "."
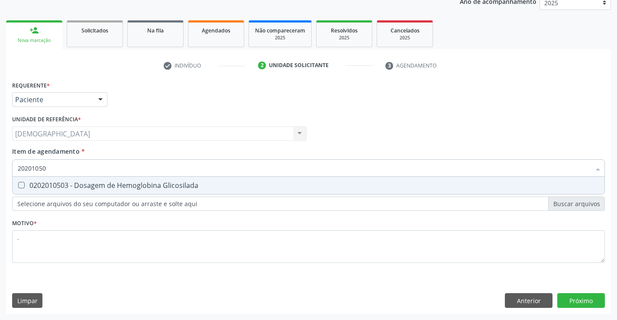
type input "202010503"
click at [52, 183] on div "0202010503 - Dosagem de Hemoglobina Glicosilada" at bounding box center [309, 185] width 582 height 7
checkbox Glicosilada "true"
click at [572, 298] on div "Requerente * Paciente Médico(a) Enfermeiro(a) Paciente Nenhum resultado encontr…" at bounding box center [308, 196] width 605 height 235
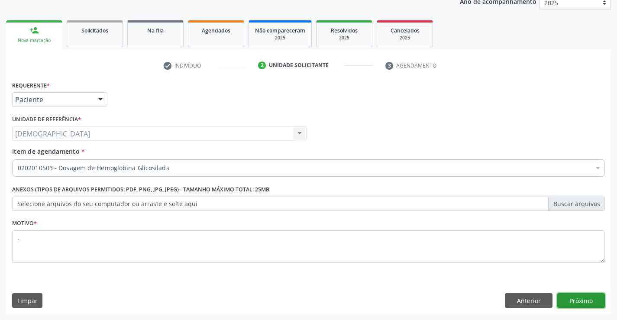
click at [572, 298] on button "Próximo" at bounding box center [581, 300] width 48 height 15
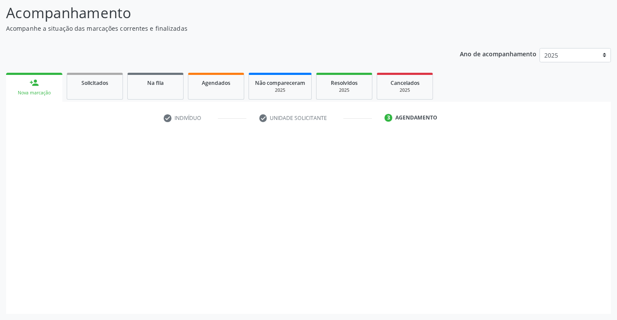
scroll to position [57, 0]
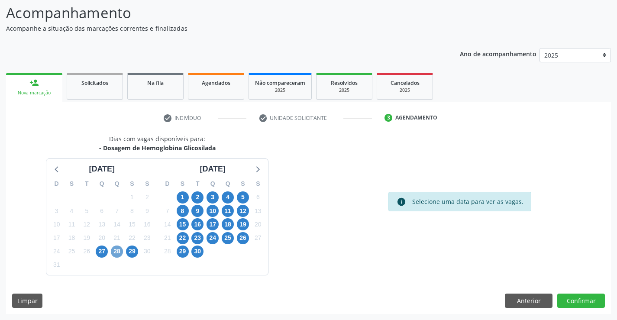
click at [115, 248] on span "28" at bounding box center [117, 252] width 12 height 12
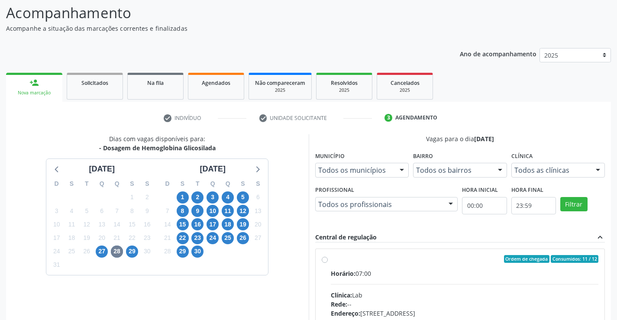
click at [372, 261] on div "Ordem de chegada Consumidos: 11 / 12" at bounding box center [465, 259] width 268 height 8
click at [328, 261] on input "Ordem de chegada Consumidos: 11 / 12 Horário: 07:00 Clínica: Lab Rede: -- Ender…" at bounding box center [325, 259] width 6 height 8
radio input "true"
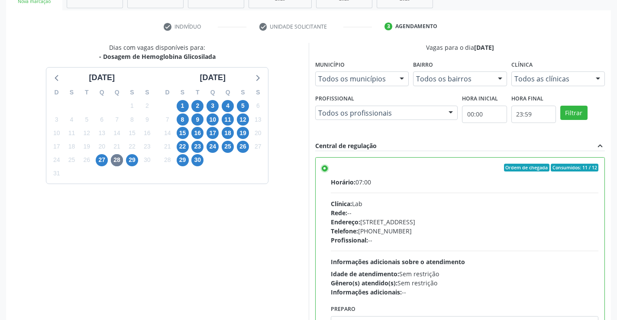
scroll to position [197, 0]
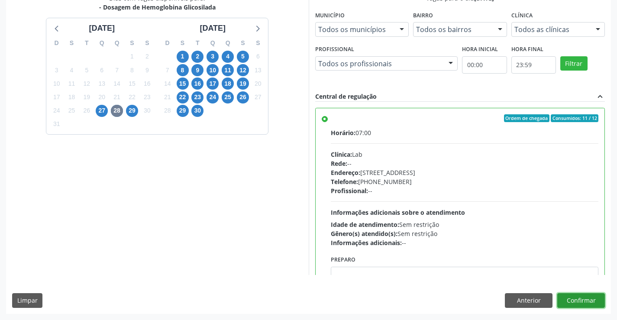
click at [583, 301] on button "Confirmar" at bounding box center [581, 300] width 48 height 15
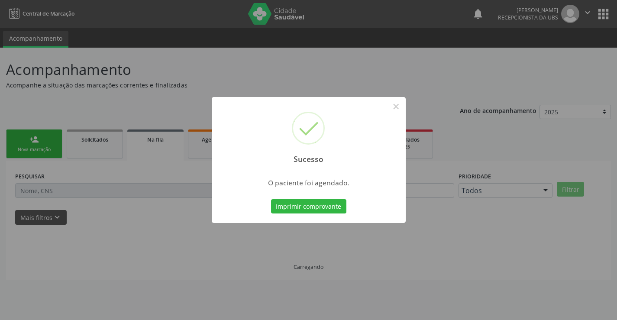
scroll to position [0, 0]
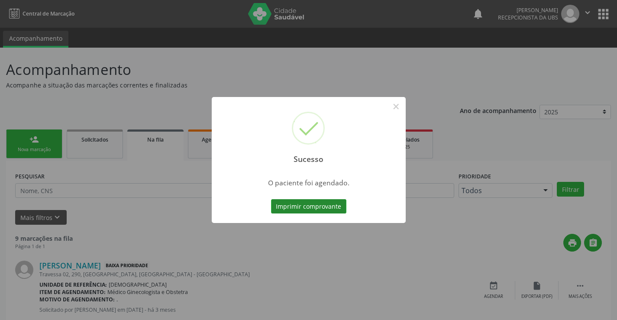
click at [286, 205] on button "Imprimir comprovante" at bounding box center [308, 206] width 75 height 15
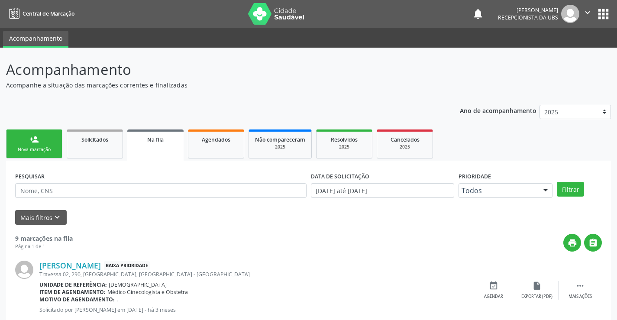
click at [36, 145] on link "person_add Nova marcação" at bounding box center [34, 143] width 56 height 29
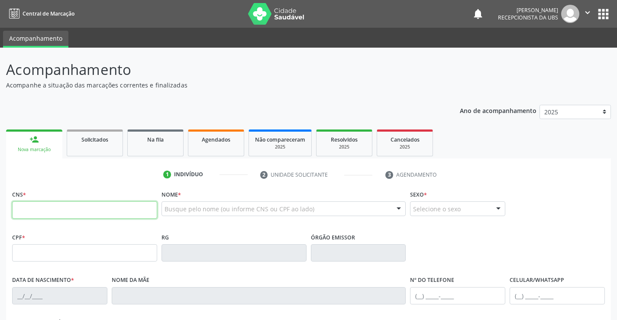
click at [38, 216] on input "text" at bounding box center [84, 209] width 145 height 17
type input "700 5007 9751 3159"
type input "[DATE]"
type input "[PERSON_NAME]"
type input "[PHONE_NUMBER]"
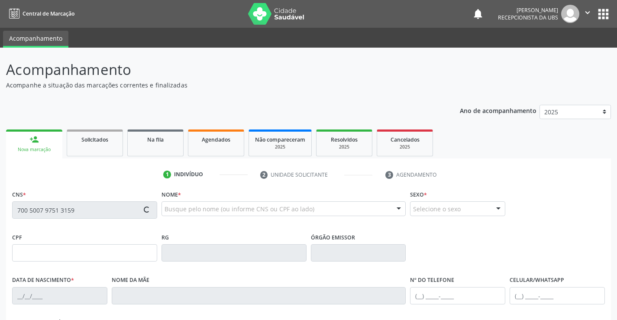
type input "1244"
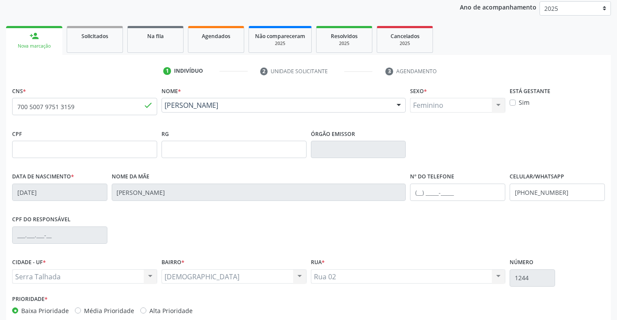
scroll to position [149, 0]
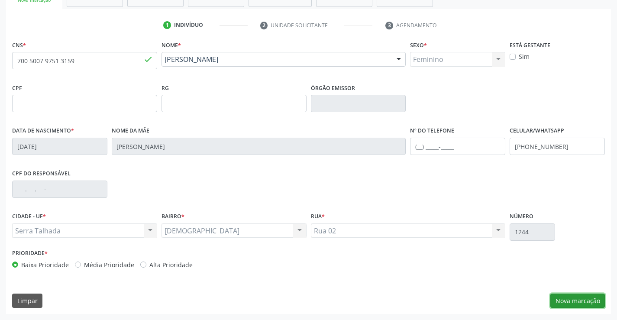
click at [566, 297] on button "Nova marcação" at bounding box center [577, 301] width 55 height 15
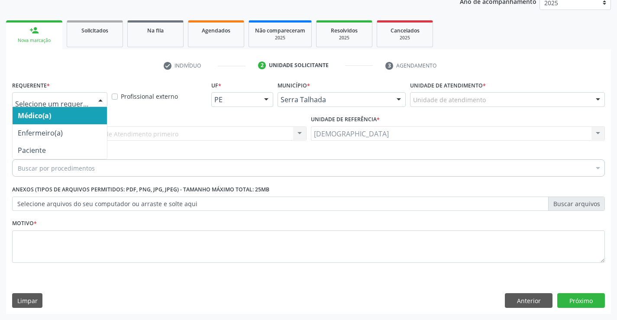
click at [100, 100] on div at bounding box center [100, 100] width 13 height 15
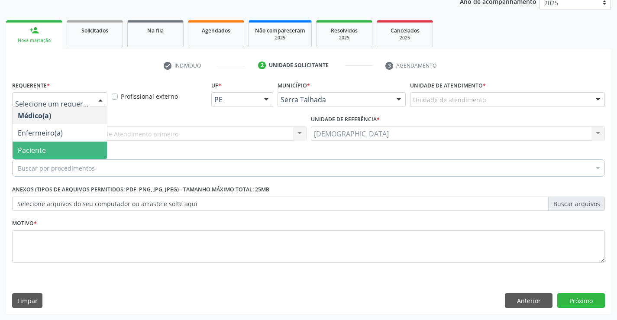
click at [60, 150] on span "Paciente" at bounding box center [60, 150] width 94 height 17
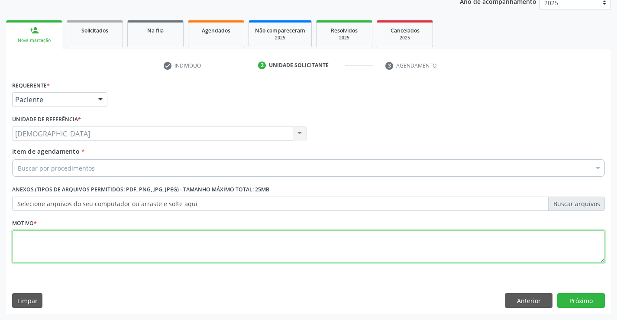
click at [33, 243] on textarea at bounding box center [308, 246] width 593 height 33
type textarea "."
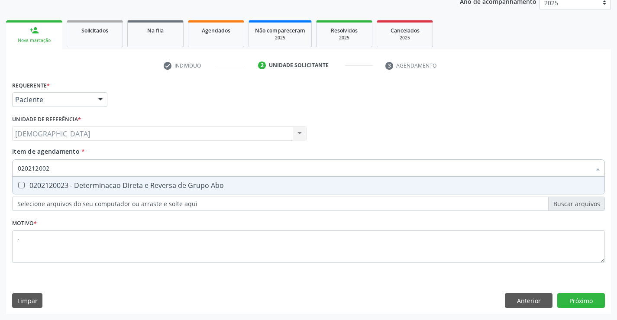
type input "0202120023"
click at [62, 187] on div "0202120023 - Determinacao Direta e Reversa de Grupo Abo" at bounding box center [309, 185] width 582 height 7
checkbox Abo "true"
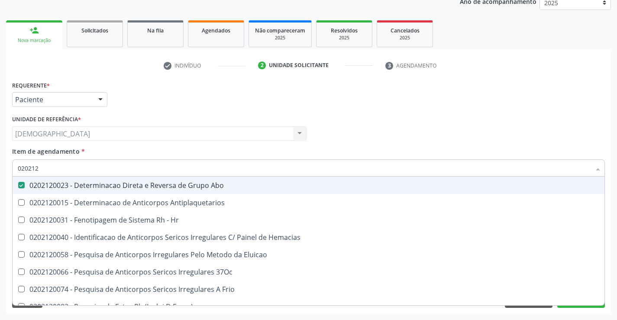
type input "02021"
checkbox Abo "false"
checkbox \(Tia\) "true"
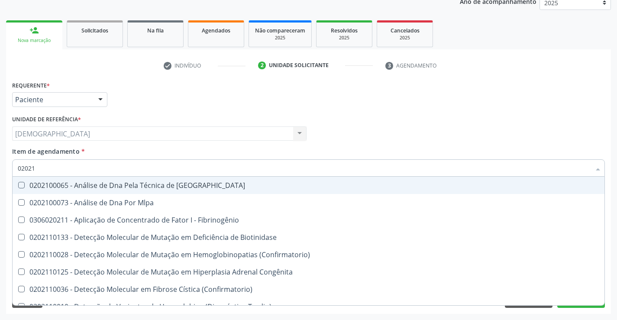
type input "0202"
checkbox Abo "false"
checkbox Exoma "true"
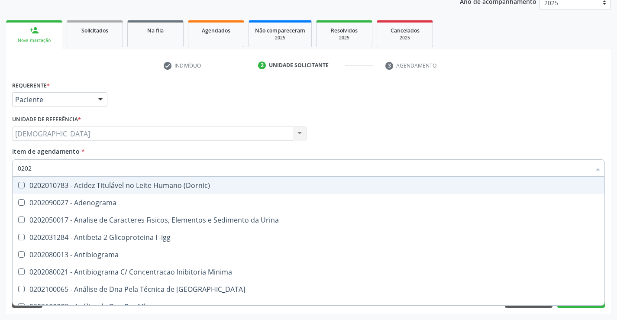
type input "02020"
checkbox Abo "false"
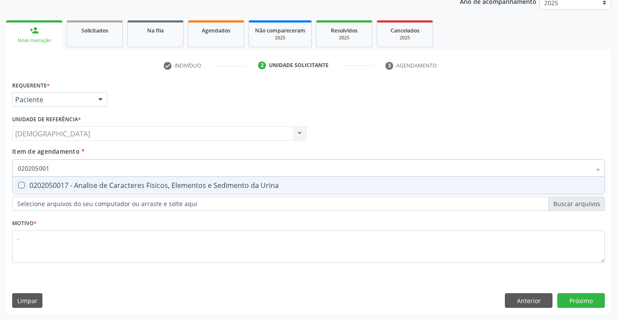
type input "0202050017"
click at [71, 184] on div "0202050017 - Analise de Caracteres Fisicos, Elementos e Sedimento da Urina" at bounding box center [309, 185] width 582 height 7
checkbox Urina "true"
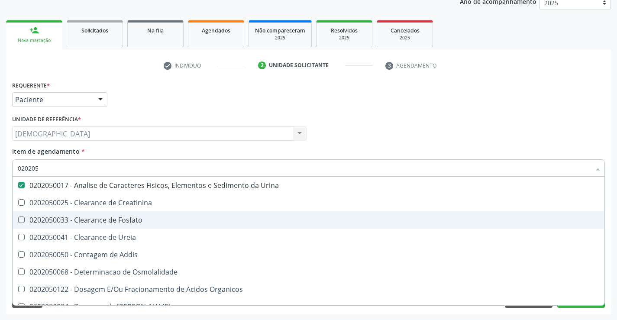
type input "02020"
checkbox Urina "false"
checkbox Fosfato "true"
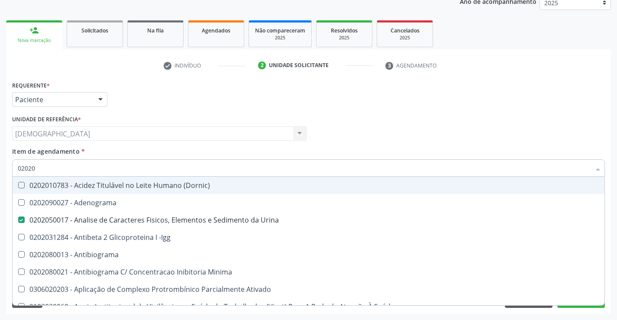
type input "020201"
checkbox Urina "false"
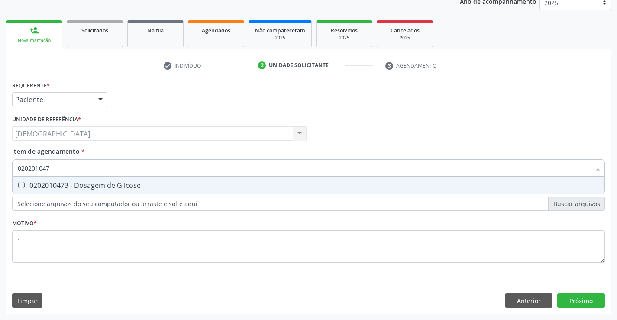
type input "0202010473"
click at [42, 182] on div "0202010473 - Dosagem de Glicose" at bounding box center [309, 185] width 582 height 7
checkbox Glicose "true"
type input "02020104"
checkbox Glicose "false"
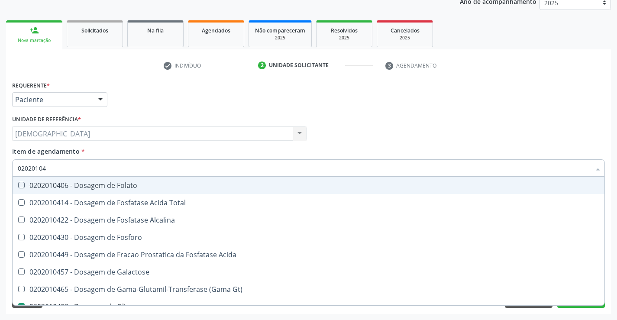
type input "0202010"
checkbox Glicose "false"
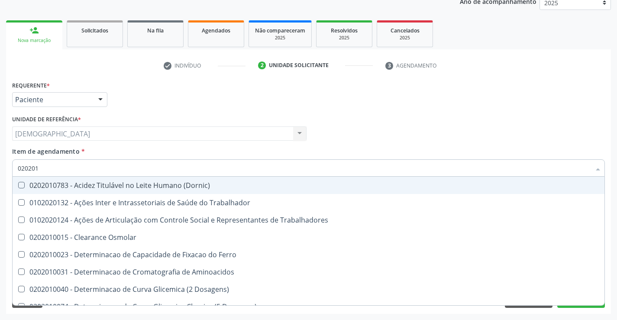
type input "02020"
checkbox Trabalhadores "true"
checkbox Glicose "false"
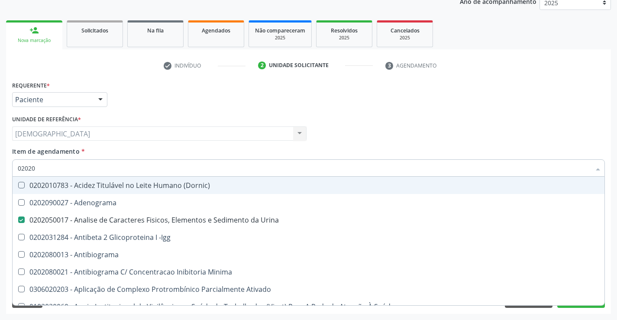
type input "020202"
checkbox Urina "false"
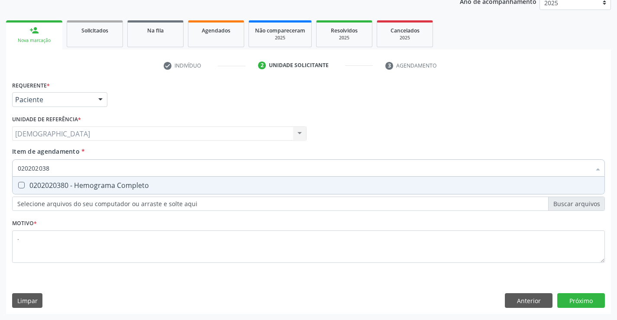
type input "0202020380"
click at [42, 182] on div "0202020380 - Hemograma Completo" at bounding box center [309, 185] width 582 height 7
checkbox Completo "true"
type input "02020203"
checkbox Completo "false"
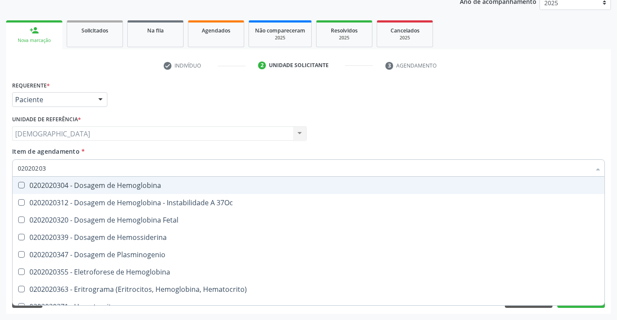
type input "0202020"
checkbox Completo "false"
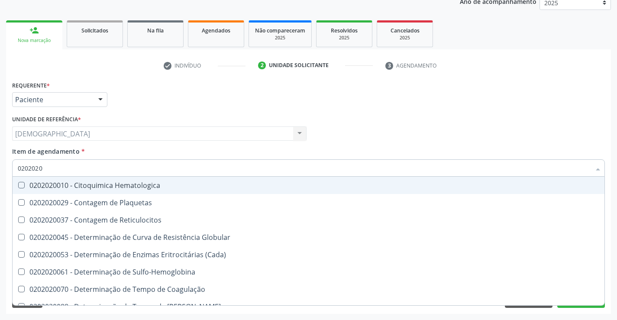
type input "020202"
checkbox Completo "false"
checkbox Leucograma "true"
type input "02020"
checkbox Reticulocitos "true"
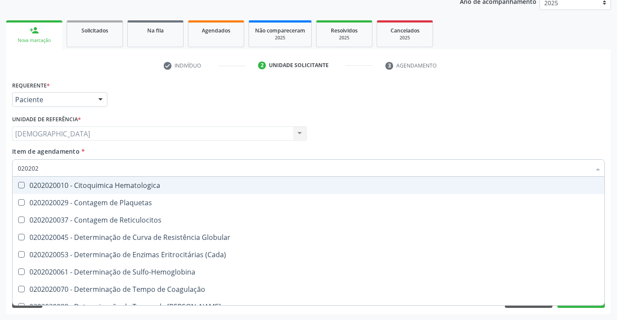
checkbox Leucograma "false"
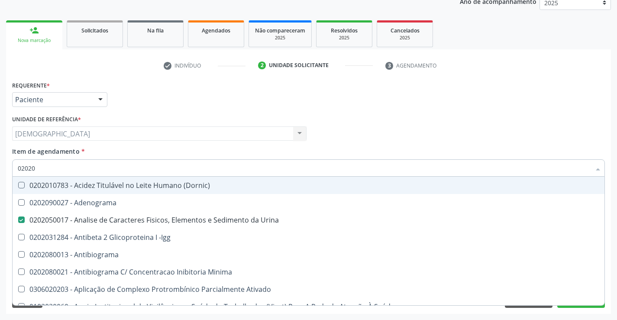
type input "020203"
checkbox Urina "false"
checkbox Aminoacidos "true"
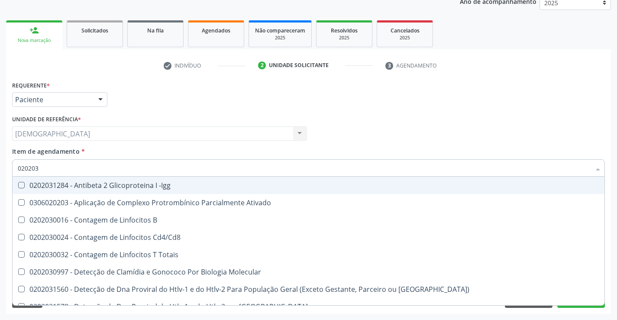
type input "0202030"
checkbox Completo "false"
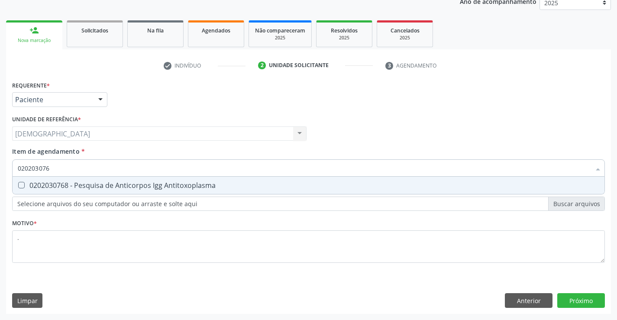
type input "0202030768"
click at [42, 182] on div "0202030768 - Pesquisa de Anticorpos Igg Antitoxoplasma" at bounding box center [309, 185] width 582 height 7
checkbox Antitoxoplasma "true"
type input "02020307"
checkbox Antitoxoplasma "false"
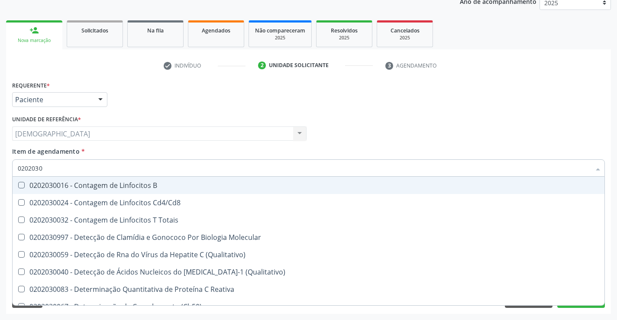
type input "020203"
checkbox Antiglomerulo "true"
checkbox Antitoxoplasma "false"
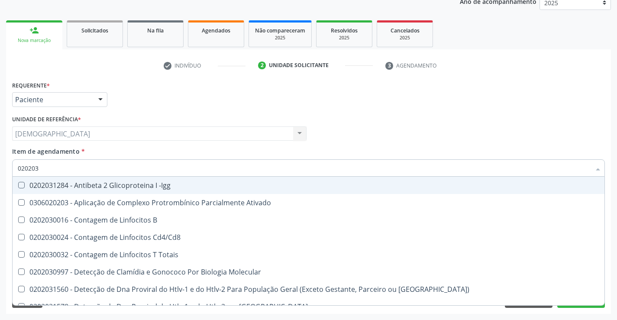
type input "02020"
checkbox B "true"
checkbox Completo "false"
checkbox Antitoxoplasma "false"
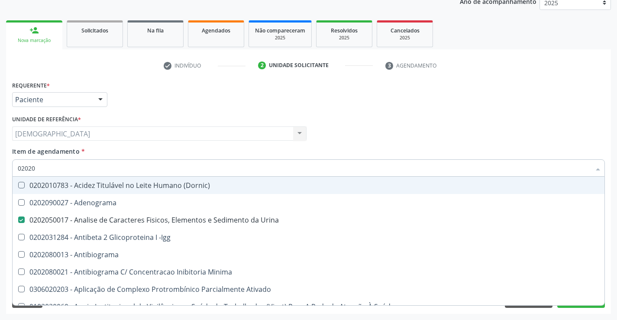
type input "020203"
checkbox Urina "false"
checkbox Aminoacidos "true"
checkbox Anti-Achr "true"
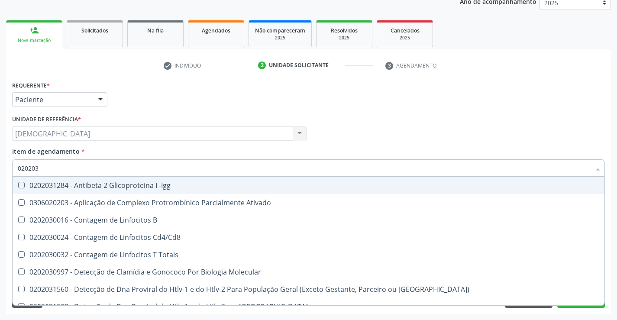
type input "0202030"
checkbox Completo "false"
checkbox \(Ro\) "true"
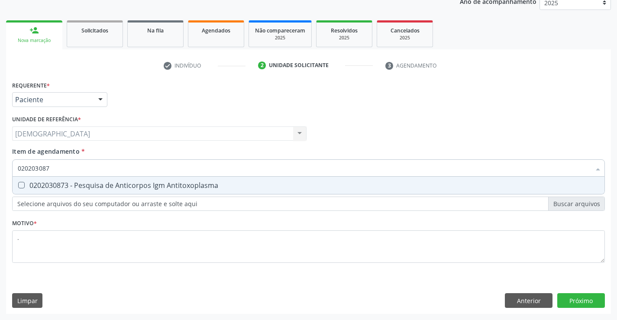
type input "0202030873"
click at [52, 182] on div "0202030873 - Pesquisa de Anticorpos Igm Antitoxoplasma" at bounding box center [309, 185] width 582 height 7
checkbox Antitoxoplasma "true"
type input "02020308"
checkbox Antitoxoplasma "false"
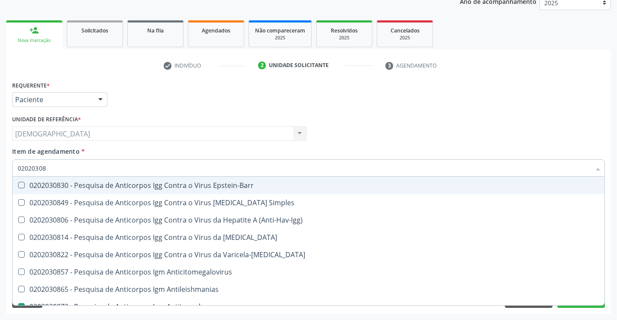
type input "0202030"
checkbox Antitoxoplasma "false"
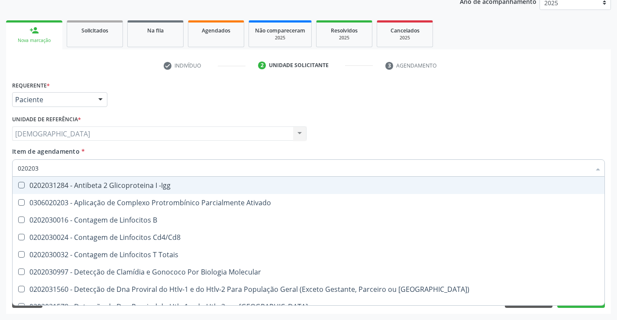
type input "02020"
checkbox B "true"
checkbox Completo "false"
checkbox Antitoxoplasma "false"
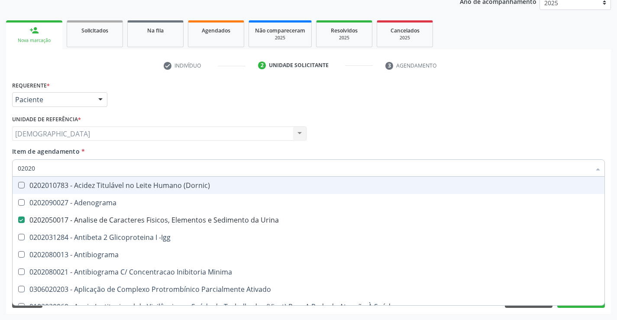
type input "0202"
checkbox Dosagens\) "true"
checkbox Glicose "false"
checkbox Lactato "true"
checkbox Completo "false"
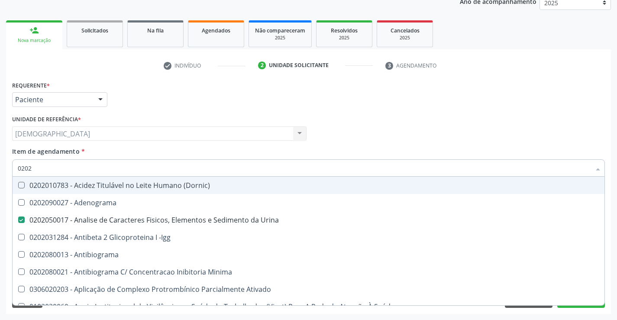
checkbox Pylori "true"
checkbox Antitoxoplasma "false"
checkbox Fezes "true"
checkbox \(Urina\) "true"
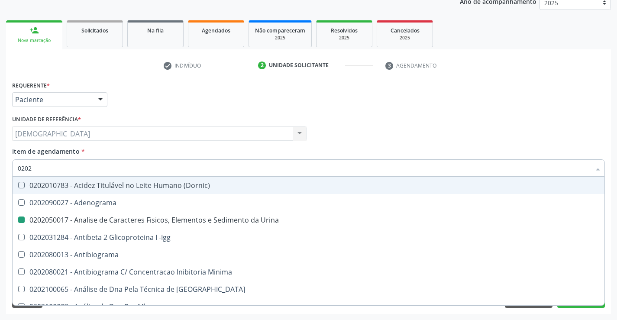
type input "02021"
checkbox Urina "false"
checkbox Ativado "true"
checkbox Abo "false"
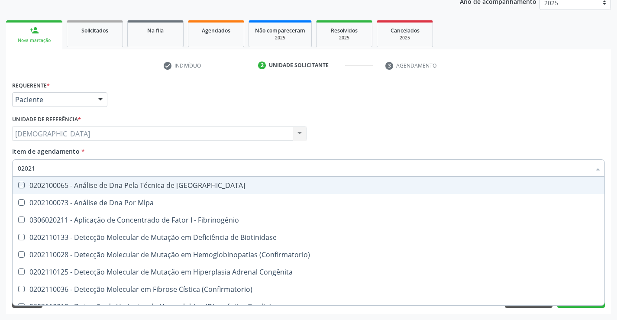
type input "020212"
checkbox Blot "true"
checkbox Abo "false"
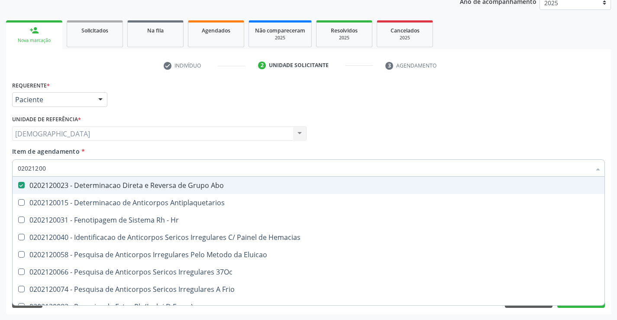
type input "020212008"
checkbox Abo "false"
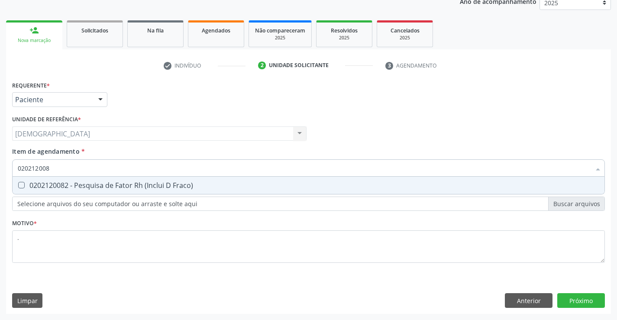
type input "0202120082"
click at [52, 182] on div "0202120082 - Pesquisa de Fator Rh (Inclui D Fraco)" at bounding box center [309, 185] width 582 height 7
checkbox Fraco\) "true"
click at [568, 300] on div "Requerente * Paciente Médico(a) Enfermeiro(a) Paciente Nenhum resultado encontr…" at bounding box center [308, 196] width 605 height 235
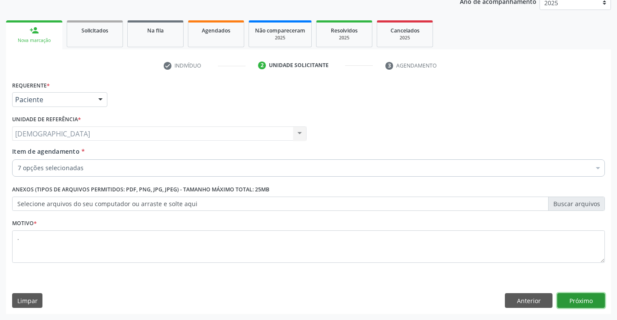
click at [581, 300] on button "Próximo" at bounding box center [581, 300] width 48 height 15
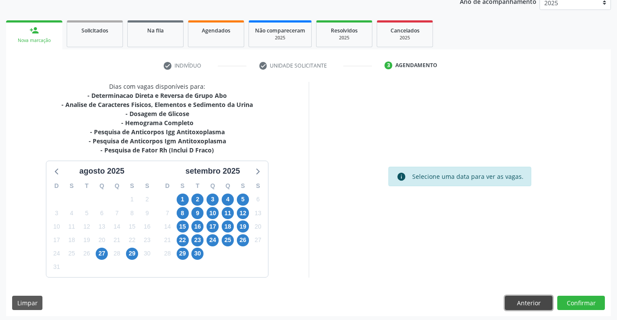
click at [521, 305] on button "Anterior" at bounding box center [529, 303] width 48 height 15
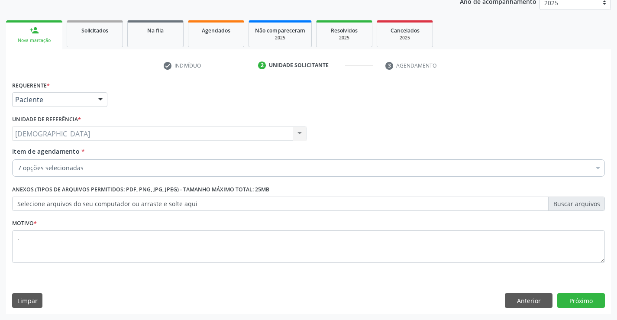
click at [595, 168] on div at bounding box center [597, 169] width 13 height 15
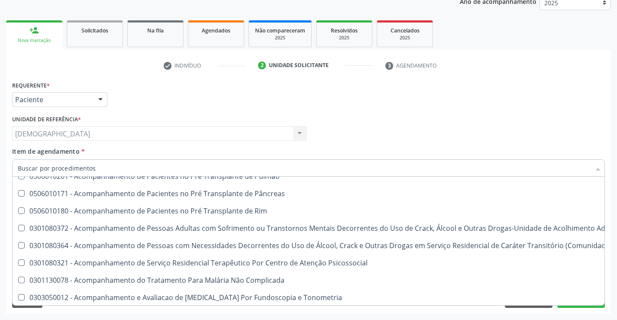
scroll to position [0, 0]
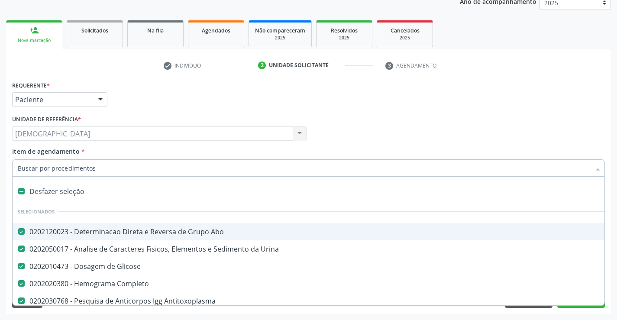
click at [352, 114] on div "Médico Solicitante Por favor, selecione a Unidade de Atendimento primeiro Nenhu…" at bounding box center [308, 130] width 597 height 34
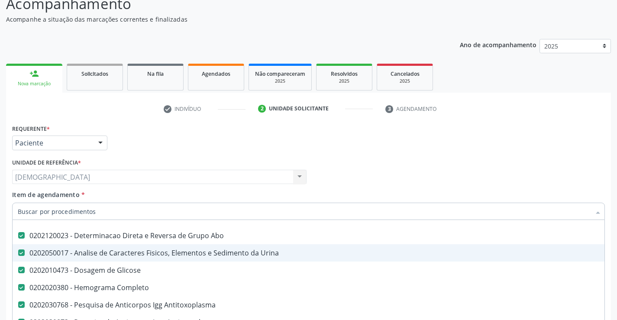
scroll to position [43, 0]
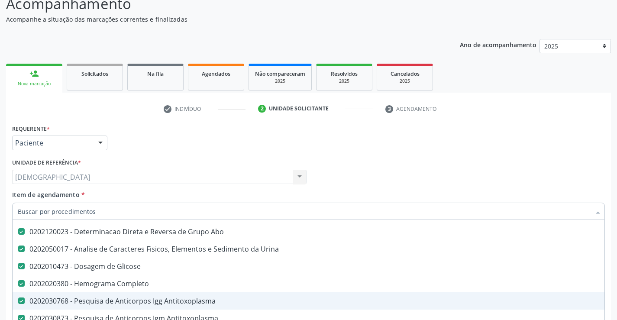
click at [205, 303] on div "0202030768 - Pesquisa de Anticorpos Igg Antitoxoplasma" at bounding box center [355, 300] width 674 height 7
checkbox Antitoxoplasma "false"
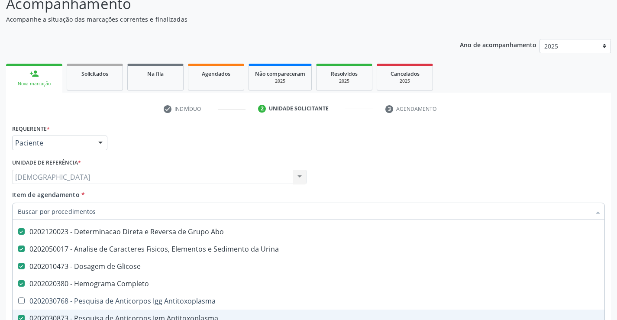
click at [198, 315] on div "0202030873 - Pesquisa de Anticorpos Igm Antitoxoplasma" at bounding box center [355, 318] width 674 height 7
checkbox Antitoxoplasma "false"
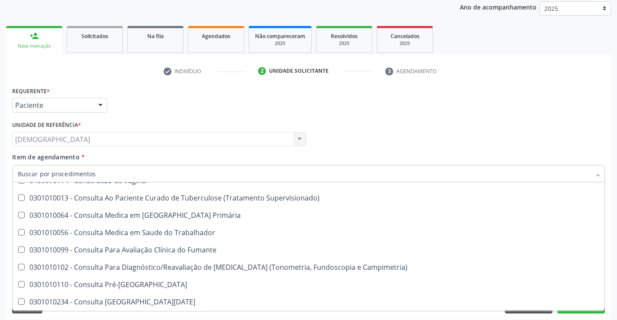
scroll to position [109, 0]
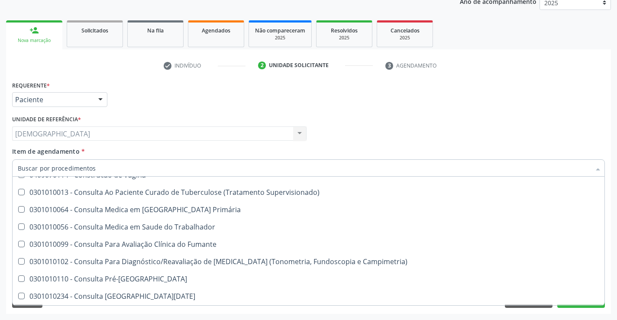
click at [591, 119] on div "Médico Solicitante Por favor, selecione a Unidade de Atendimento primeiro Nenhu…" at bounding box center [308, 130] width 597 height 34
checkbox Antitoxoplasma "true"
checkbox Fraco\) "false"
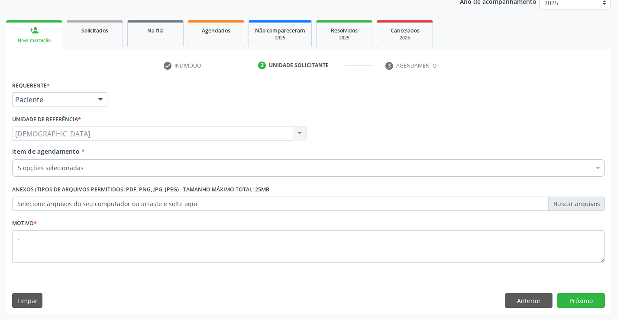
scroll to position [10, 0]
click at [573, 302] on button "Próximo" at bounding box center [581, 300] width 48 height 15
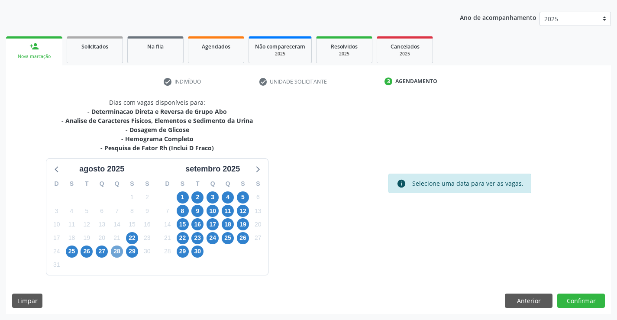
click at [116, 254] on span "28" at bounding box center [117, 252] width 12 height 12
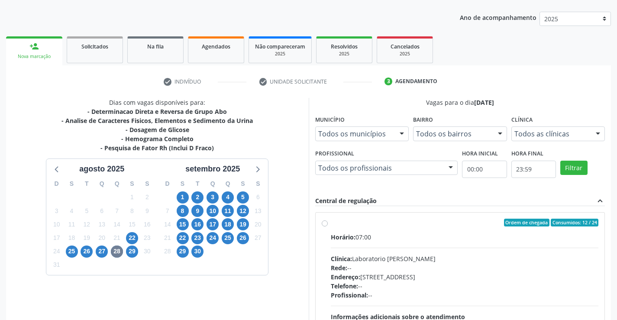
click at [355, 229] on label "Ordem de chegada Consumidos: 12 / 24 Horário: 07:00 Clínica: Laboratorio [PERSO…" at bounding box center [465, 285] width 268 height 133
click at [328, 226] on input "Ordem de chegada Consumidos: 12 / 24 Horário: 07:00 Clínica: Laboratorio [PERSO…" at bounding box center [325, 223] width 6 height 8
radio input "true"
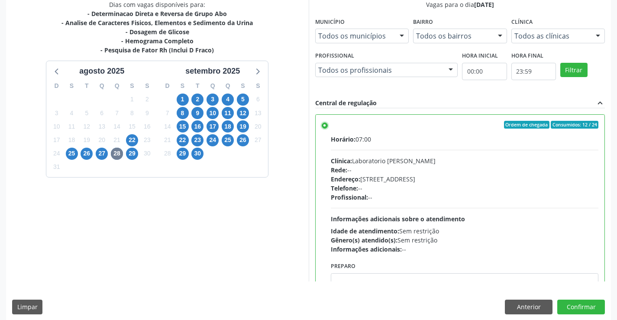
scroll to position [197, 0]
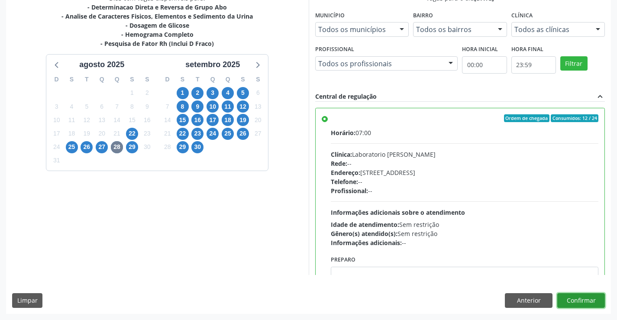
click at [587, 299] on button "Confirmar" at bounding box center [581, 300] width 48 height 15
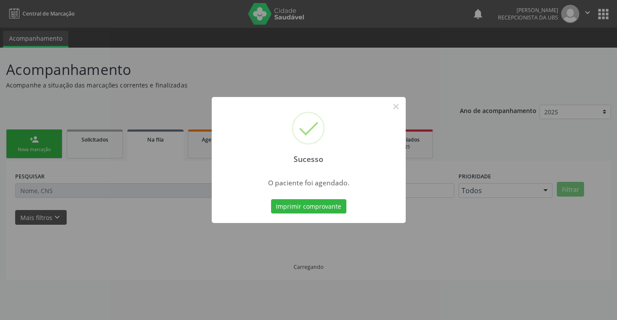
scroll to position [0, 0]
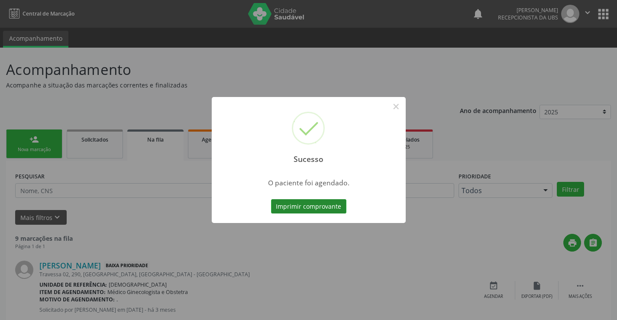
click at [314, 207] on button "Imprimir comprovante" at bounding box center [308, 206] width 75 height 15
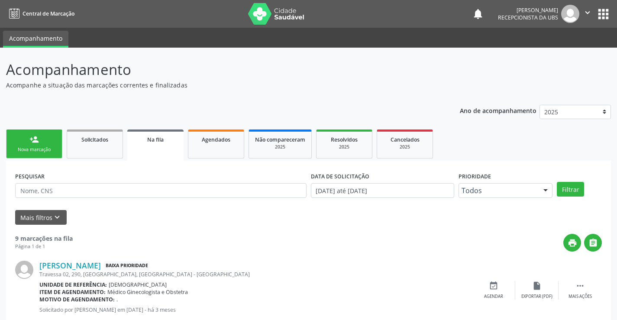
click at [23, 136] on link "person_add Nova marcação" at bounding box center [34, 143] width 56 height 29
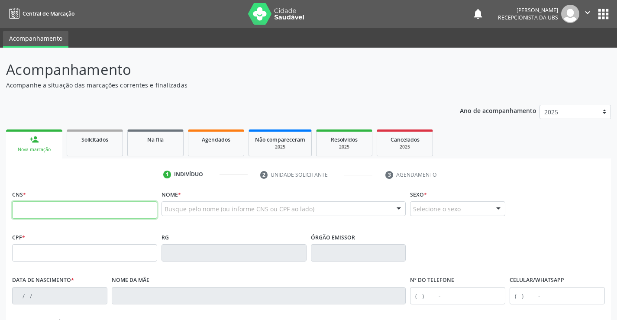
click at [36, 204] on input "text" at bounding box center [84, 209] width 145 height 17
type input "700 5007 9751 3159"
type input "[DATE]"
type input "[PERSON_NAME]"
type input "[PHONE_NUMBER]"
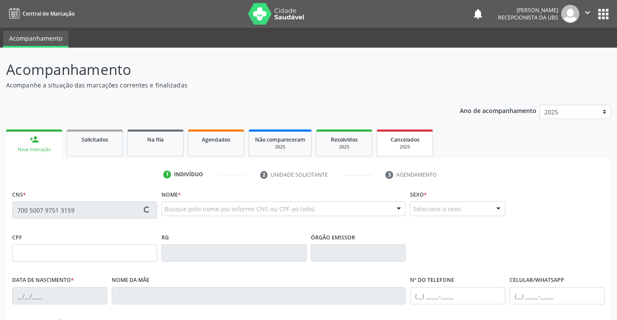
type input "[PHONE_NUMBER]"
type input "1244"
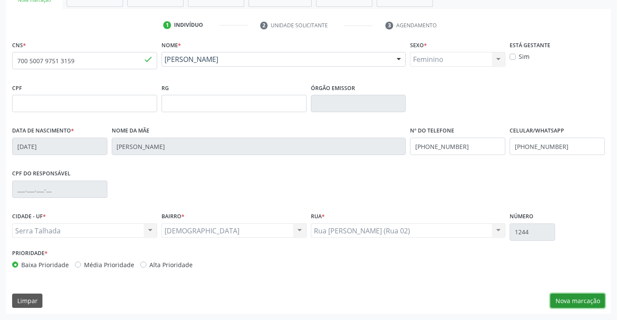
click at [581, 300] on button "Nova marcação" at bounding box center [577, 301] width 55 height 15
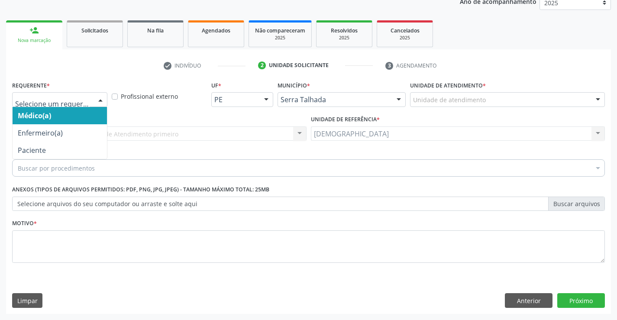
click at [104, 101] on div at bounding box center [100, 100] width 13 height 15
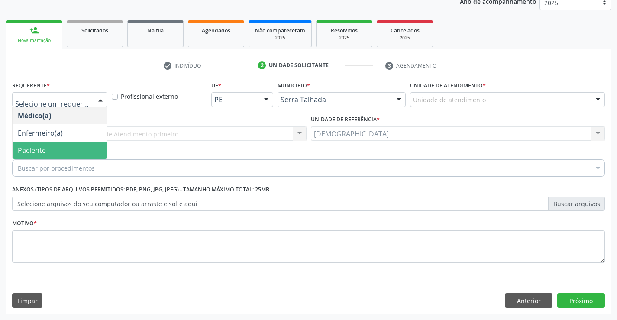
drag, startPoint x: 63, startPoint y: 150, endPoint x: 58, endPoint y: 160, distance: 11.0
click at [63, 151] on span "Paciente" at bounding box center [60, 150] width 94 height 17
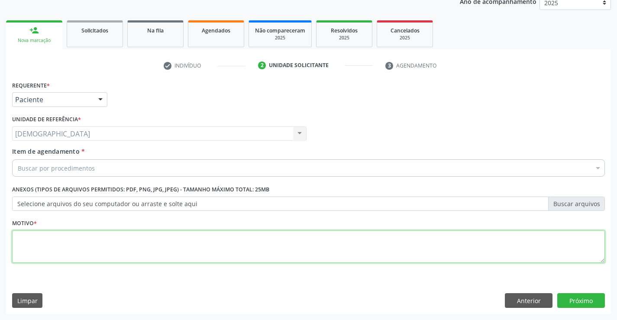
click at [31, 240] on textarea at bounding box center [308, 246] width 593 height 33
type textarea "."
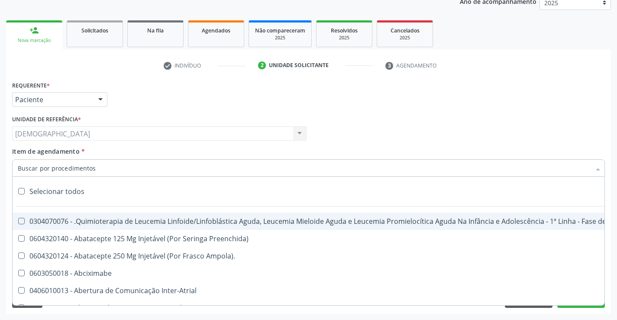
type input "T"
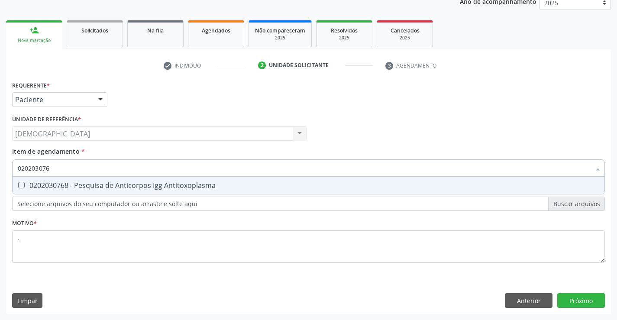
type input "0202030768"
click at [50, 185] on div "0202030768 - Pesquisa de Anticorpos Igg Antitoxoplasma" at bounding box center [309, 185] width 582 height 7
checkbox Antitoxoplasma "true"
type input "02020307"
checkbox Antitoxoplasma "false"
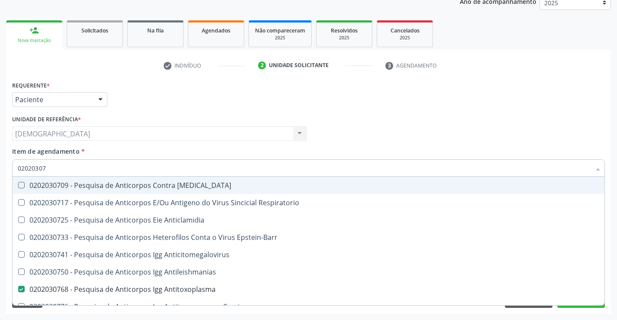
type input "0202030"
checkbox Antitoxoplasma "false"
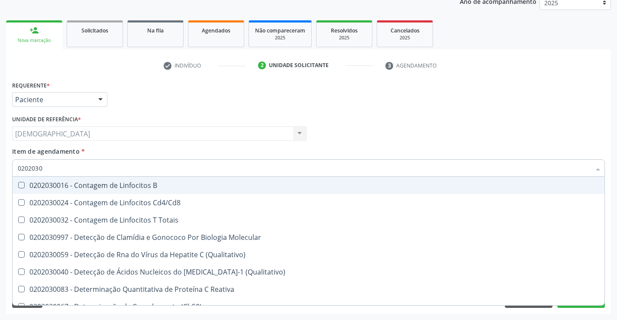
type input "020203"
checkbox Antitoxoplasma "false"
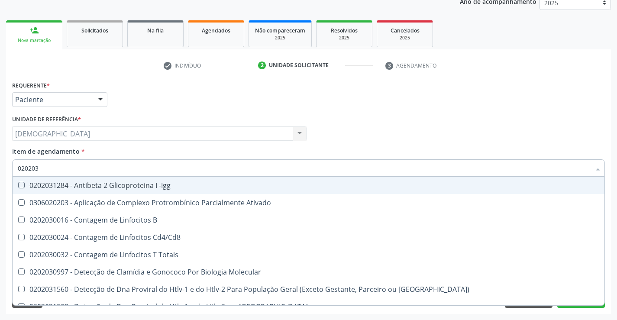
type input "0202030"
checkbox \(Ro\) "true"
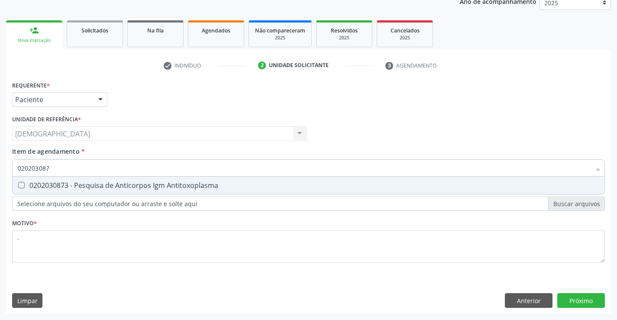
type input "0202030873"
click at [57, 184] on div "0202030873 - Pesquisa de Anticorpos Igm Antitoxoplasma" at bounding box center [309, 185] width 582 height 7
checkbox Antitoxoplasma "true"
type input "02020308"
checkbox Antitoxoplasma "false"
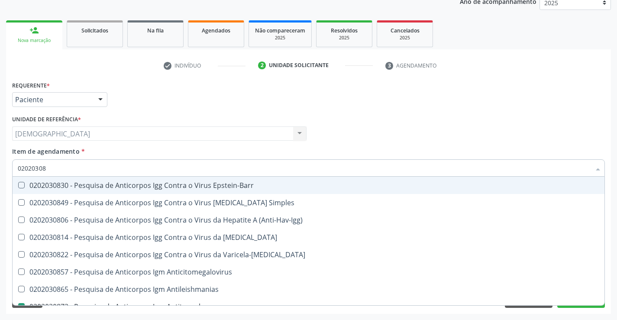
type input "0202030"
checkbox Antitoxoplasma "false"
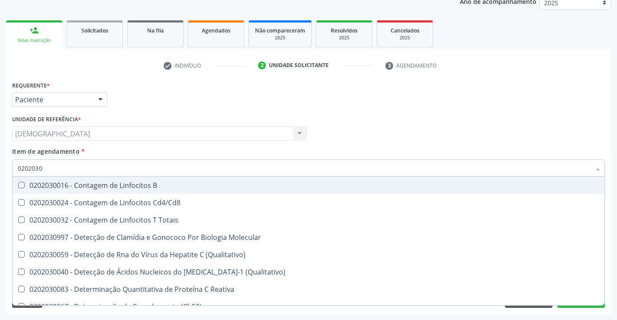
type input "020203"
checkbox Antitoxoplasma "false"
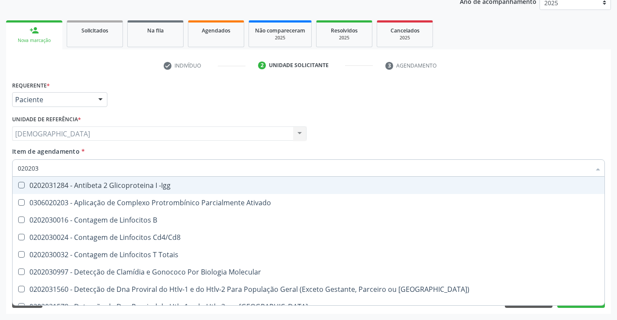
type input "02020"
checkbox Antitoxoplasma "false"
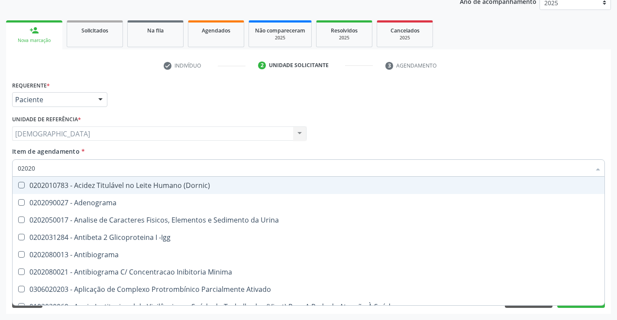
type input "0202"
checkbox Antitoxoplasma "false"
checkbox Fezes "true"
checkbox \(Urina\) "true"
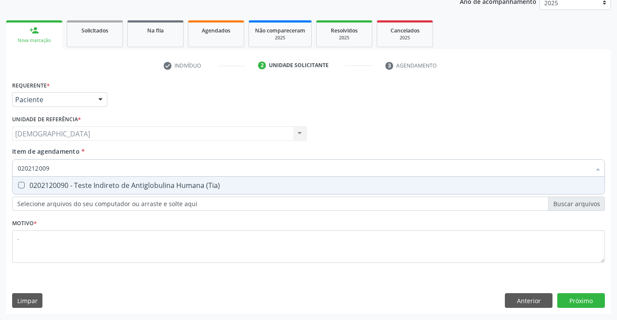
type input "0202120090"
click at [57, 184] on div "0202120090 - Teste Indireto de Antiglobulina Humana (Tia)" at bounding box center [309, 185] width 582 height 7
checkbox \(Tia\) "true"
type input "02021200"
checkbox \(Tia\) "false"
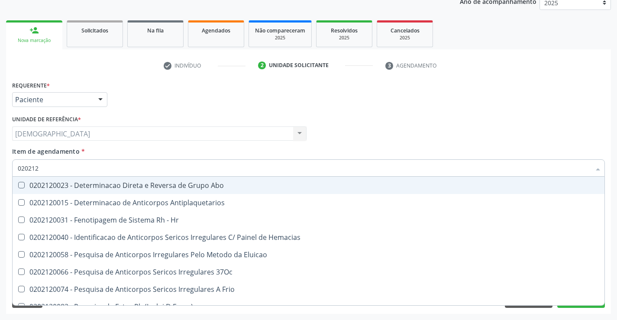
type input "02021"
checkbox \(Tia\) "false"
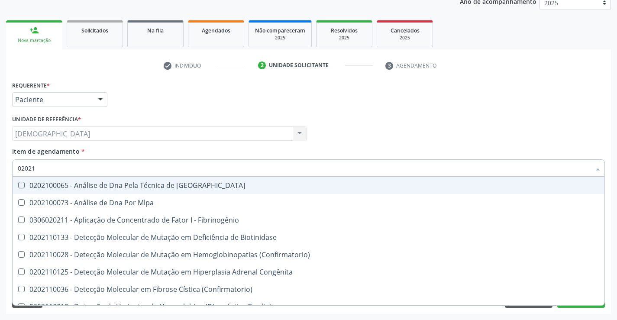
type input "0202"
checkbox \(Tia\) "false"
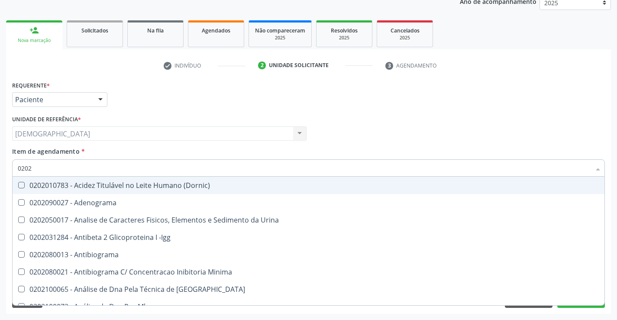
type input "02020"
checkbox Carini "true"
checkbox Parceria\) "true"
checkbox Antitoxoplasma "false"
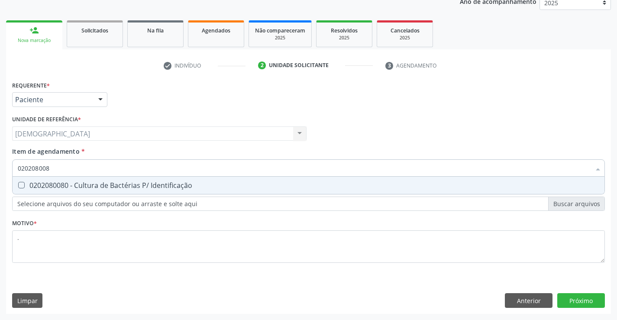
type input "0202080080"
click at [57, 184] on div "0202080080 - Cultura de Bactérias P/ Identificação" at bounding box center [309, 185] width 582 height 7
checkbox Identificação "true"
click at [590, 306] on button "Próximo" at bounding box center [581, 300] width 48 height 15
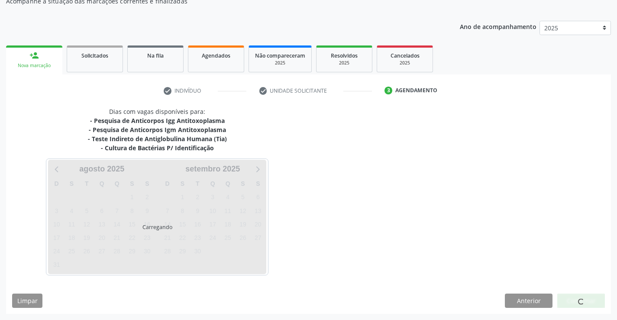
scroll to position [84, 0]
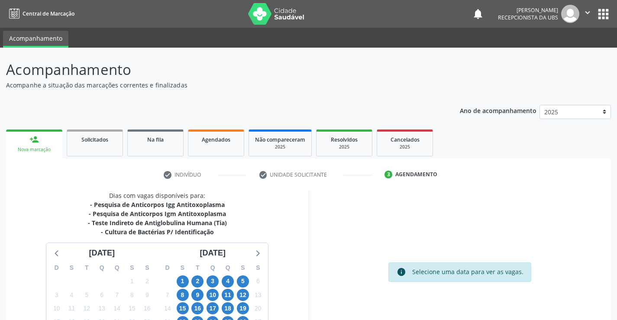
scroll to position [84, 0]
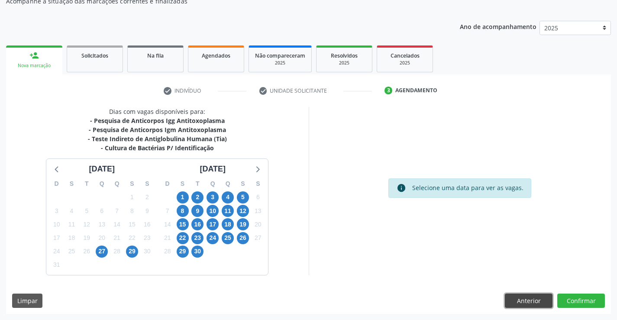
click at [535, 297] on button "Anterior" at bounding box center [529, 301] width 48 height 15
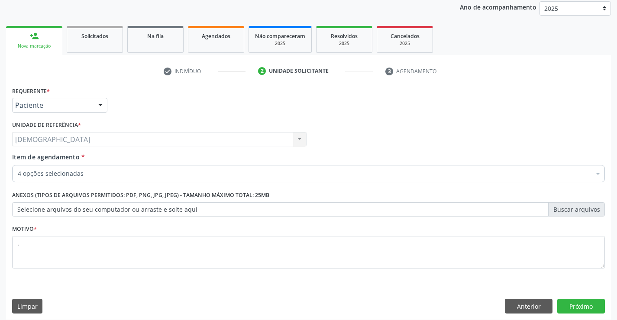
scroll to position [109, 0]
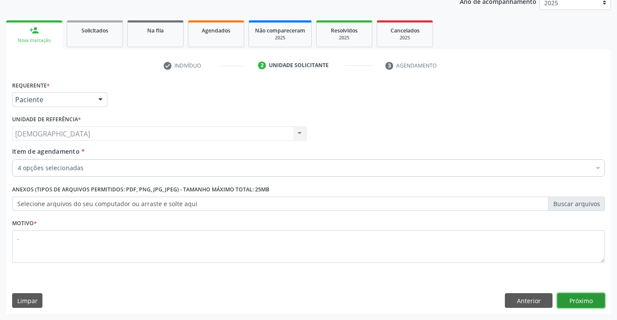
click at [568, 295] on button "Próximo" at bounding box center [581, 300] width 48 height 15
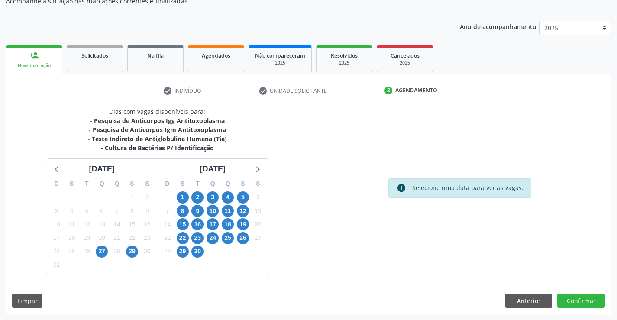
scroll to position [84, 0]
click at [516, 301] on button "Anterior" at bounding box center [529, 301] width 48 height 15
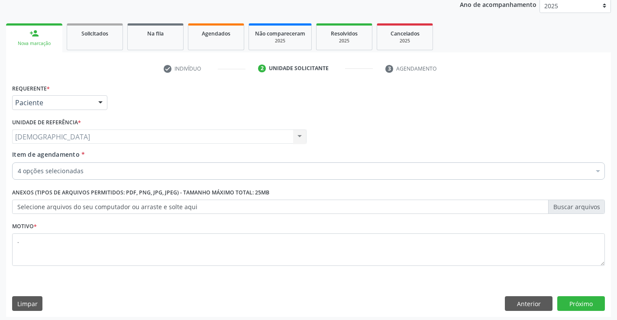
scroll to position [109, 0]
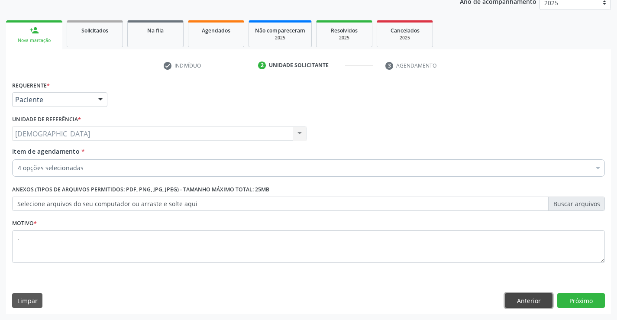
click at [529, 303] on button "Anterior" at bounding box center [529, 300] width 48 height 15
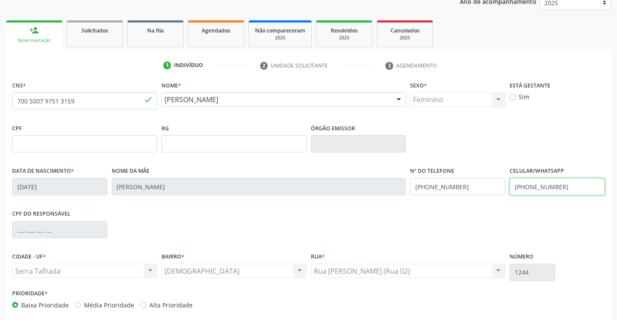
click at [562, 191] on input "[PHONE_NUMBER]" at bounding box center [557, 186] width 95 height 17
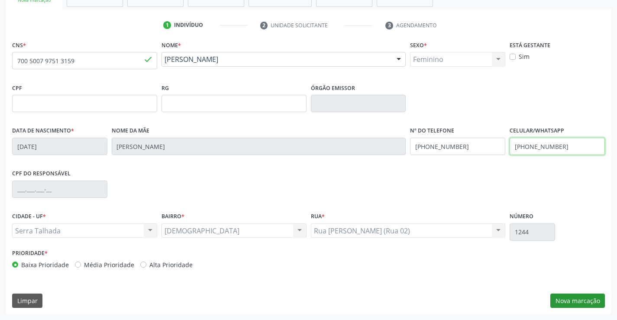
type input "[PHONE_NUMBER]"
click at [595, 298] on button "Nova marcação" at bounding box center [577, 301] width 55 height 15
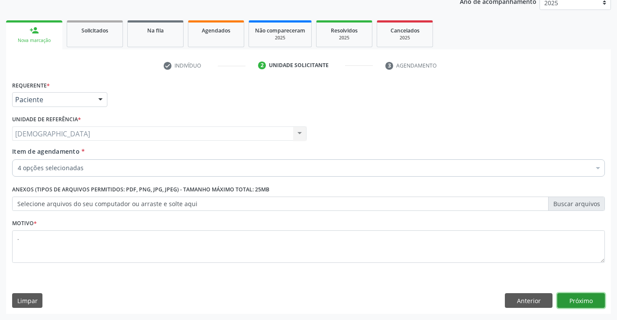
click at [585, 301] on button "Próximo" at bounding box center [581, 300] width 48 height 15
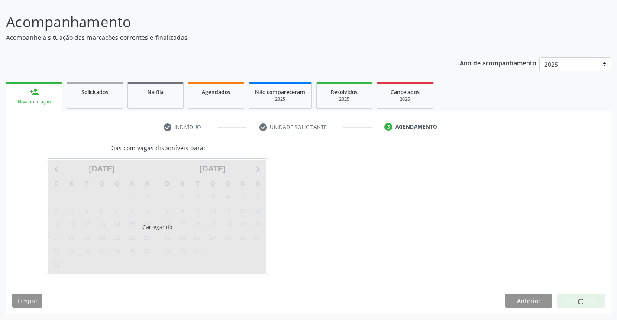
scroll to position [48, 0]
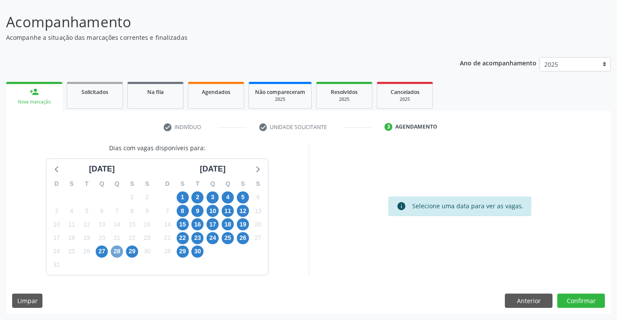
click at [117, 249] on span "28" at bounding box center [117, 252] width 12 height 12
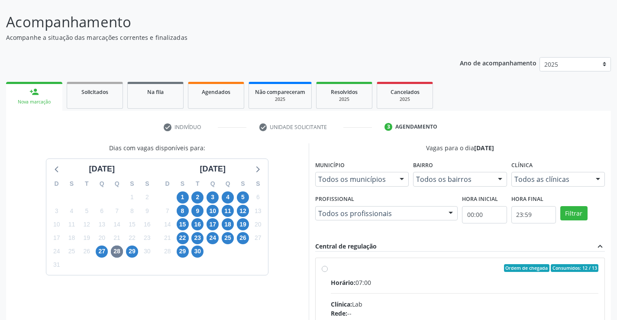
click at [361, 270] on div "Ordem de chegada Consumidos: 12 / 13" at bounding box center [465, 268] width 268 height 8
click at [328, 270] on input "Ordem de chegada Consumidos: 12 / 13 Horário: 07:00 Clínica: Lab Rede: -- Ender…" at bounding box center [325, 268] width 6 height 8
radio input "true"
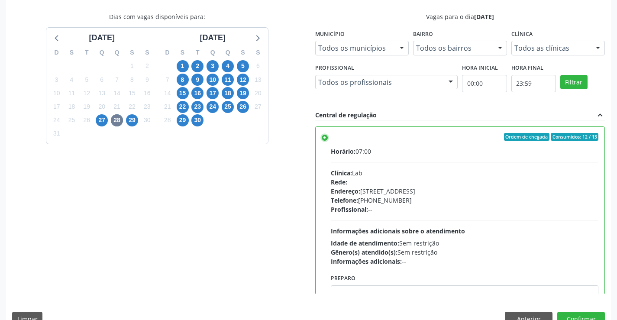
scroll to position [197, 0]
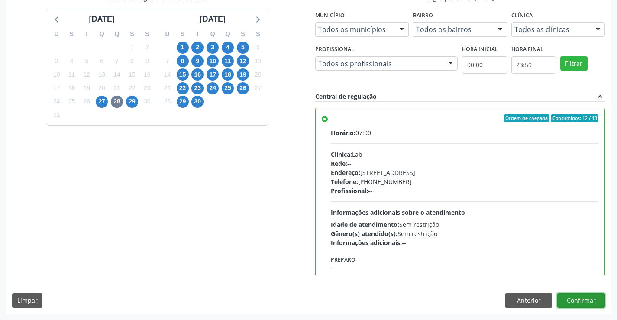
click at [591, 298] on button "Confirmar" at bounding box center [581, 300] width 48 height 15
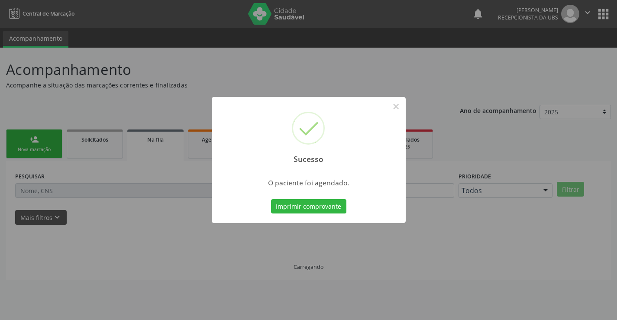
scroll to position [0, 0]
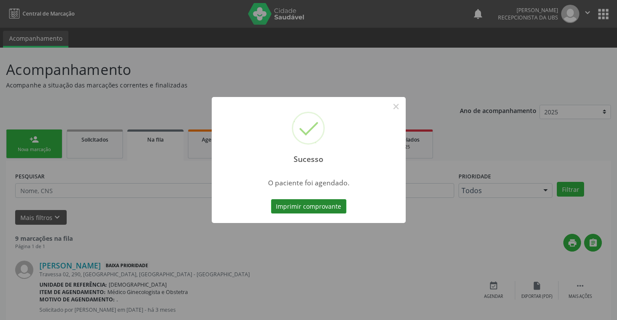
click at [328, 205] on button "Imprimir comprovante" at bounding box center [308, 206] width 75 height 15
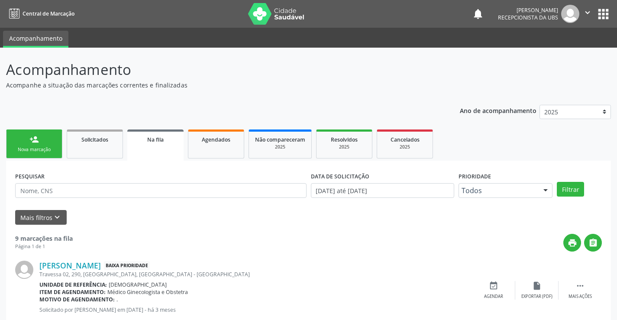
click at [585, 7] on button "" at bounding box center [587, 14] width 16 height 18
click at [573, 52] on link "Sair" at bounding box center [566, 53] width 60 height 12
